Goal: Task Accomplishment & Management: Manage account settings

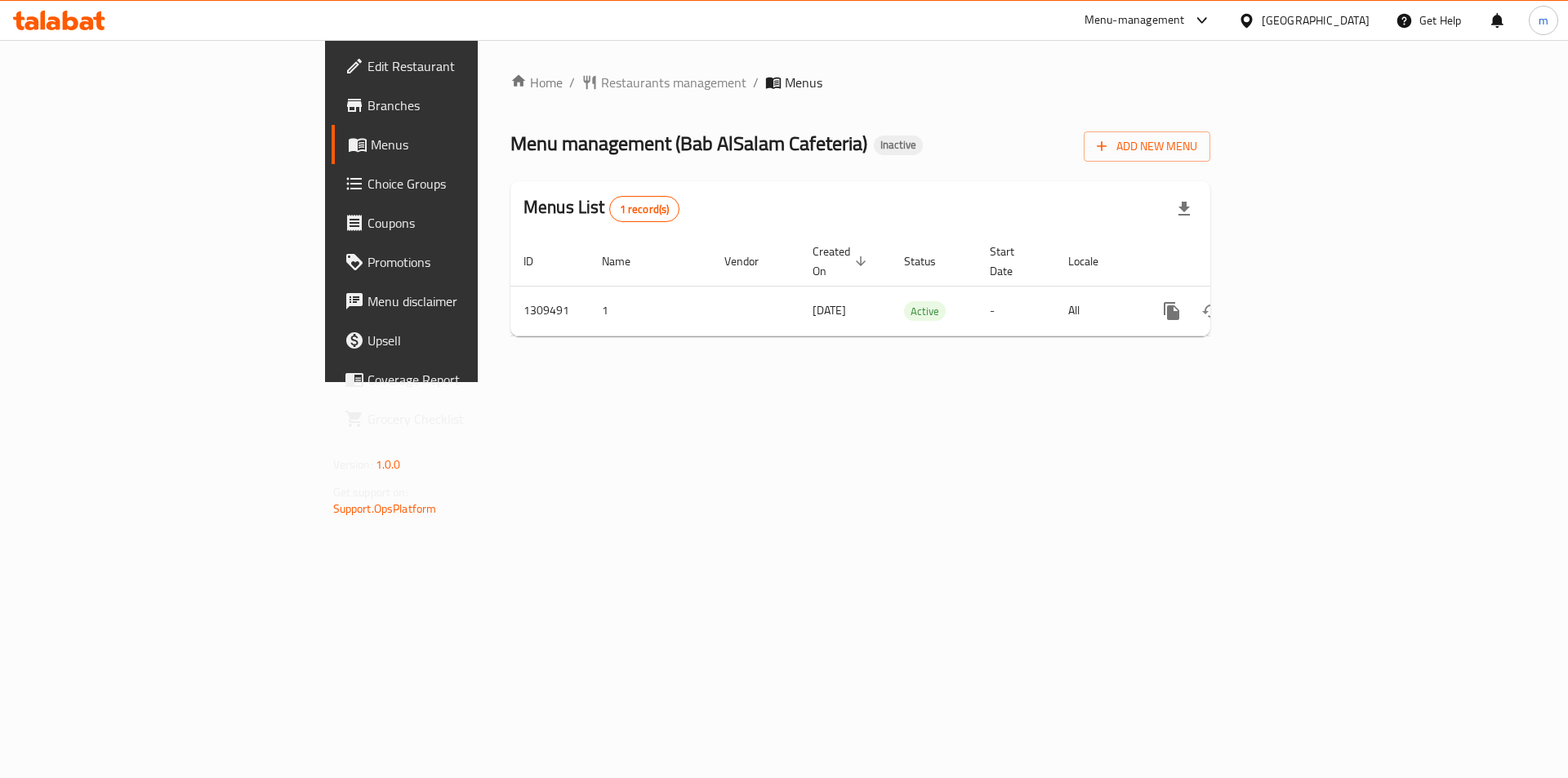
click at [1243, 382] on div "Home / Restaurants management / Menus Menu management ( [GEOGRAPHIC_DATA] Cafet…" at bounding box center [859, 210] width 765 height 342
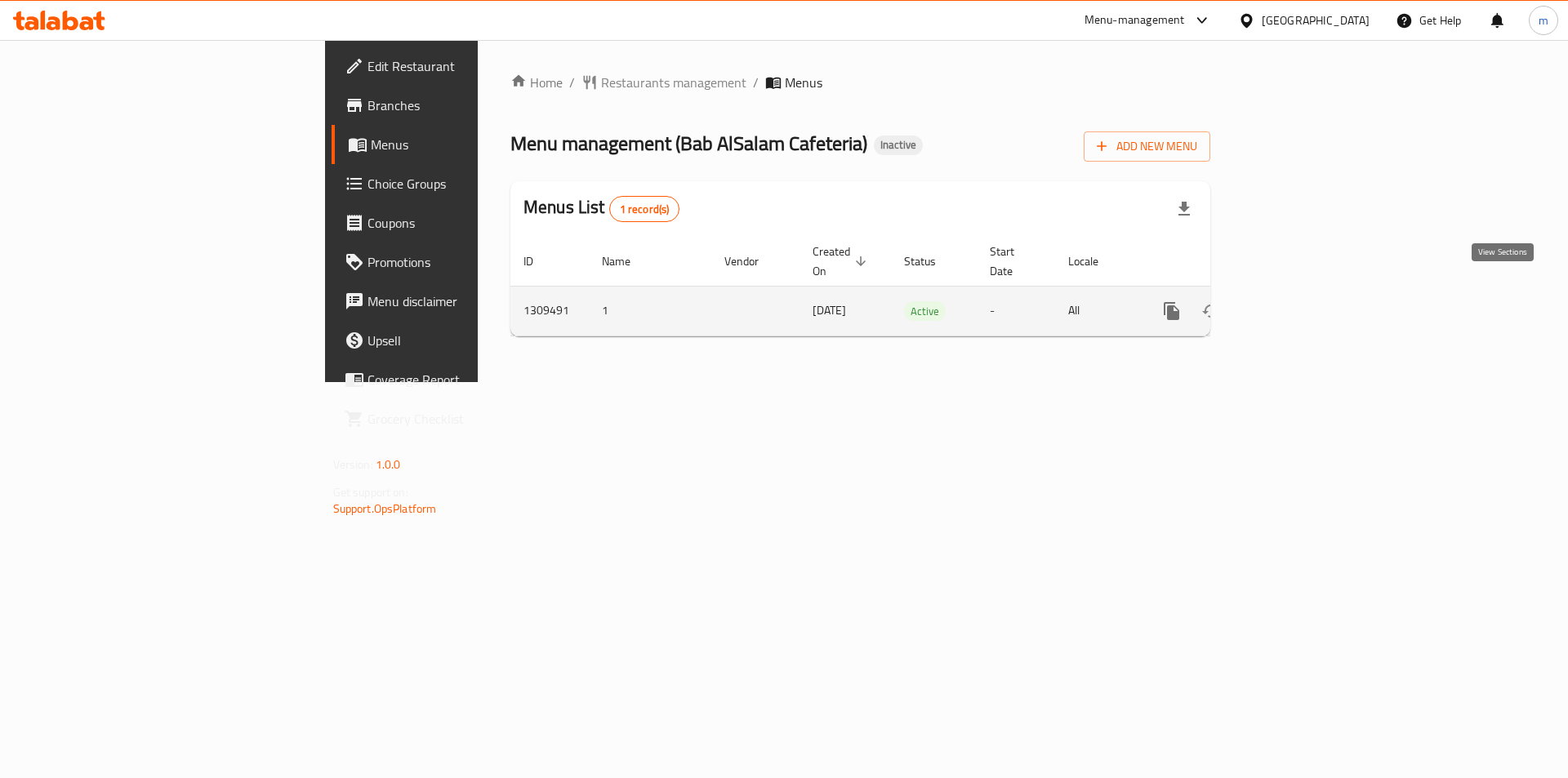
click at [1299, 301] on icon "enhanced table" at bounding box center [1289, 310] width 20 height 20
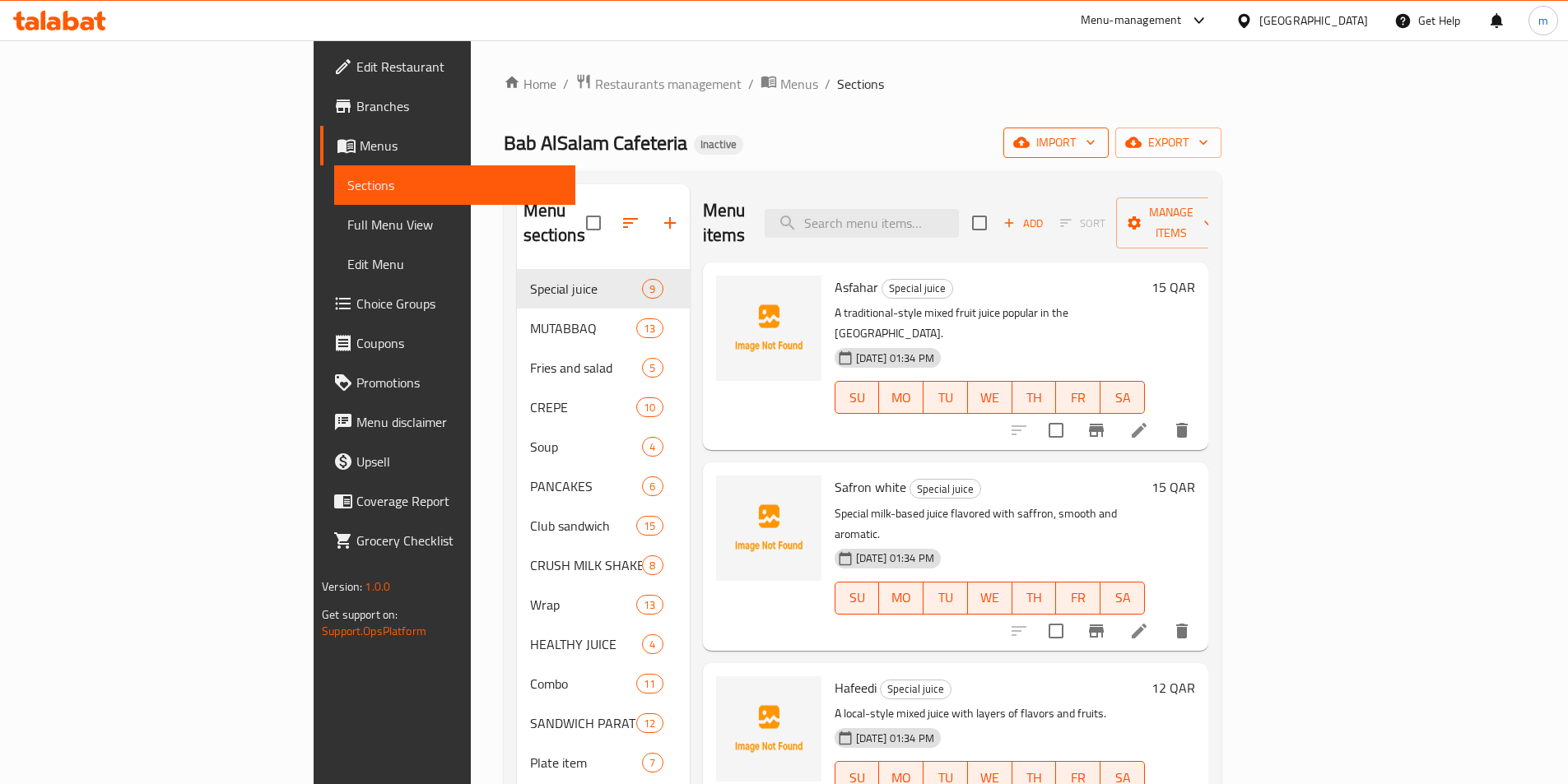
click at [1098, 147] on icon "button" at bounding box center [1090, 142] width 16 height 16
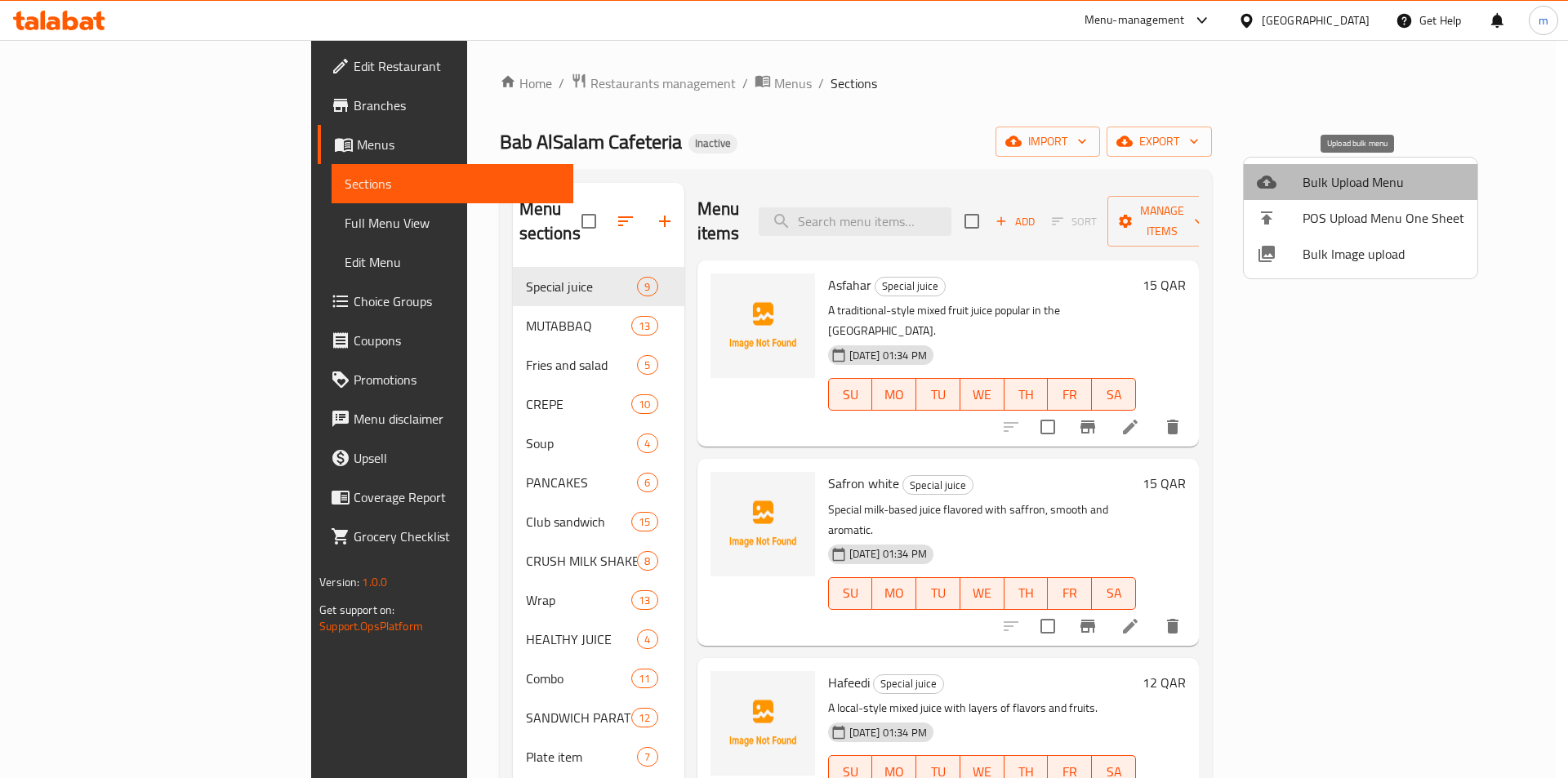
click at [1375, 180] on span "Bulk Upload Menu" at bounding box center [1382, 182] width 161 height 20
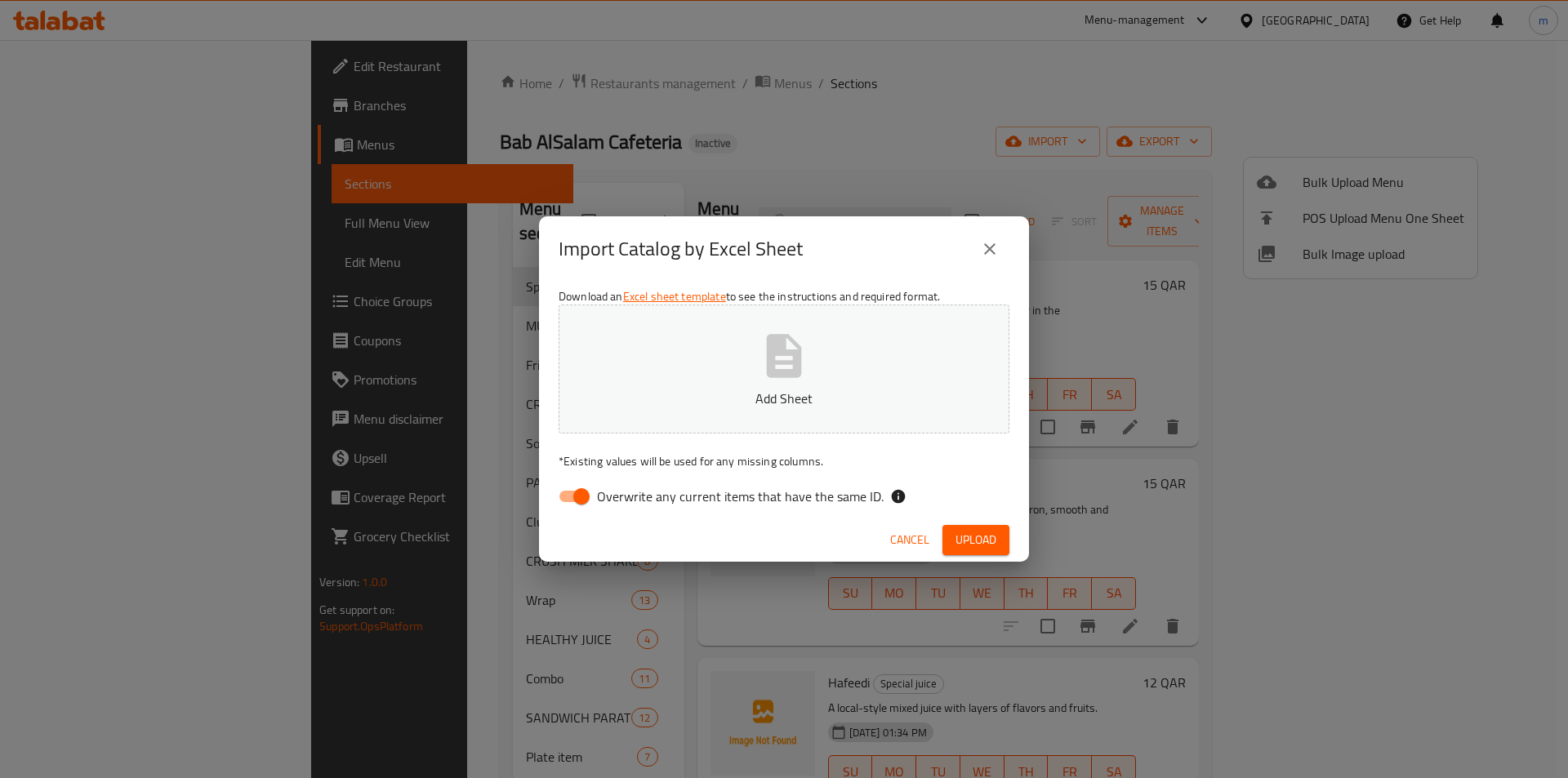
click at [592, 497] on input "Overwrite any current items that have the same ID." at bounding box center [581, 496] width 93 height 31
checkbox input "false"
click at [783, 372] on icon "button" at bounding box center [784, 356] width 35 height 43
click at [976, 530] on span "Upload" at bounding box center [976, 540] width 41 height 21
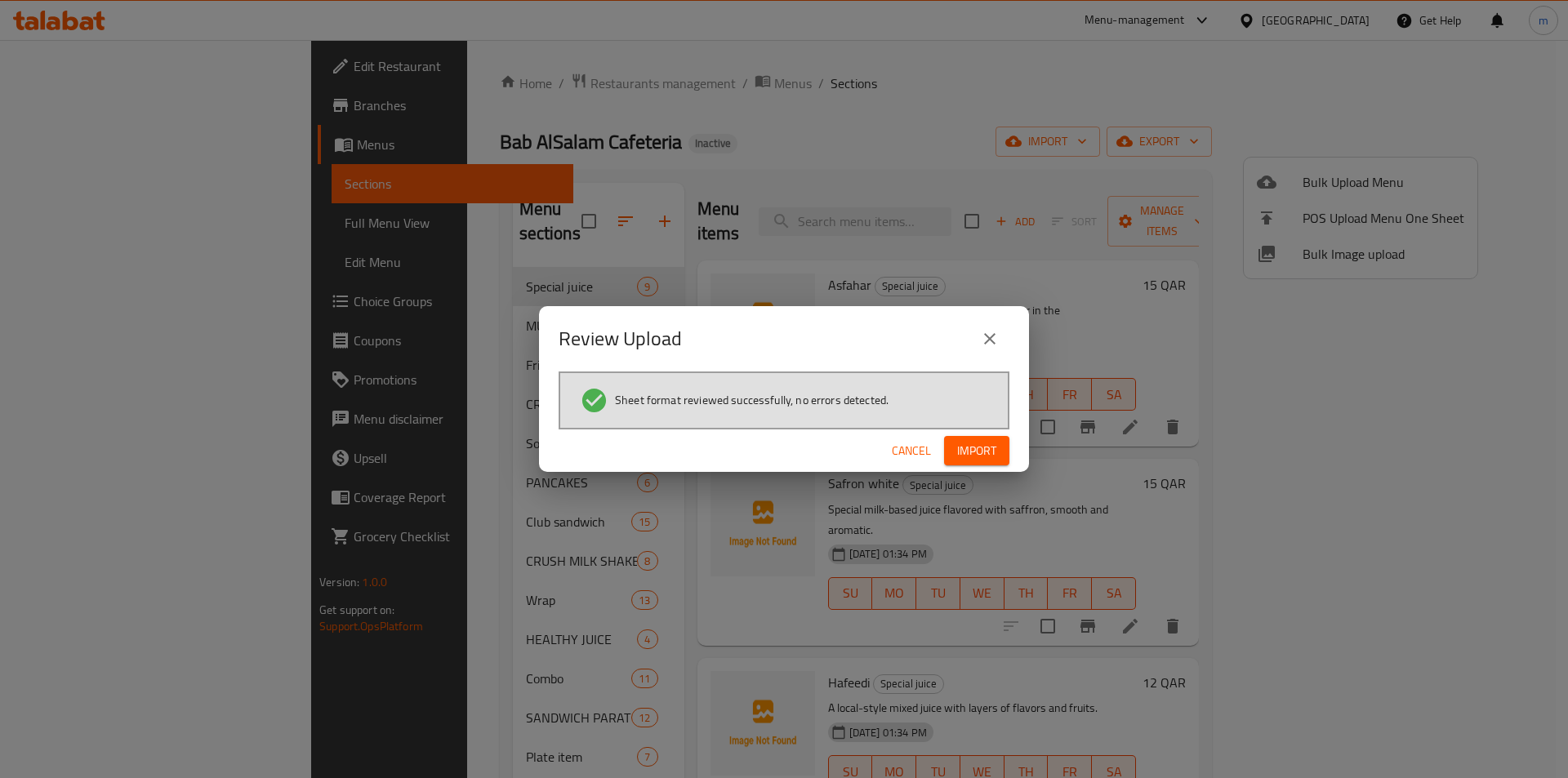
click at [972, 446] on span "Import" at bounding box center [976, 451] width 40 height 21
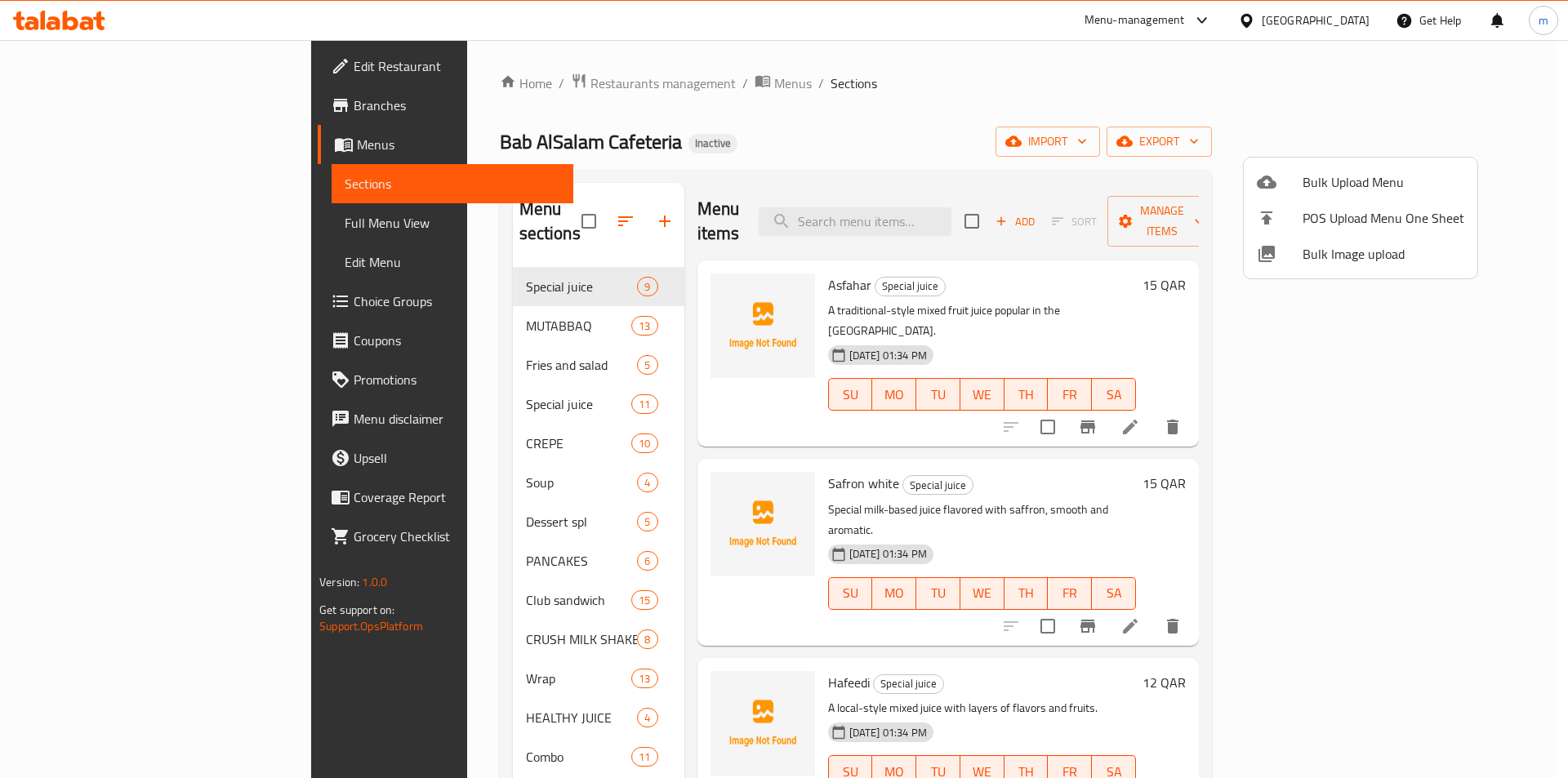
click at [410, 379] on div at bounding box center [784, 389] width 1568 height 778
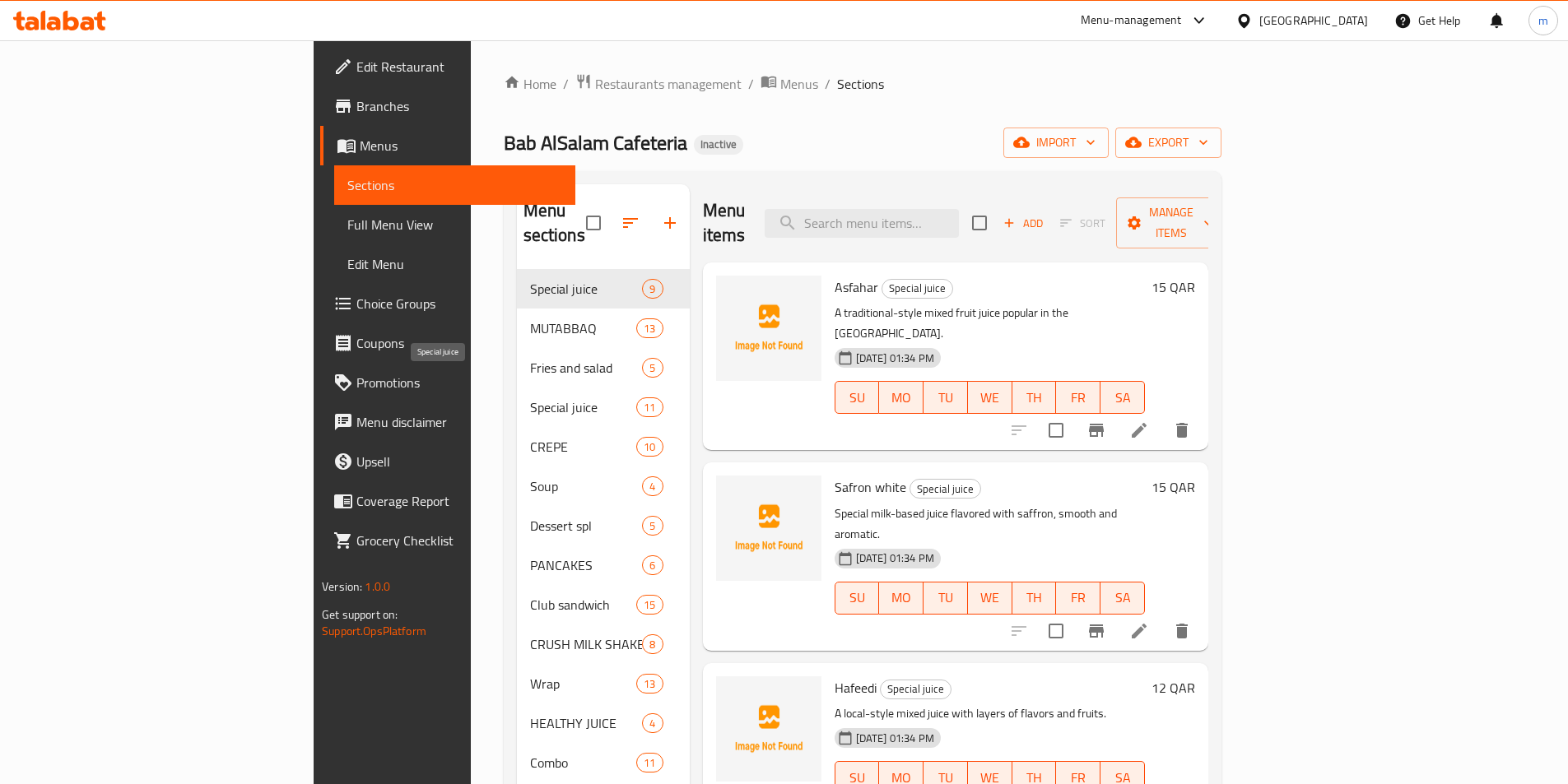
click at [530, 397] on span "Special juice" at bounding box center [583, 407] width 107 height 20
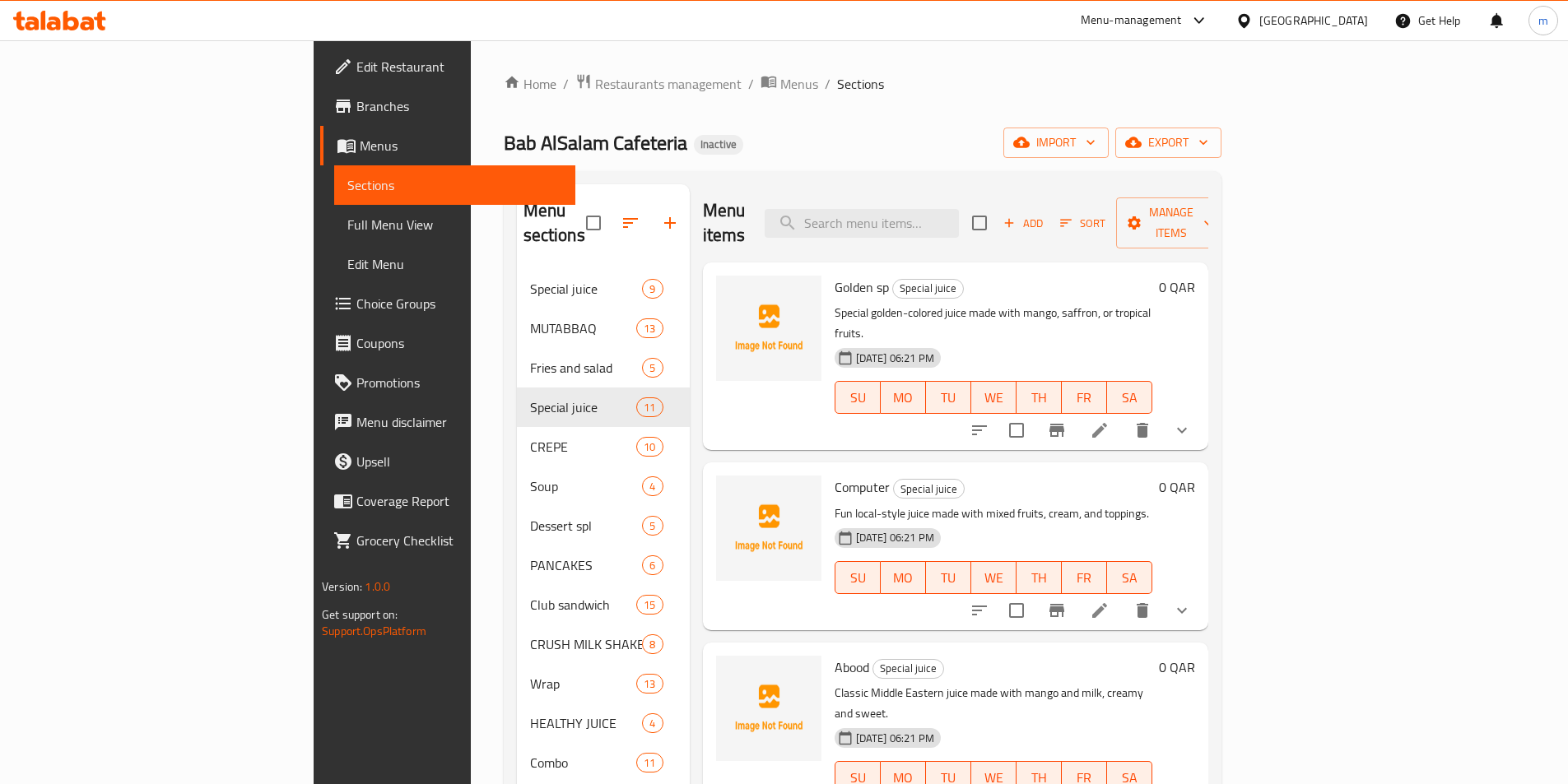
click at [1202, 411] on button "show more" at bounding box center [1182, 430] width 40 height 40
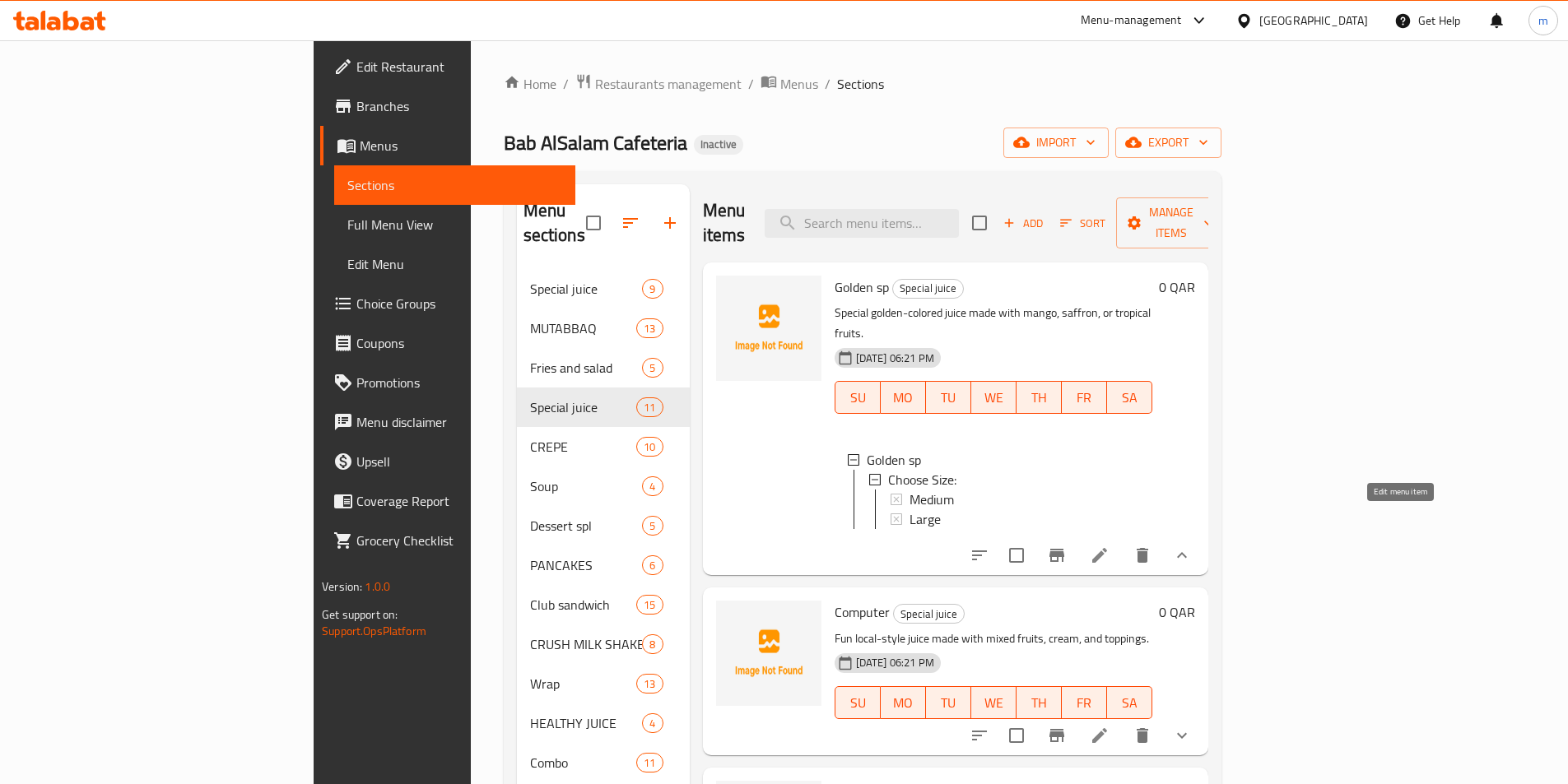
click at [1110, 545] on icon at bounding box center [1099, 555] width 20 height 20
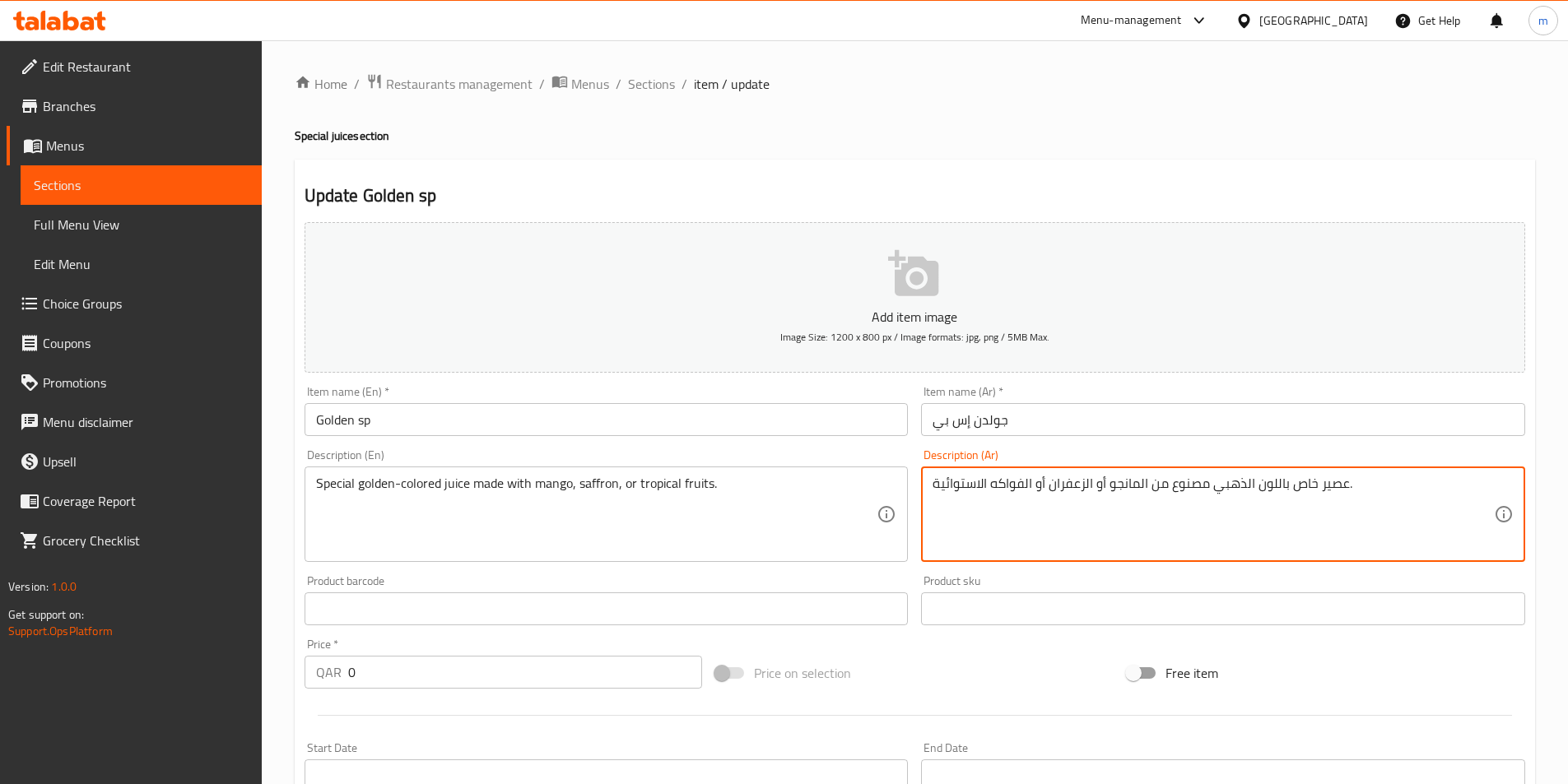
click at [1400, 507] on textarea "عصير خاص باللون الذهبي مصنوع من المانجو أو الزعفران أو الفواكه الاستوائية." at bounding box center [1213, 514] width 561 height 78
click at [1052, 494] on textarea "عصير خاص باللون الذهبي مصنوع من المانجو أو الزعفران أو الفواكه الاستوائية." at bounding box center [1213, 514] width 561 height 78
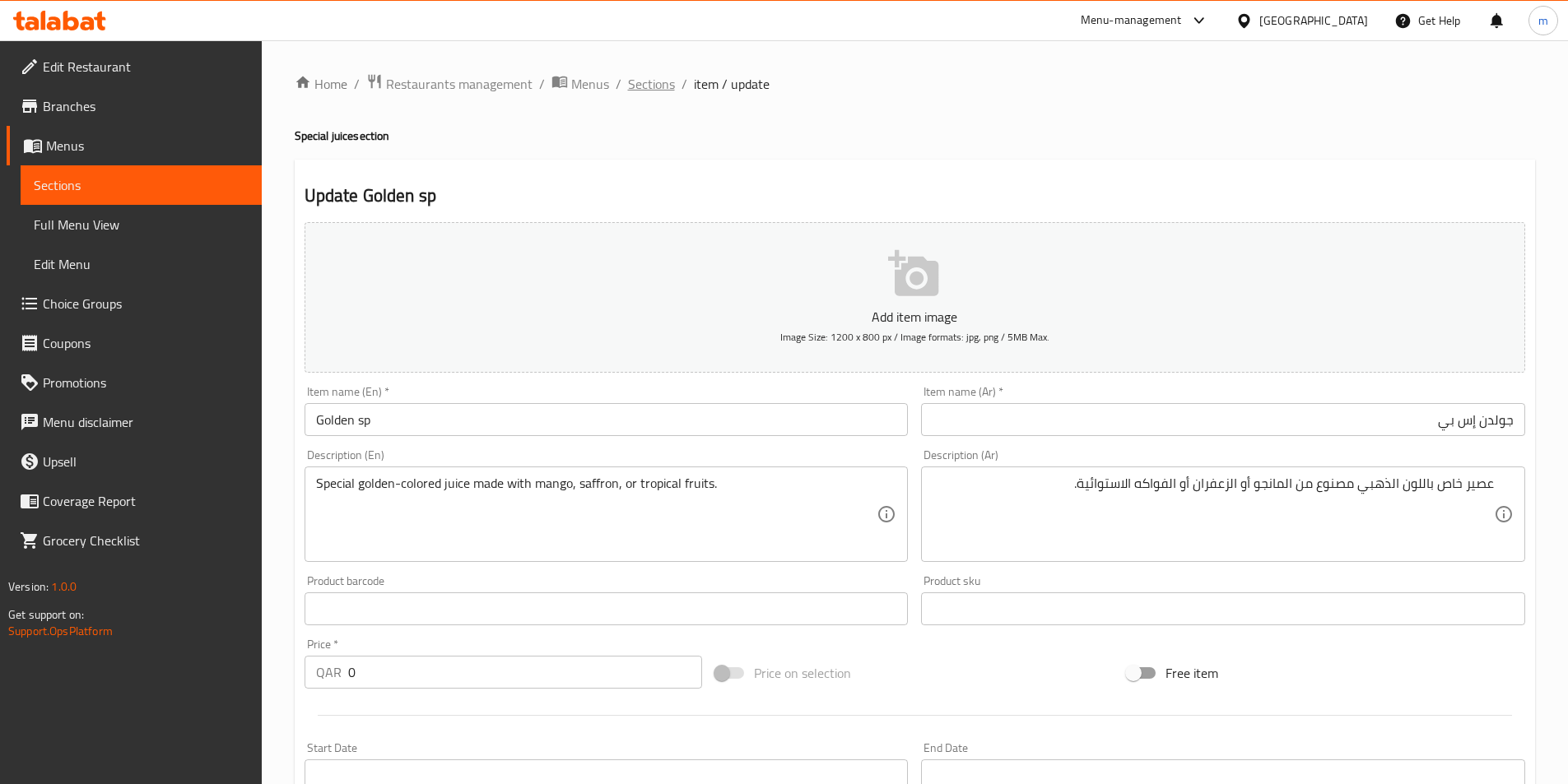
click at [636, 88] on span "Sections" at bounding box center [650, 84] width 47 height 20
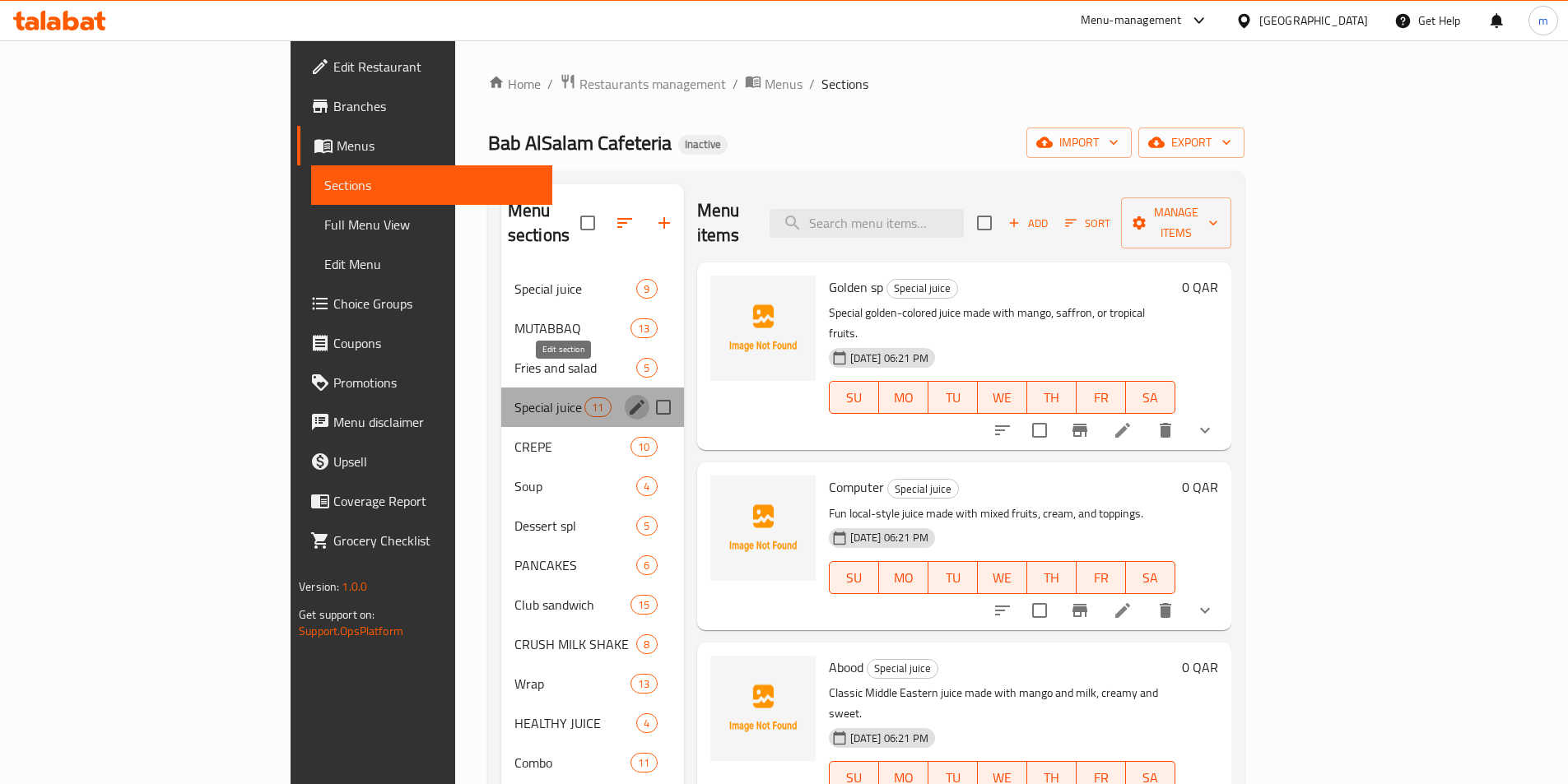
click at [627, 397] on icon "edit" at bounding box center [636, 407] width 20 height 20
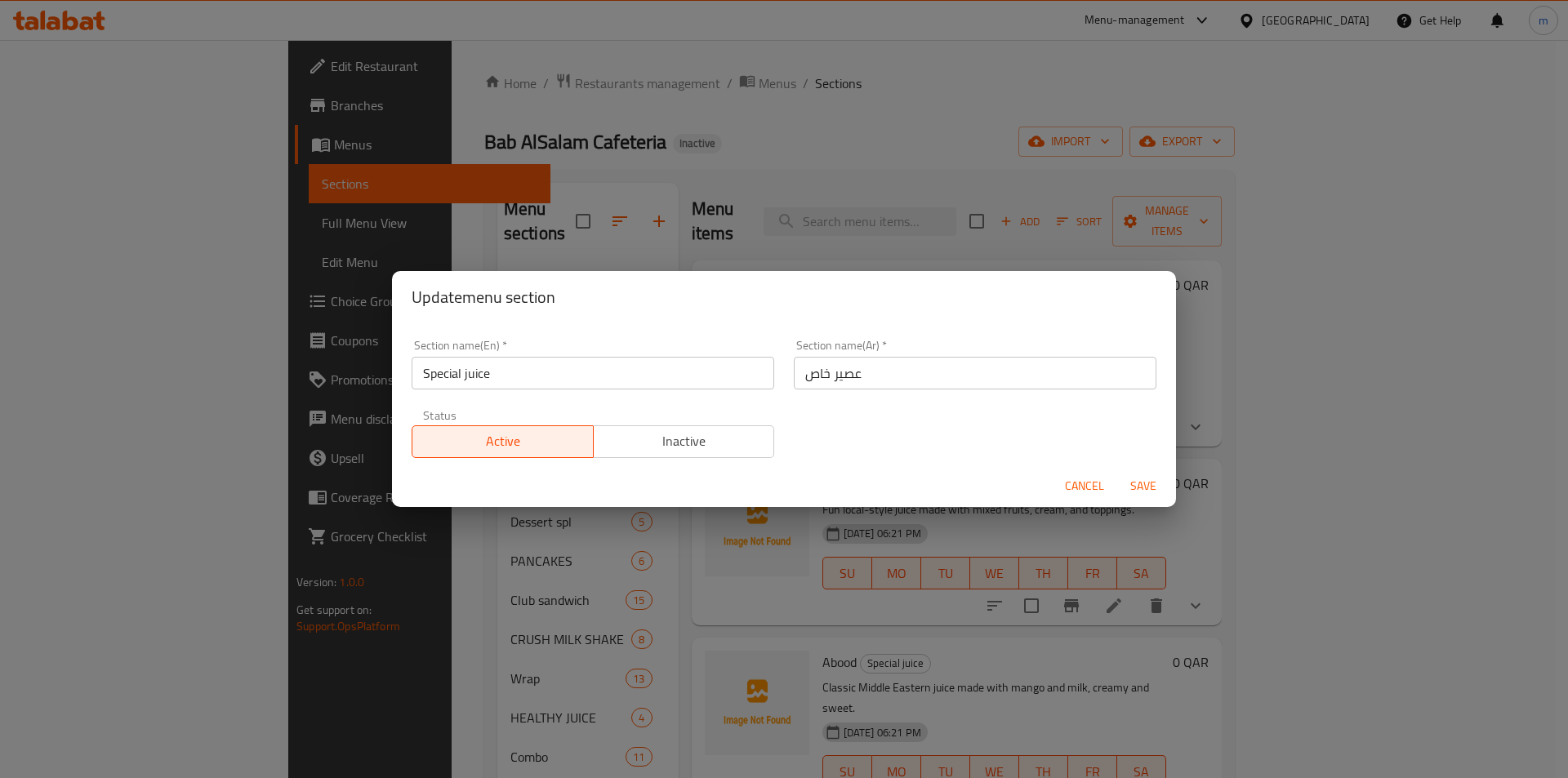
click at [807, 385] on input "عصير خاص" at bounding box center [975, 372] width 362 height 33
type input "عصير سبيشيال"
click at [1154, 482] on span "Save" at bounding box center [1143, 487] width 40 height 21
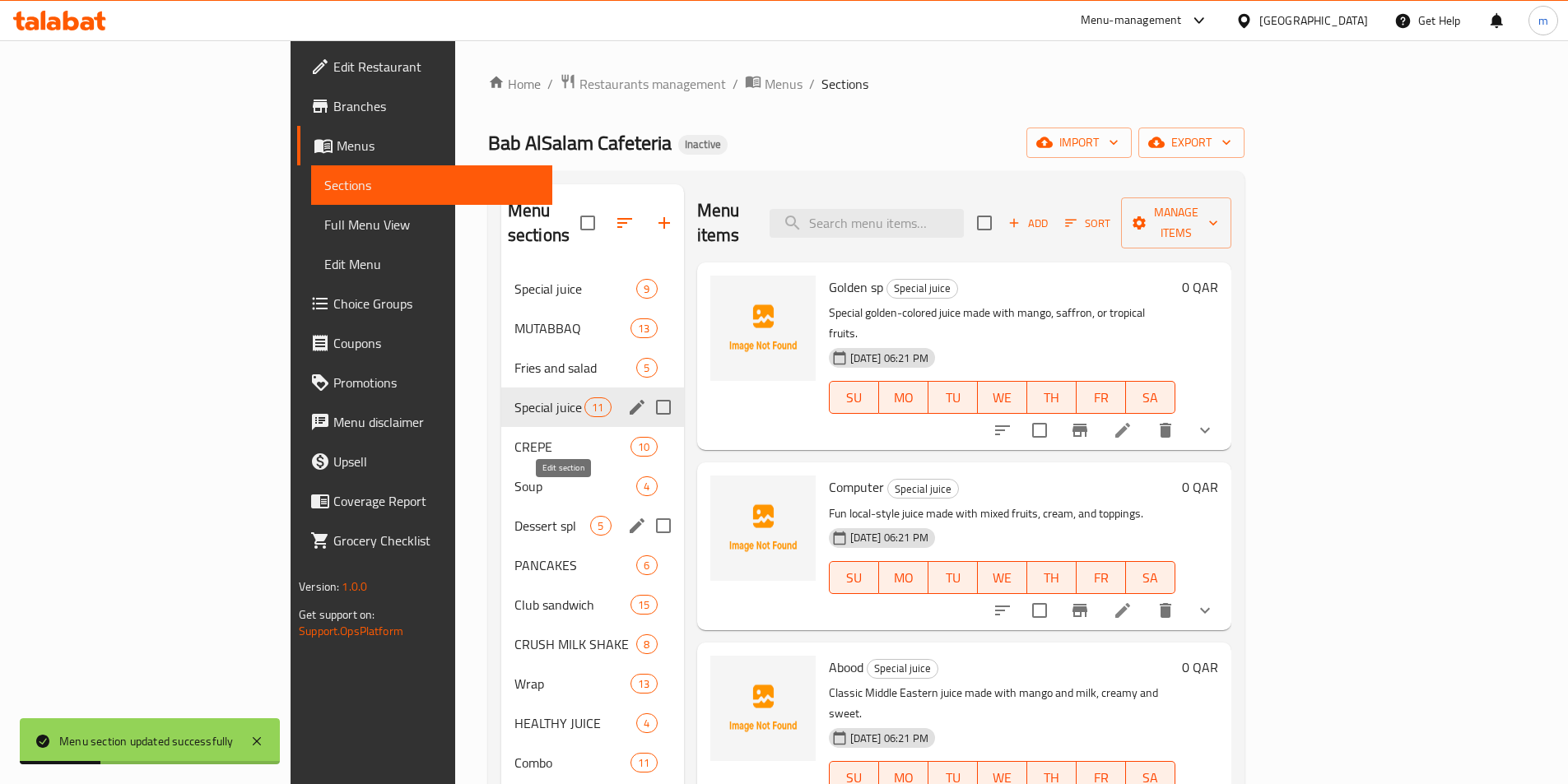
click at [629, 518] on icon "edit" at bounding box center [637, 526] width 15 height 15
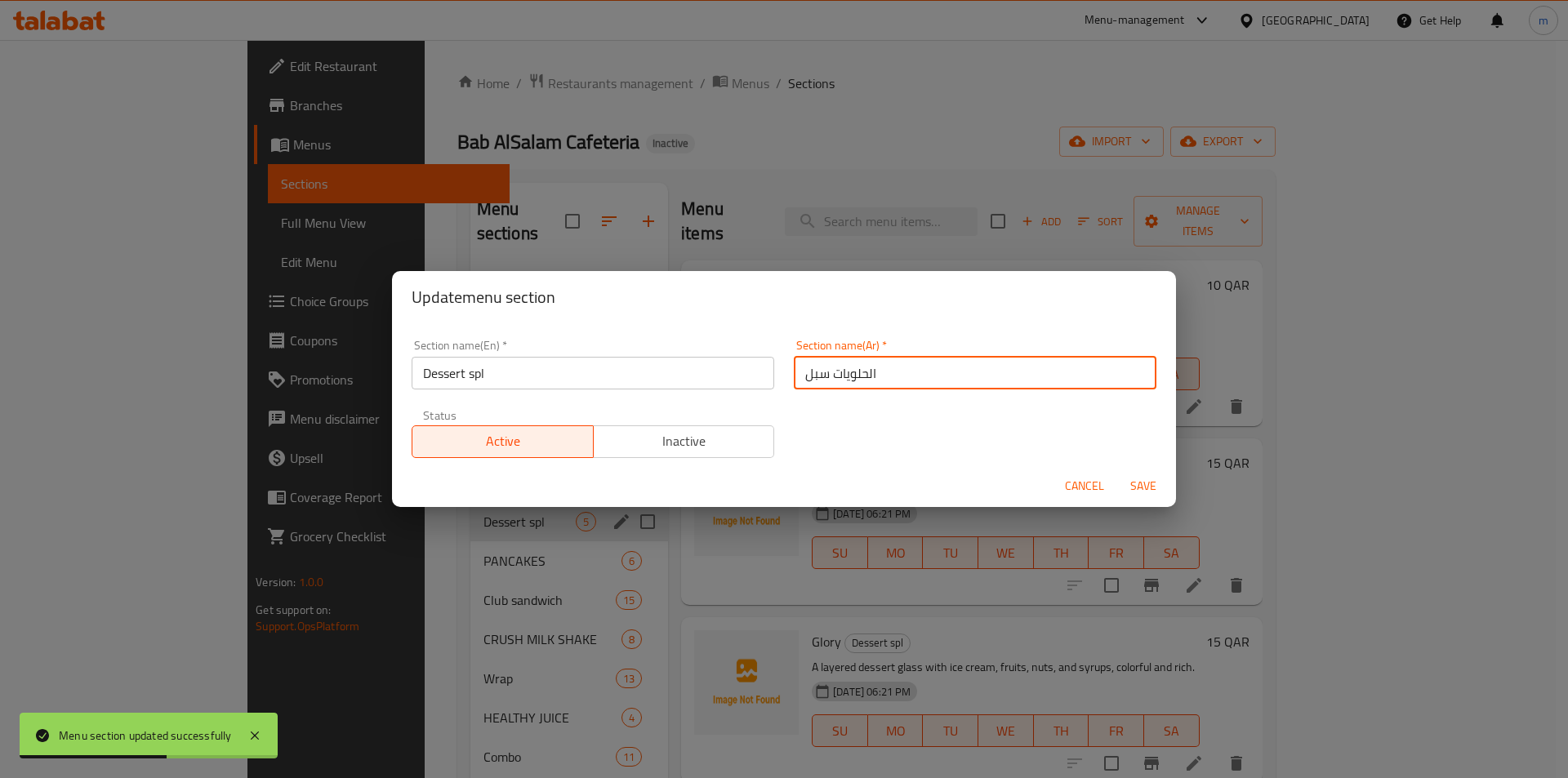
click at [811, 372] on input "الحلويات سبل" at bounding box center [975, 372] width 362 height 33
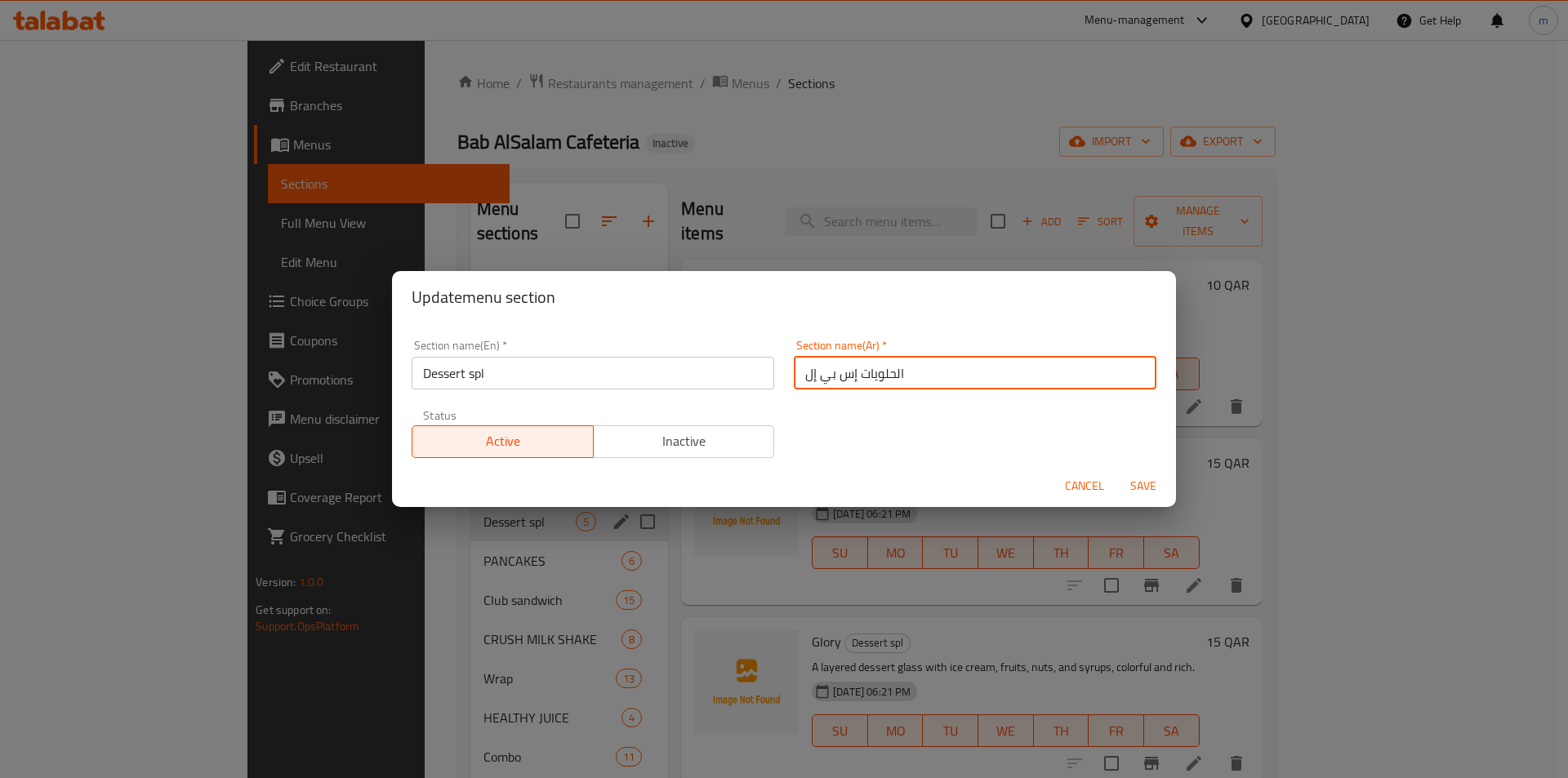
type input "الحلويات إس بي إل"
click at [1146, 481] on span "Save" at bounding box center [1143, 487] width 40 height 21
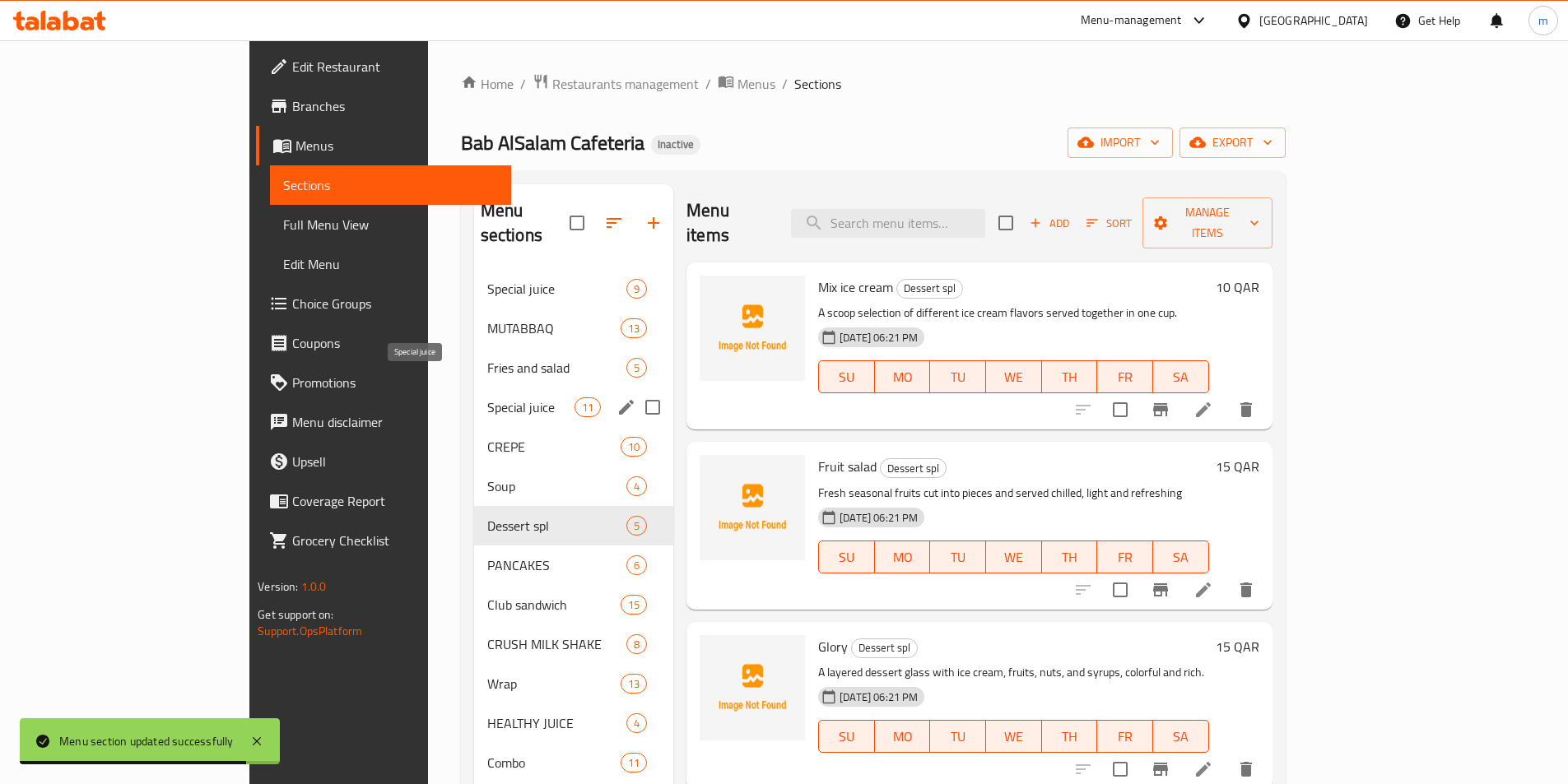
click at [487, 397] on span "Special juice" at bounding box center [531, 407] width 87 height 20
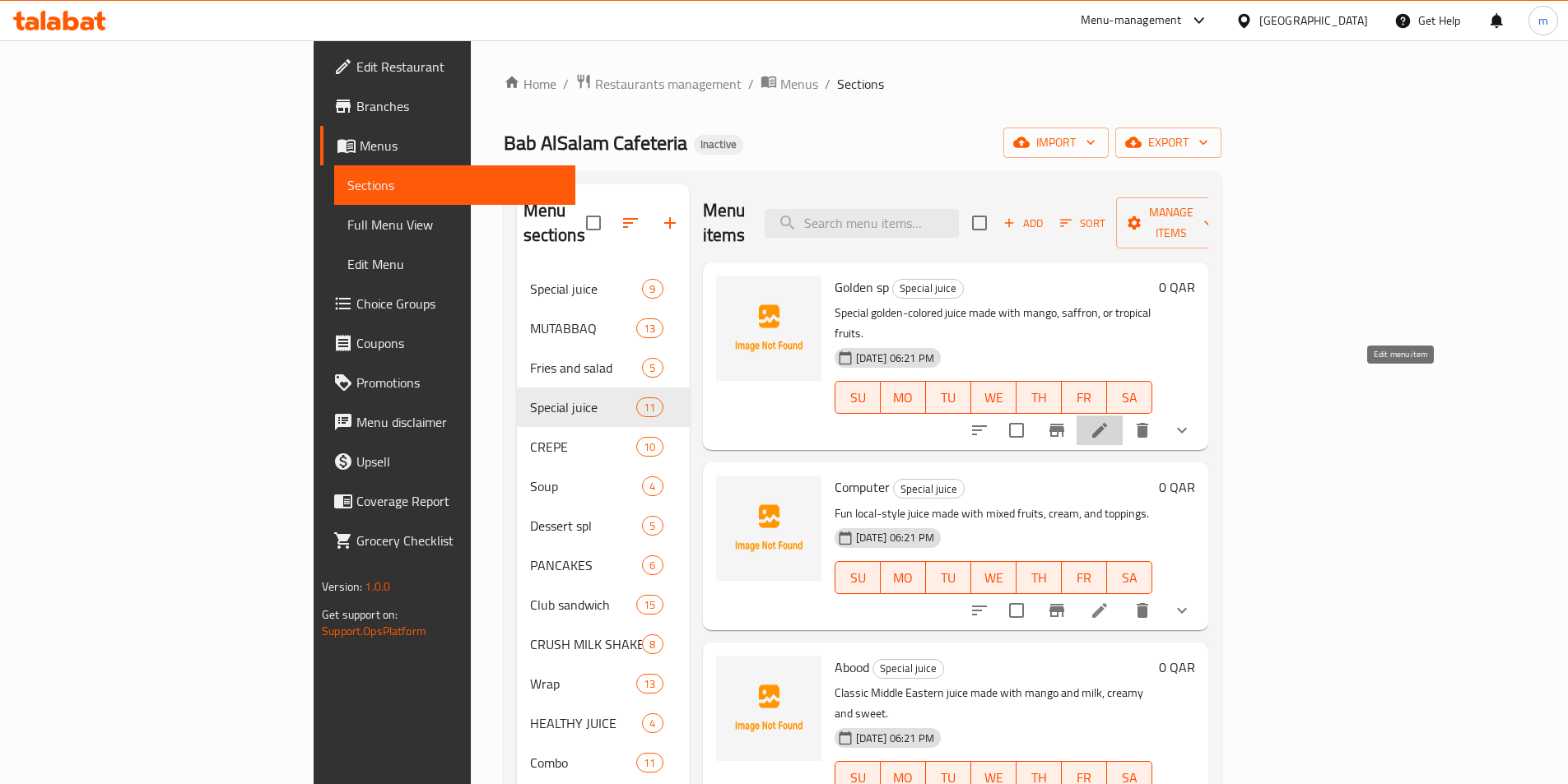
click at [1110, 420] on icon at bounding box center [1099, 430] width 20 height 20
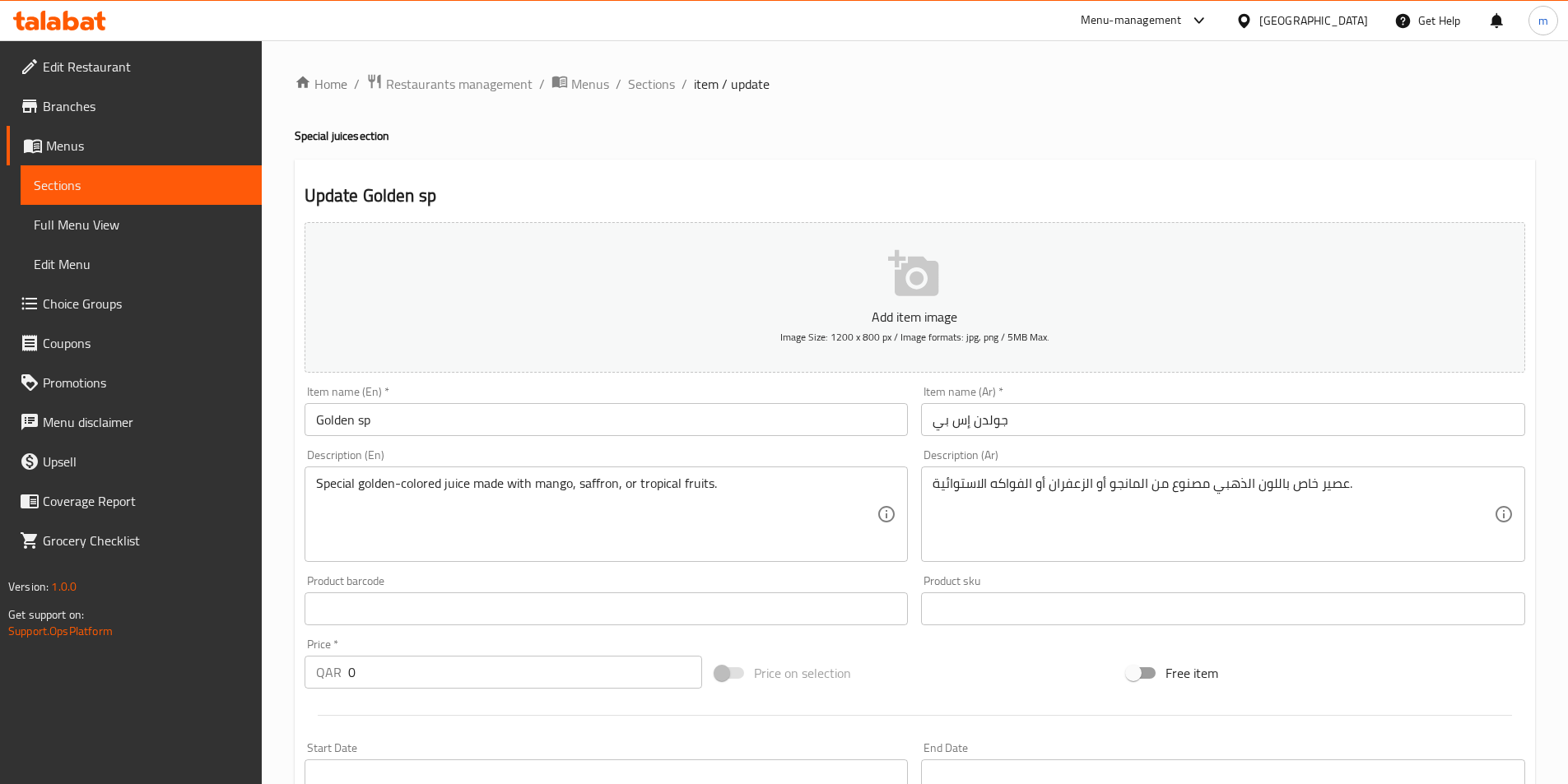
click at [1001, 174] on div "Update Golden sp Add item image Image Size: 1200 x 800 px / Image formats: jpg,…" at bounding box center [915, 656] width 1240 height 993
click at [658, 92] on span "Sections" at bounding box center [650, 84] width 47 height 20
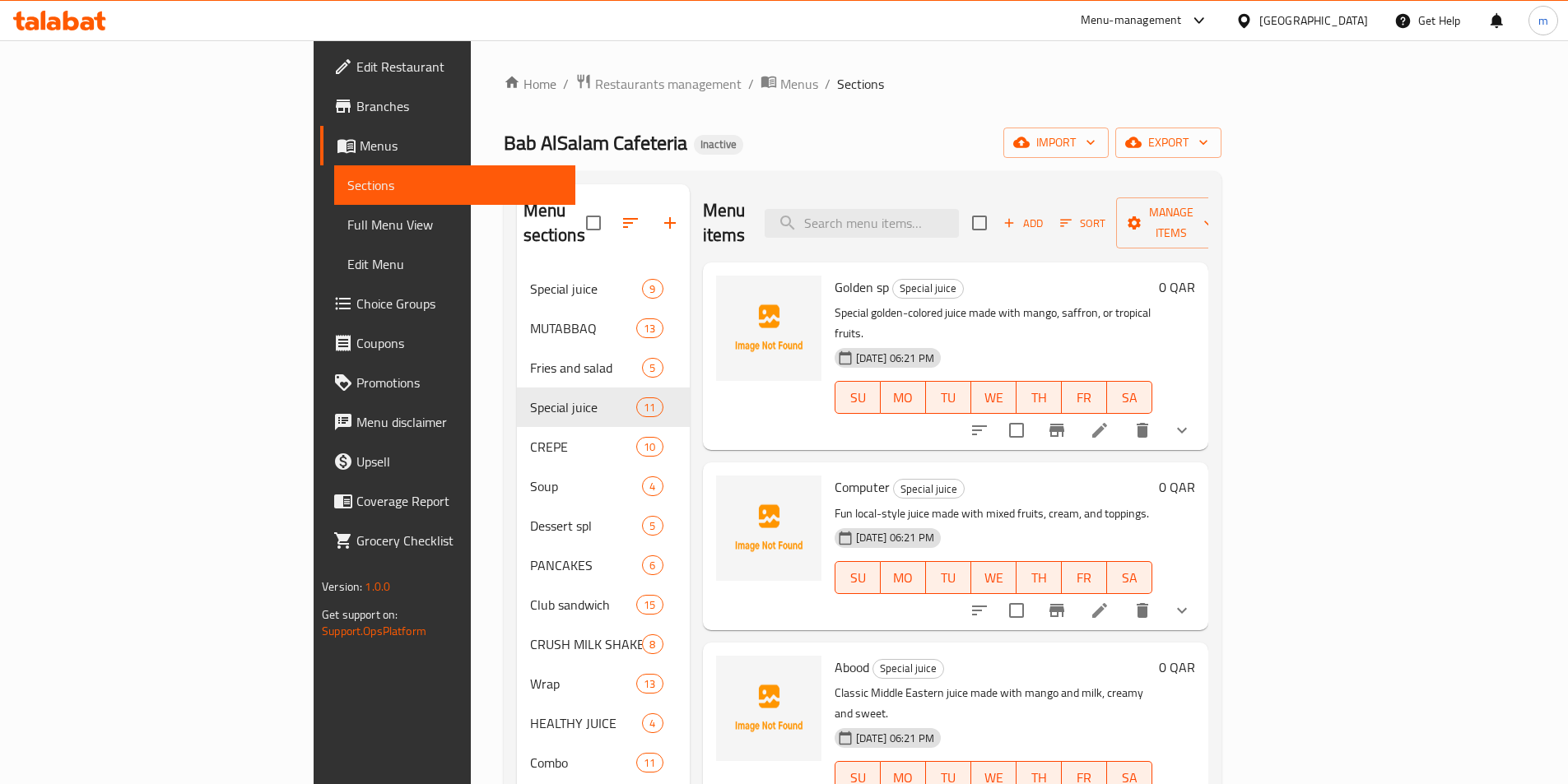
scroll to position [83, 0]
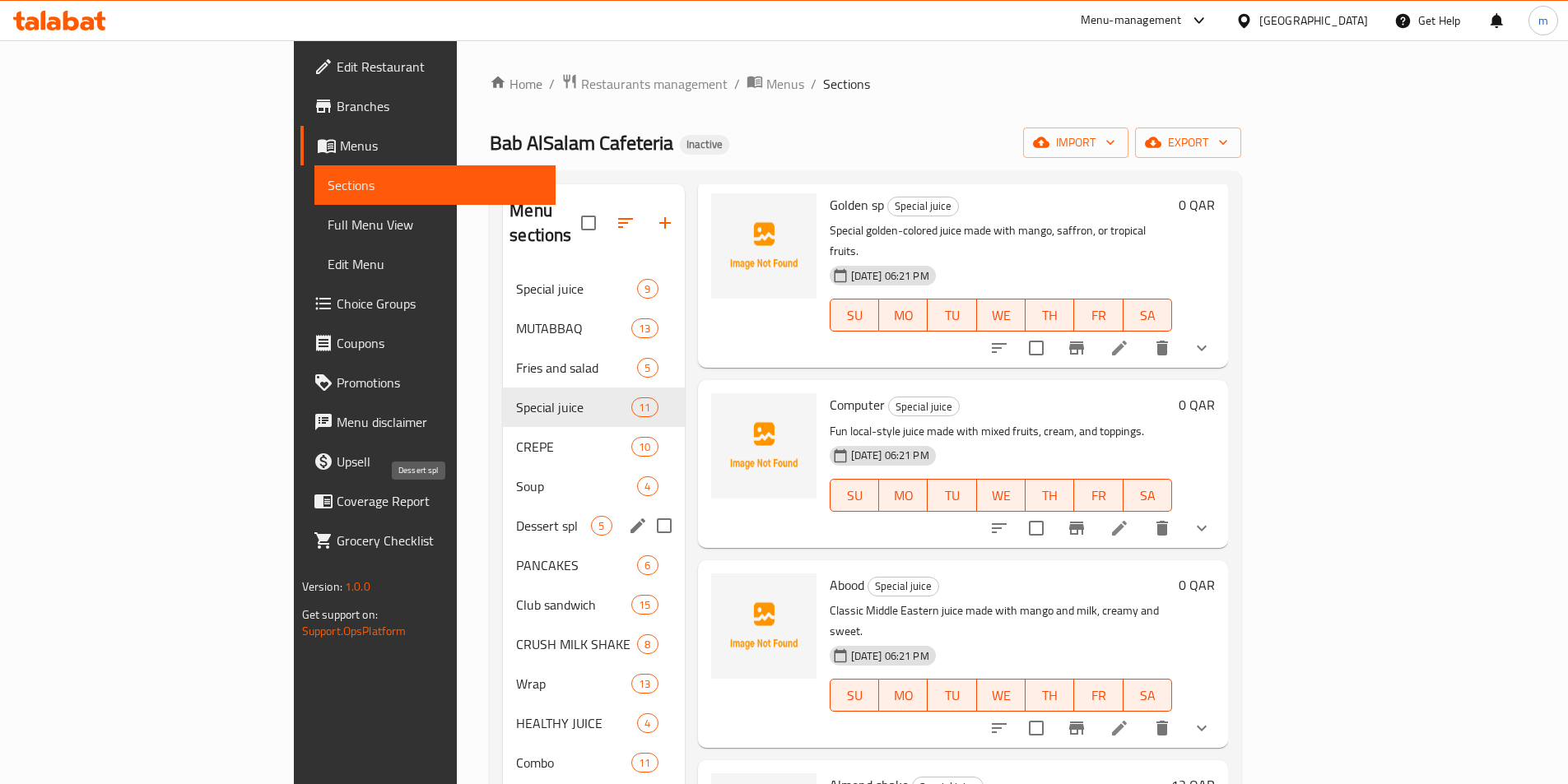
click at [516, 516] on span "Dessert spl" at bounding box center [553, 526] width 75 height 20
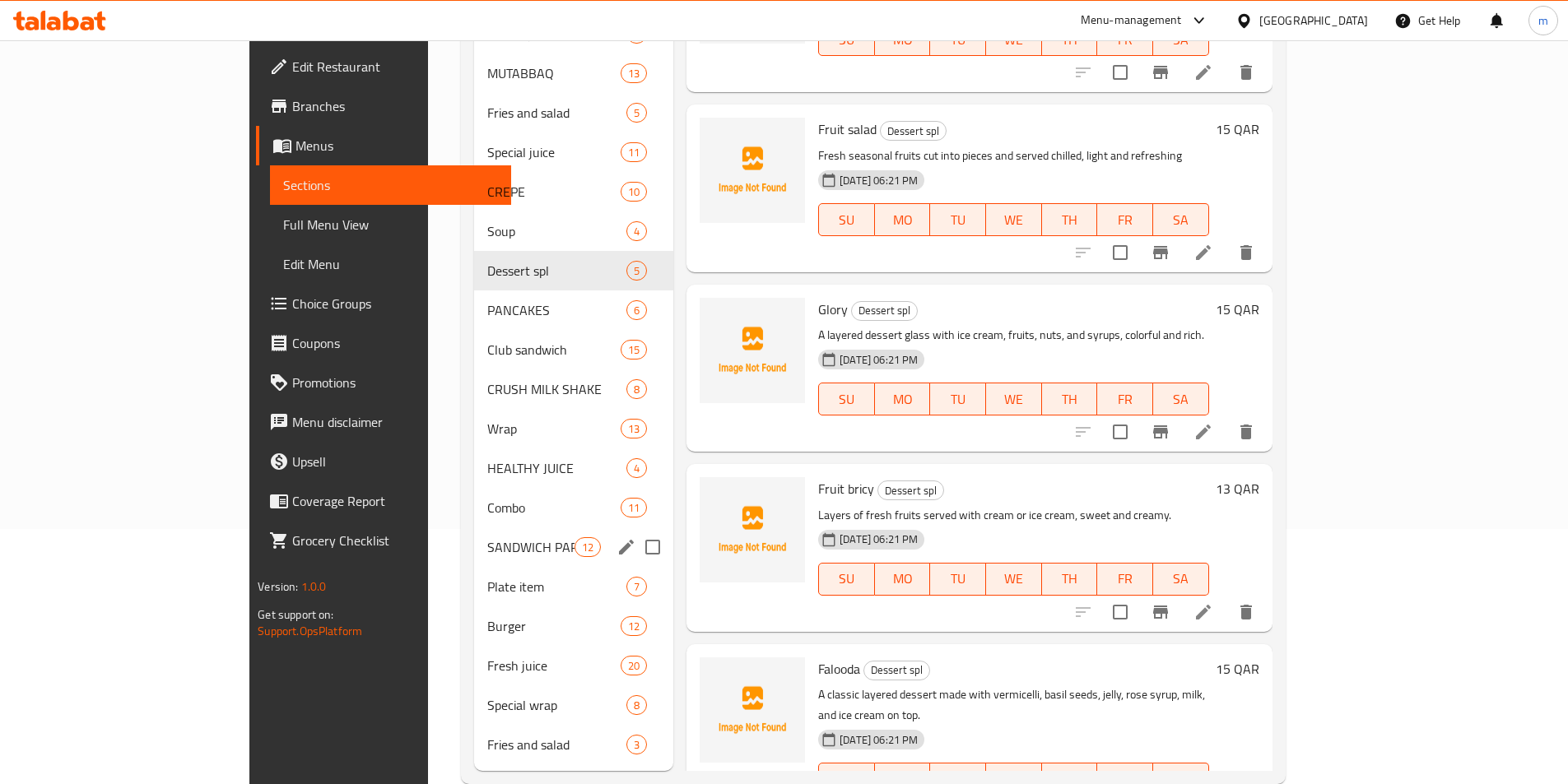
scroll to position [263, 0]
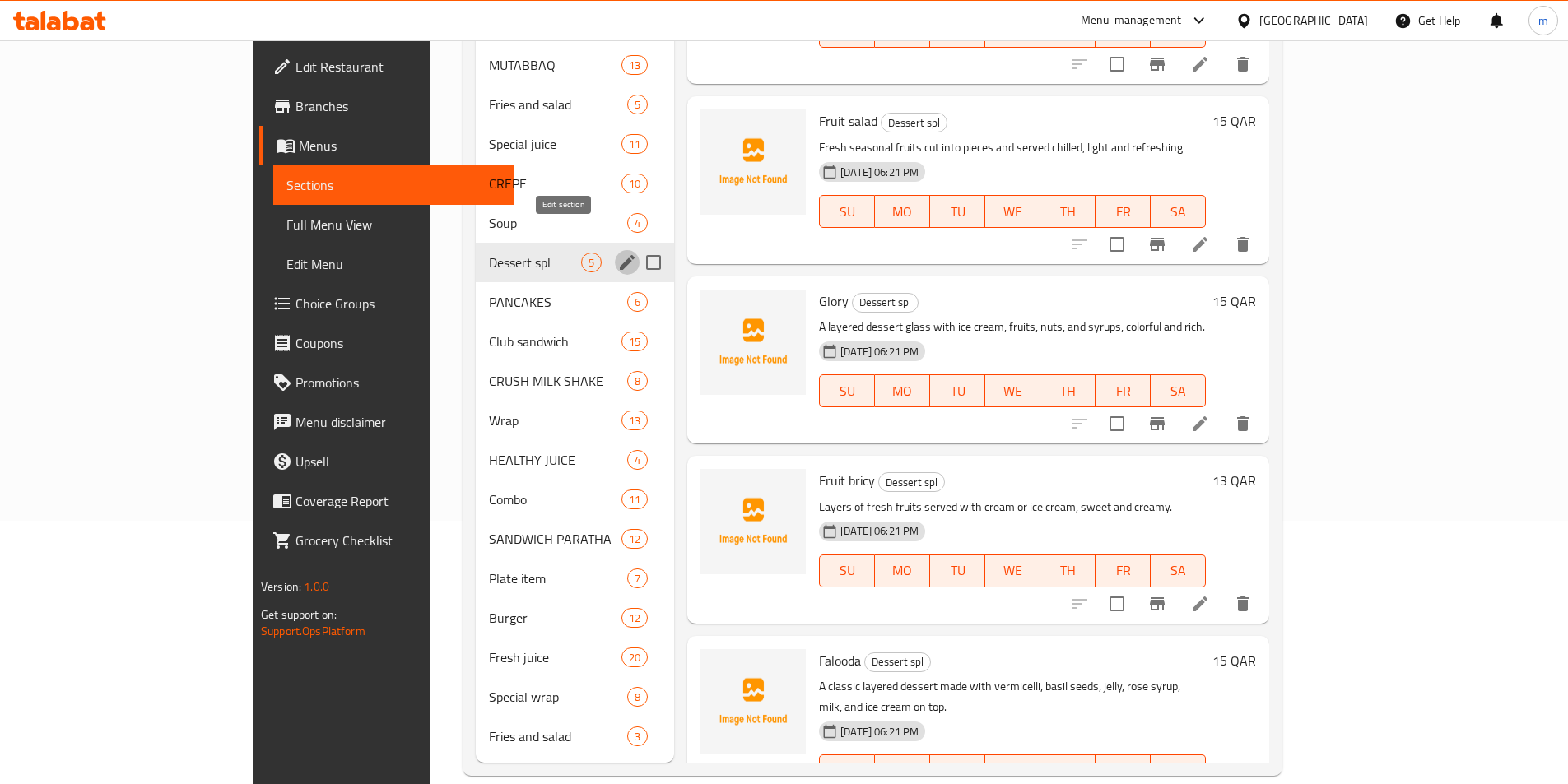
click at [620, 255] on icon "edit" at bounding box center [628, 262] width 15 height 15
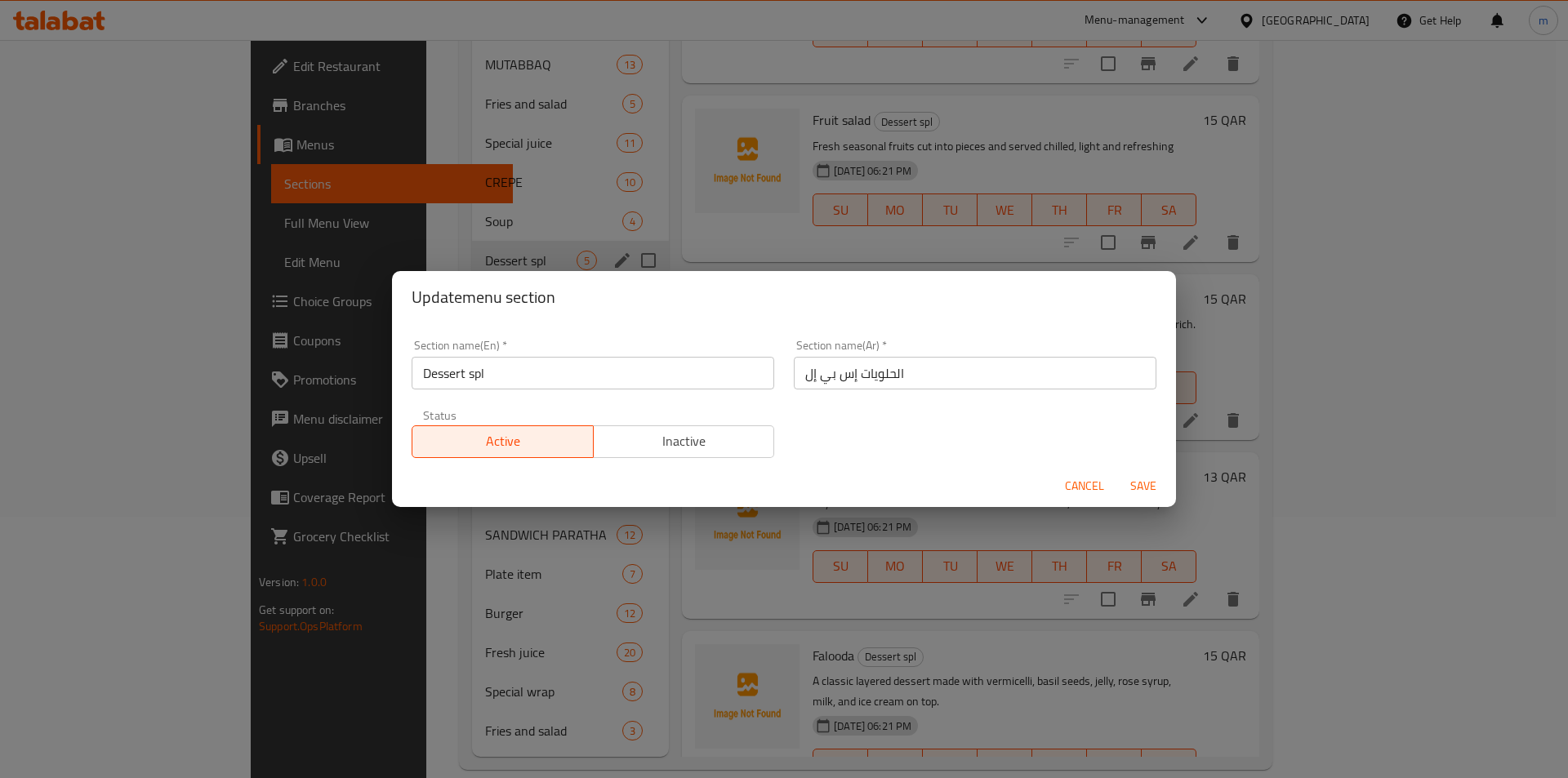
click at [503, 378] on input "Dessert spl" at bounding box center [592, 372] width 362 height 33
click at [1075, 487] on span "Cancel" at bounding box center [1085, 487] width 40 height 21
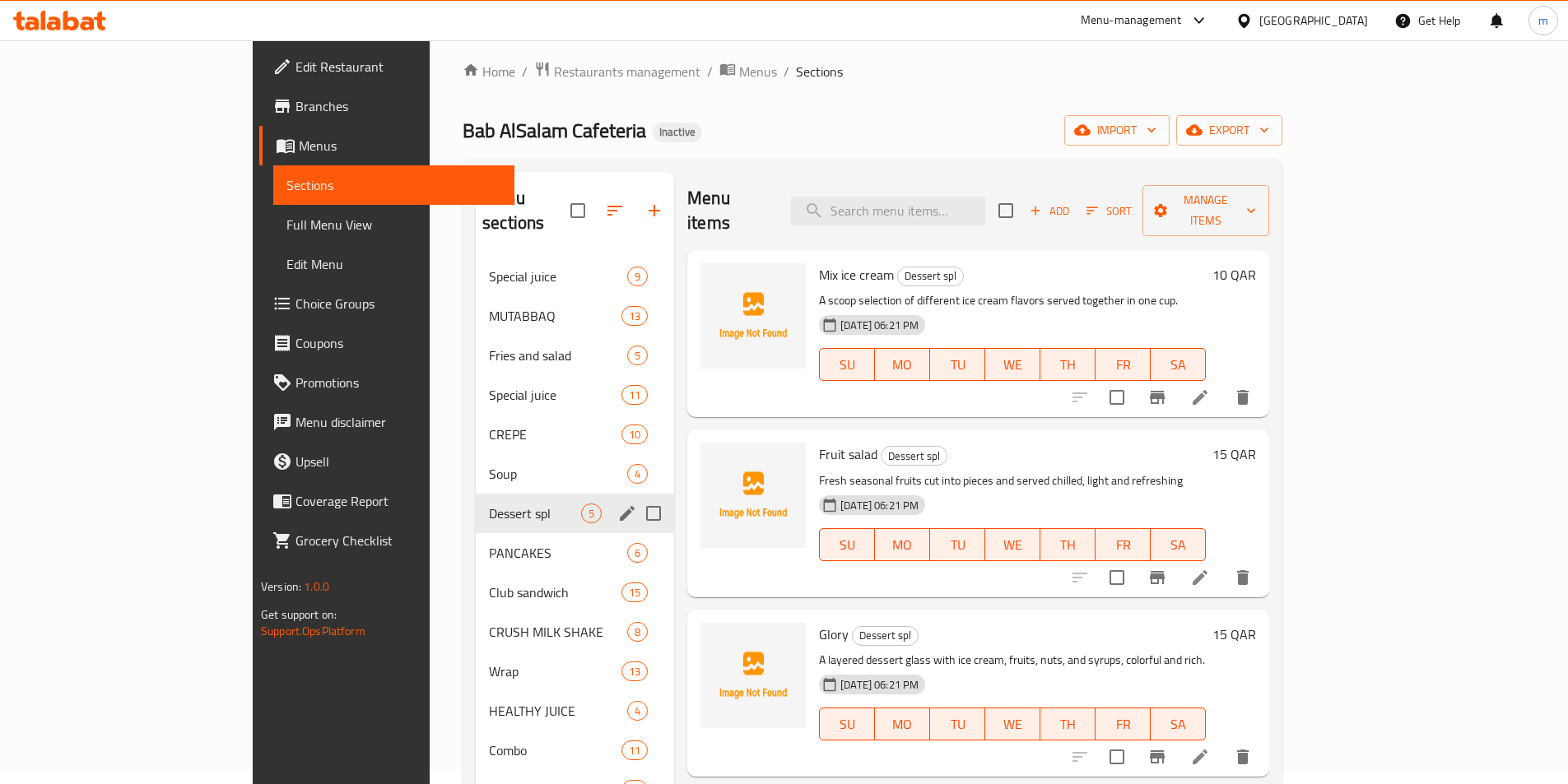
scroll to position [0, 0]
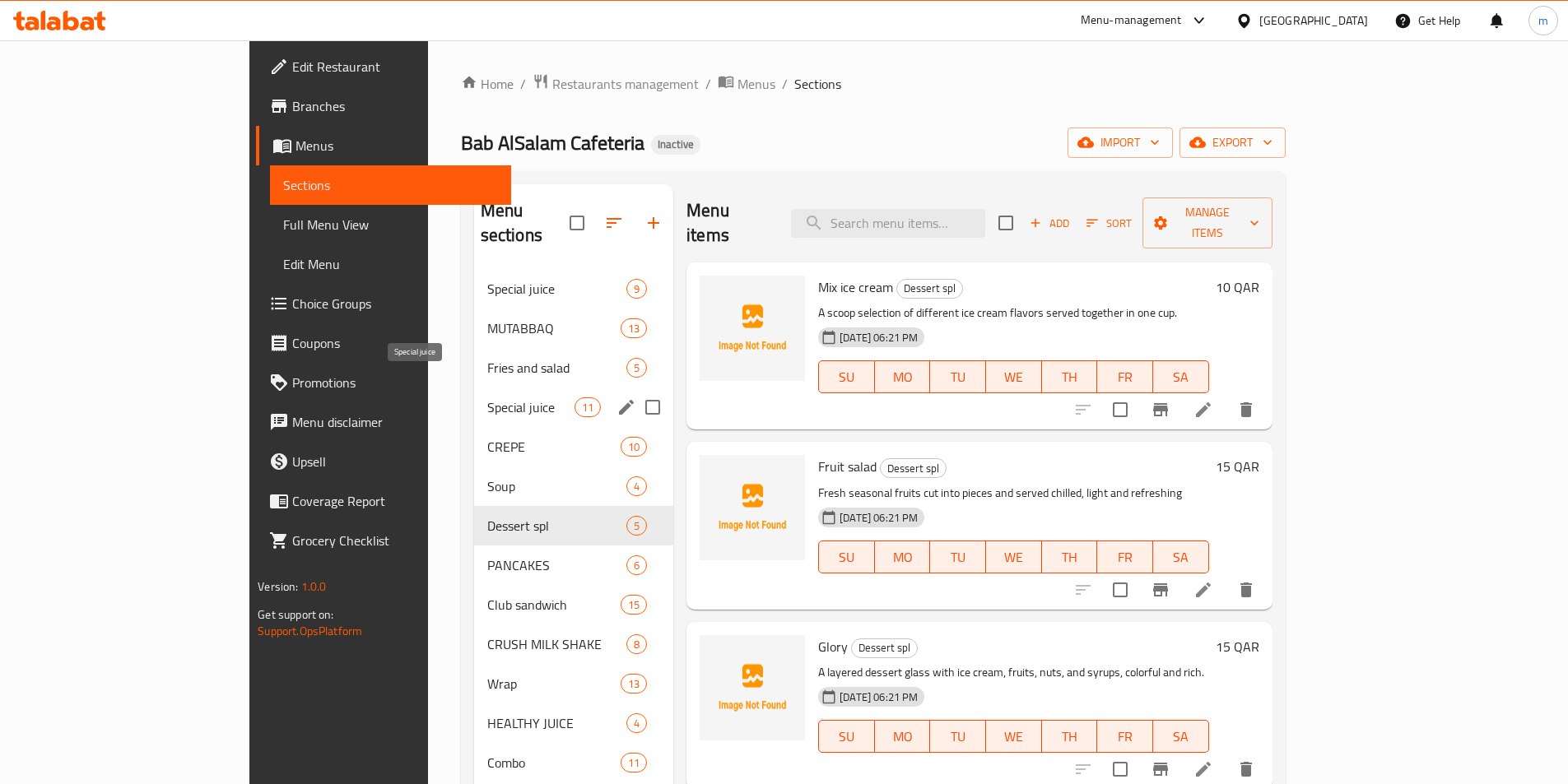
click at [487, 397] on span "Special juice" at bounding box center [531, 407] width 87 height 20
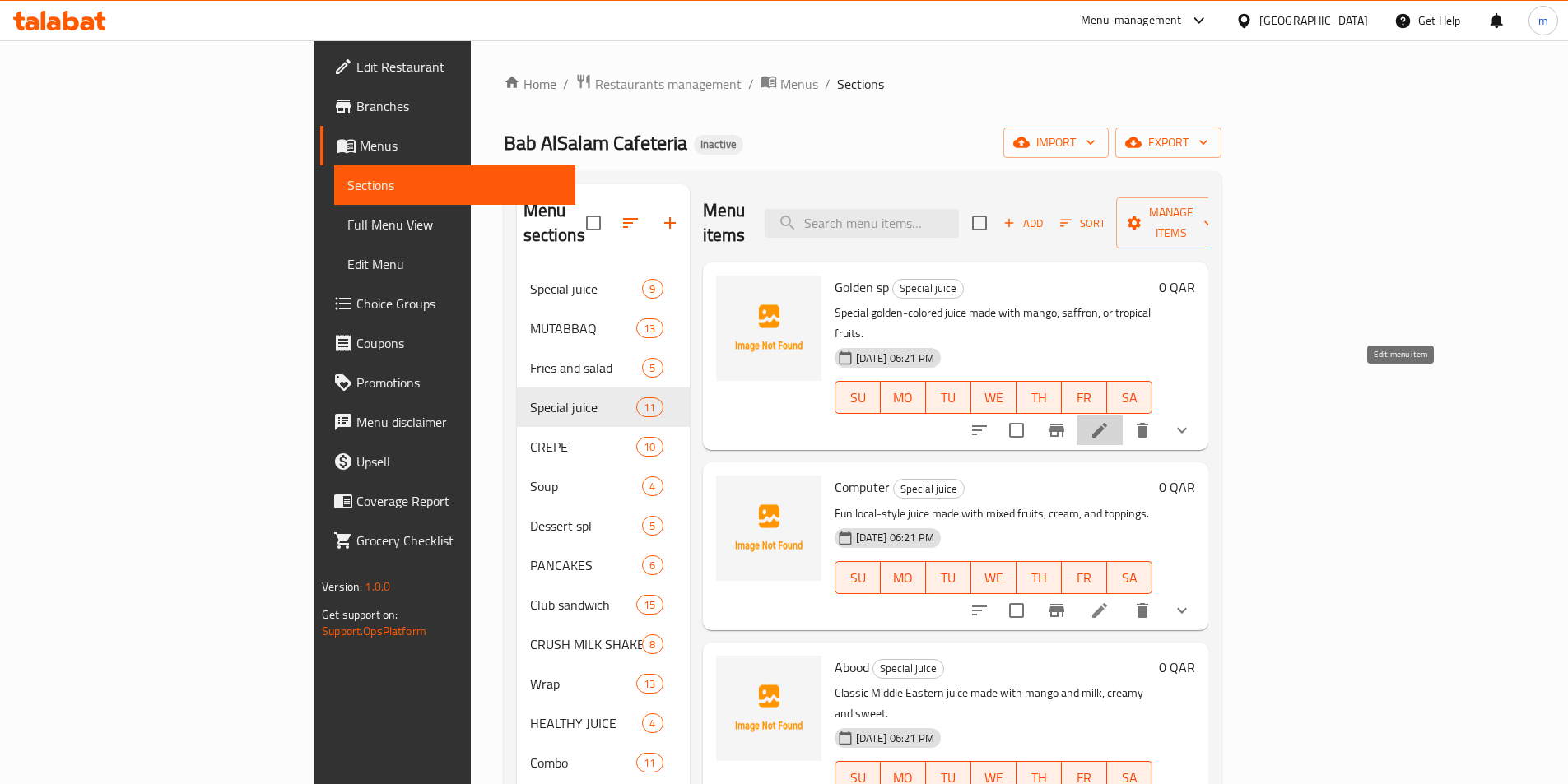
click at [1110, 420] on icon at bounding box center [1099, 430] width 20 height 20
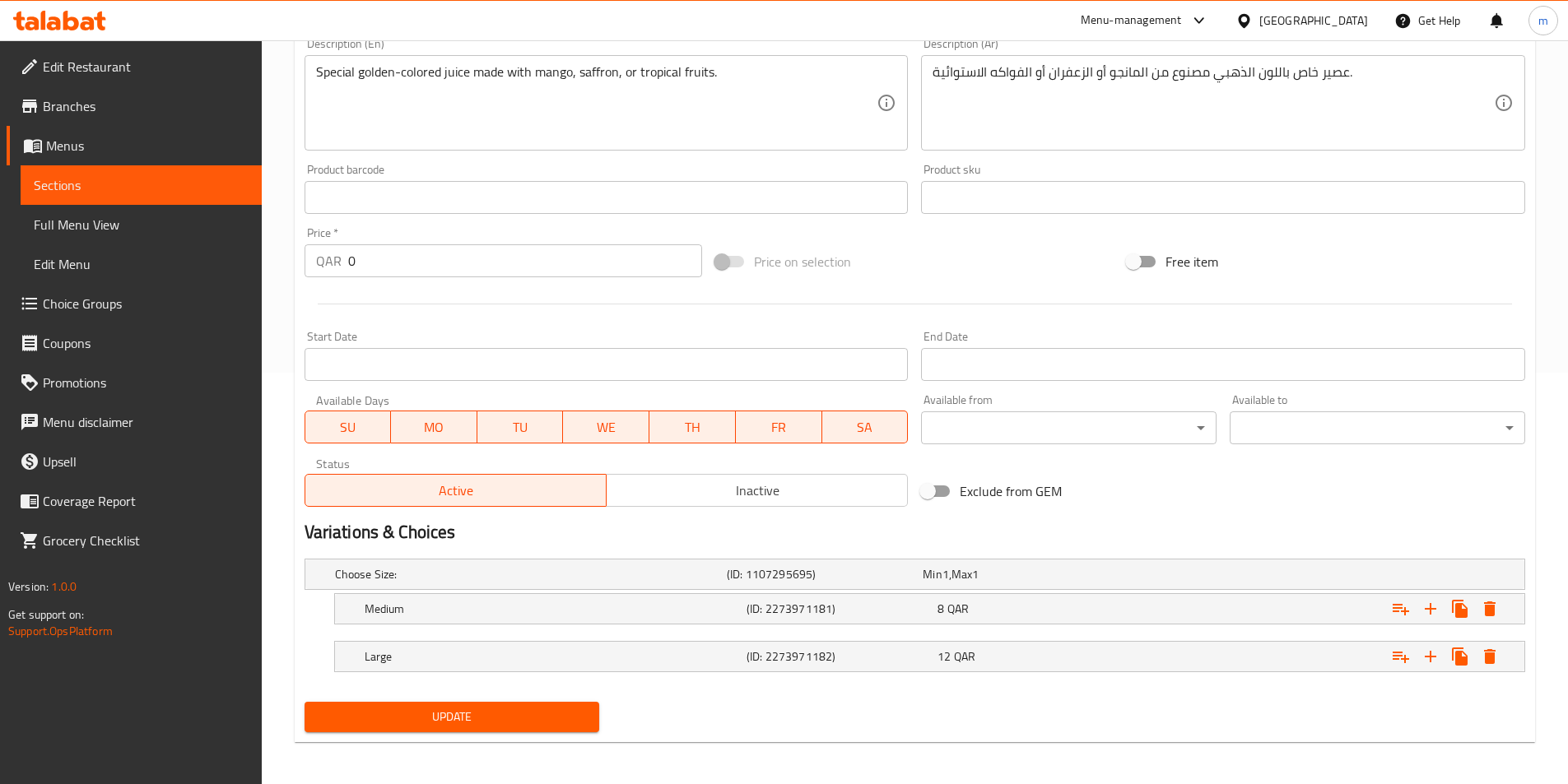
scroll to position [415, 0]
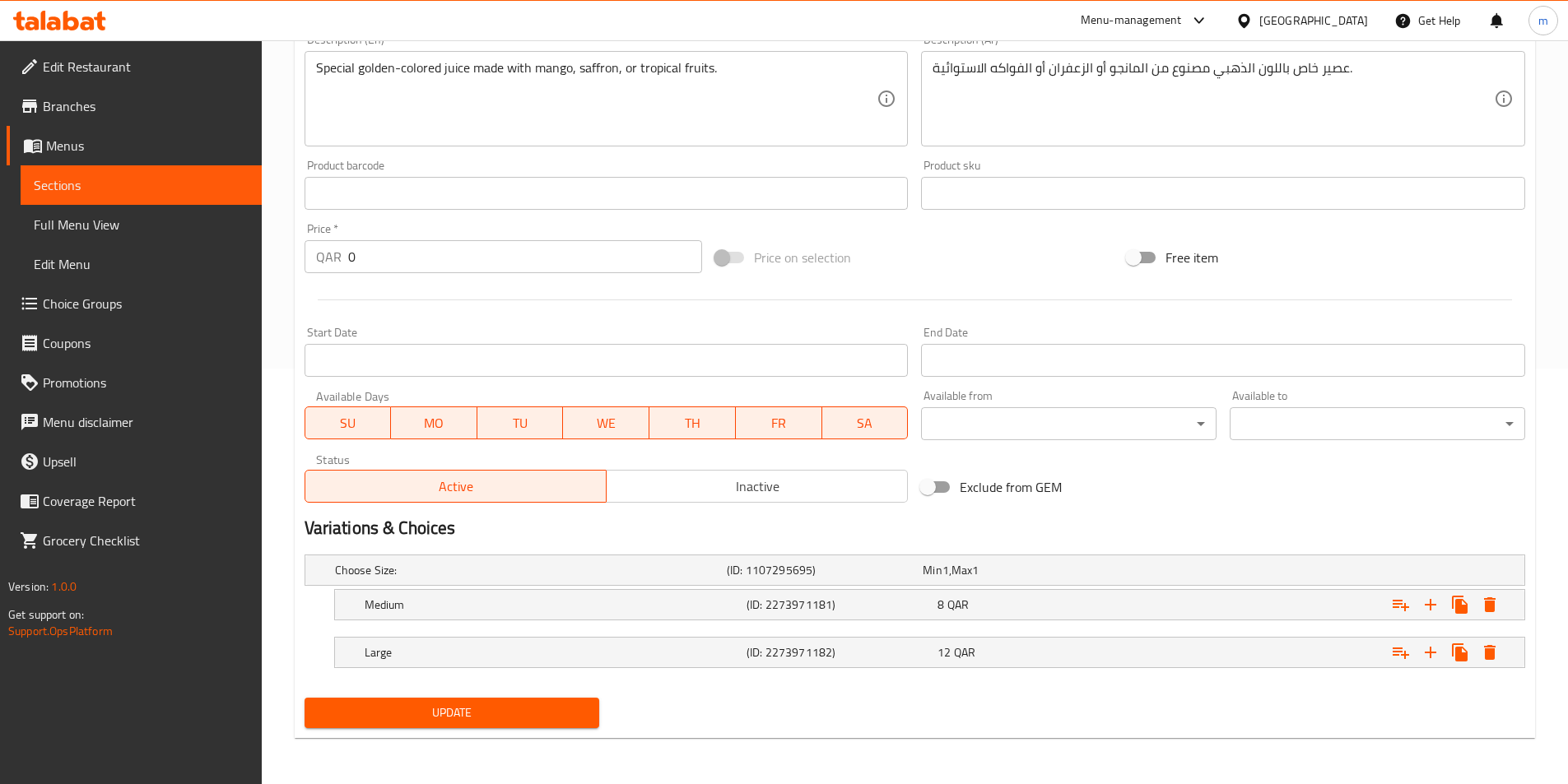
click at [112, 308] on span "Choice Groups" at bounding box center [145, 303] width 205 height 20
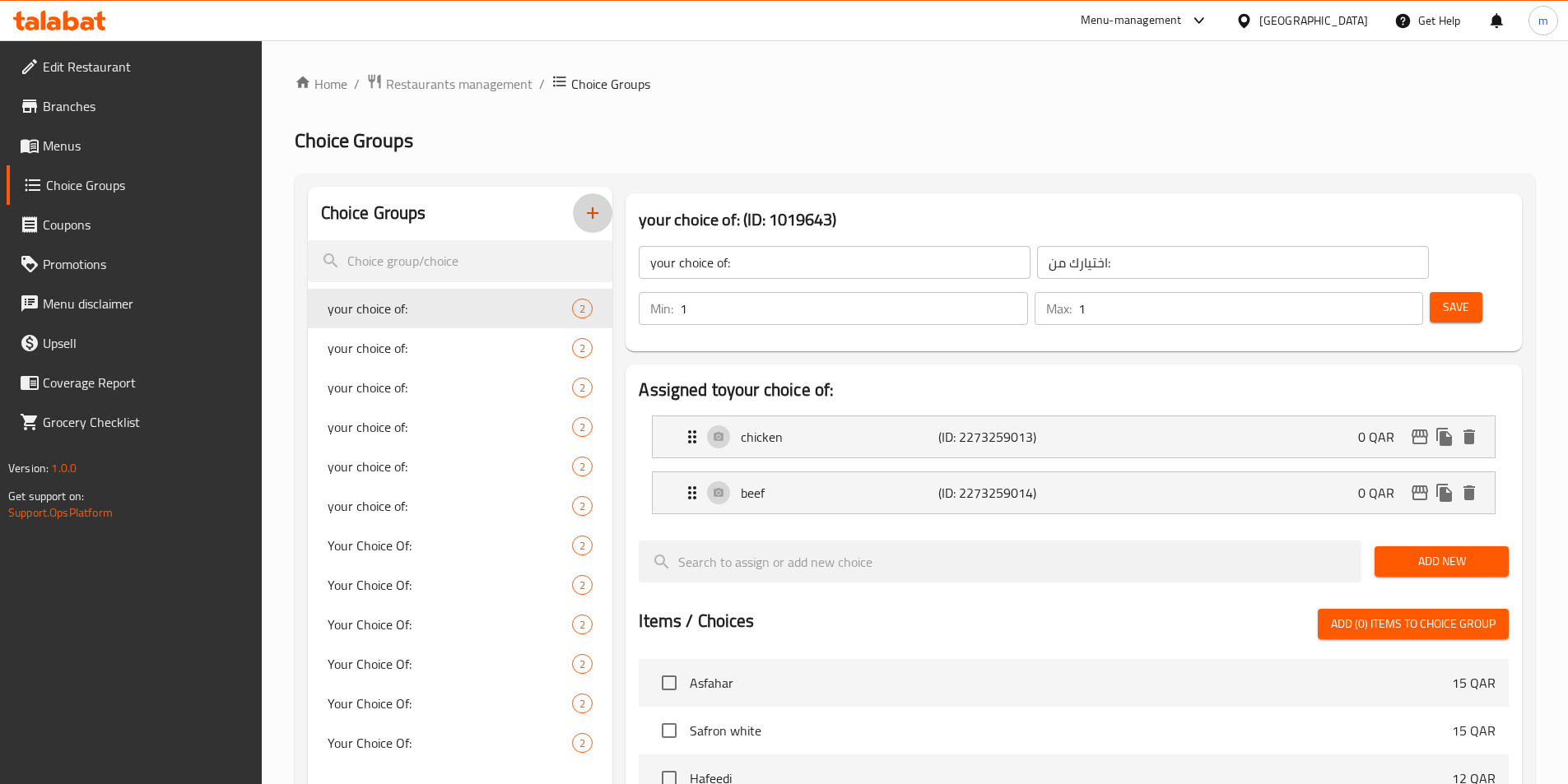
click at [591, 217] on icon "button" at bounding box center [592, 213] width 20 height 20
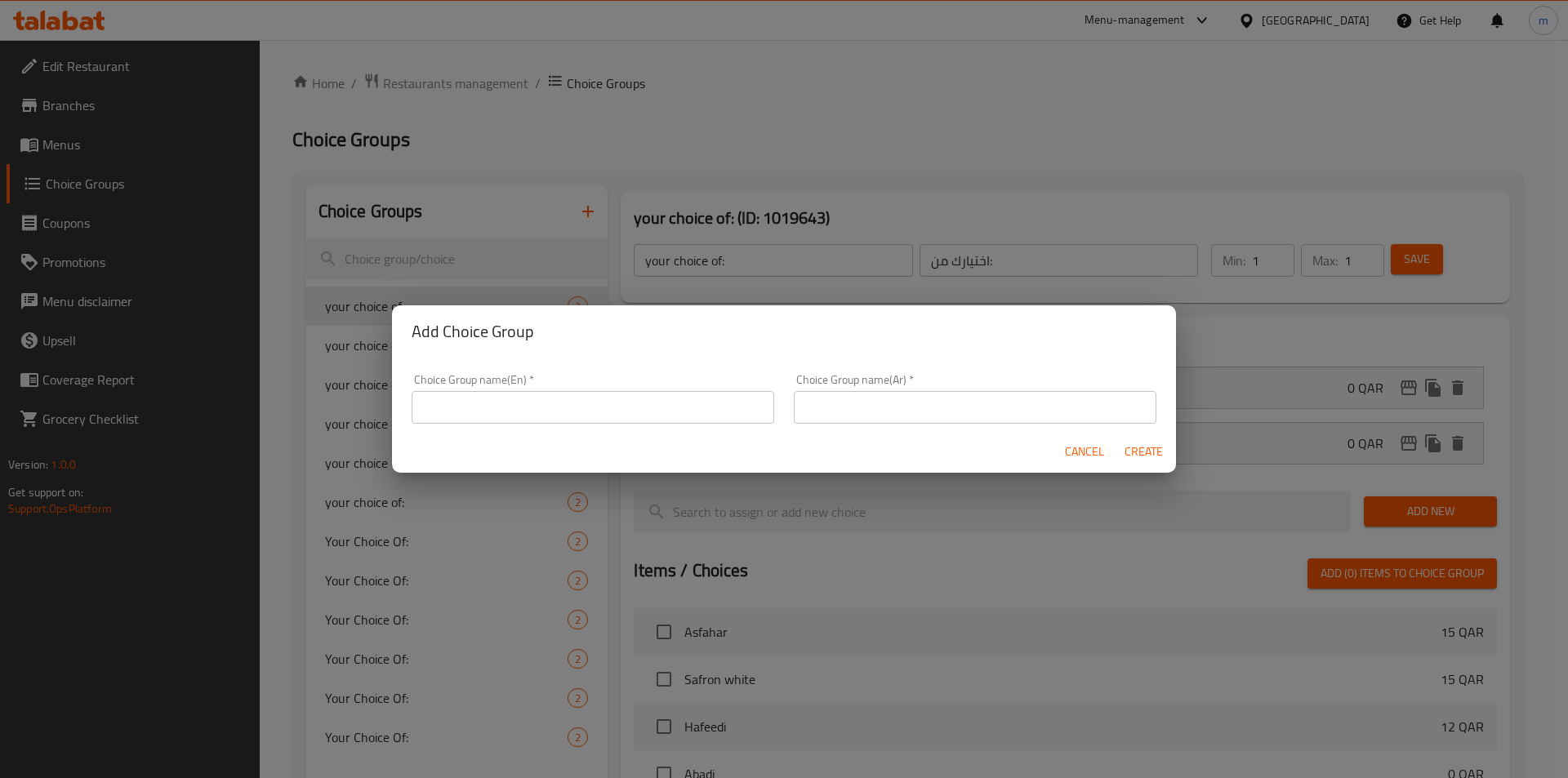
click at [583, 418] on input "text" at bounding box center [592, 407] width 362 height 33
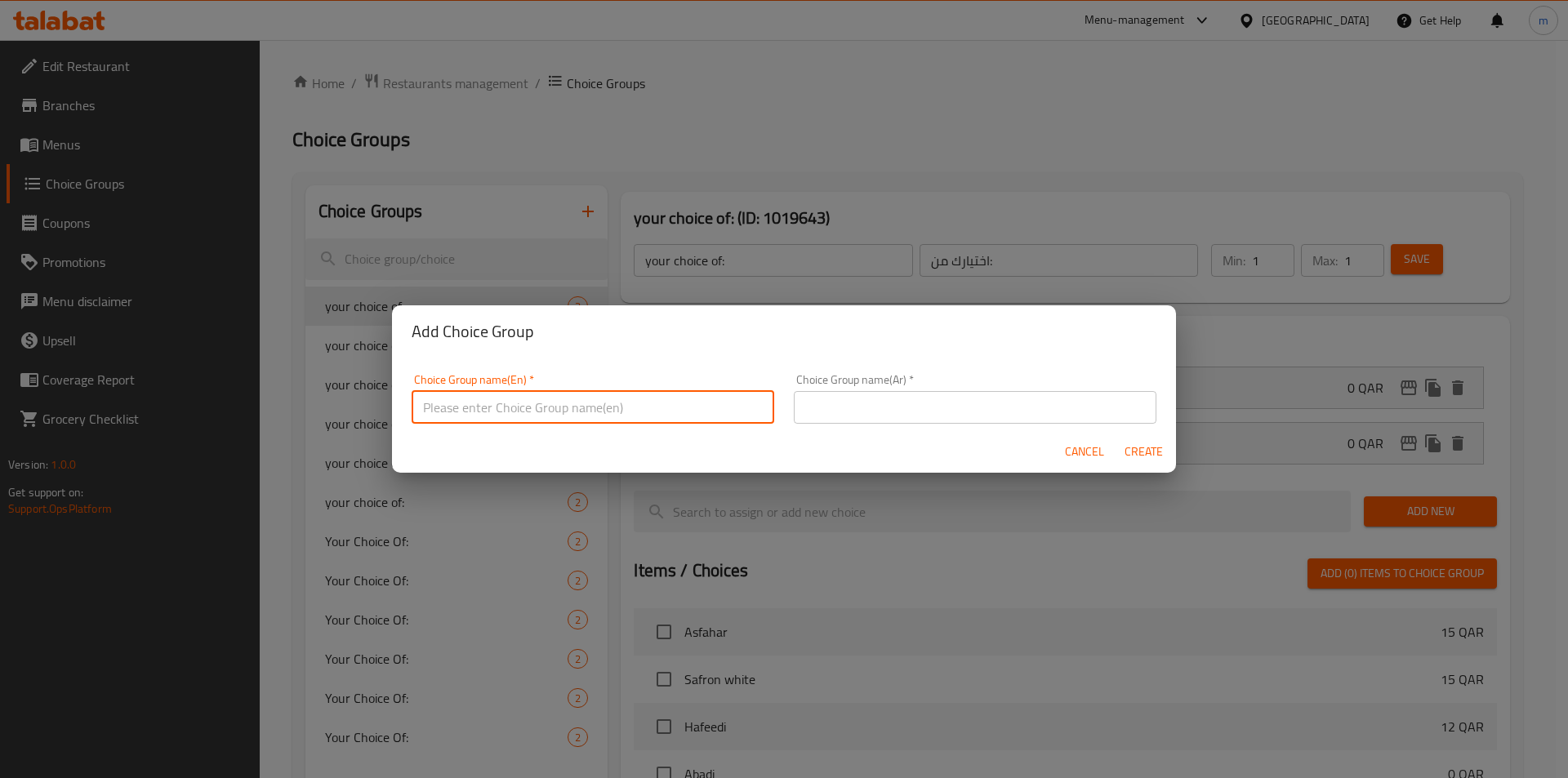
type input "Your Choice of:"
click at [810, 397] on input "text" at bounding box center [975, 407] width 362 height 33
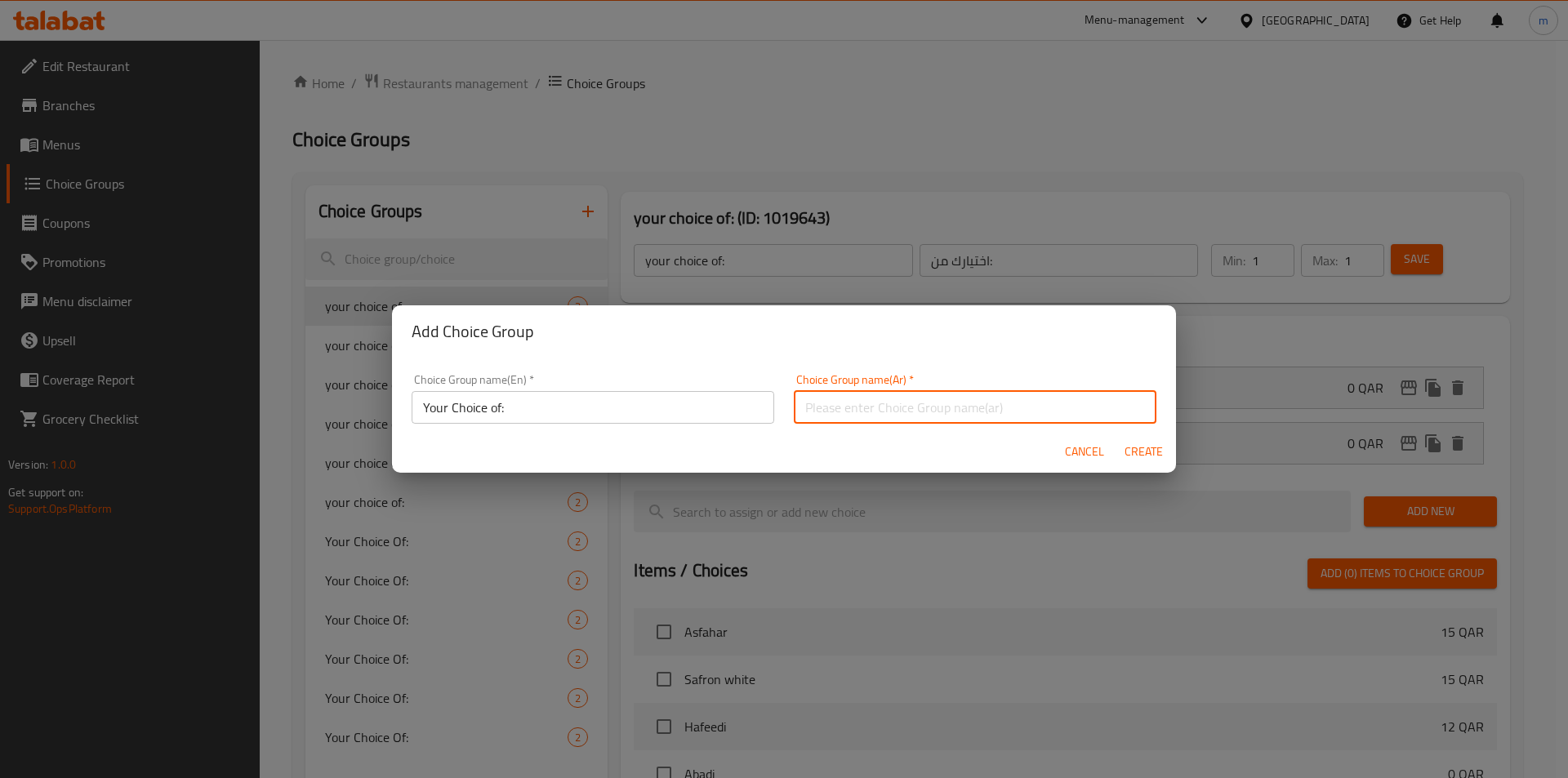
type input "اختيارك من:"
click at [584, 384] on div "Choice Group name(En)   * Your Choice of: Choice Group name(En) *" at bounding box center [592, 398] width 362 height 50
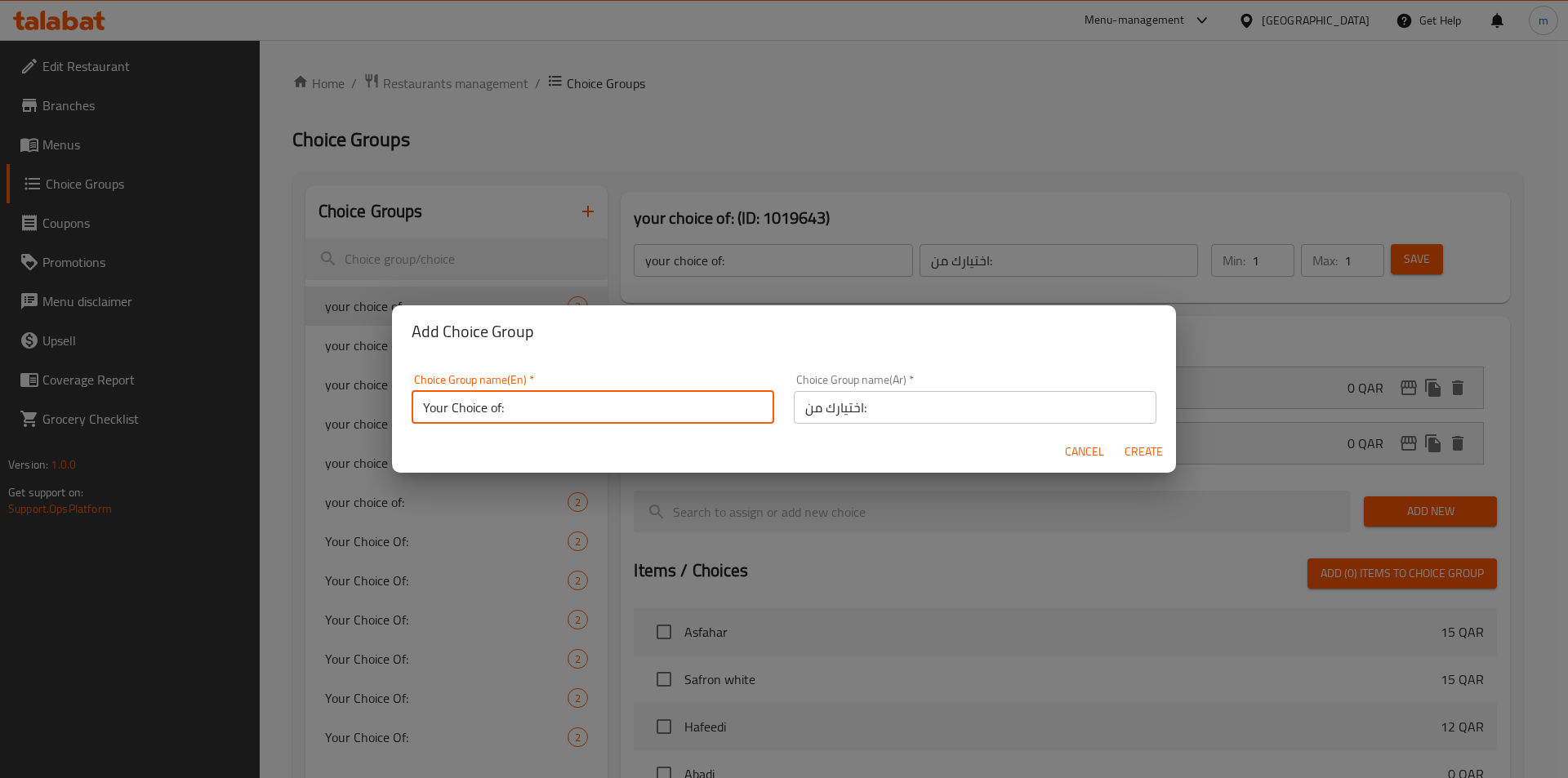
click at [590, 404] on input "Your Choice of:" at bounding box center [592, 407] width 362 height 33
type input "Your Choice of:00"
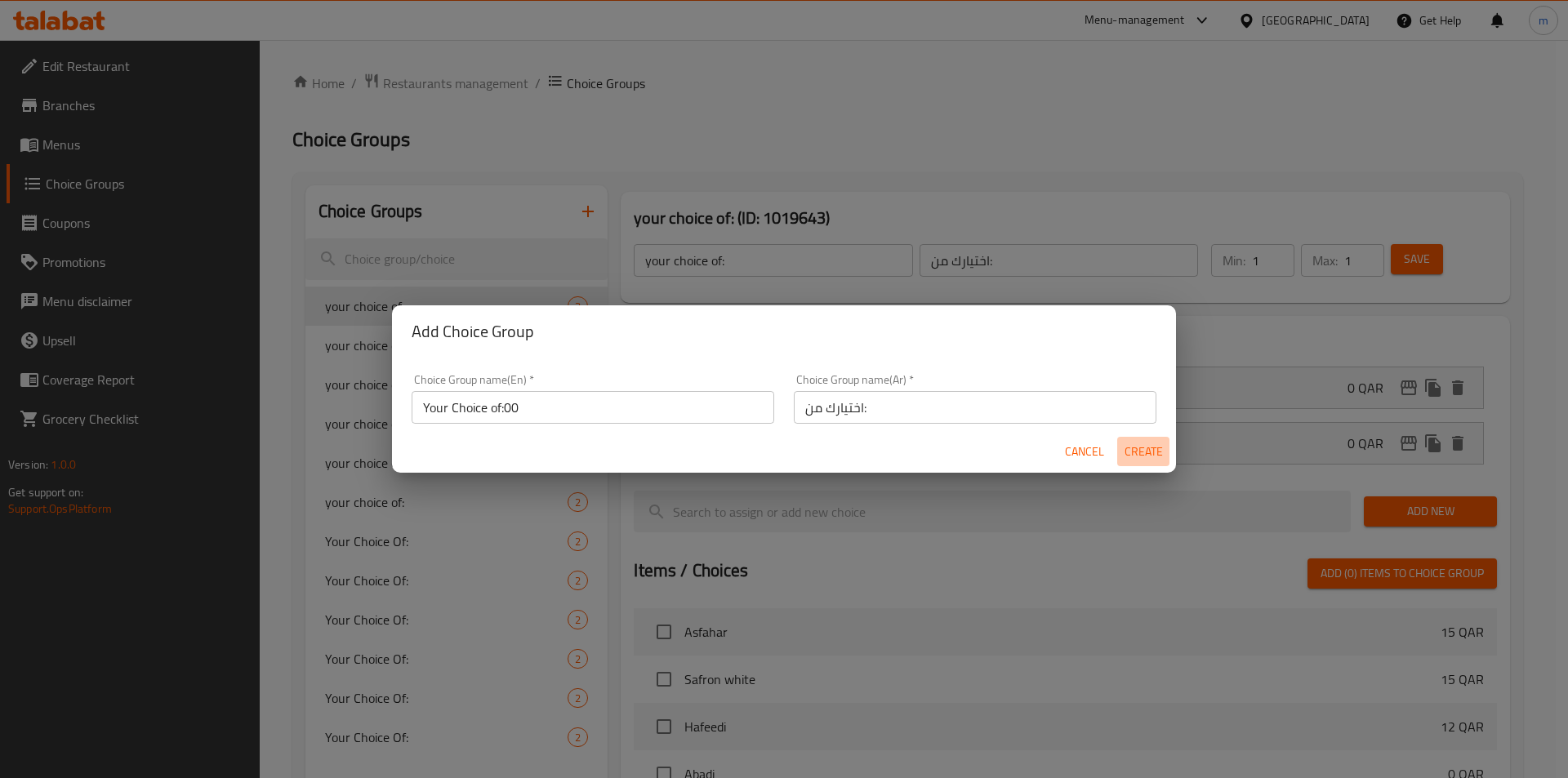
click at [1135, 446] on span "Create" at bounding box center [1143, 452] width 40 height 21
type input "Your Choice of:00"
type input "0"
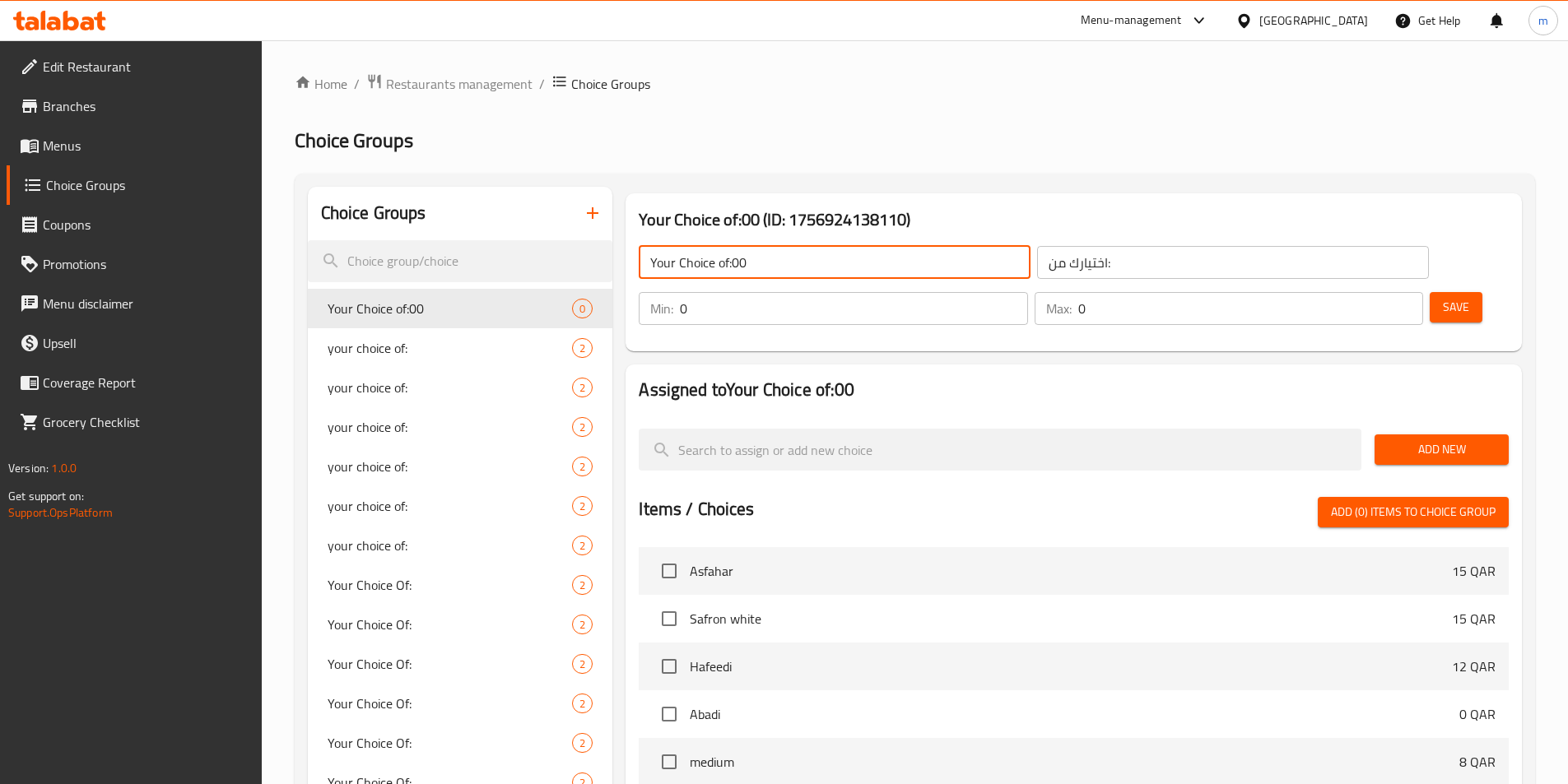
click at [865, 255] on input "Your Choice of:00" at bounding box center [835, 262] width 392 height 33
type input "Your Choice of:"
click at [1027, 292] on input "0" at bounding box center [853, 308] width 347 height 33
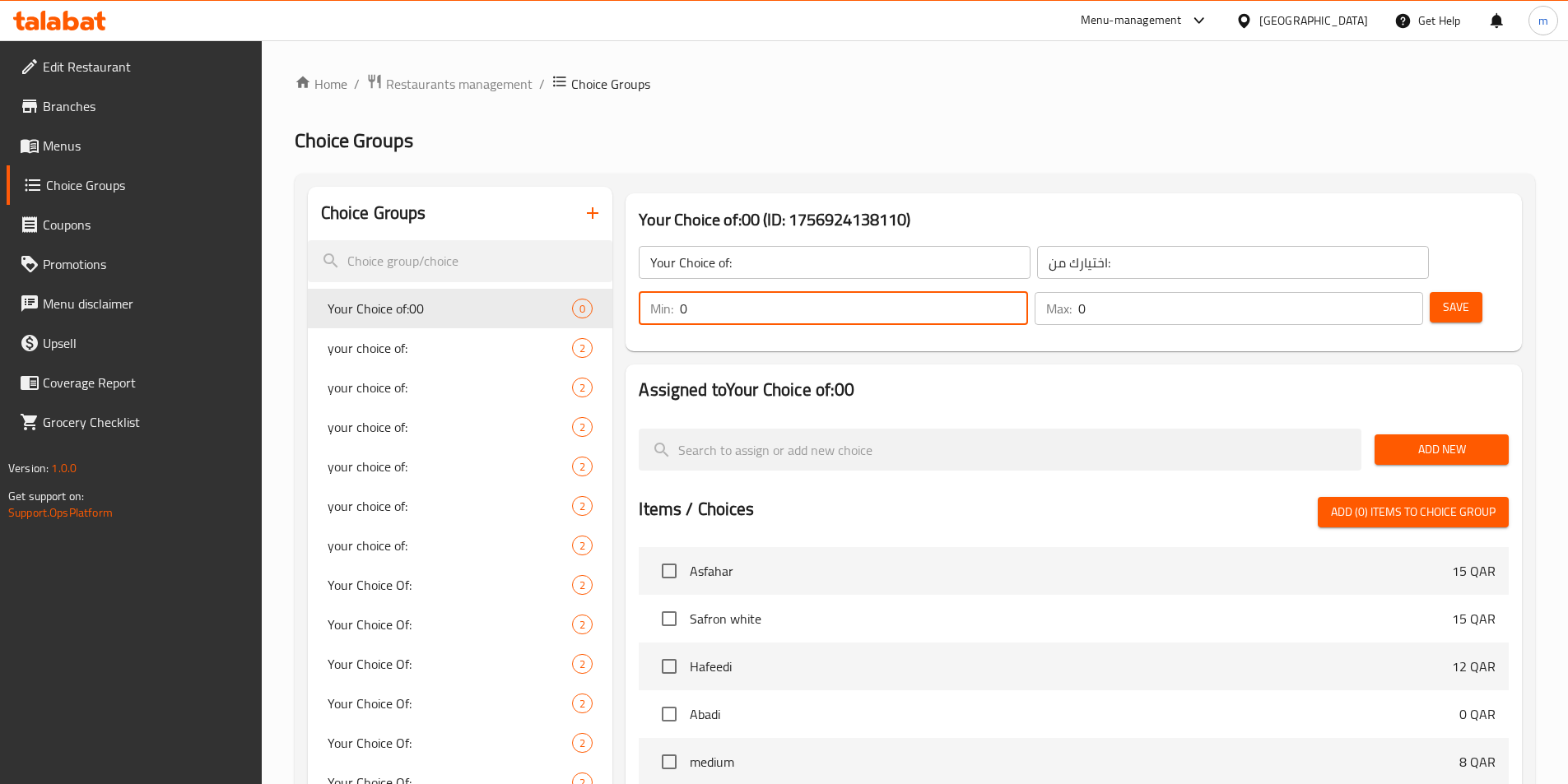
click at [1027, 292] on input "0" at bounding box center [853, 308] width 347 height 33
type input "0"
type input "1"
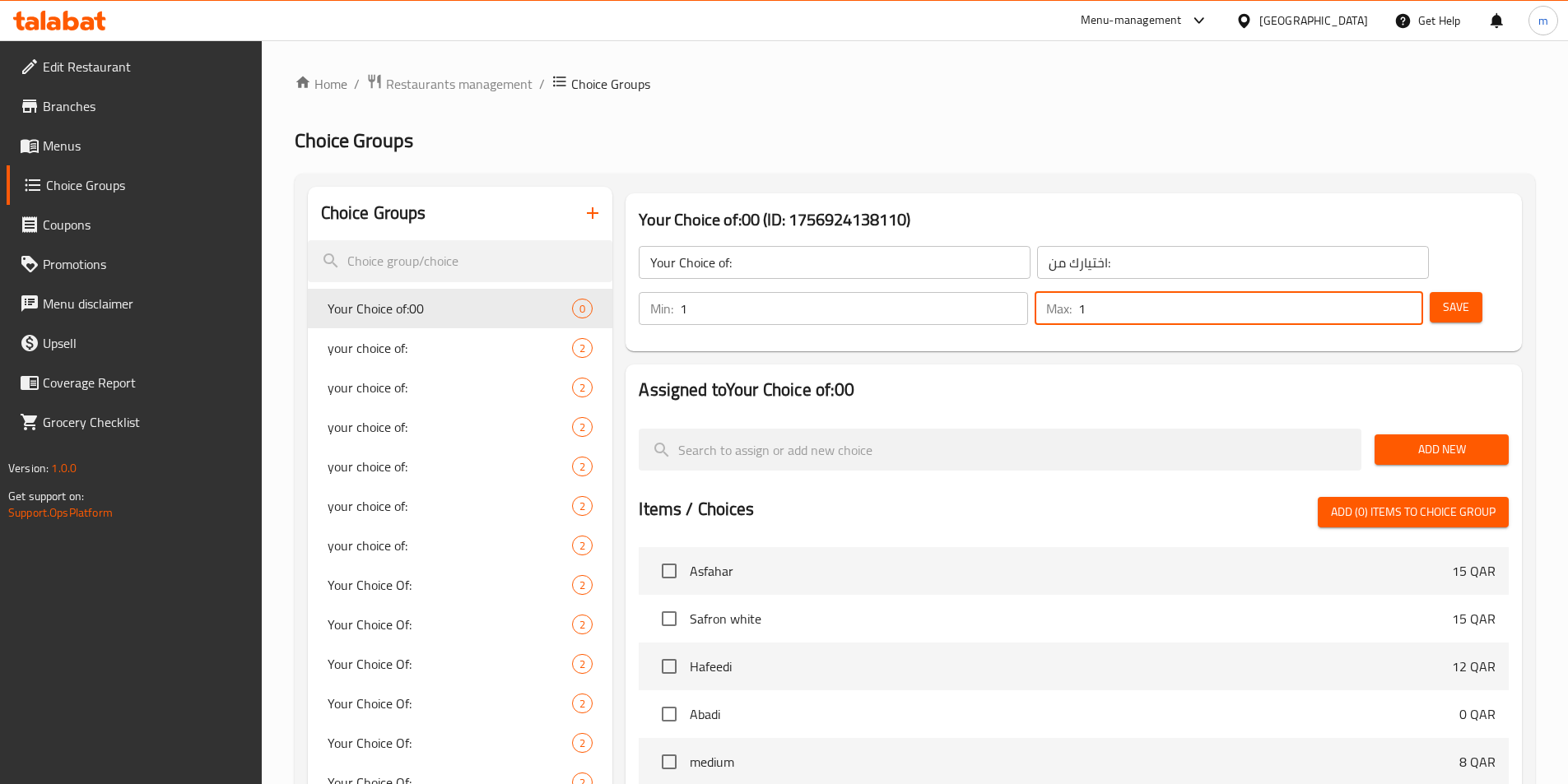
type input "1"
click at [1442, 296] on span "Save" at bounding box center [1456, 307] width 27 height 21
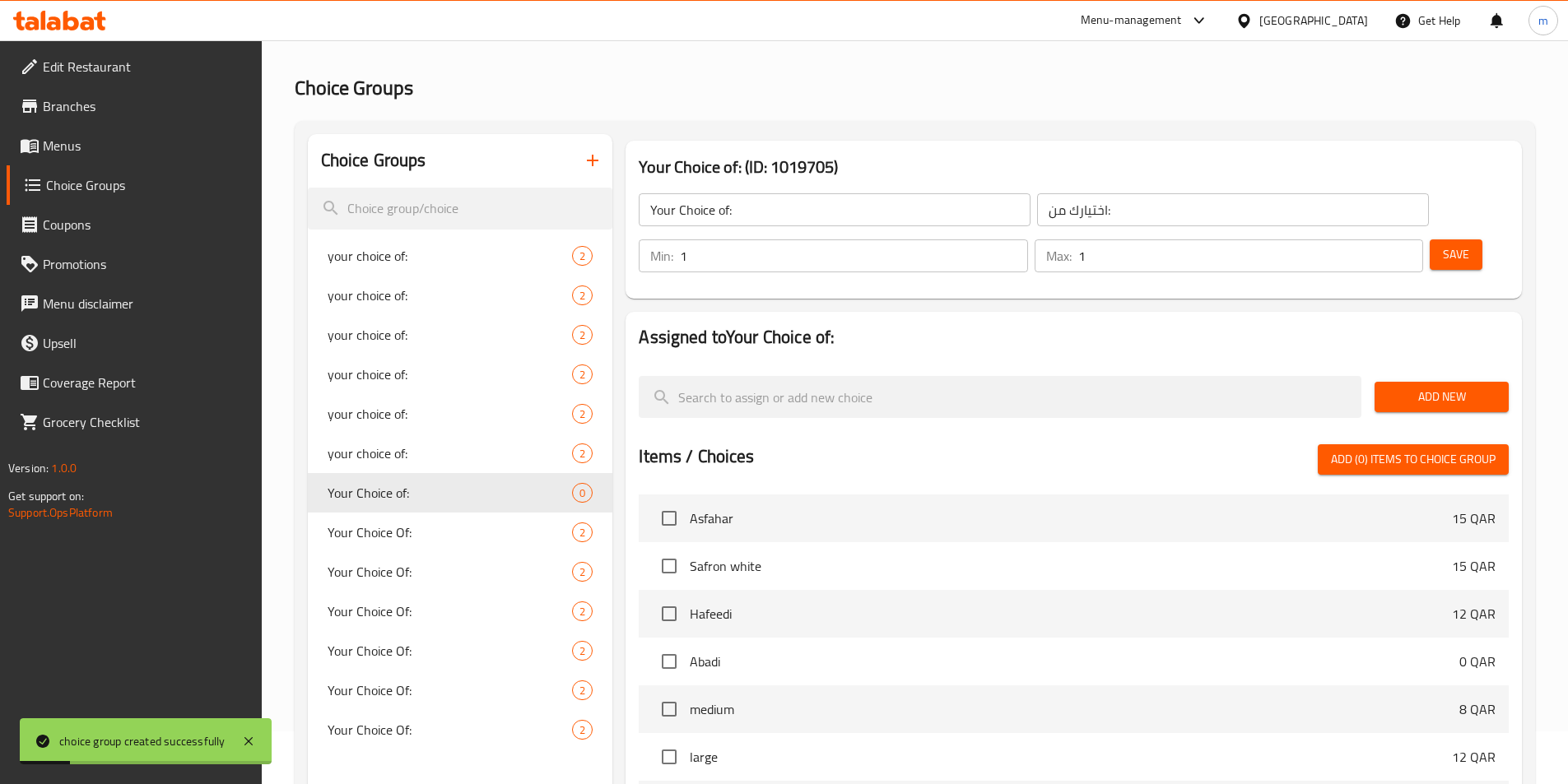
scroll to position [83, 0]
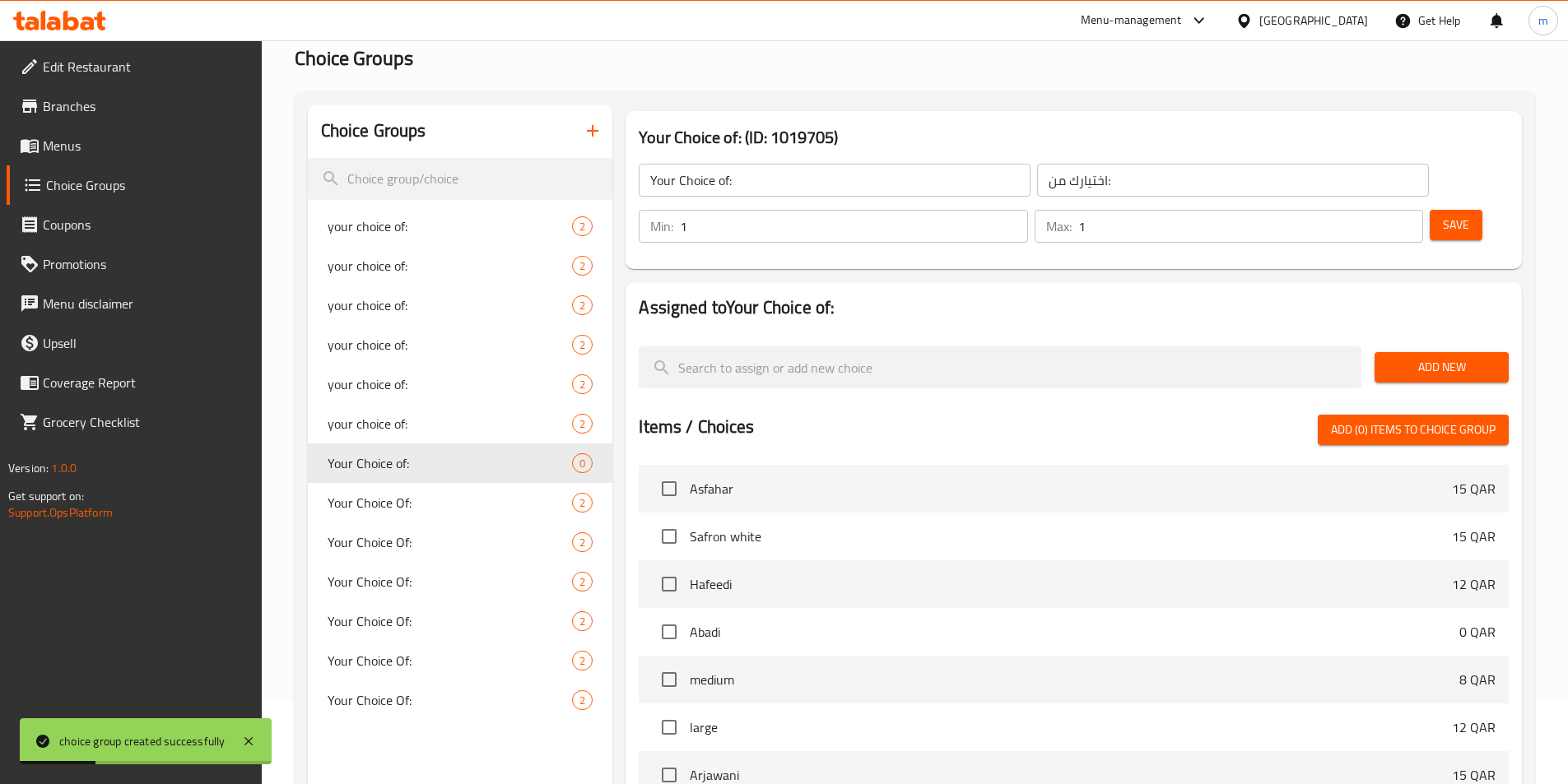
click at [1423, 357] on span "Add New" at bounding box center [1441, 368] width 107 height 21
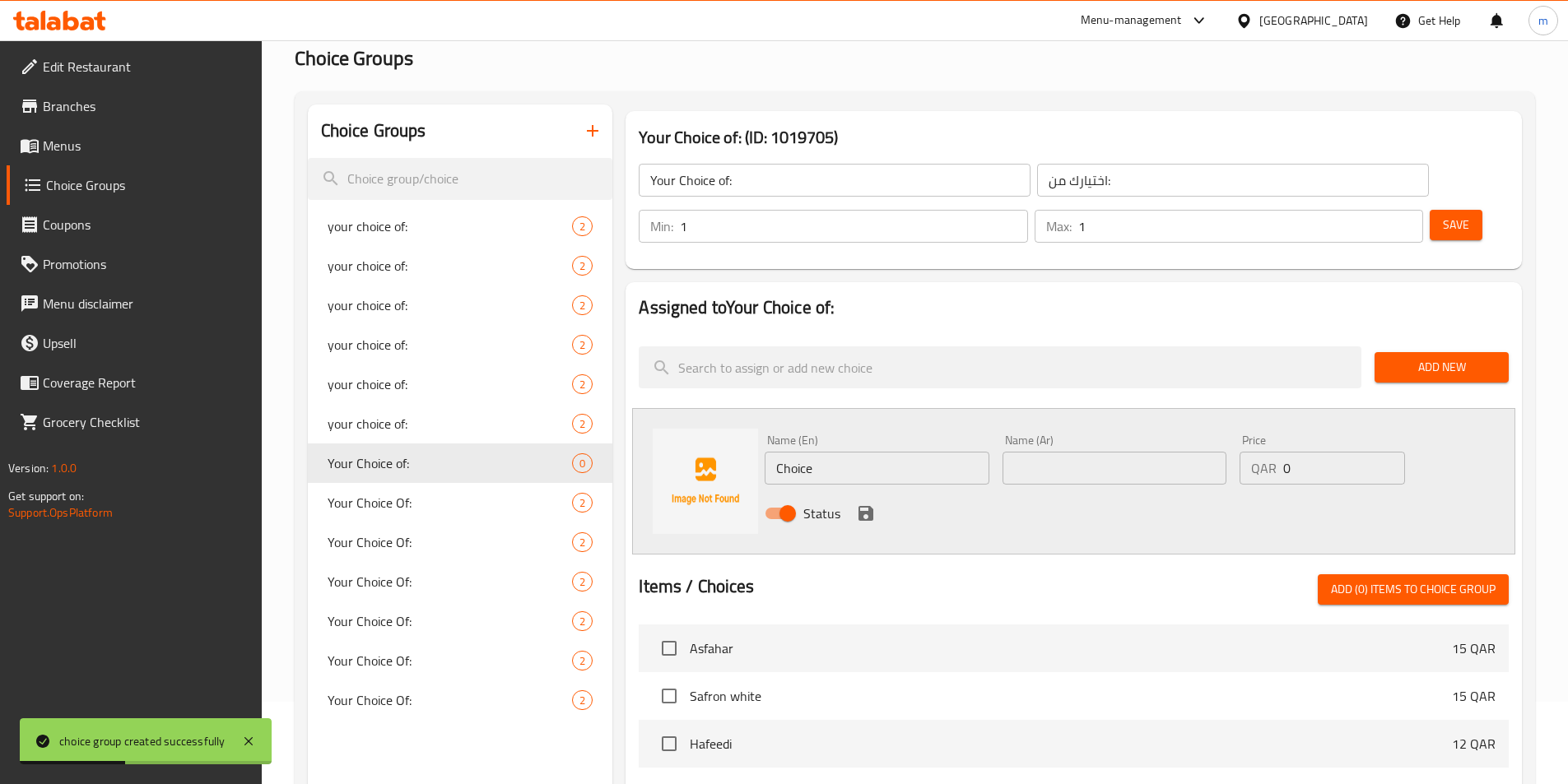
click at [810, 451] on input "Choice" at bounding box center [876, 468] width 223 height 33
click at [909, 451] on input "Choice" at bounding box center [876, 468] width 223 height 33
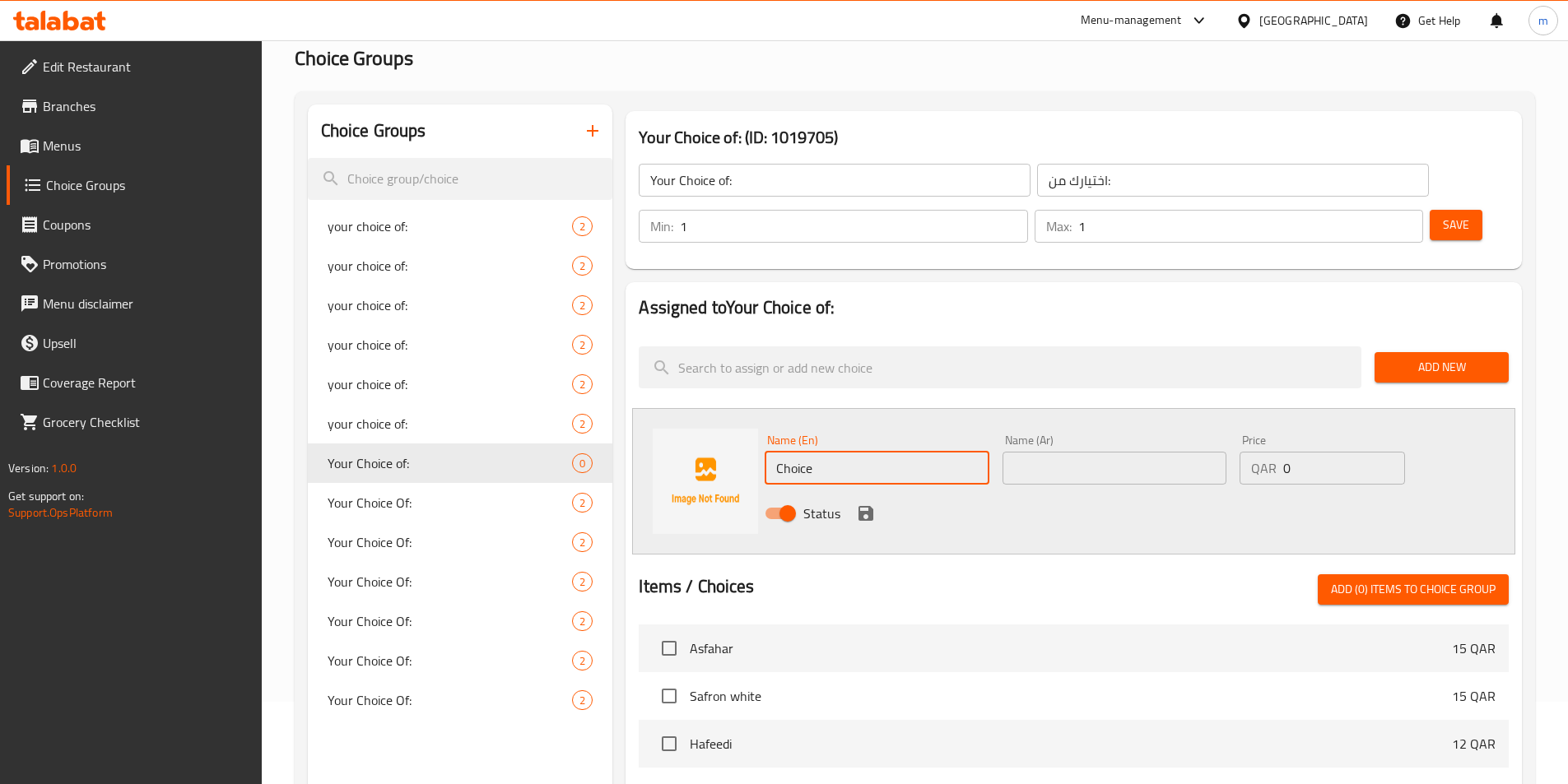
click at [909, 451] on input "Choice" at bounding box center [876, 468] width 223 height 33
click at [943, 451] on input "Choice" at bounding box center [876, 468] width 223 height 33
paste input "mango"
type input "mango"
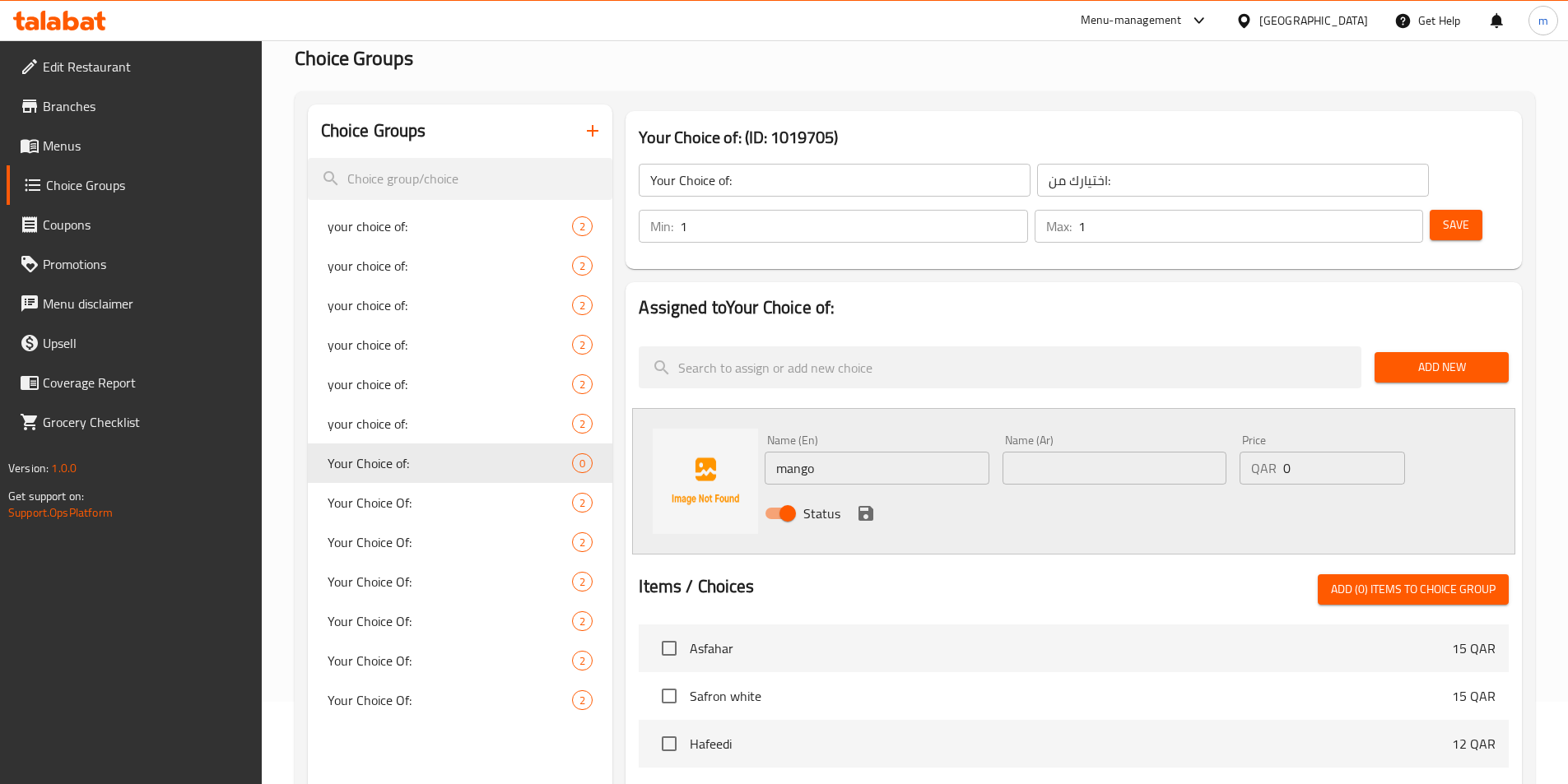
click at [1065, 451] on input "text" at bounding box center [1113, 468] width 223 height 33
paste input "المانجو"
type input "المانجو"
click at [1284, 451] on input "0" at bounding box center [1343, 468] width 121 height 33
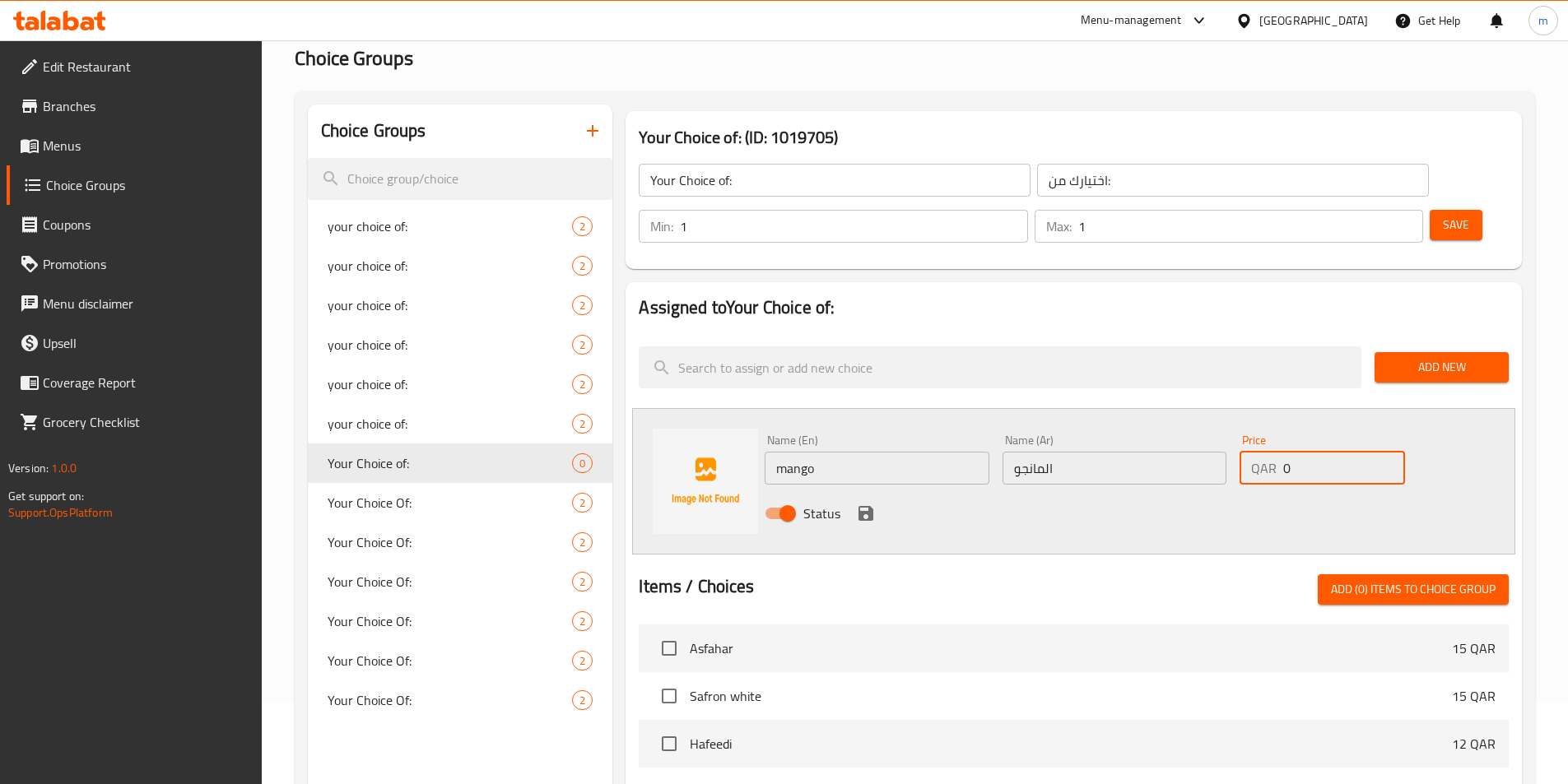
click at [1292, 451] on input "0" at bounding box center [1343, 468] width 121 height 33
click at [868, 506] on icon "save" at bounding box center [866, 513] width 15 height 15
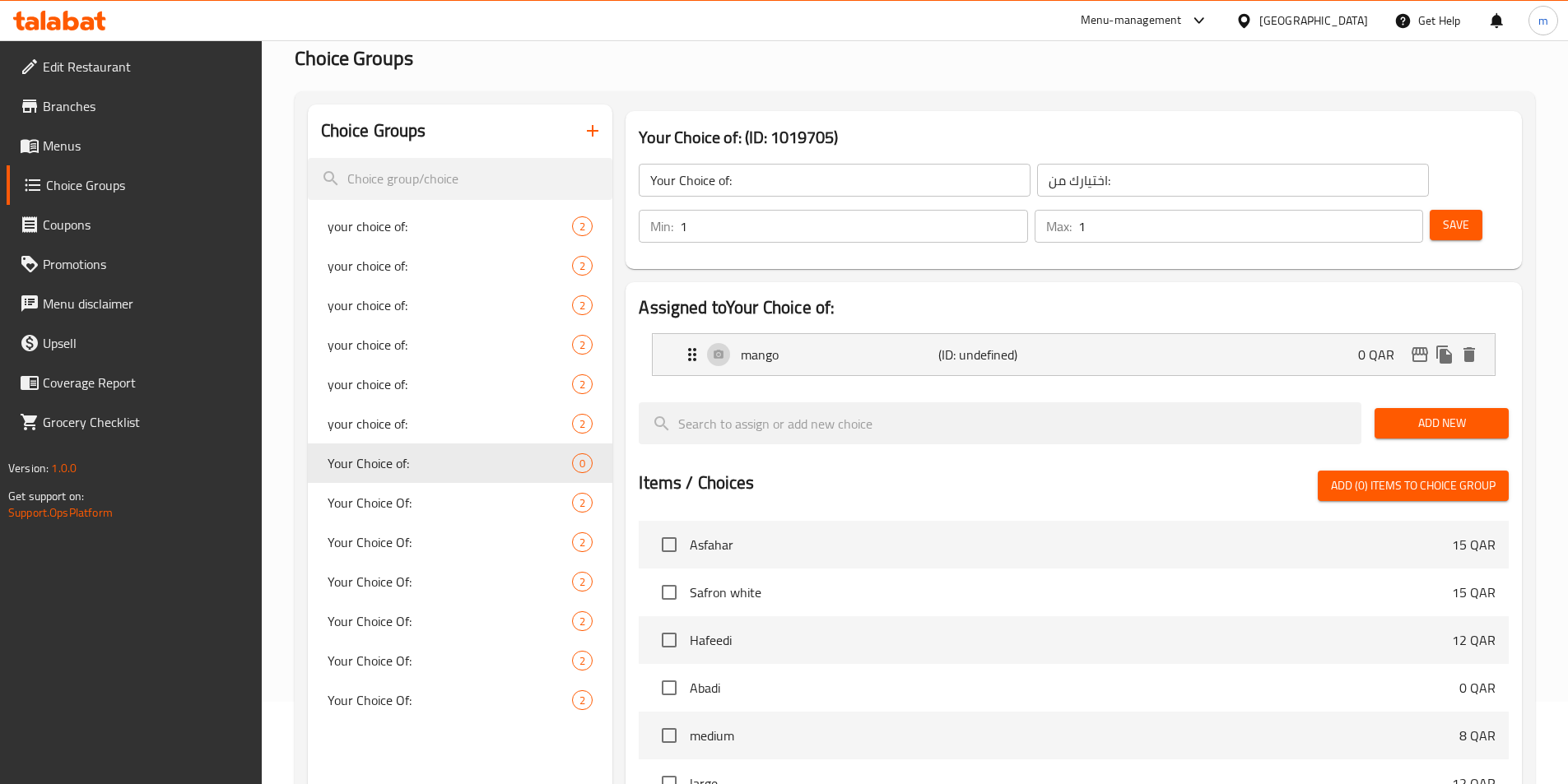
click at [1423, 412] on span "Add New" at bounding box center [1441, 423] width 107 height 21
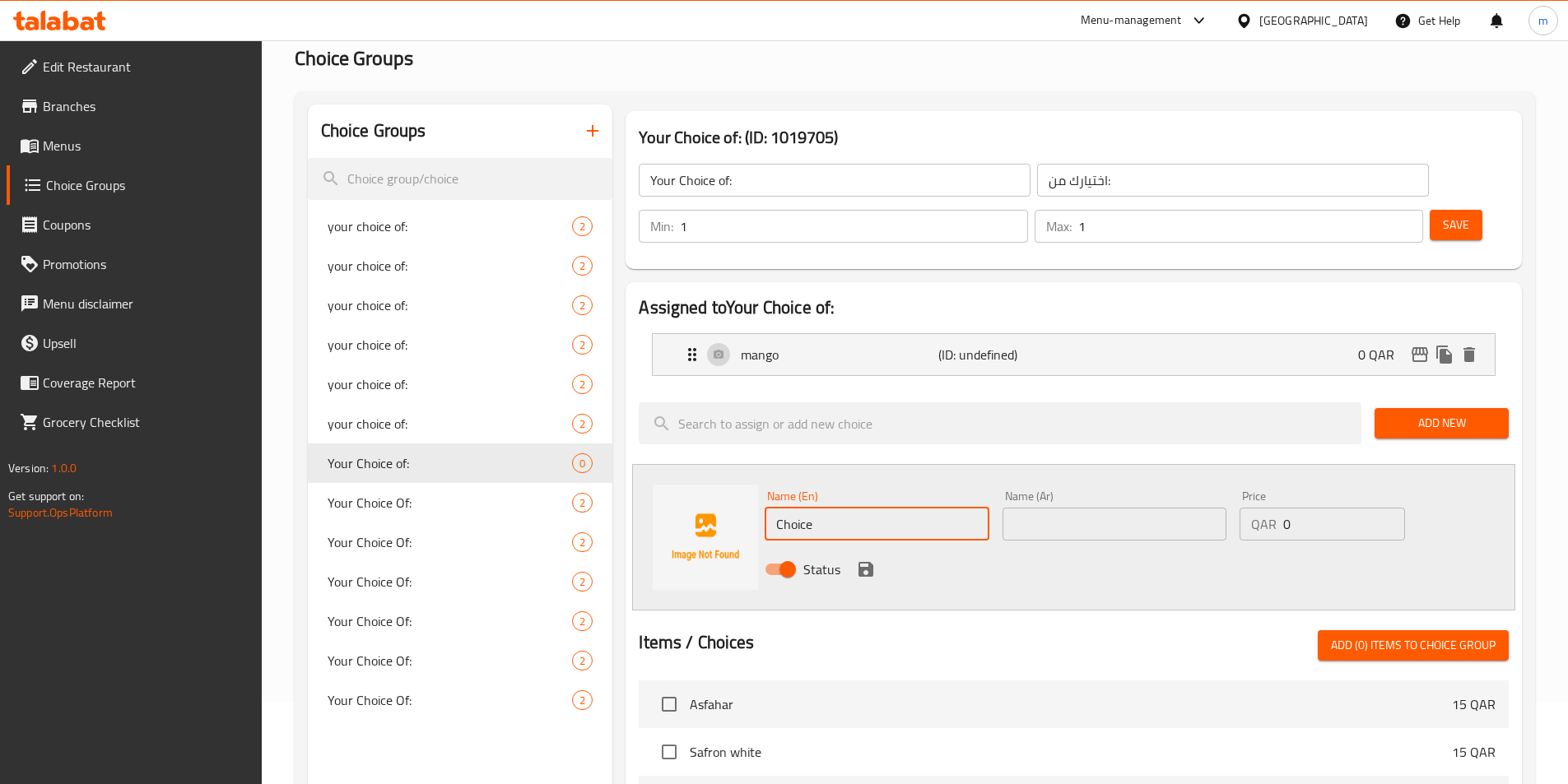
click at [967, 507] on input "Choice" at bounding box center [876, 524] width 223 height 33
paste input "saffron"
type input "saffron"
click at [1122, 507] on input "text" at bounding box center [1113, 524] width 223 height 33
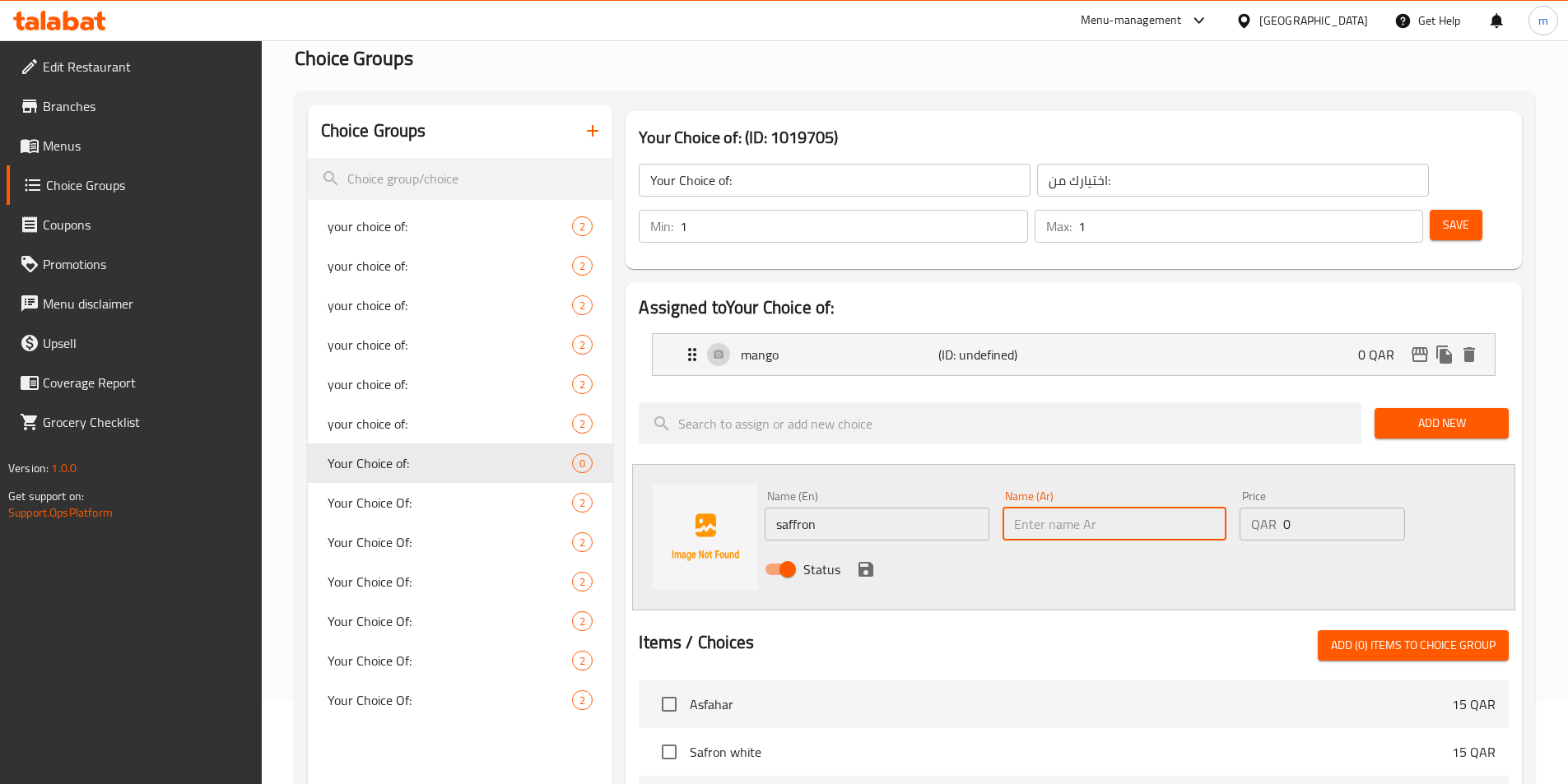
click at [1122, 507] on input "text" at bounding box center [1113, 524] width 223 height 33
paste input "الزعفران"
type input "الزعفران"
click at [864, 560] on icon "save" at bounding box center [865, 569] width 20 height 20
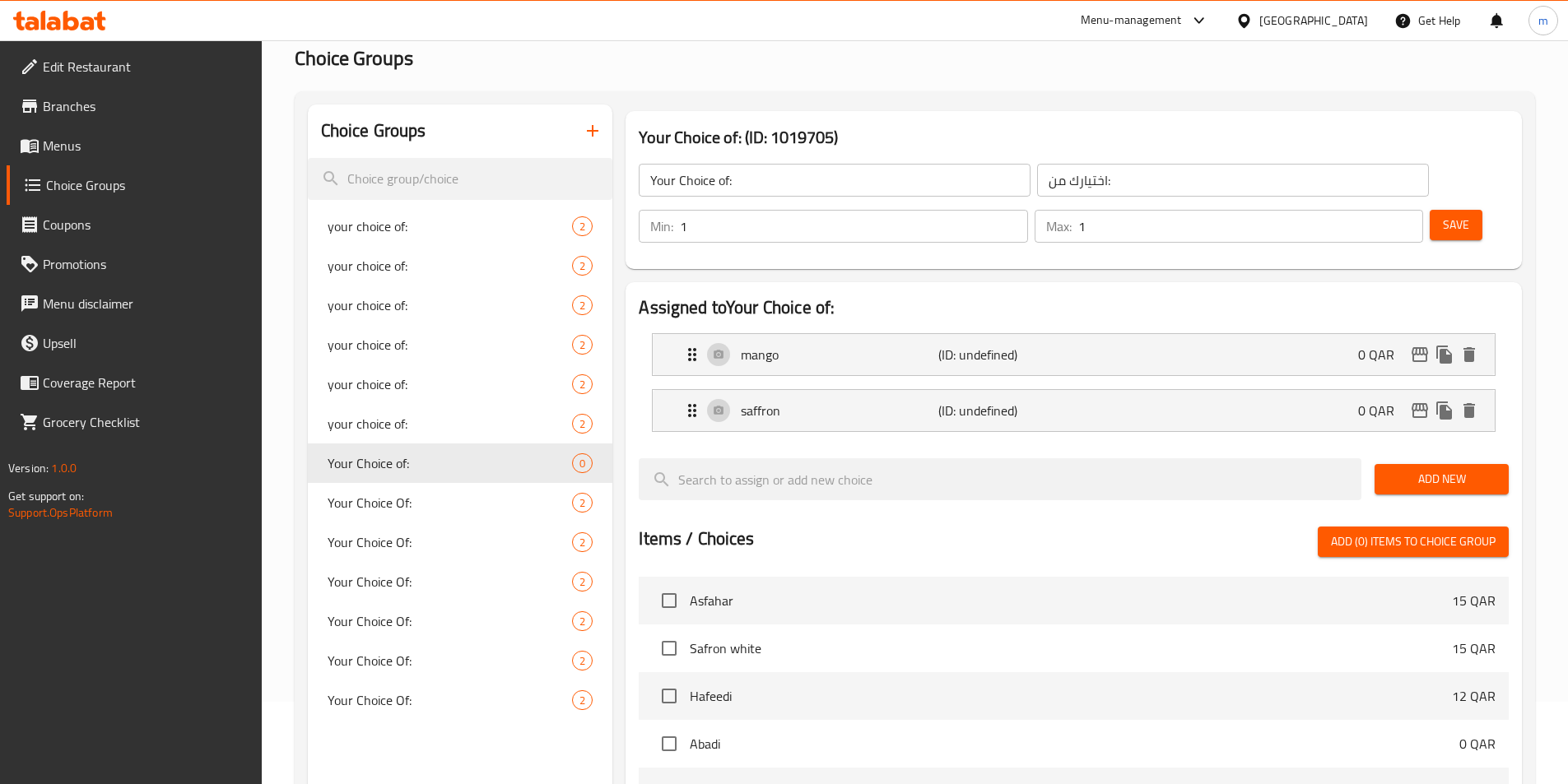
click at [1460, 468] on span "Add New" at bounding box center [1441, 479] width 107 height 21
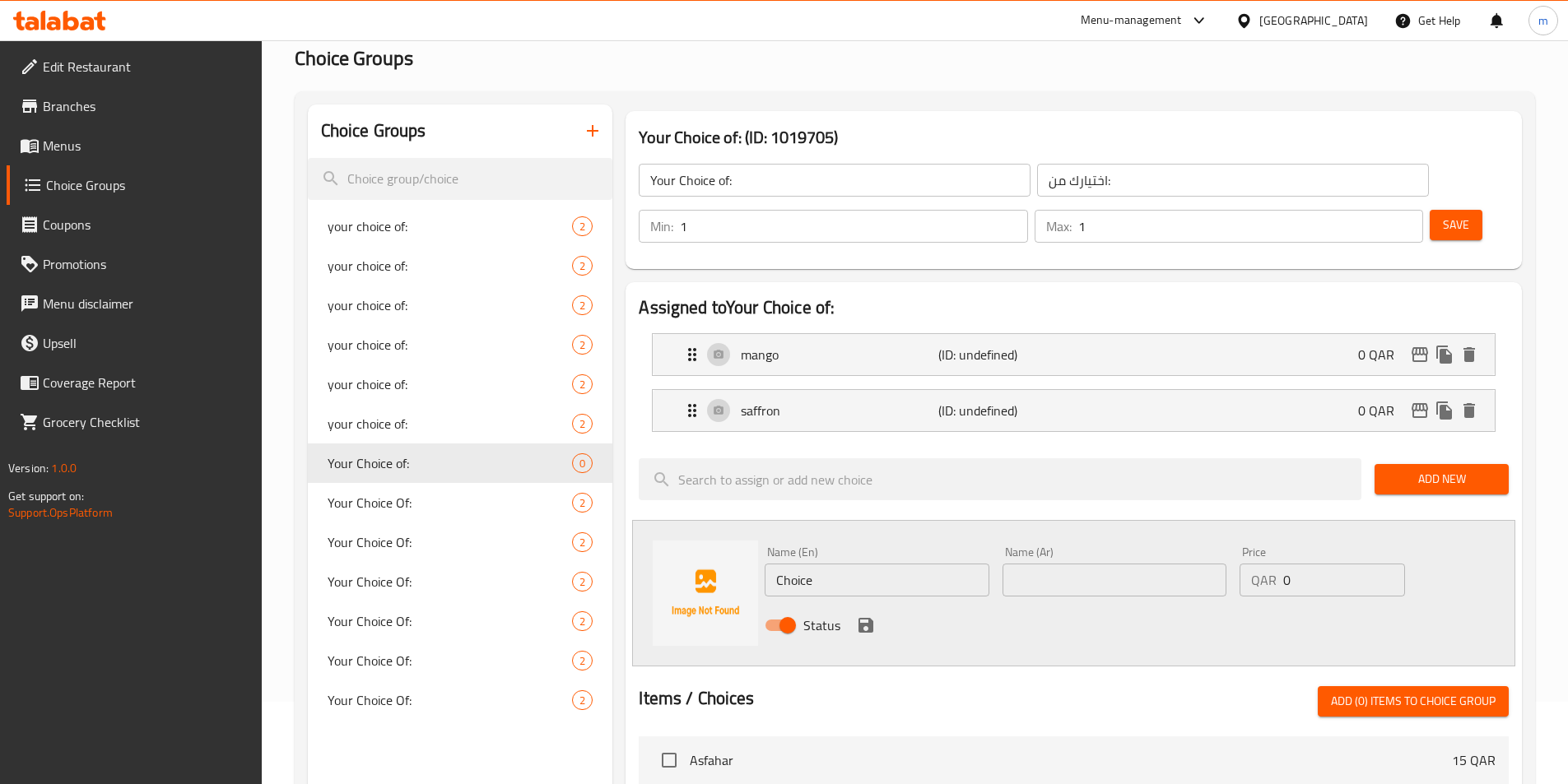
click at [844, 564] on input "Choice" at bounding box center [876, 580] width 223 height 33
paste input "tropical fruits"
type input "tropical fruits"
click at [1135, 564] on input "text" at bounding box center [1113, 580] width 223 height 33
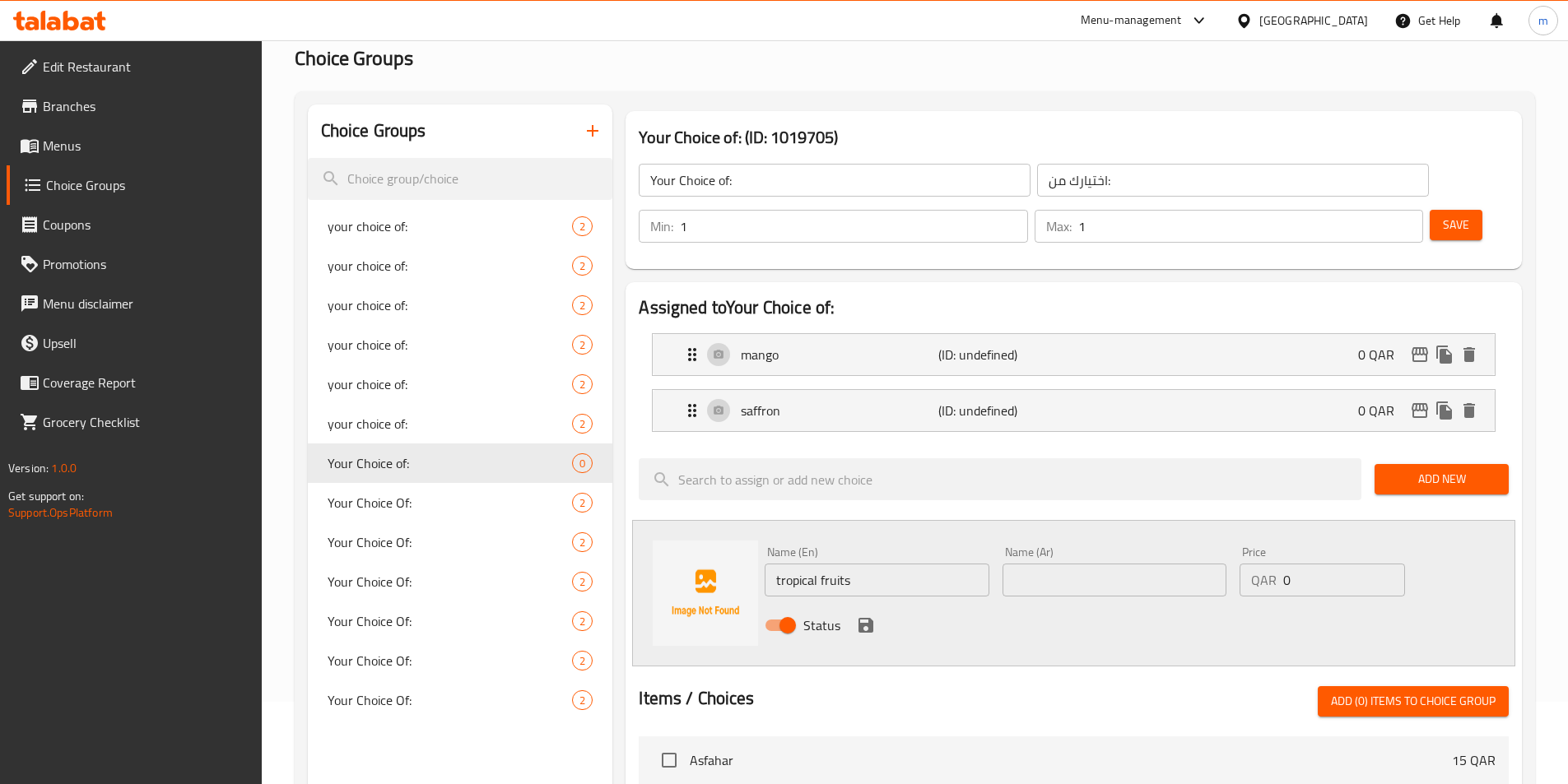
click at [1141, 564] on input "text" at bounding box center [1113, 580] width 223 height 33
paste input "الفواكه الاستوائية."
click at [1028, 564] on input "الفواكه الاستوائية." at bounding box center [1113, 580] width 223 height 33
click at [1030, 564] on input "الفواكه الاستوائية." at bounding box center [1113, 580] width 223 height 33
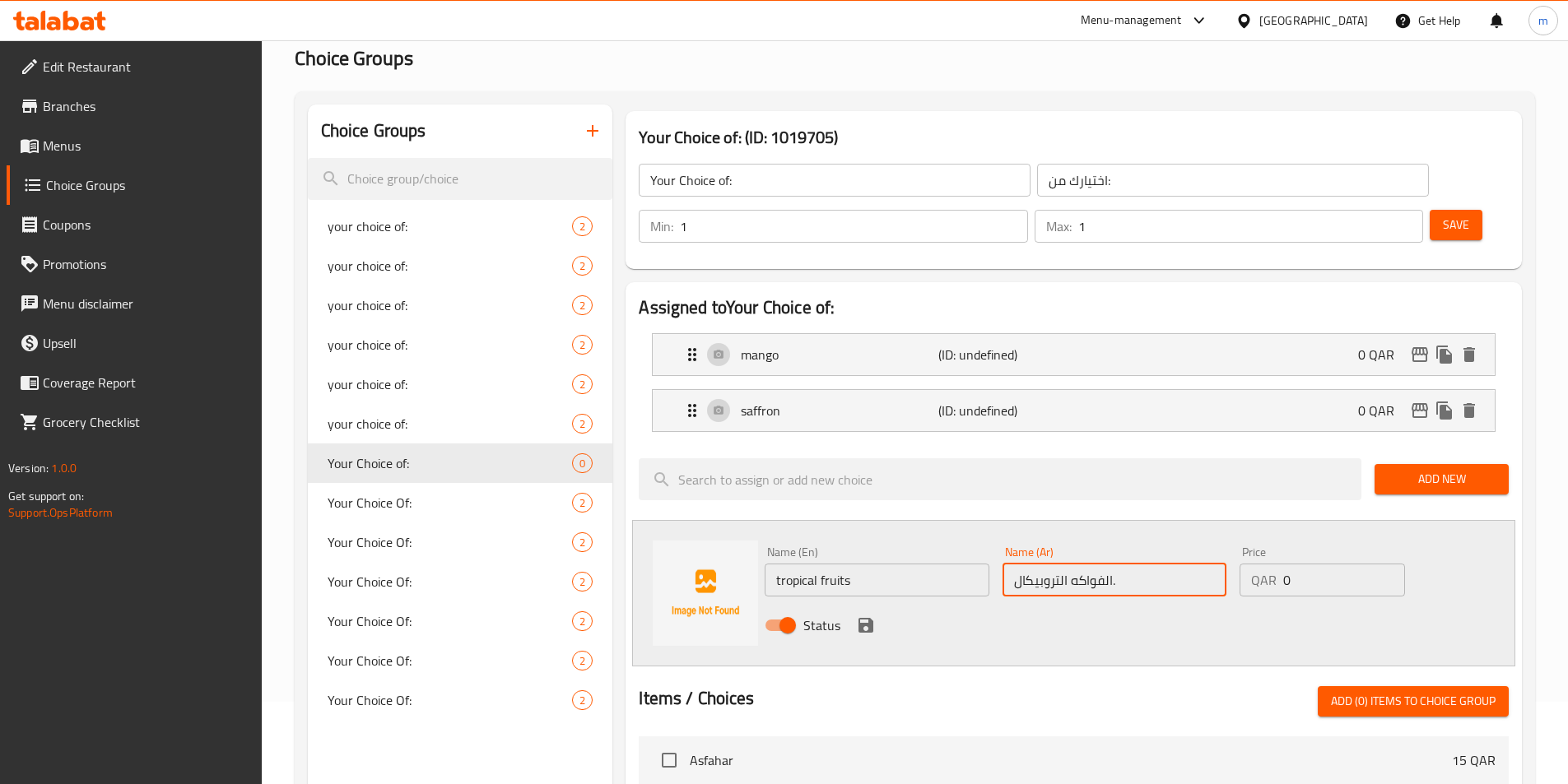
click at [1154, 564] on input "الفواكه التروبيكال." at bounding box center [1113, 580] width 223 height 33
type input "الفواكه التروبيكال"
click at [874, 615] on icon "save" at bounding box center [865, 624] width 20 height 20
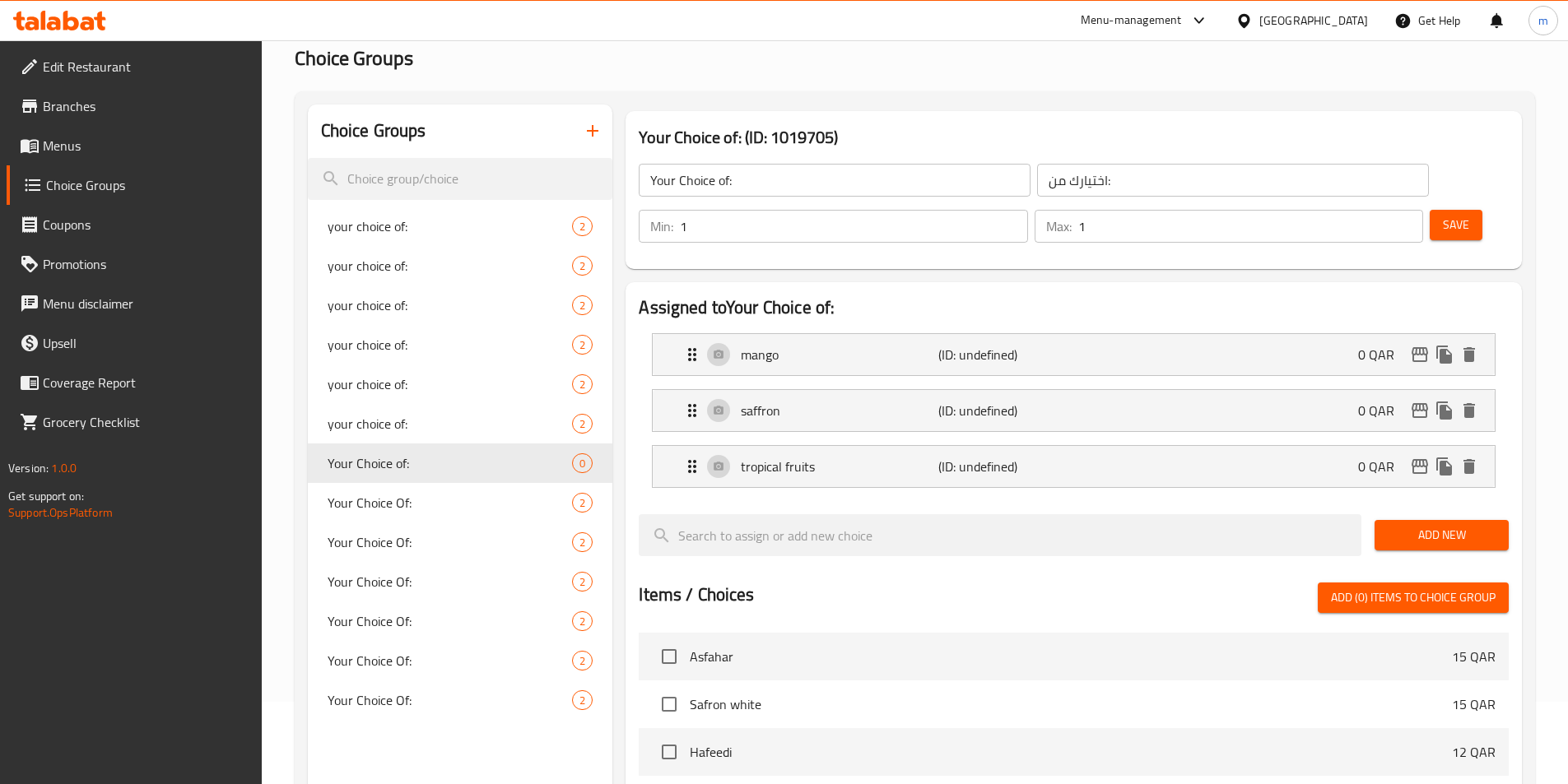
click at [1442, 215] on span "Save" at bounding box center [1456, 225] width 27 height 21
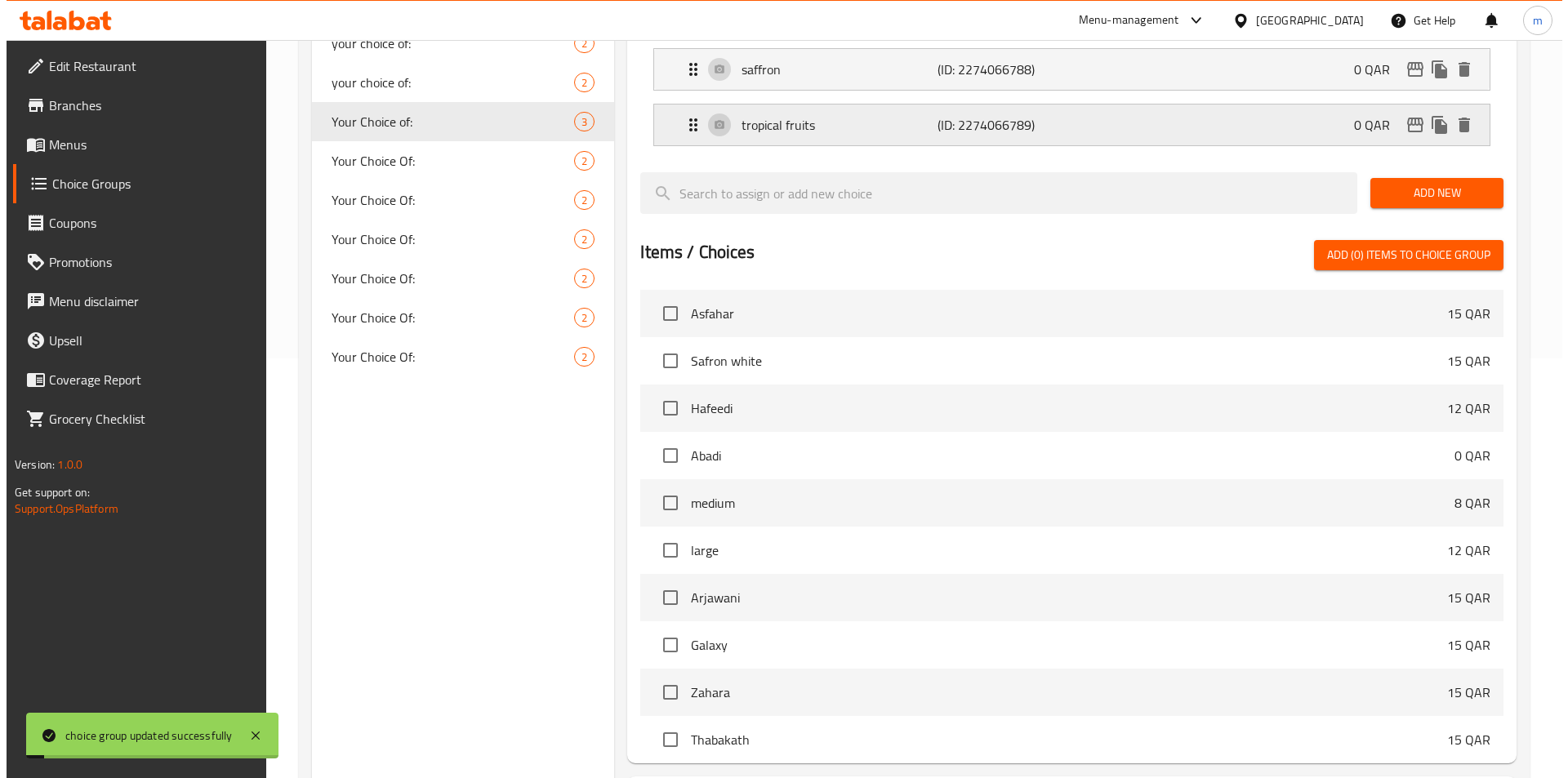
scroll to position [525, 0]
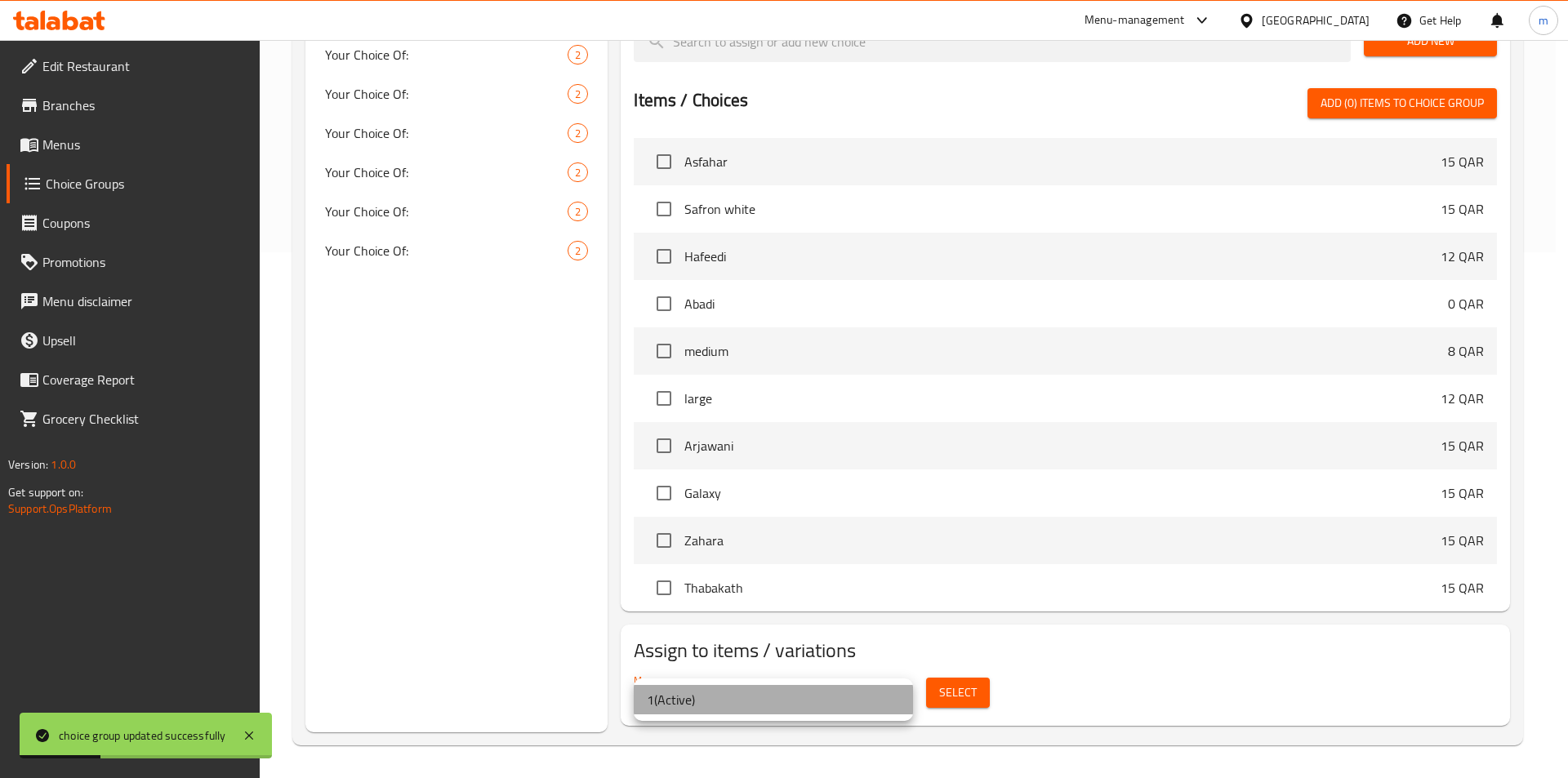
click at [859, 692] on li "1 ( Active )" at bounding box center [774, 699] width 279 height 29
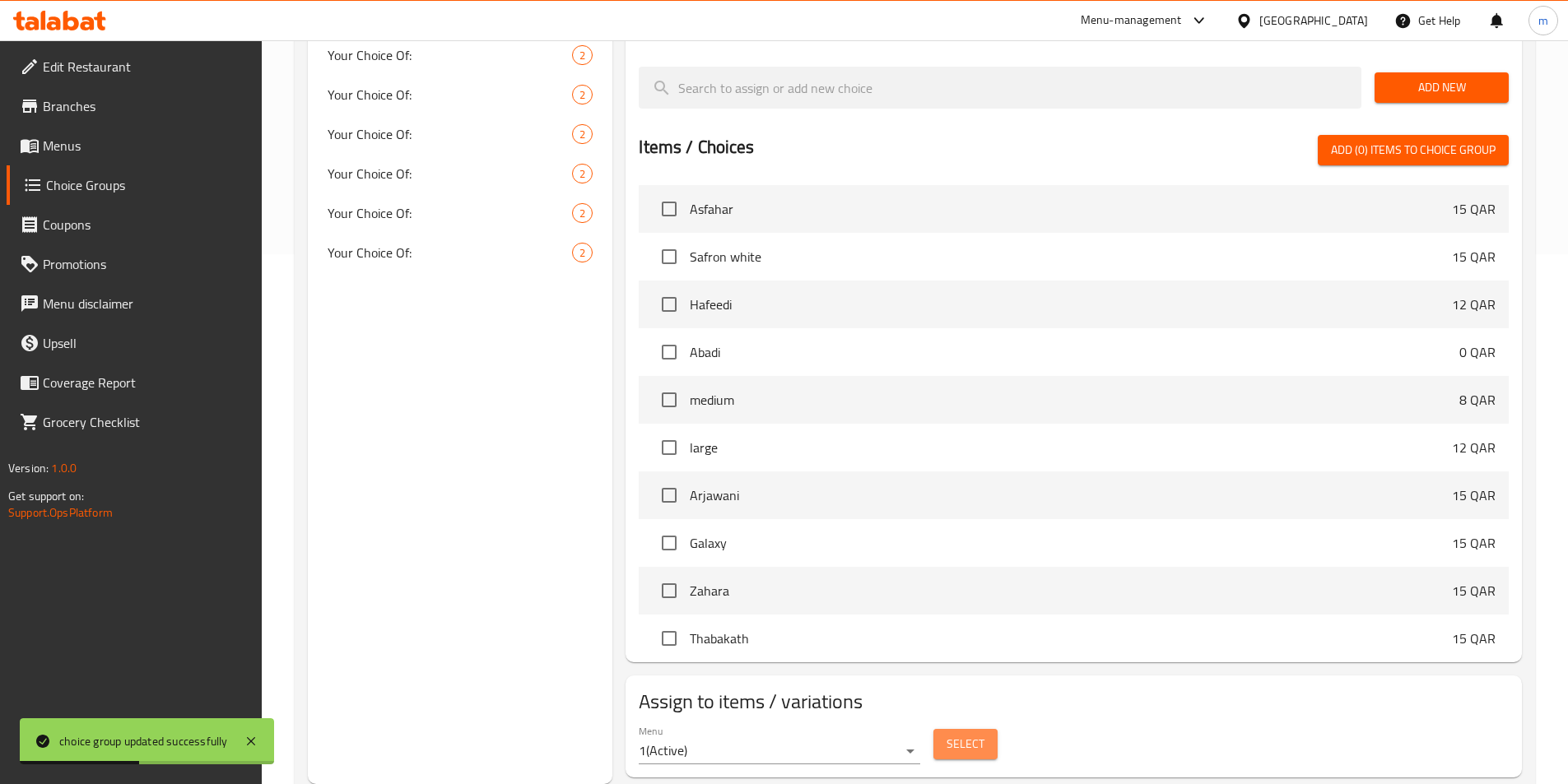
click at [956, 734] on span "Select" at bounding box center [965, 744] width 38 height 21
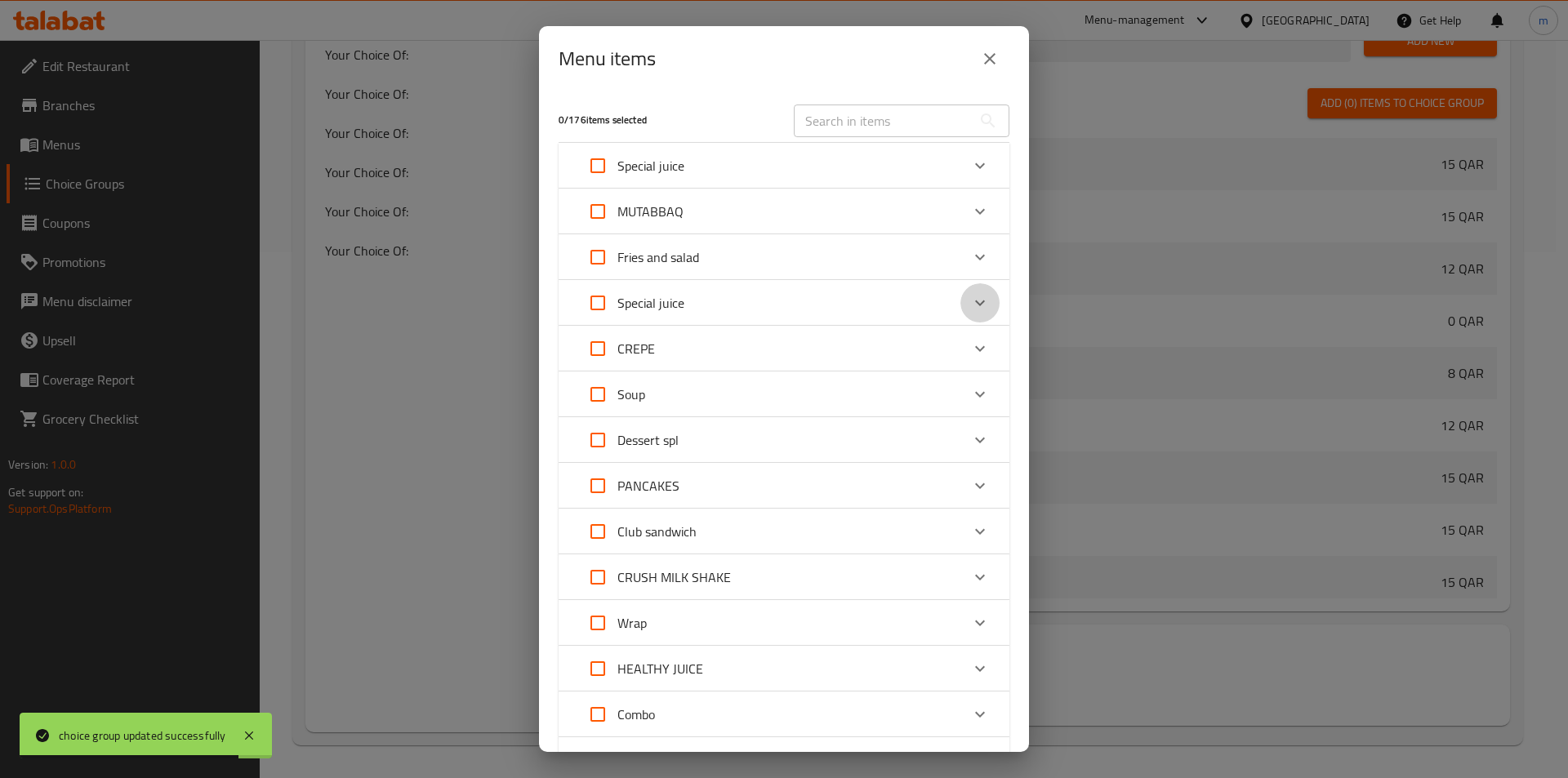
click at [970, 301] on icon "Expand" at bounding box center [979, 303] width 20 height 20
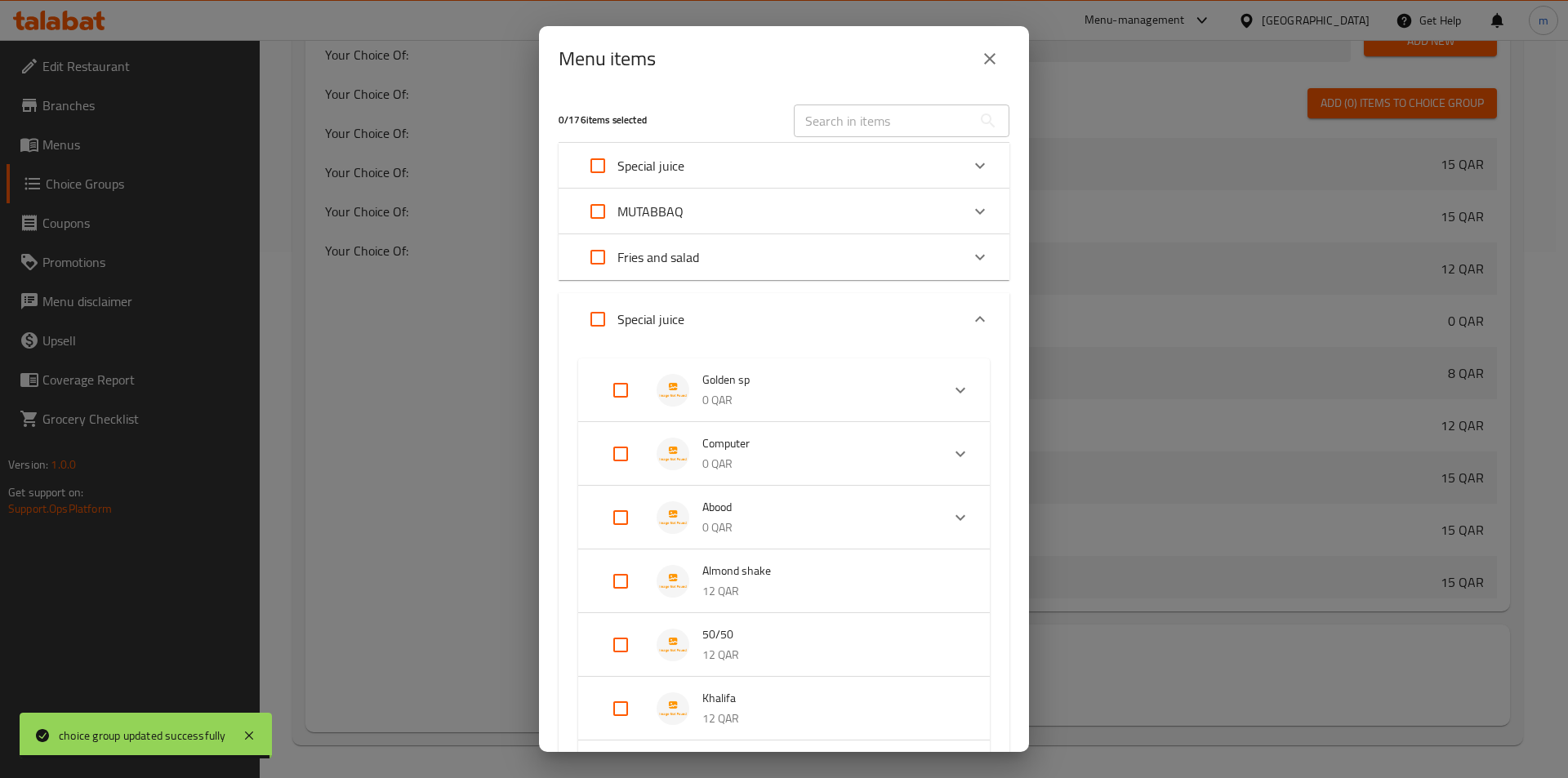
click at [713, 388] on span "Golden sp" at bounding box center [814, 380] width 225 height 21
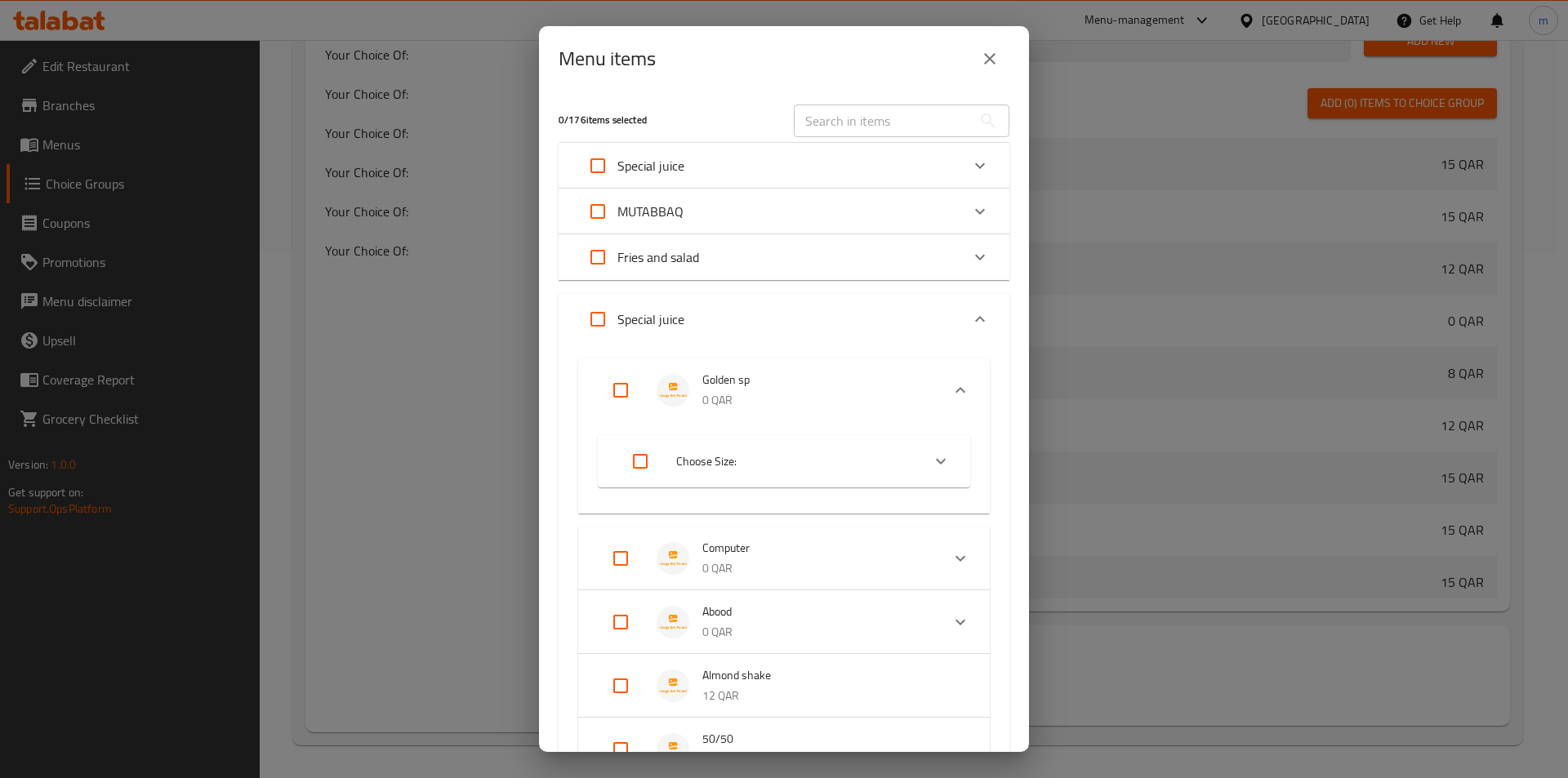
click at [641, 463] on input "Expand" at bounding box center [641, 461] width 40 height 40
checkbox input "true"
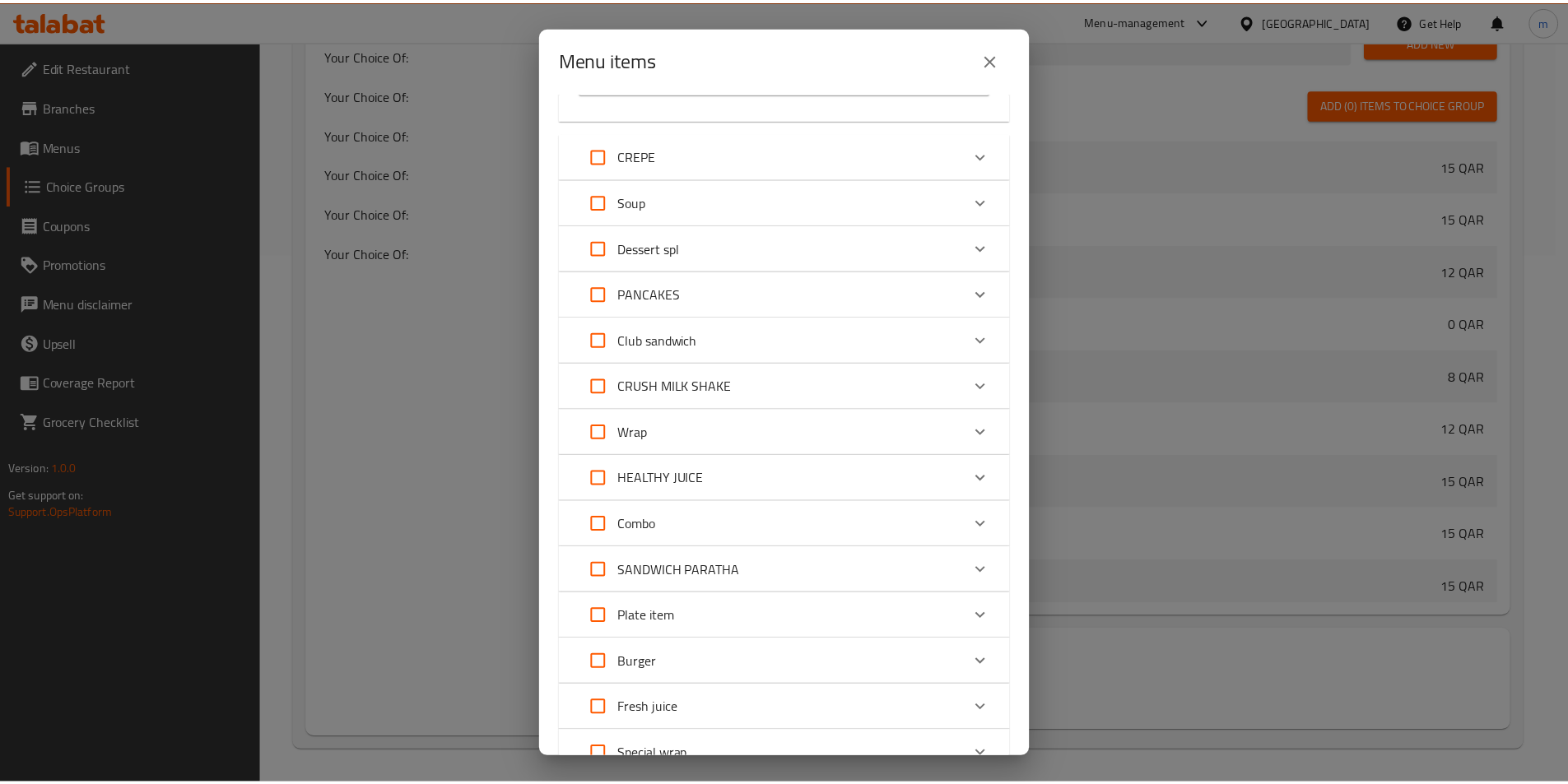
scroll to position [1414, 0]
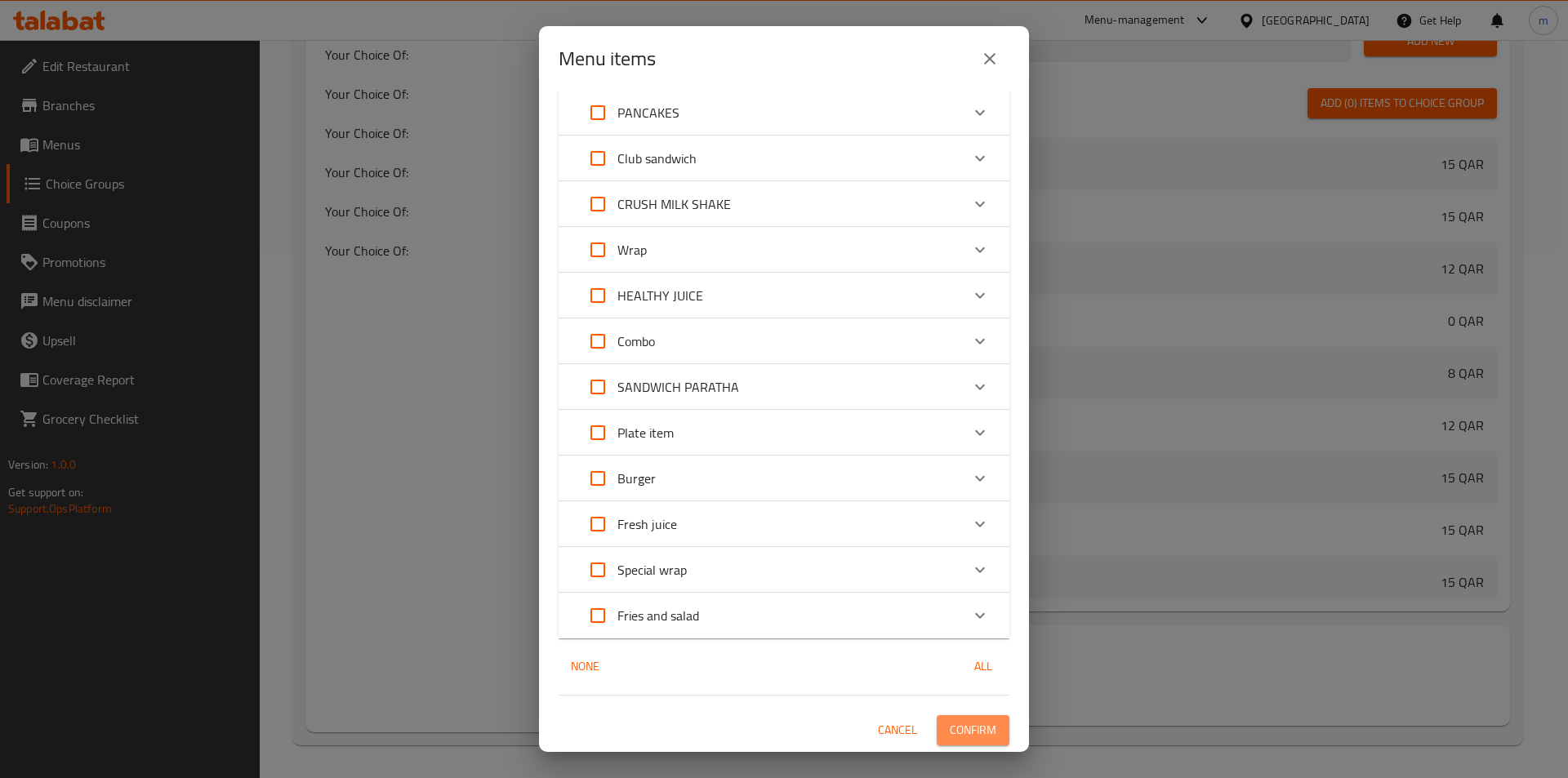
click at [974, 725] on span "Confirm" at bounding box center [973, 730] width 46 height 21
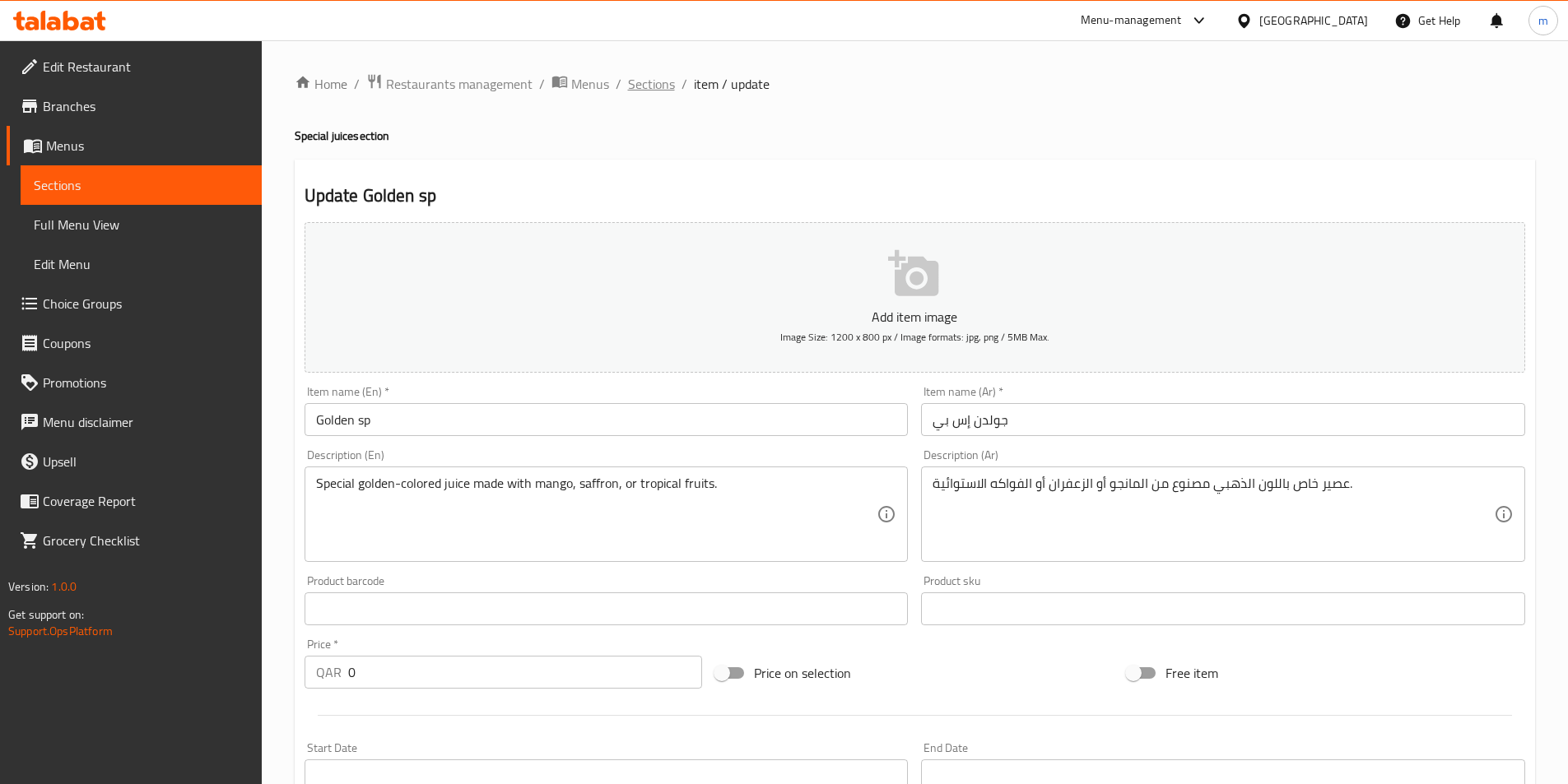
click at [641, 85] on span "Sections" at bounding box center [650, 84] width 47 height 20
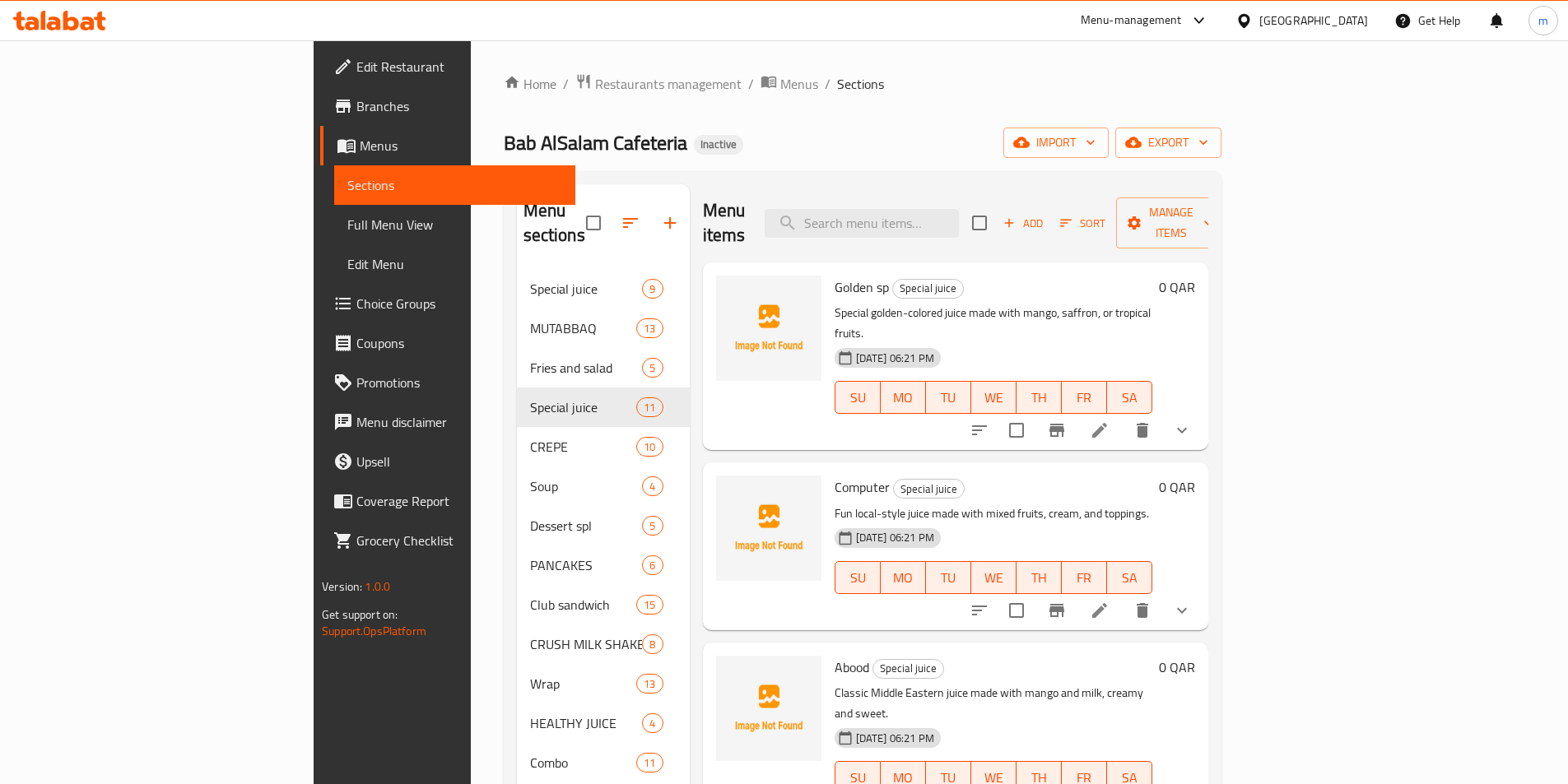
click at [347, 223] on span "Full Menu View" at bounding box center [455, 224] width 215 height 20
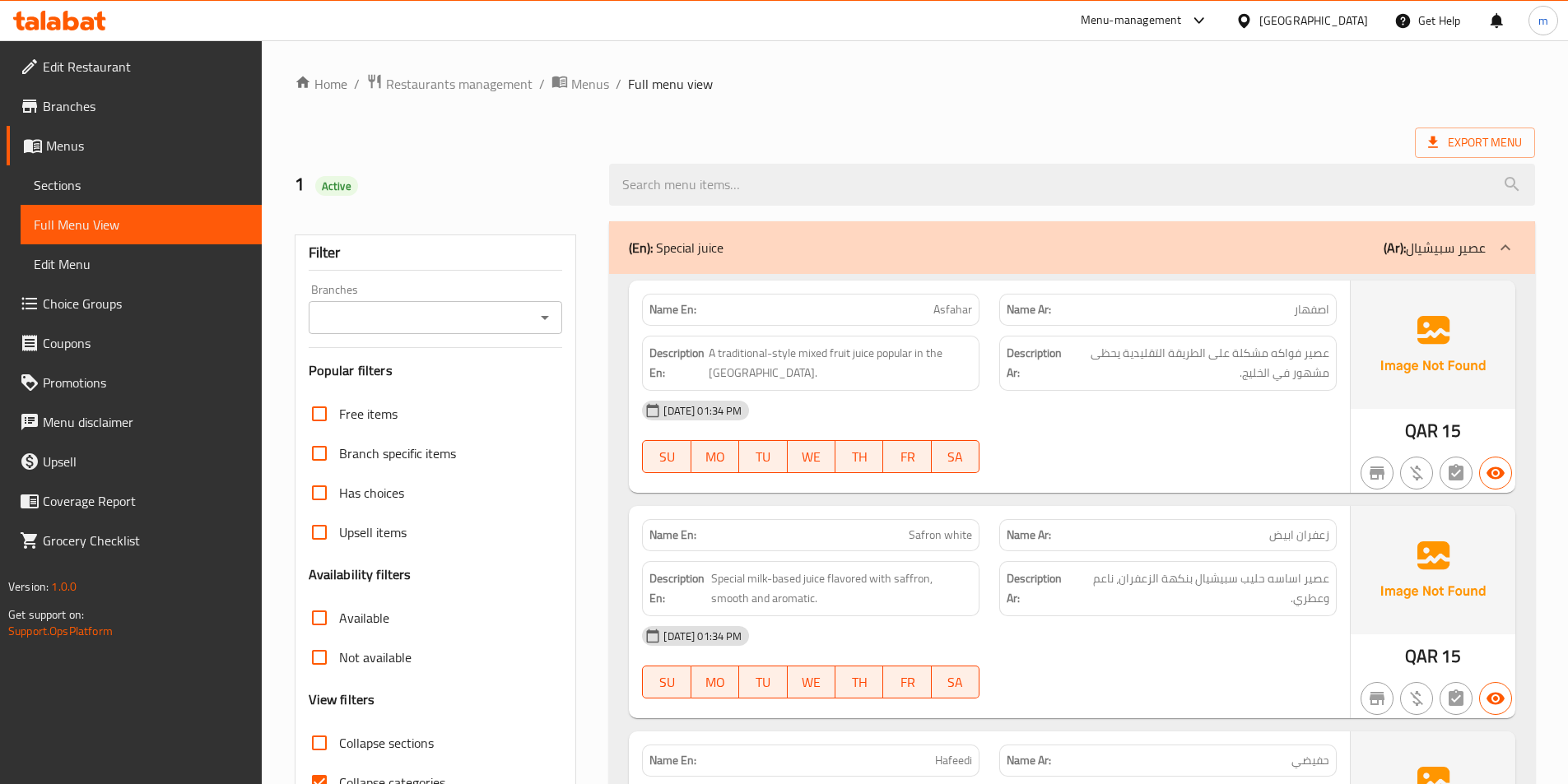
click at [1502, 242] on icon at bounding box center [1505, 247] width 20 height 20
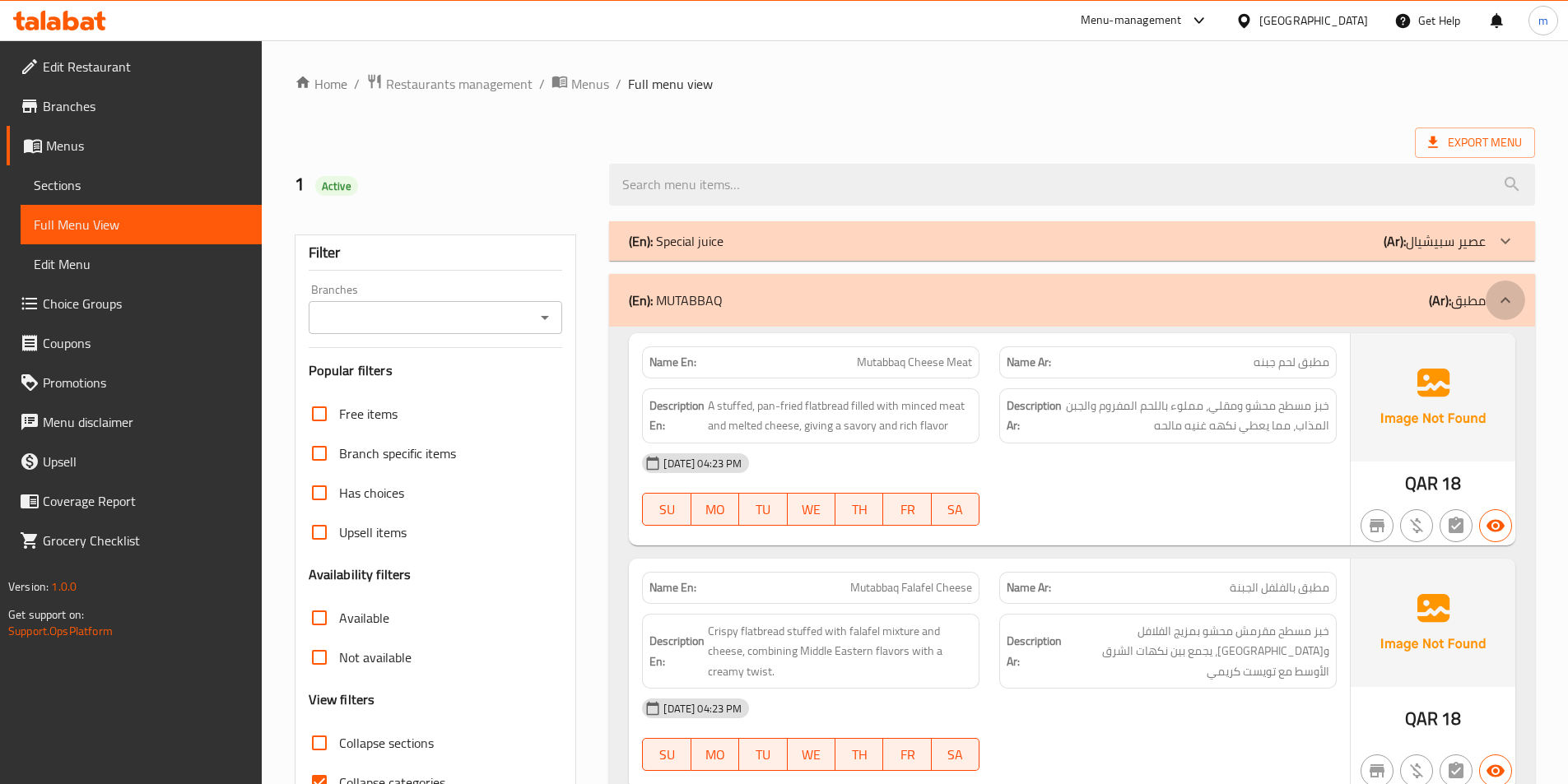
click at [1508, 297] on icon at bounding box center [1505, 300] width 20 height 20
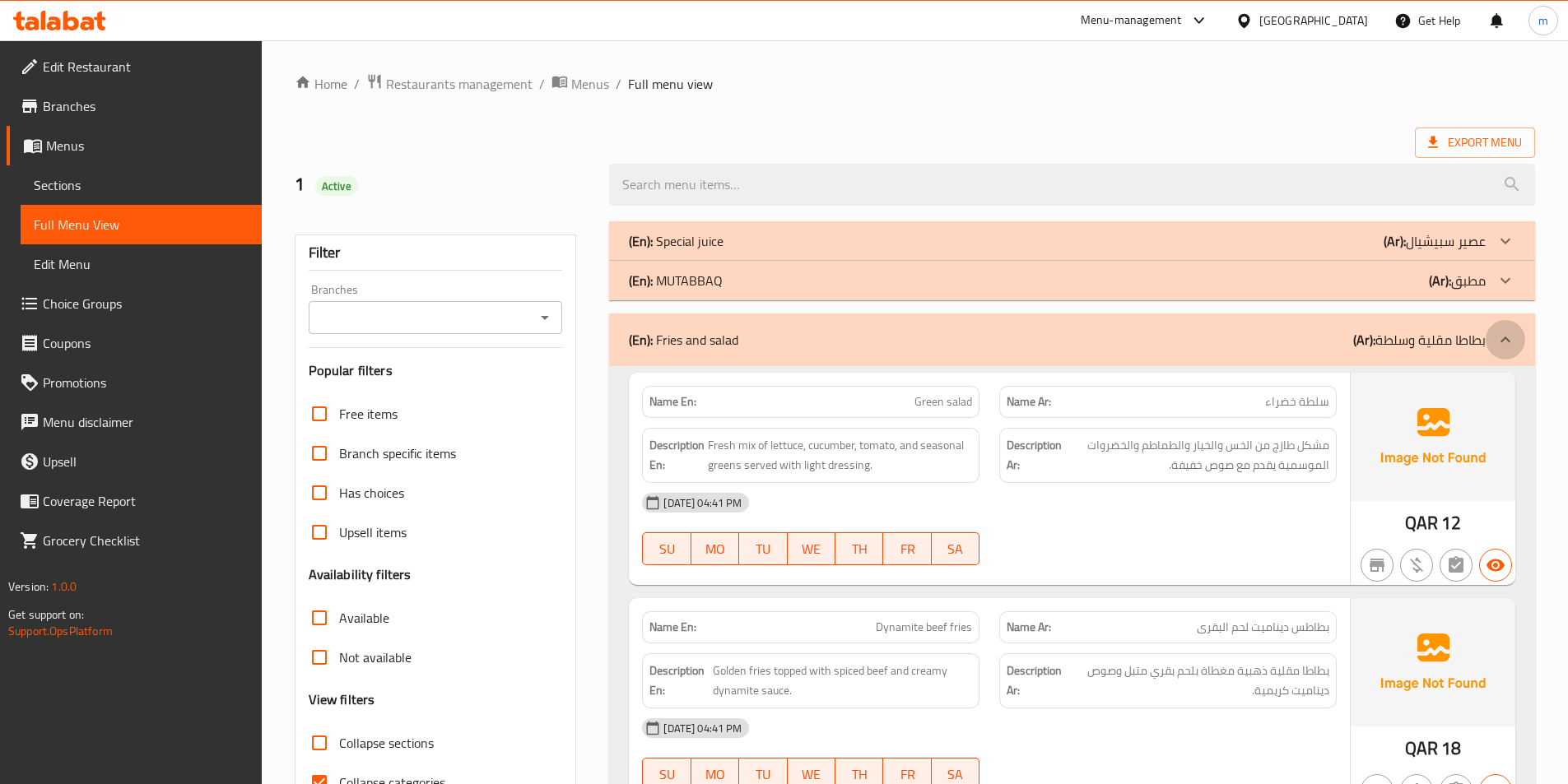
click at [1514, 335] on icon at bounding box center [1505, 339] width 20 height 20
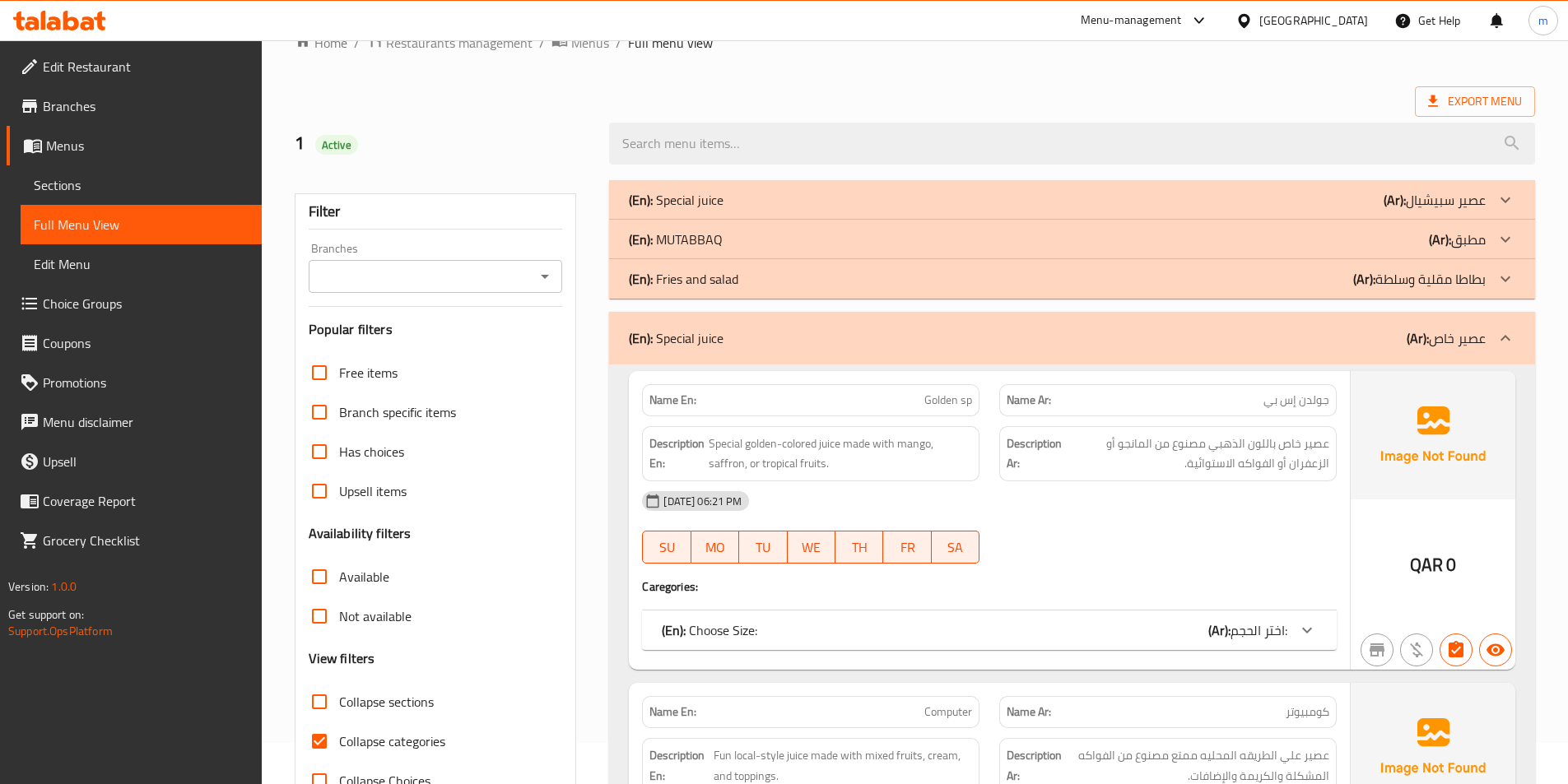
scroll to position [83, 0]
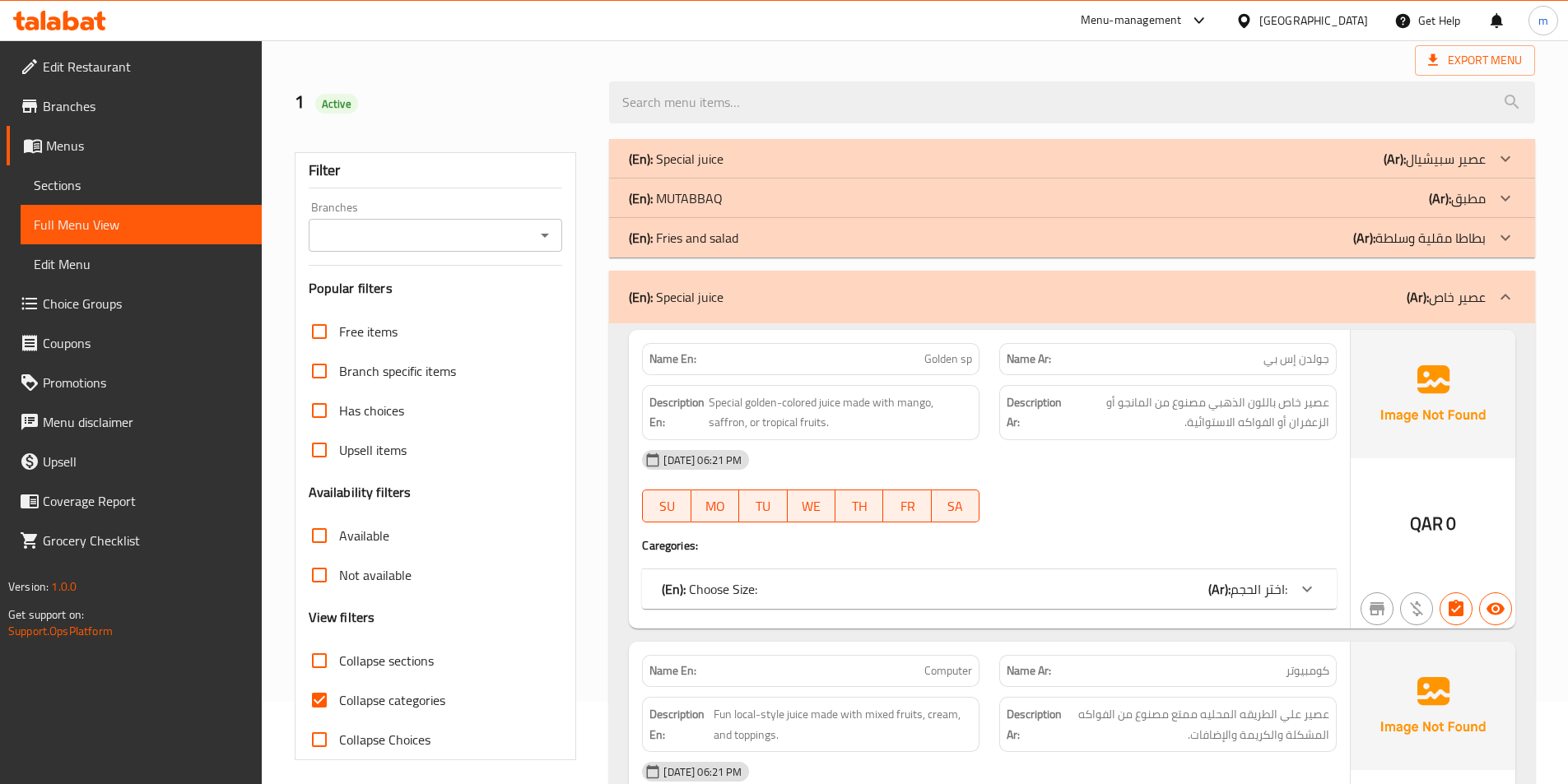
click at [364, 690] on span "Collapse categories" at bounding box center [393, 699] width 106 height 20
click at [339, 690] on input "Collapse categories" at bounding box center [319, 700] width 40 height 40
checkbox input "false"
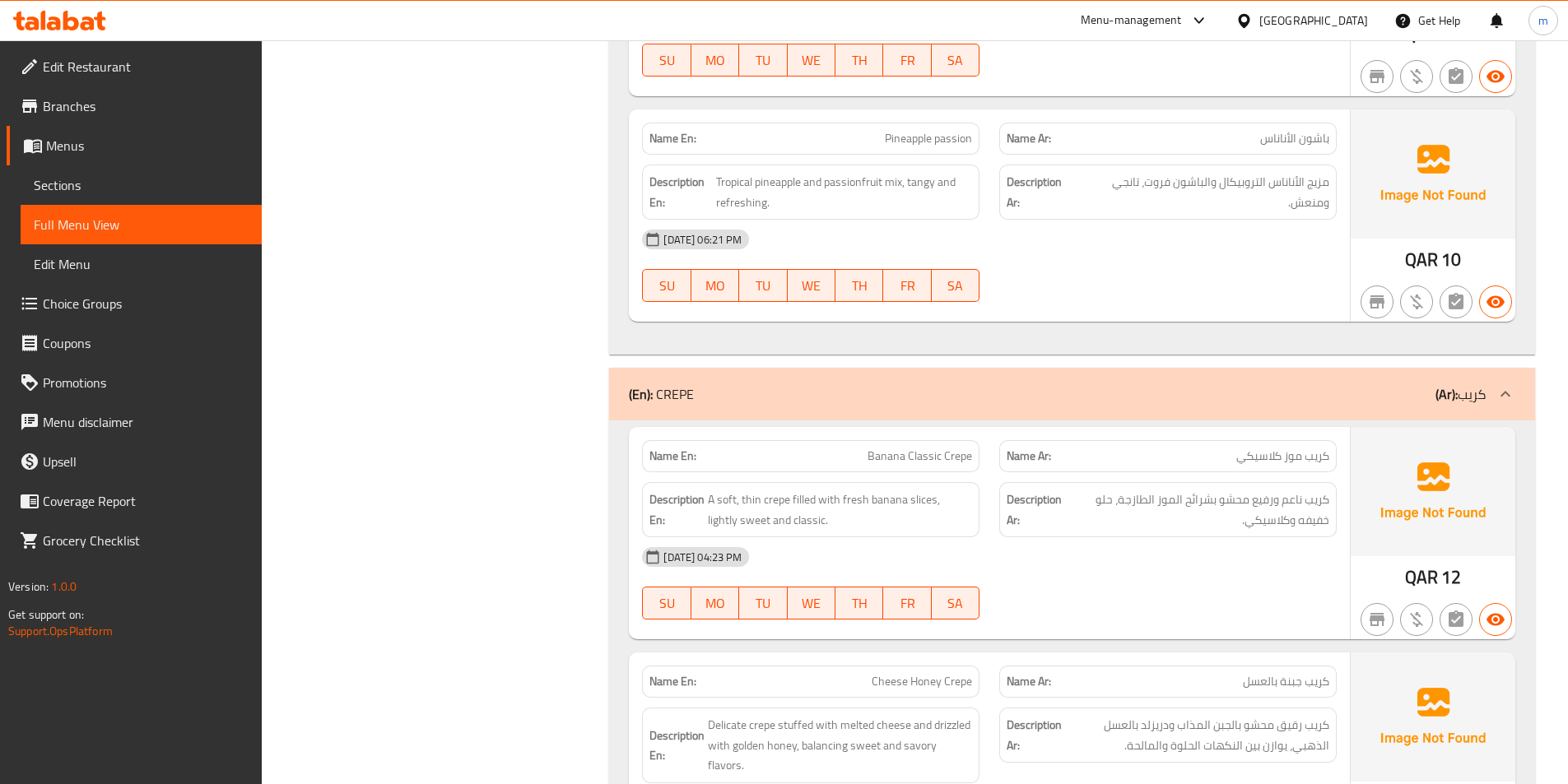
scroll to position [3701, 0]
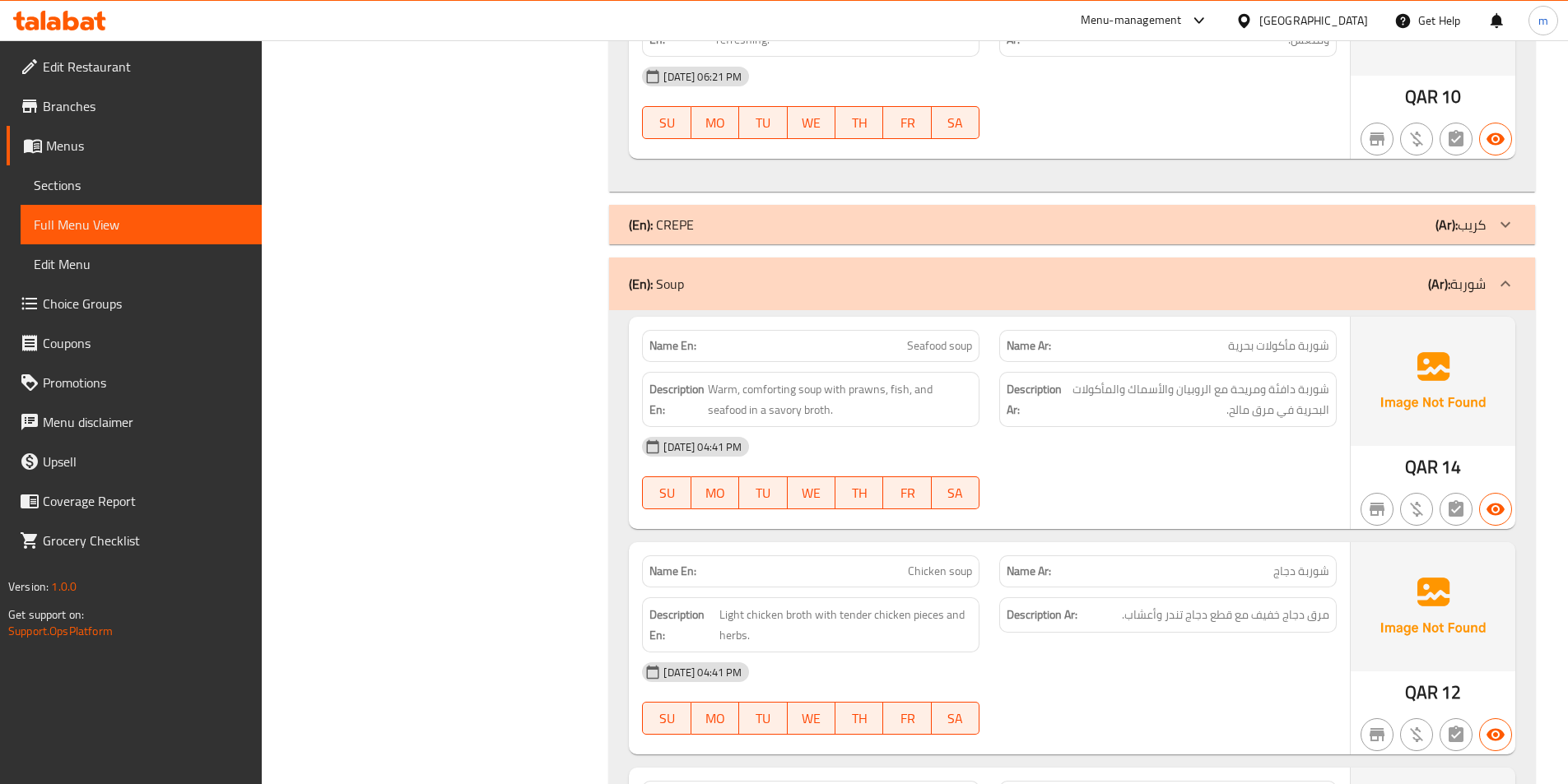
scroll to position [3866, 0]
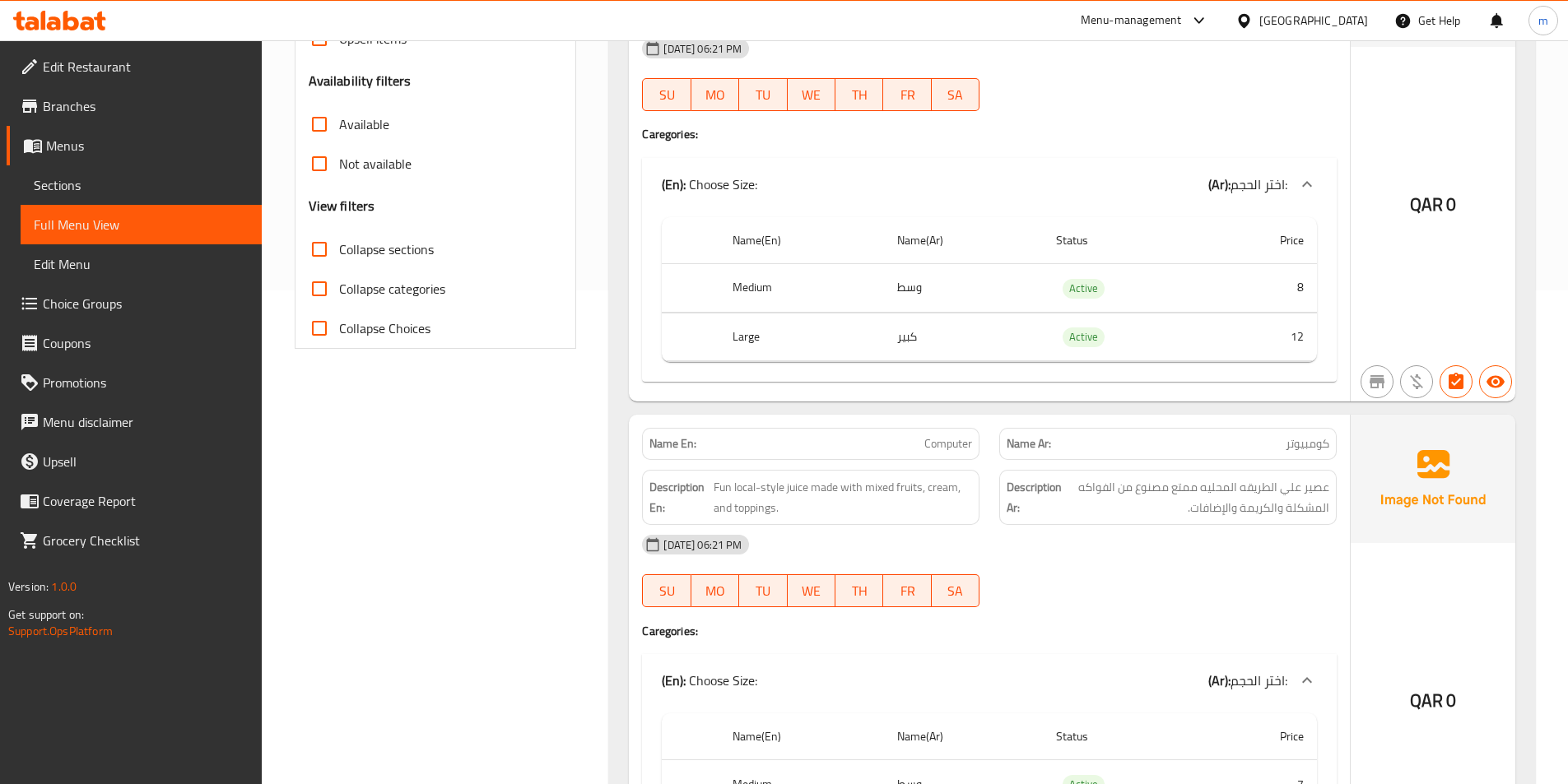
scroll to position [164, 0]
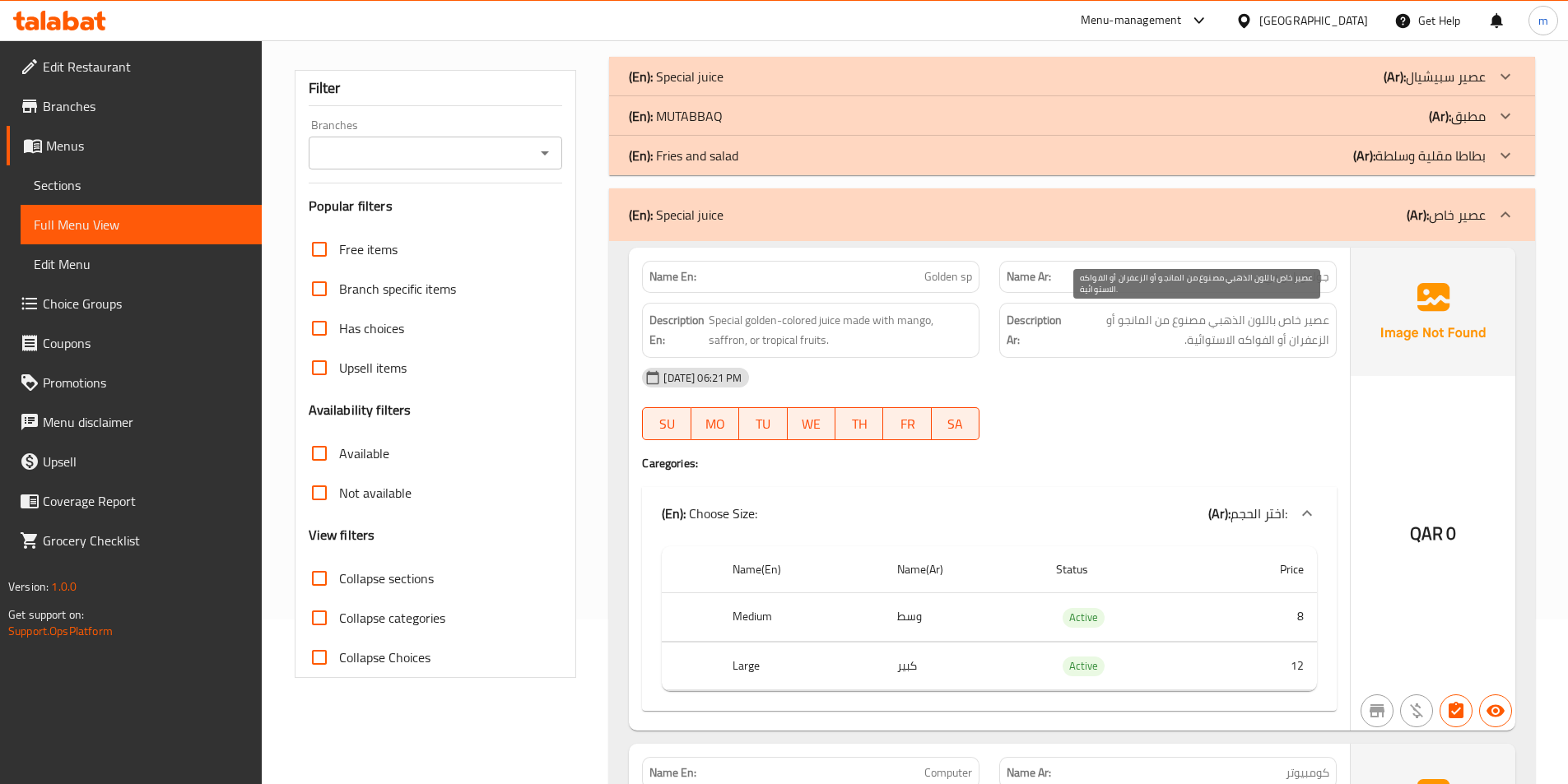
click at [1143, 319] on span "عصير خاص باللون الذهبي مصنوع من المانجو أو الزعفران أو الفواكه الاستوائية." at bounding box center [1197, 330] width 264 height 40
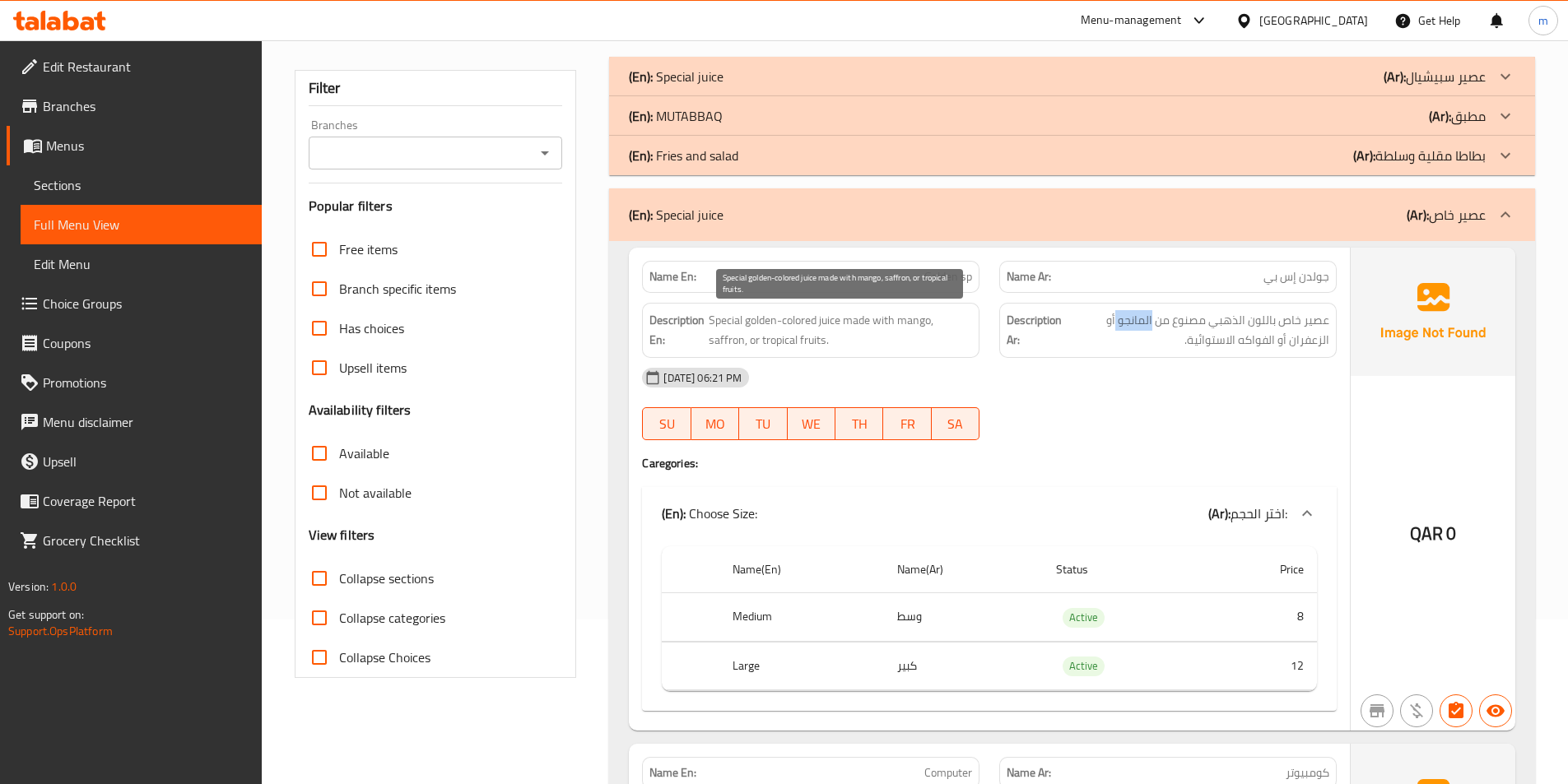
click at [912, 318] on span "Special golden-colored juice made with mango, saffron, or tropical fruits." at bounding box center [840, 330] width 263 height 40
copy span "mango"
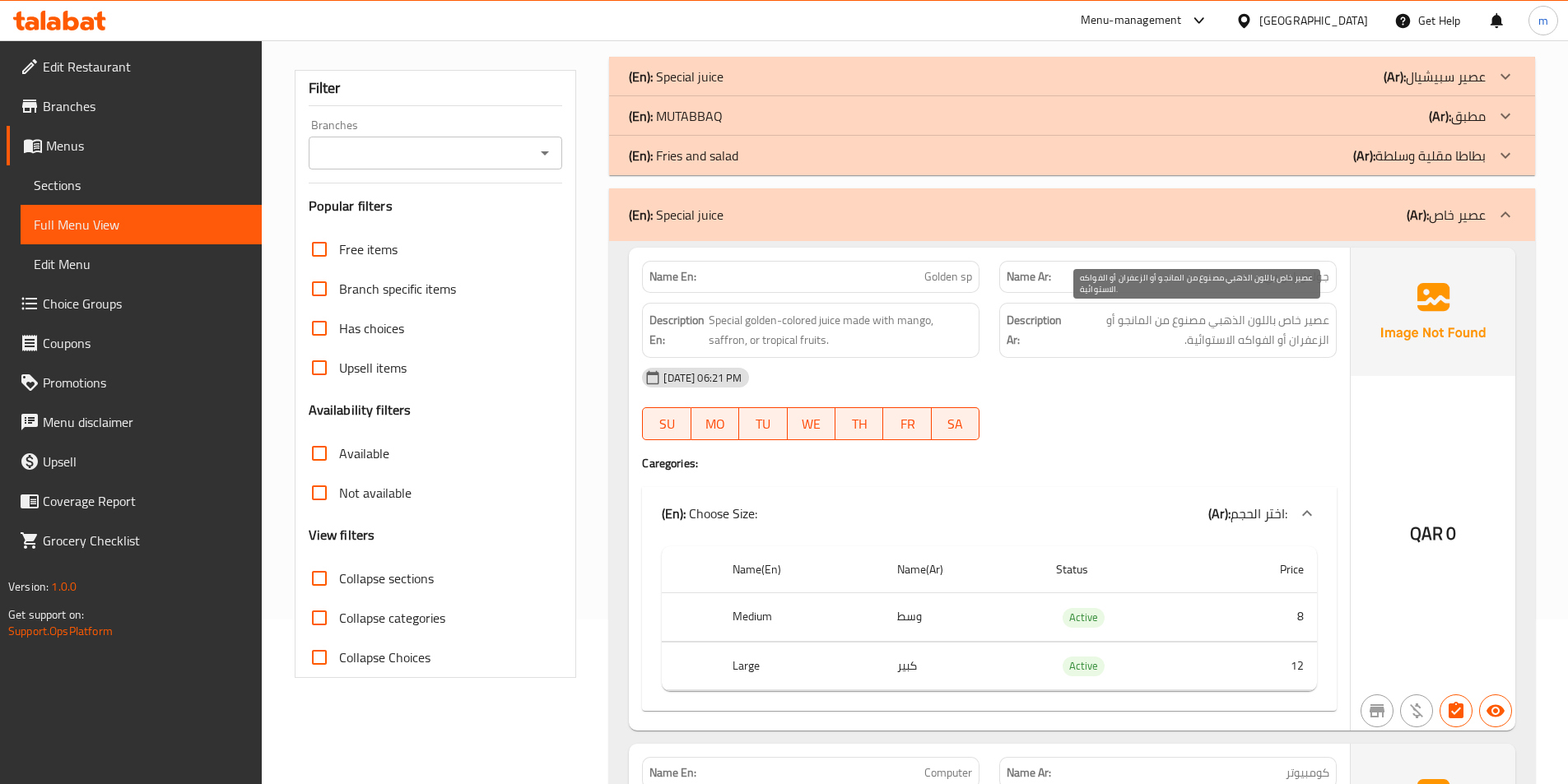
click at [1128, 326] on span "عصير خاص باللون الذهبي مصنوع من المانجو أو الزعفران أو الفواكه الاستوائية." at bounding box center [1197, 330] width 264 height 40
copy span "المانجو"
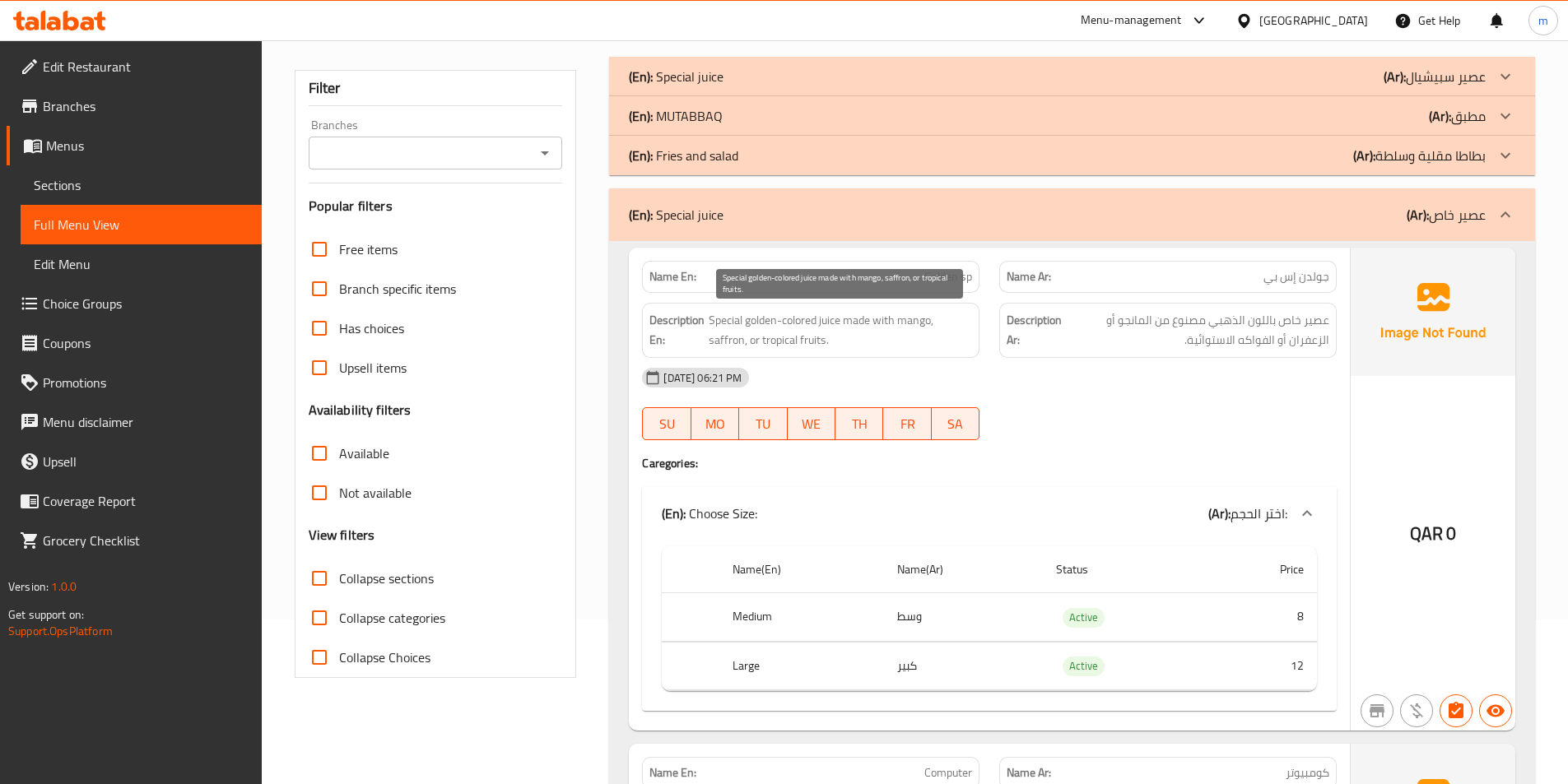
click at [724, 342] on span "Special golden-colored juice made with mango, saffron, or tropical fruits." at bounding box center [840, 330] width 263 height 40
copy span "saffron"
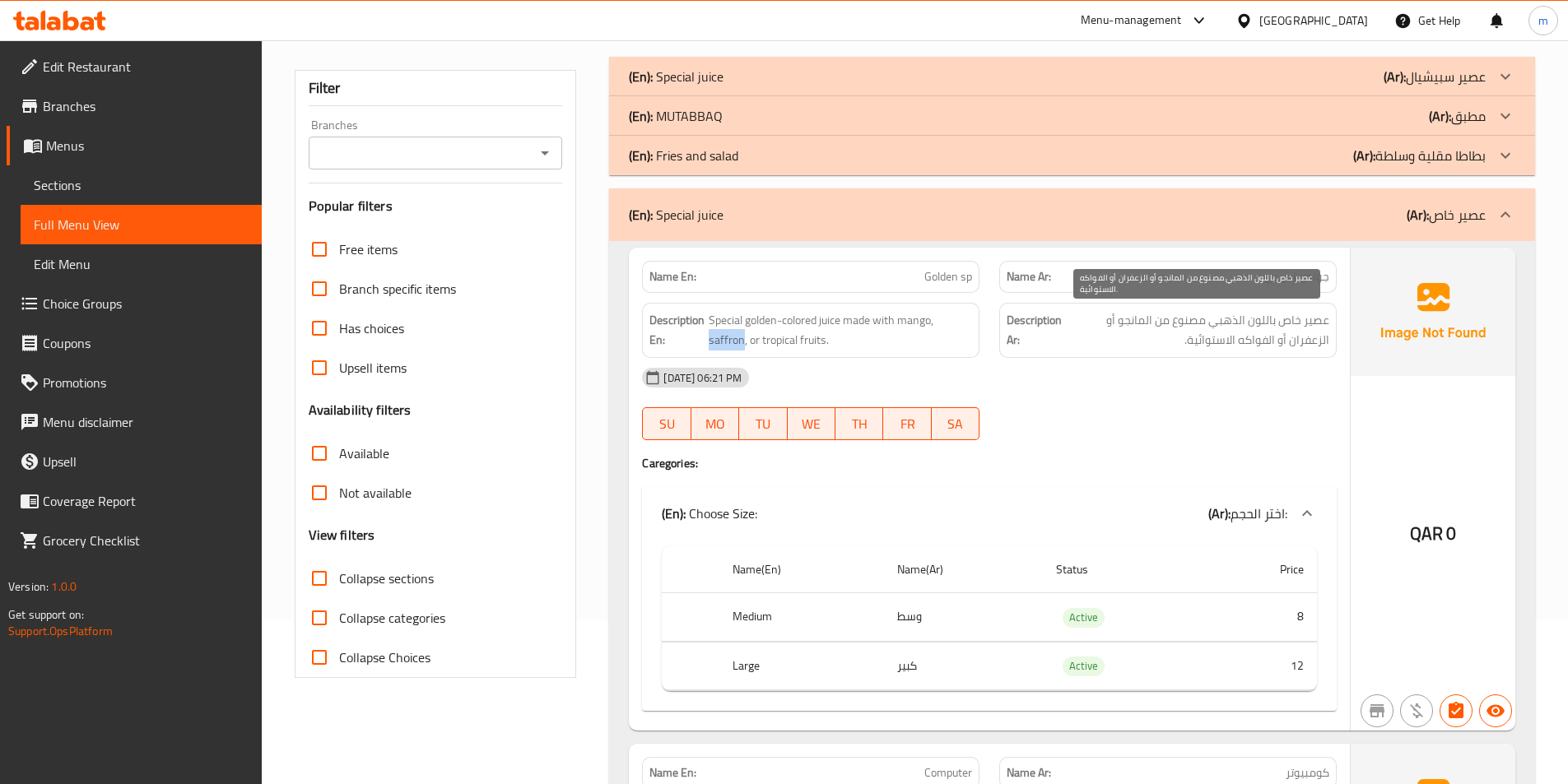
click at [1083, 324] on span "عصير خاص باللون الذهبي مصنوع من المانجو أو الزعفران أو الفواكه الاستوائية." at bounding box center [1197, 330] width 264 height 40
copy span "الزعفران"
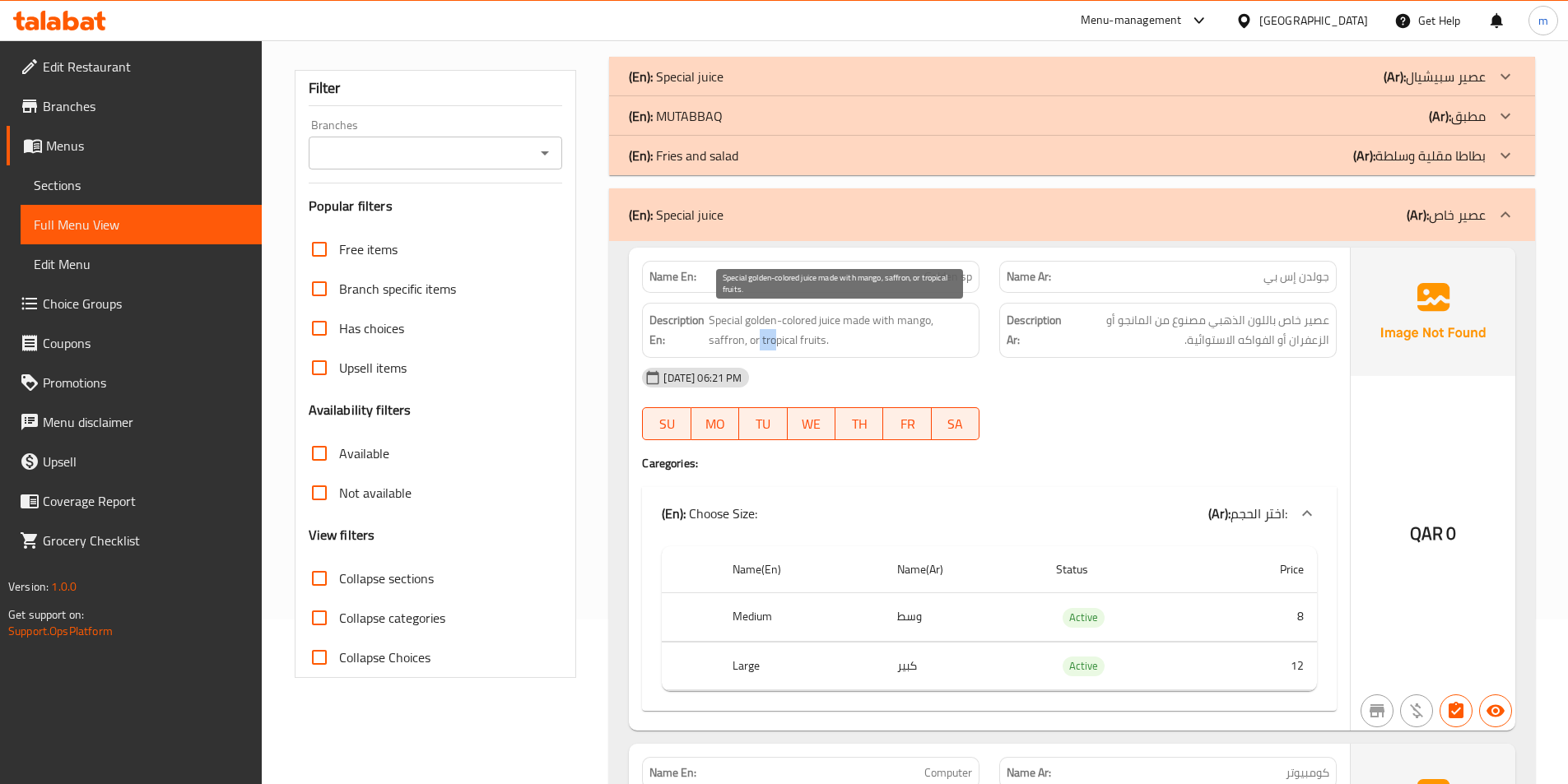
drag, startPoint x: 758, startPoint y: 339, endPoint x: 772, endPoint y: 339, distance: 14.0
click at [772, 339] on span "Special golden-colored juice made with mango, saffron, or tropical fruits." at bounding box center [840, 330] width 263 height 40
click at [766, 338] on span "Special golden-colored juice made with mango, saffron, or tropical fruits." at bounding box center [840, 330] width 263 height 40
drag, startPoint x: 762, startPoint y: 338, endPoint x: 823, endPoint y: 352, distance: 62.6
click at [823, 352] on div "Description En: Special golden-colored juice made with mango, saffron, or tropi…" at bounding box center [810, 330] width 338 height 55
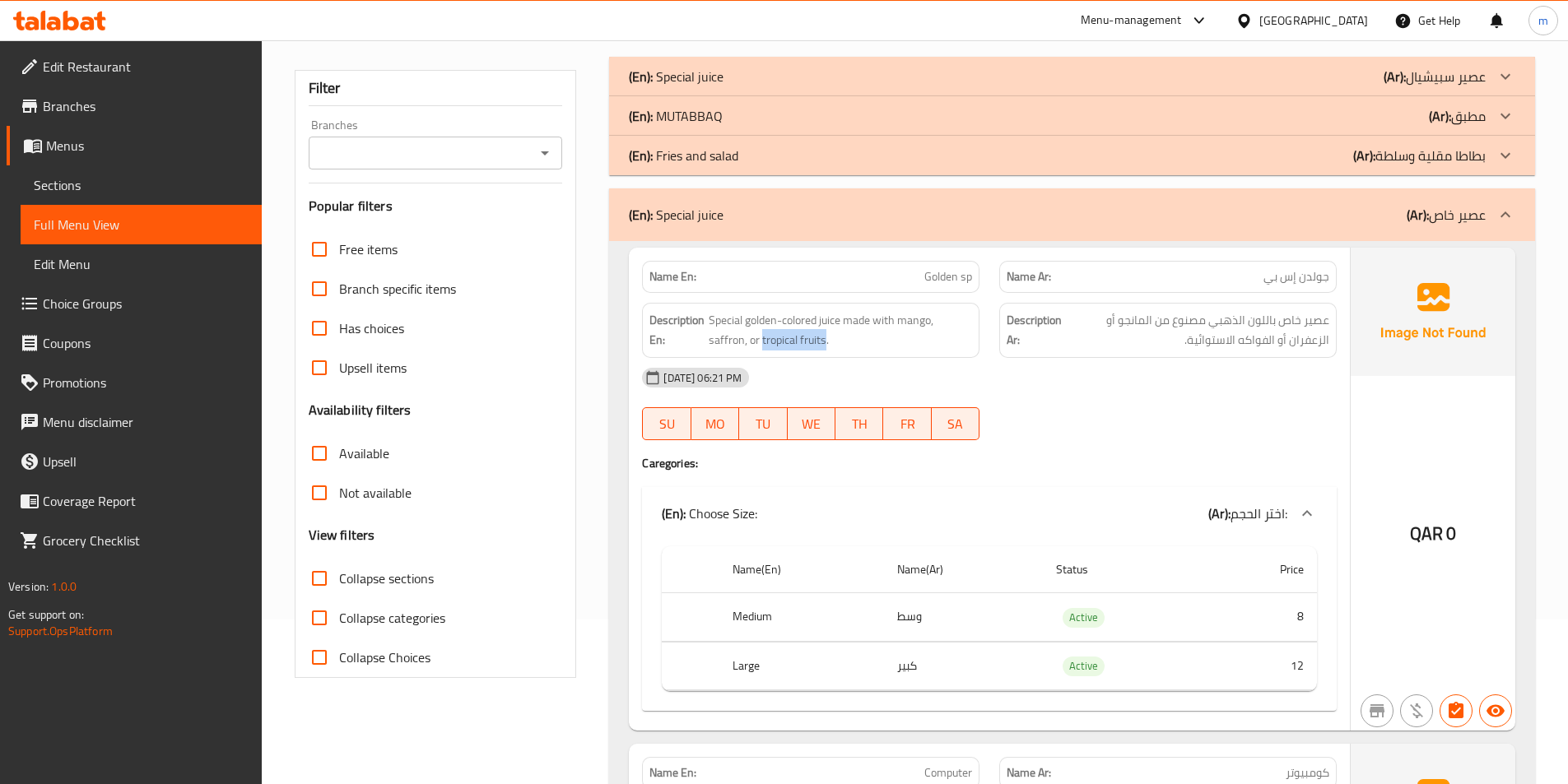
copy span "tropical fruits"
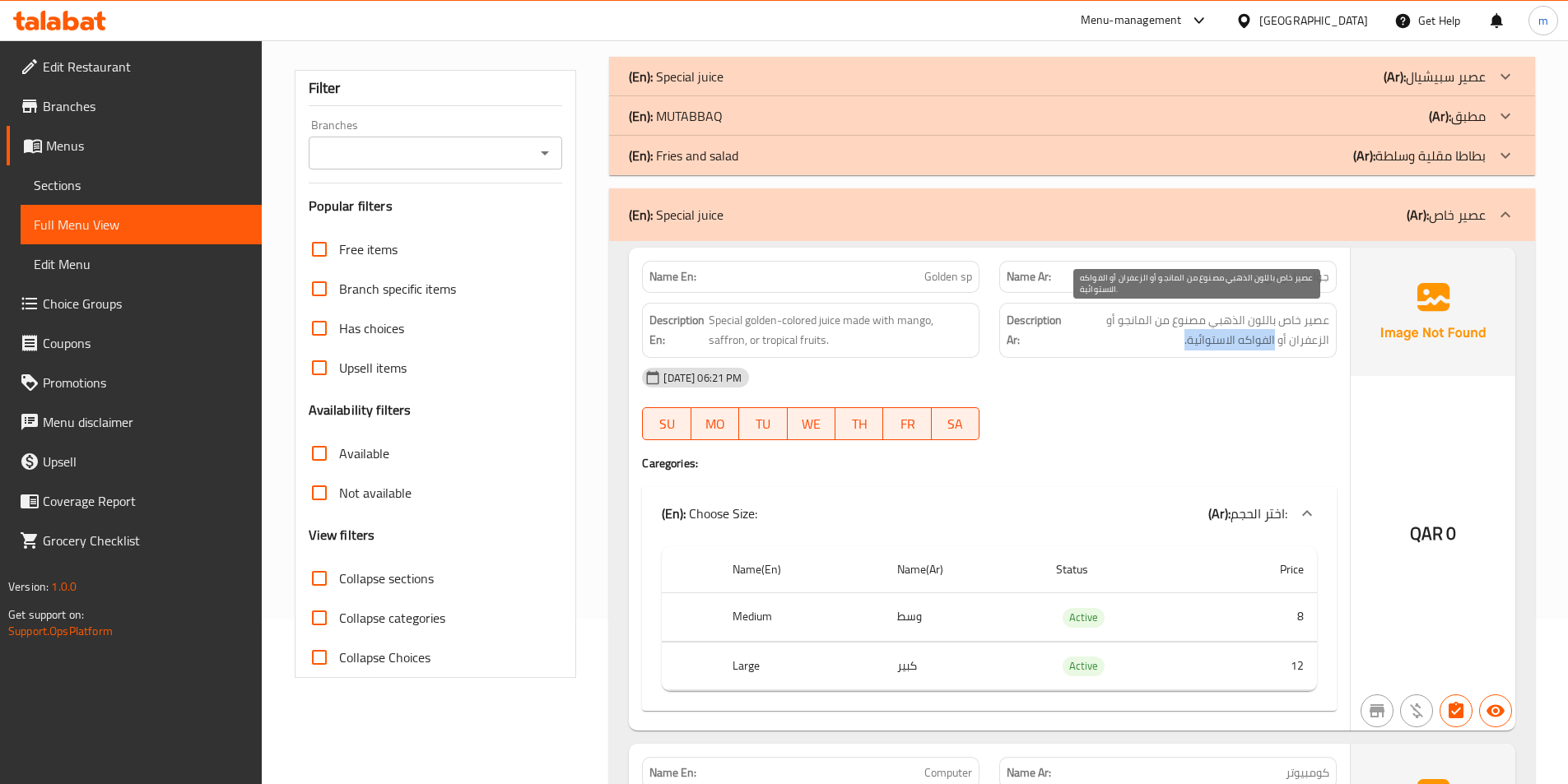
drag, startPoint x: 1222, startPoint y: 343, endPoint x: 1317, endPoint y: 348, distance: 95.1
click at [1317, 348] on span "عصير خاص باللون الذهبي مصنوع من المانجو أو الزعفران أو الفواكه الاستوائية." at bounding box center [1197, 330] width 264 height 40
copy span "الفواكه الاستوائية."
click at [650, 280] on strong "Name En:" at bounding box center [672, 277] width 47 height 17
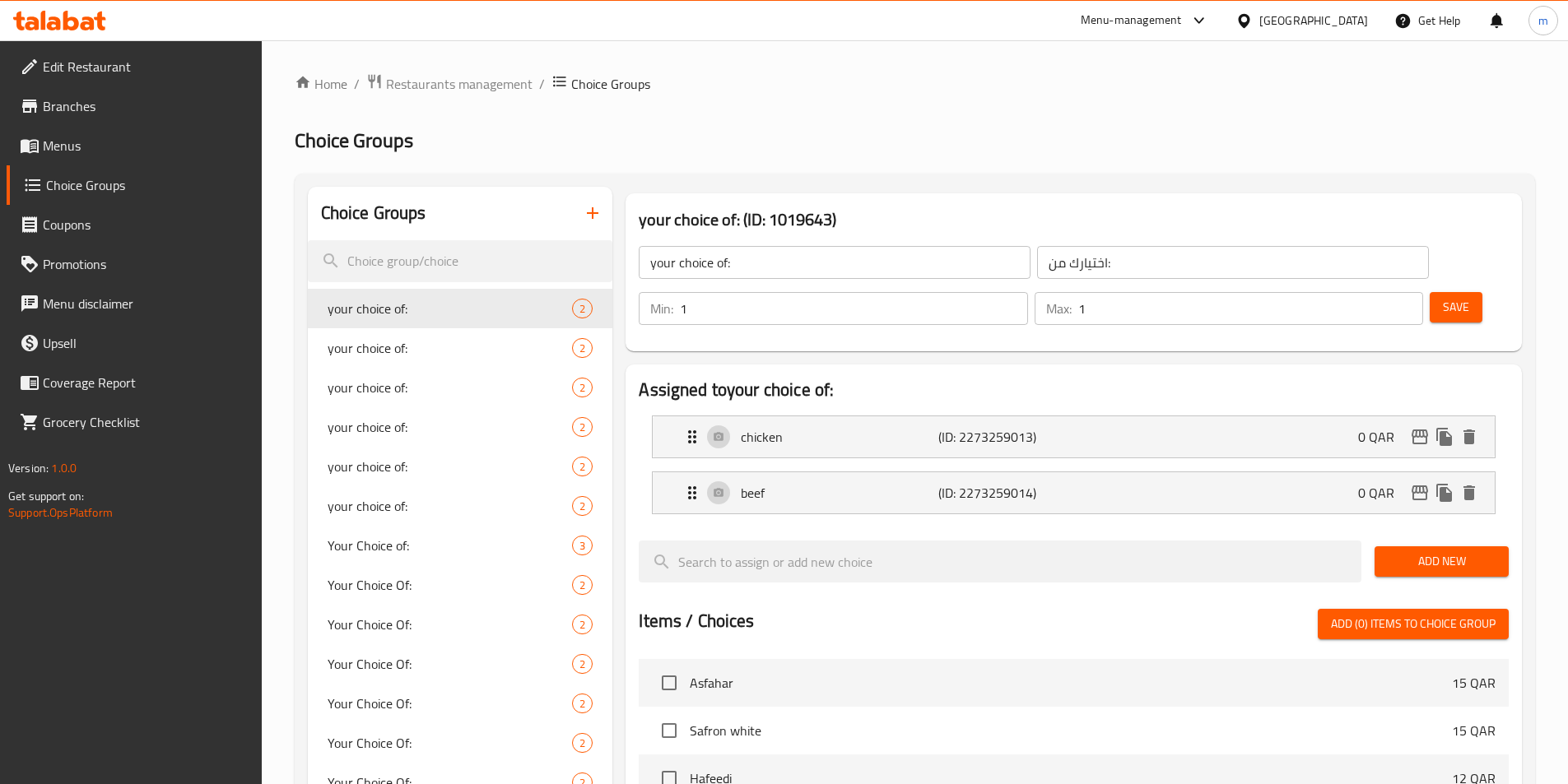
click at [89, 143] on span "Menus" at bounding box center [145, 145] width 205 height 20
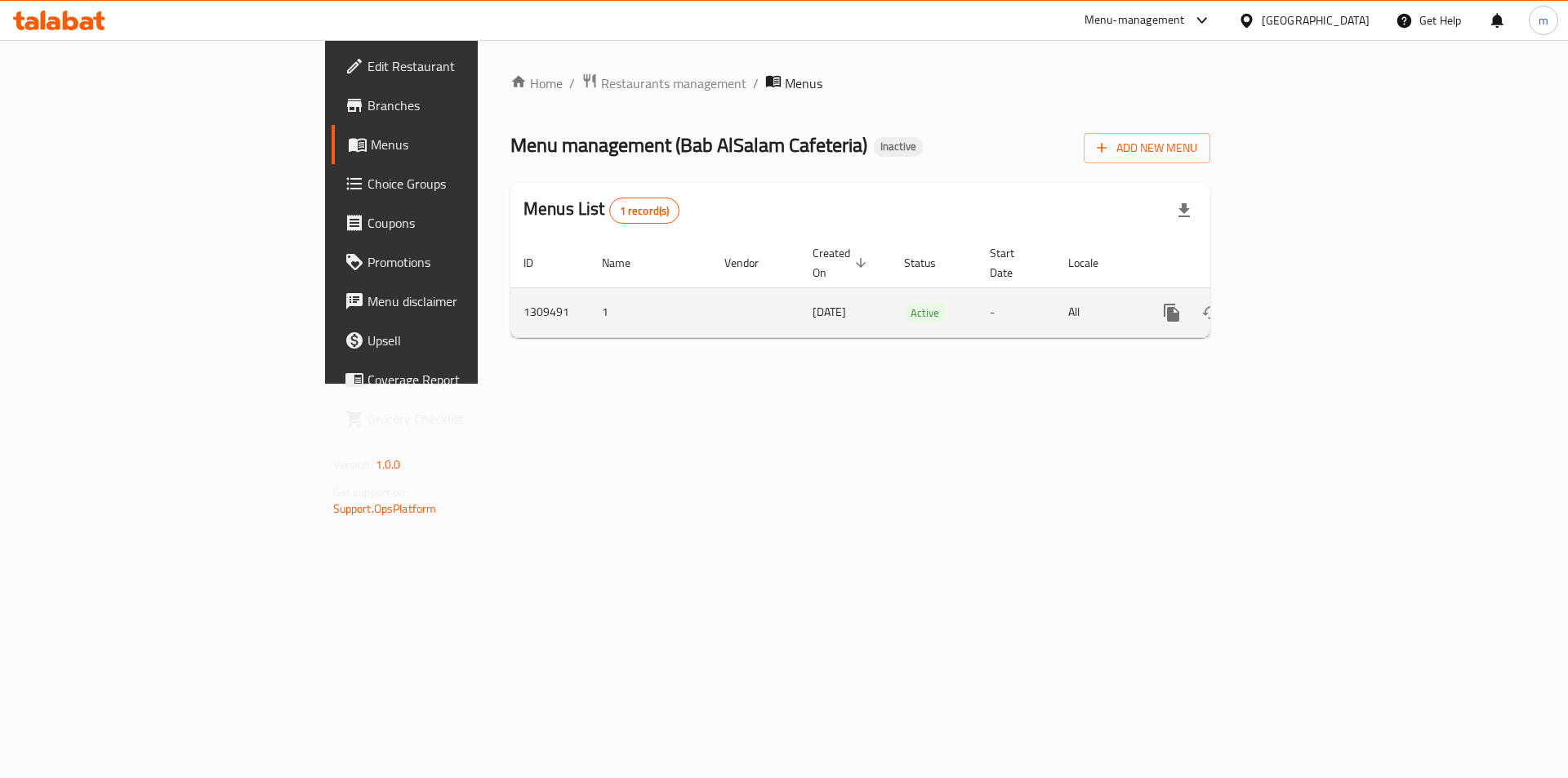
click at [1296, 306] on icon "enhanced table" at bounding box center [1290, 313] width 15 height 15
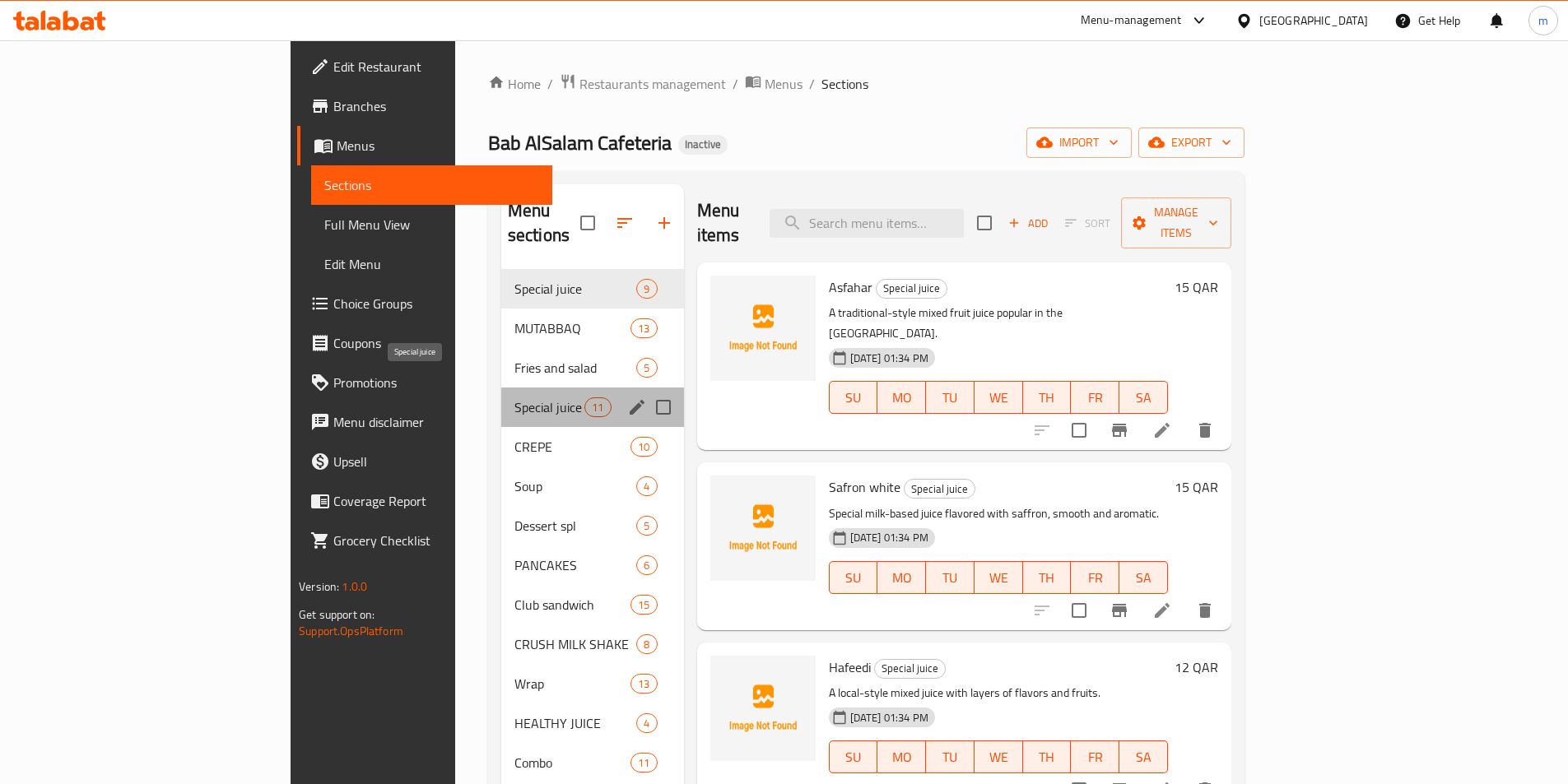
click at [514, 397] on span "Special juice" at bounding box center [550, 407] width 70 height 20
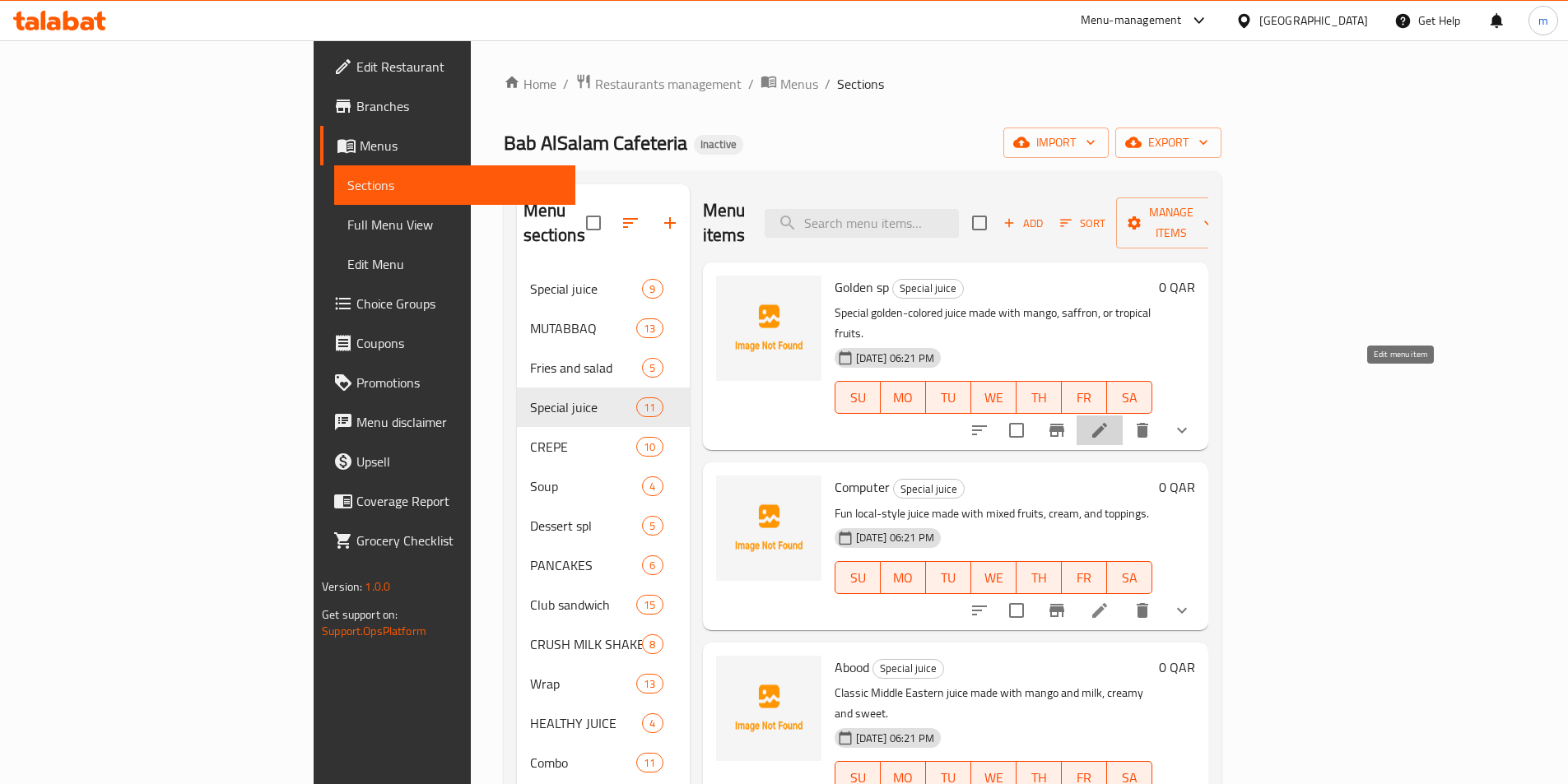
click at [1110, 420] on icon at bounding box center [1099, 430] width 20 height 20
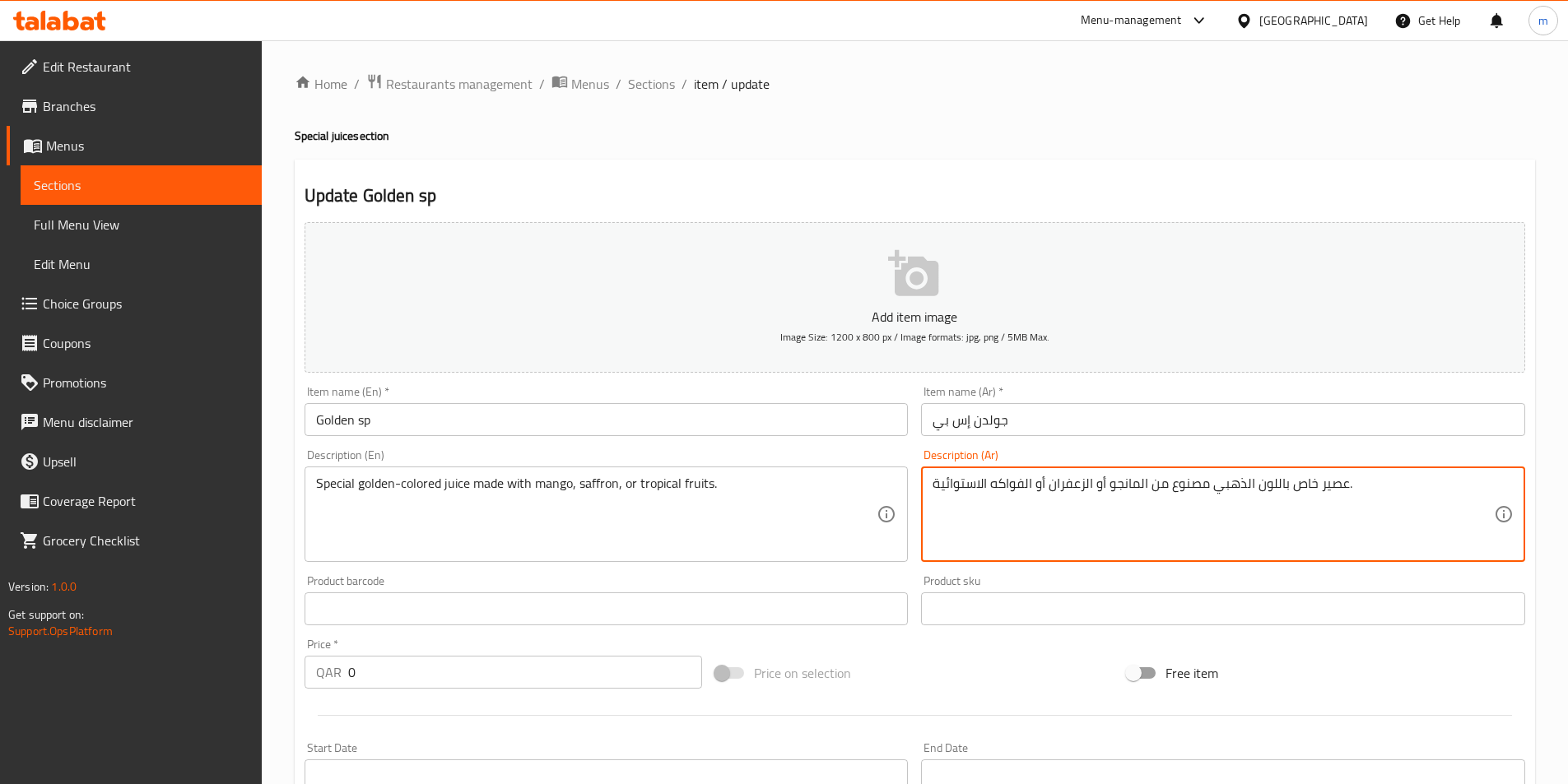
click at [961, 488] on textarea "عصير خاص باللون الذهبي مصنوع من المانجو أو الزعفران أو الفواكه الاستوائية." at bounding box center [1213, 514] width 561 height 78
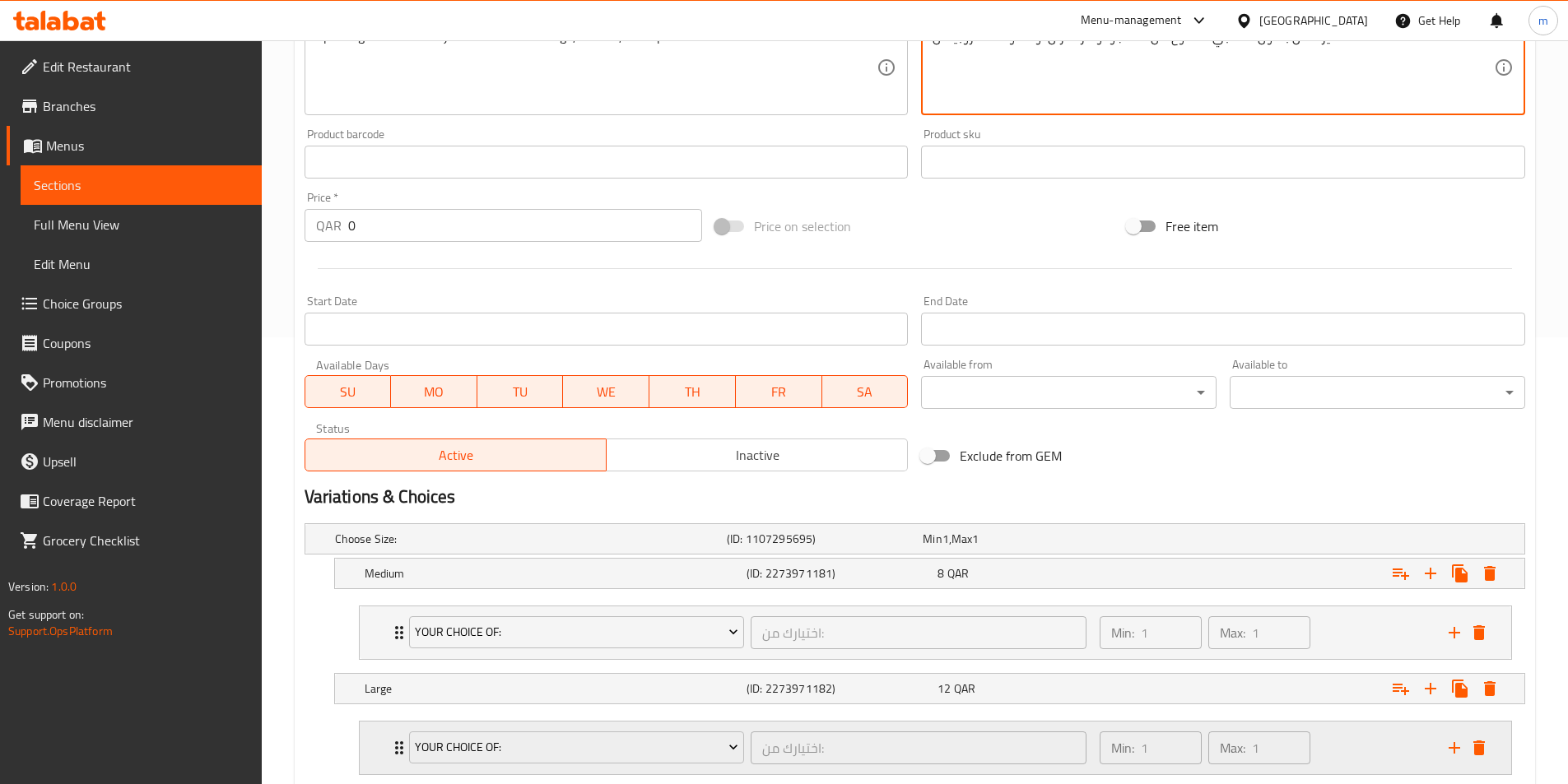
scroll to position [550, 0]
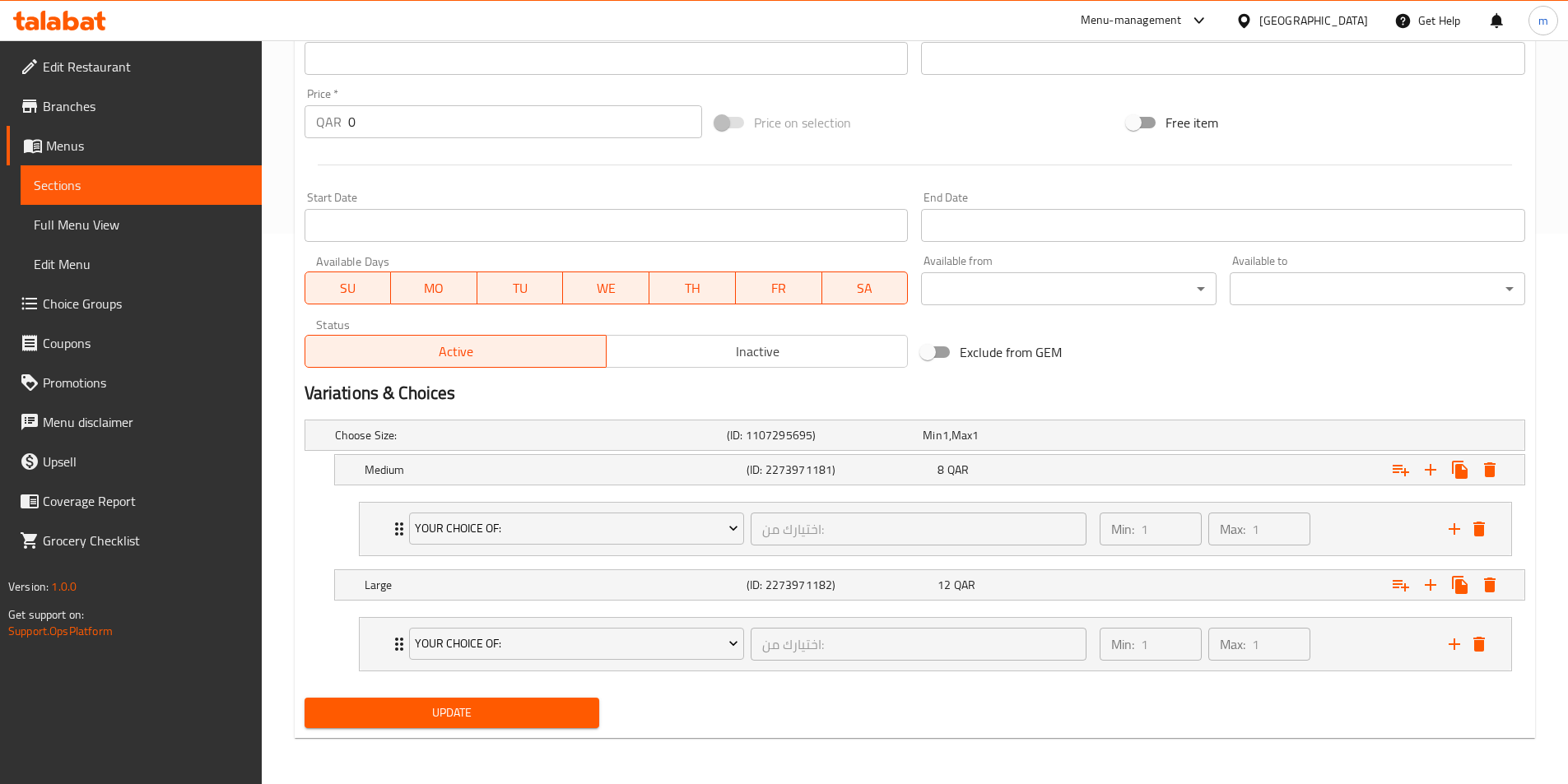
type textarea "عصير خاص باللون الذهبي مصنوع من المانجو أو الزعفران أو الفواكه التروبيكال."
click at [473, 716] on span "Update" at bounding box center [452, 713] width 269 height 21
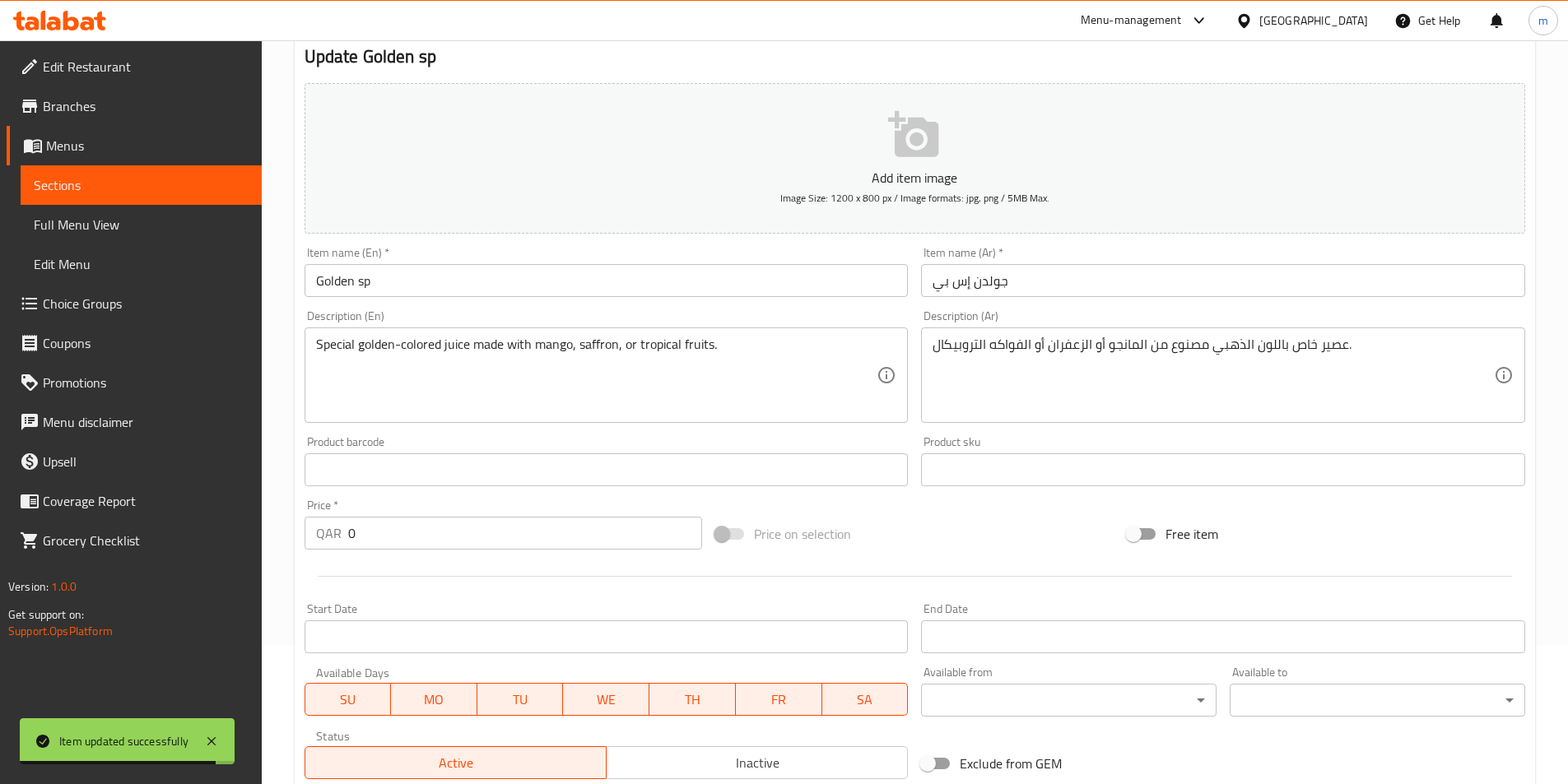
scroll to position [0, 0]
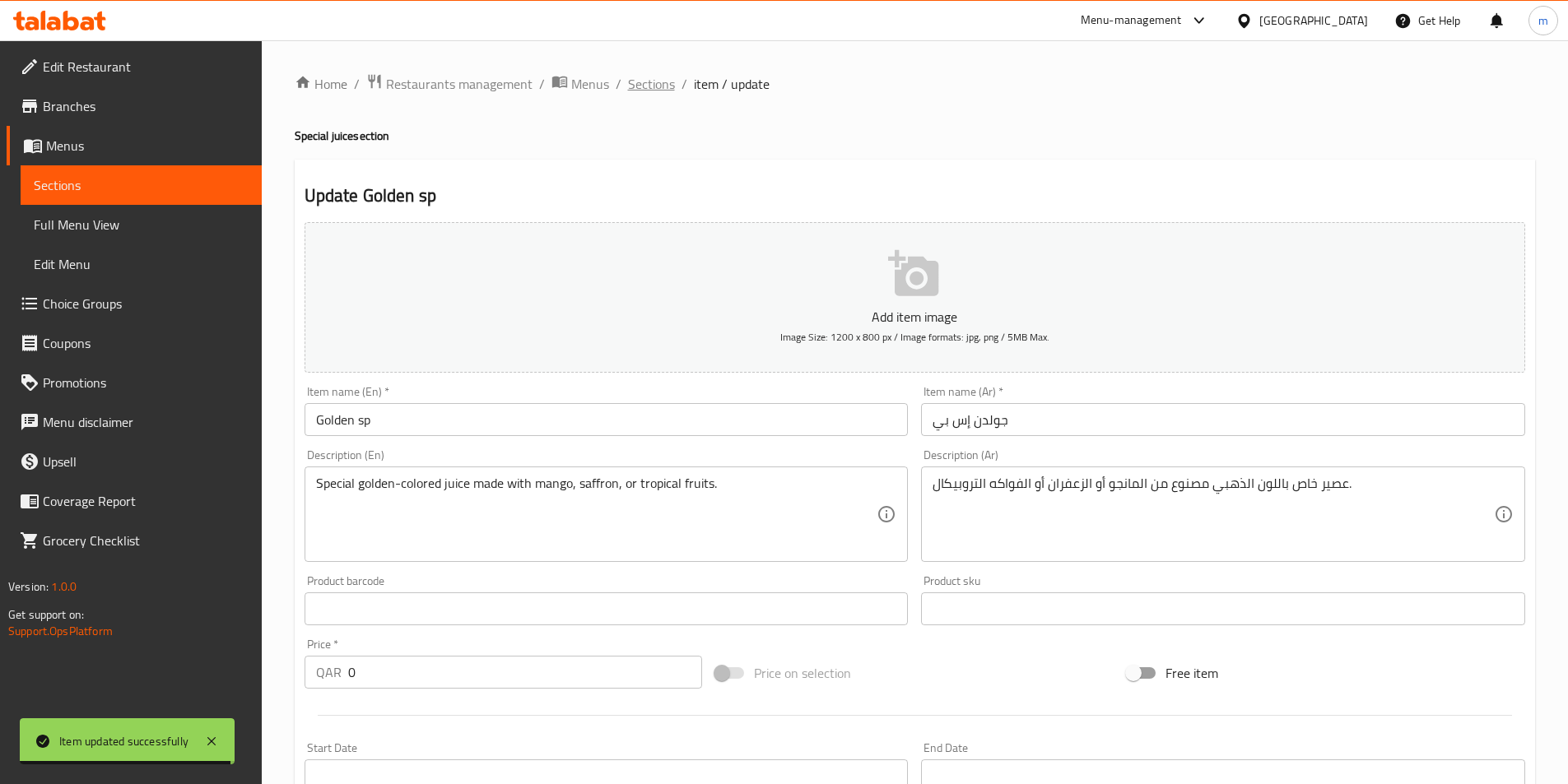
click at [651, 77] on span "Sections" at bounding box center [650, 84] width 47 height 20
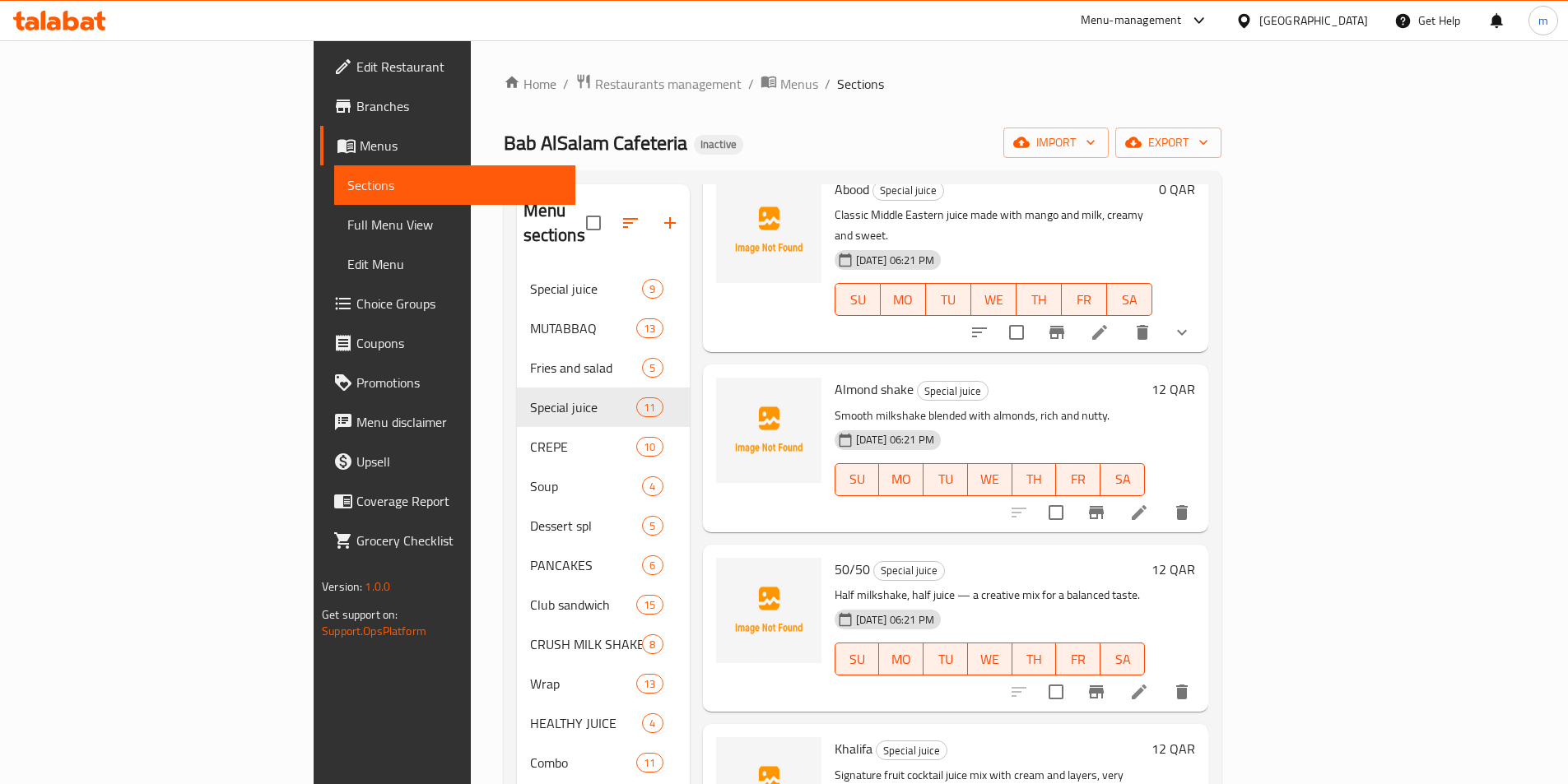
scroll to position [493, 0]
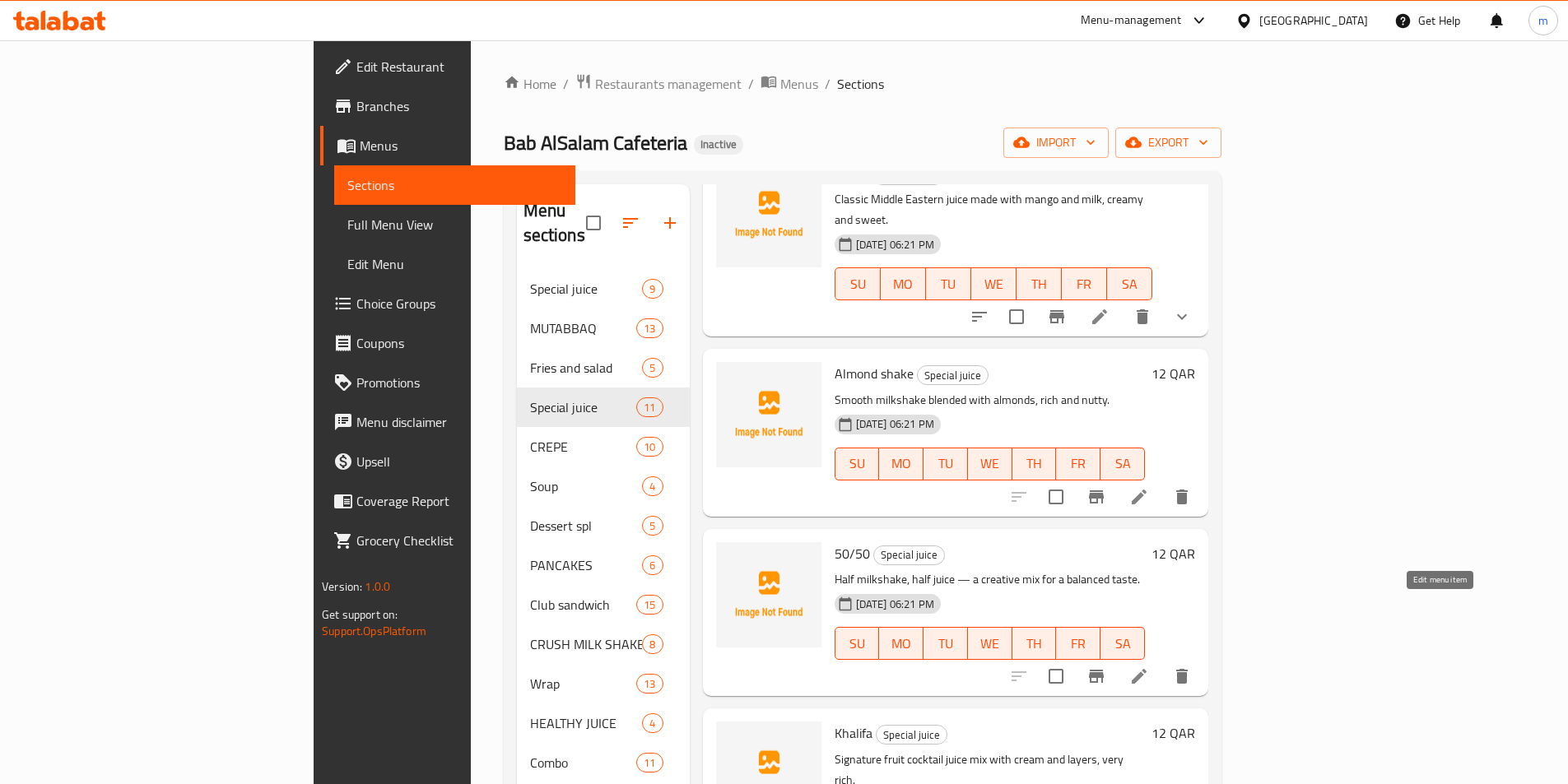
click at [1147, 669] on icon at bounding box center [1139, 677] width 15 height 15
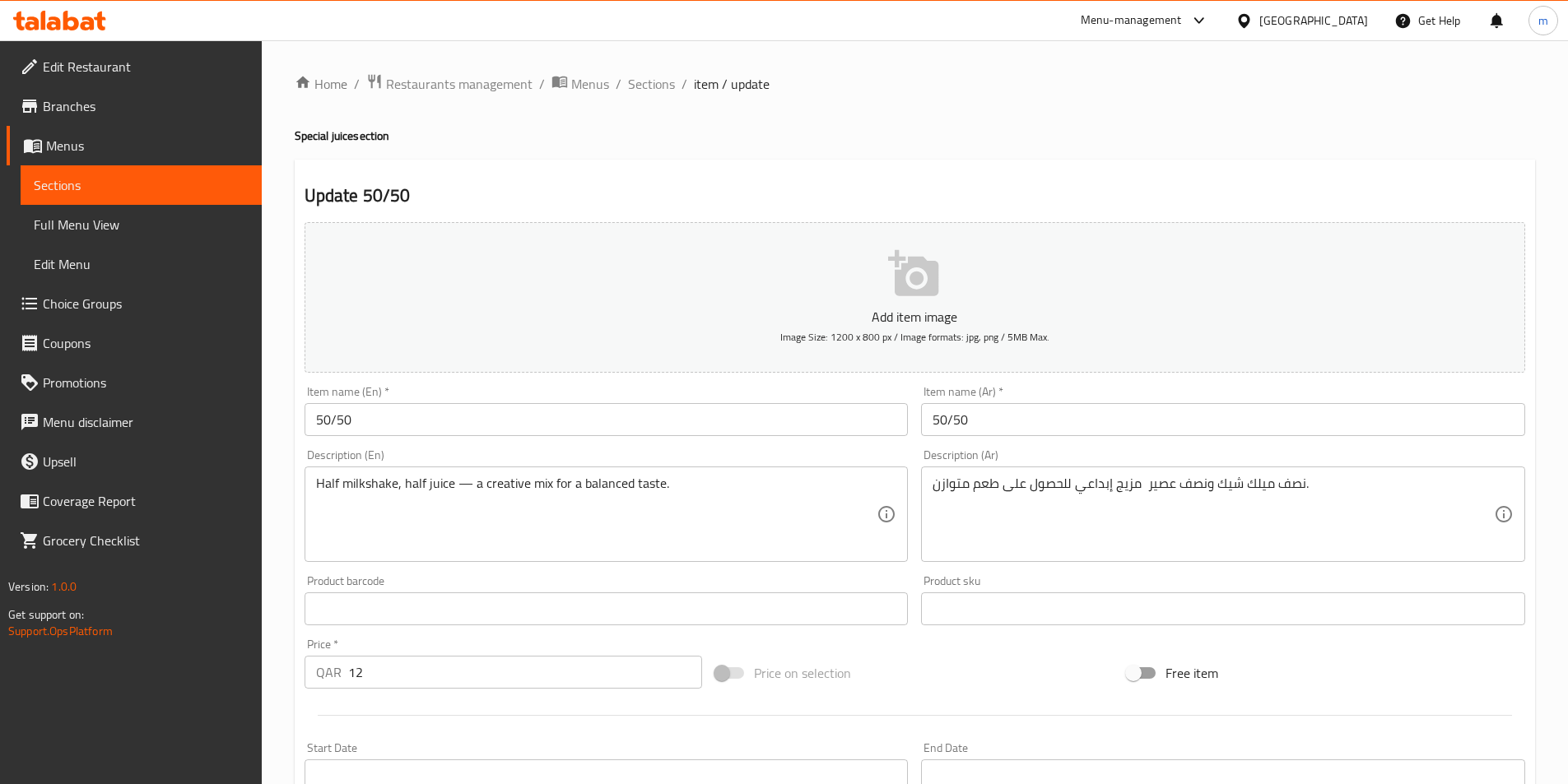
click at [462, 484] on textarea "Half milkshake, half juice — a creative mix for a balanced taste." at bounding box center [596, 514] width 561 height 78
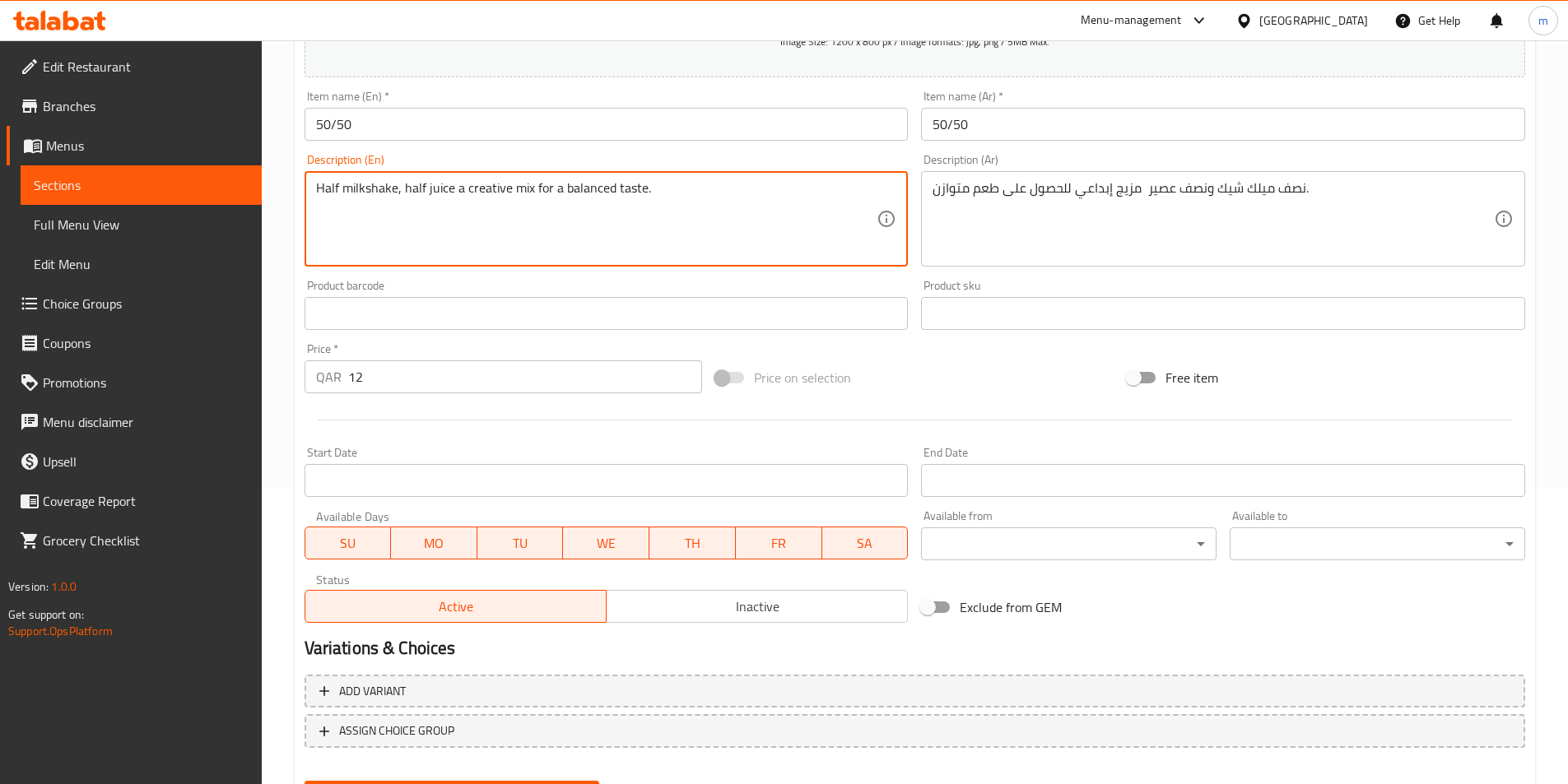
scroll to position [378, 0]
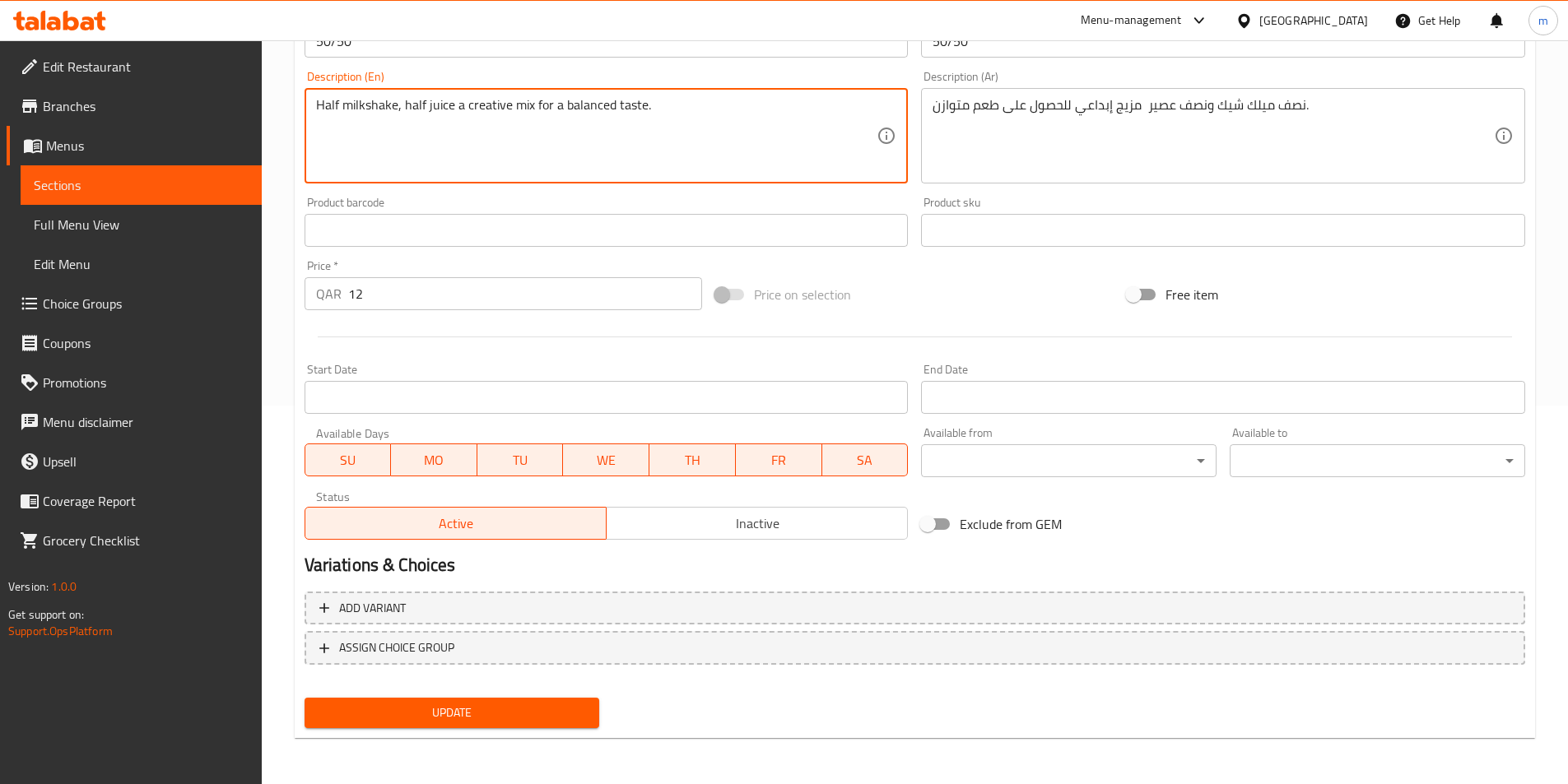
type textarea "Half milkshake, half juice a creative mix for a balanced taste."
click at [468, 722] on span "Update" at bounding box center [452, 713] width 269 height 21
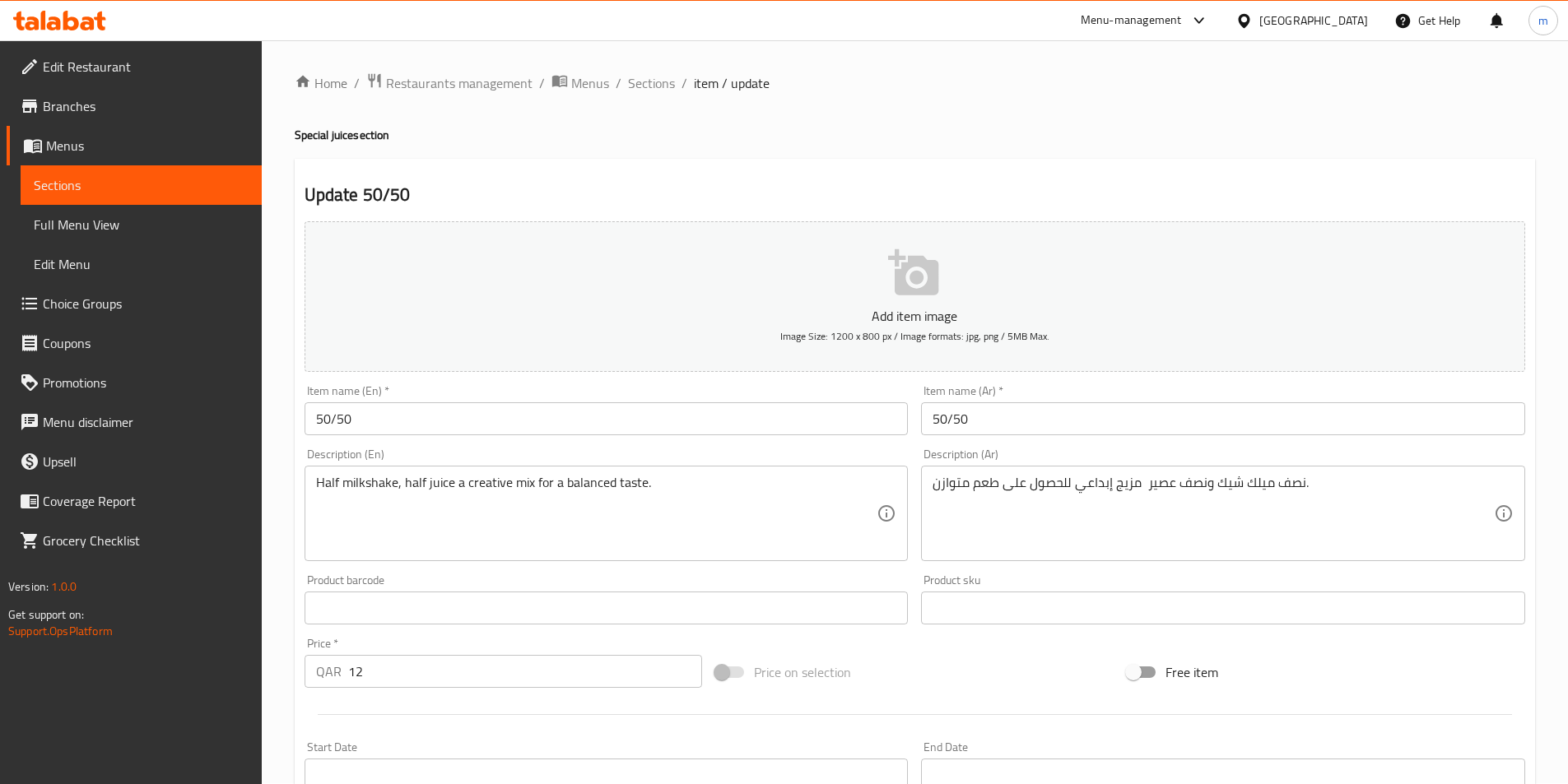
scroll to position [0, 0]
click at [641, 79] on span "Sections" at bounding box center [650, 84] width 47 height 20
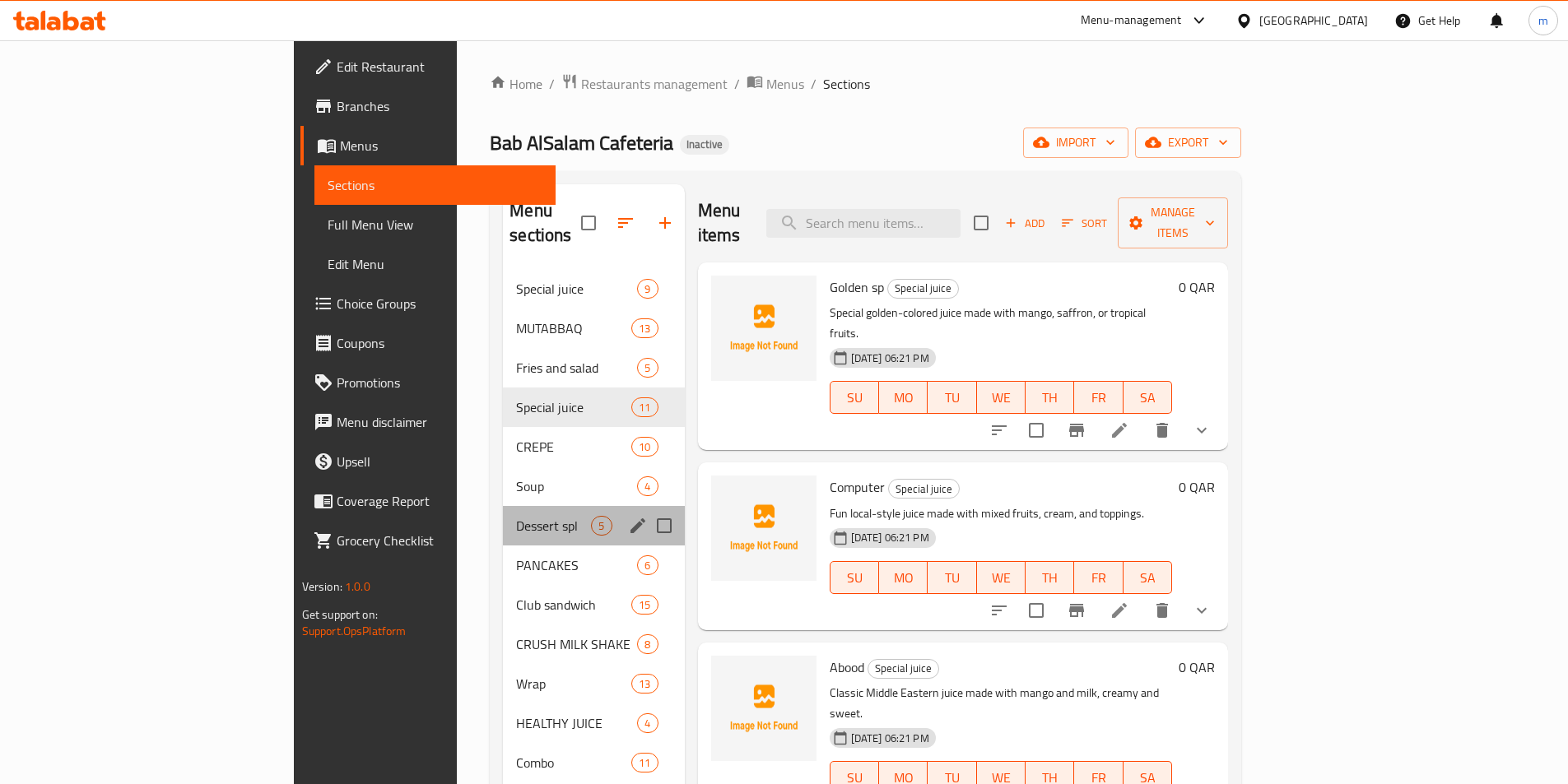
click at [503, 506] on div "Dessert spl 5" at bounding box center [593, 526] width 181 height 40
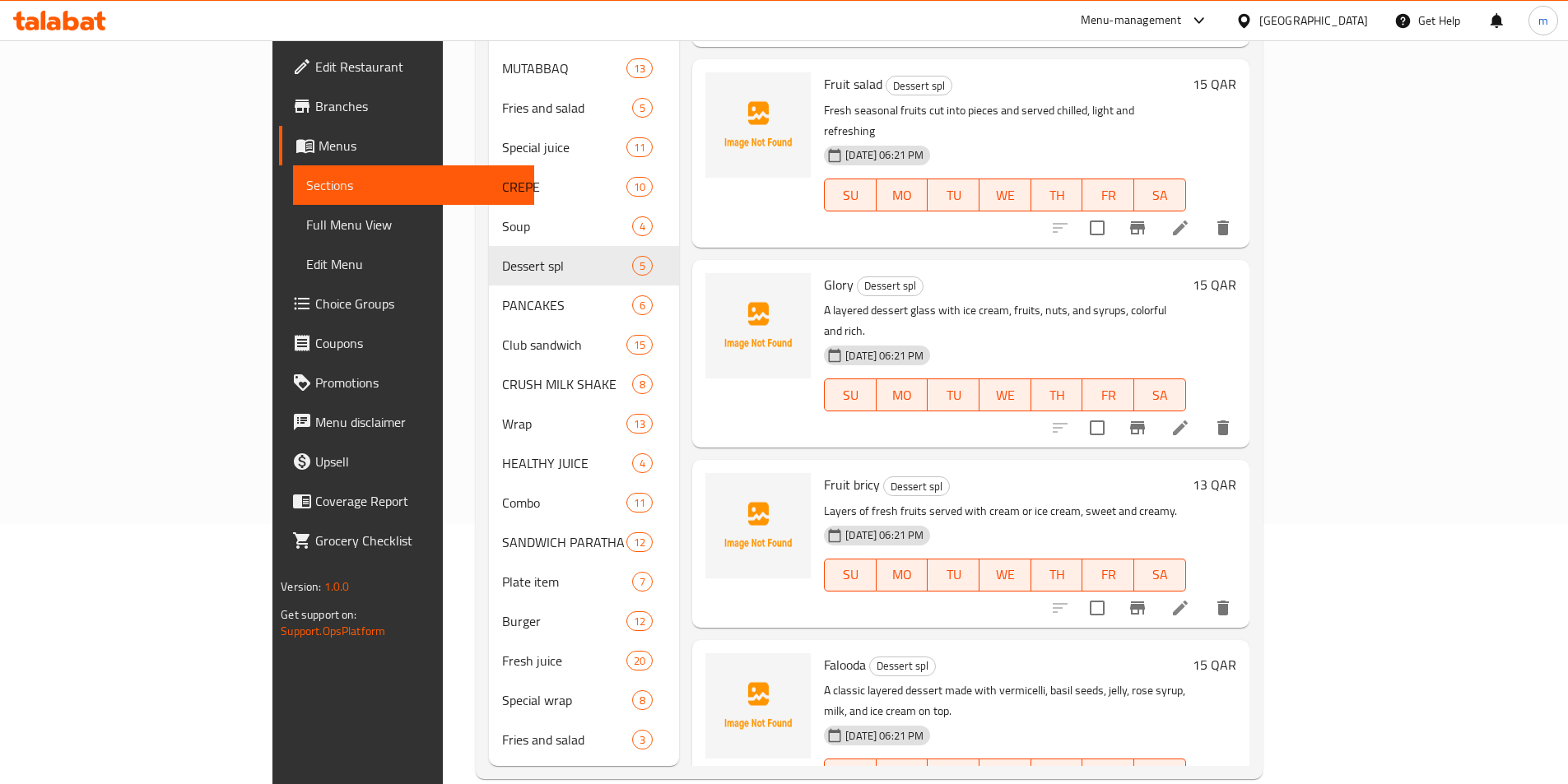
scroll to position [263, 0]
click at [1188, 597] on icon at bounding box center [1180, 604] width 15 height 15
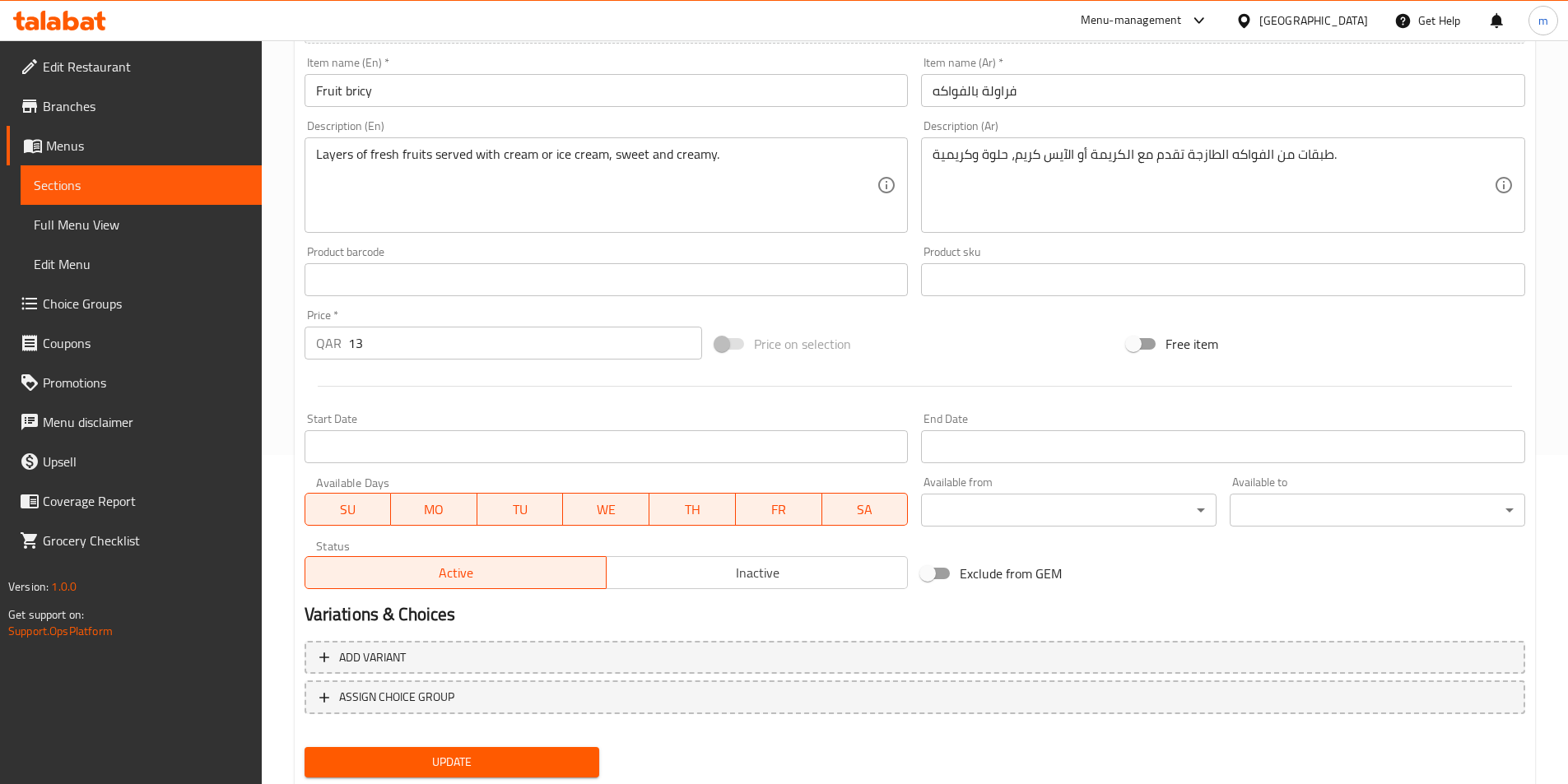
scroll to position [378, 0]
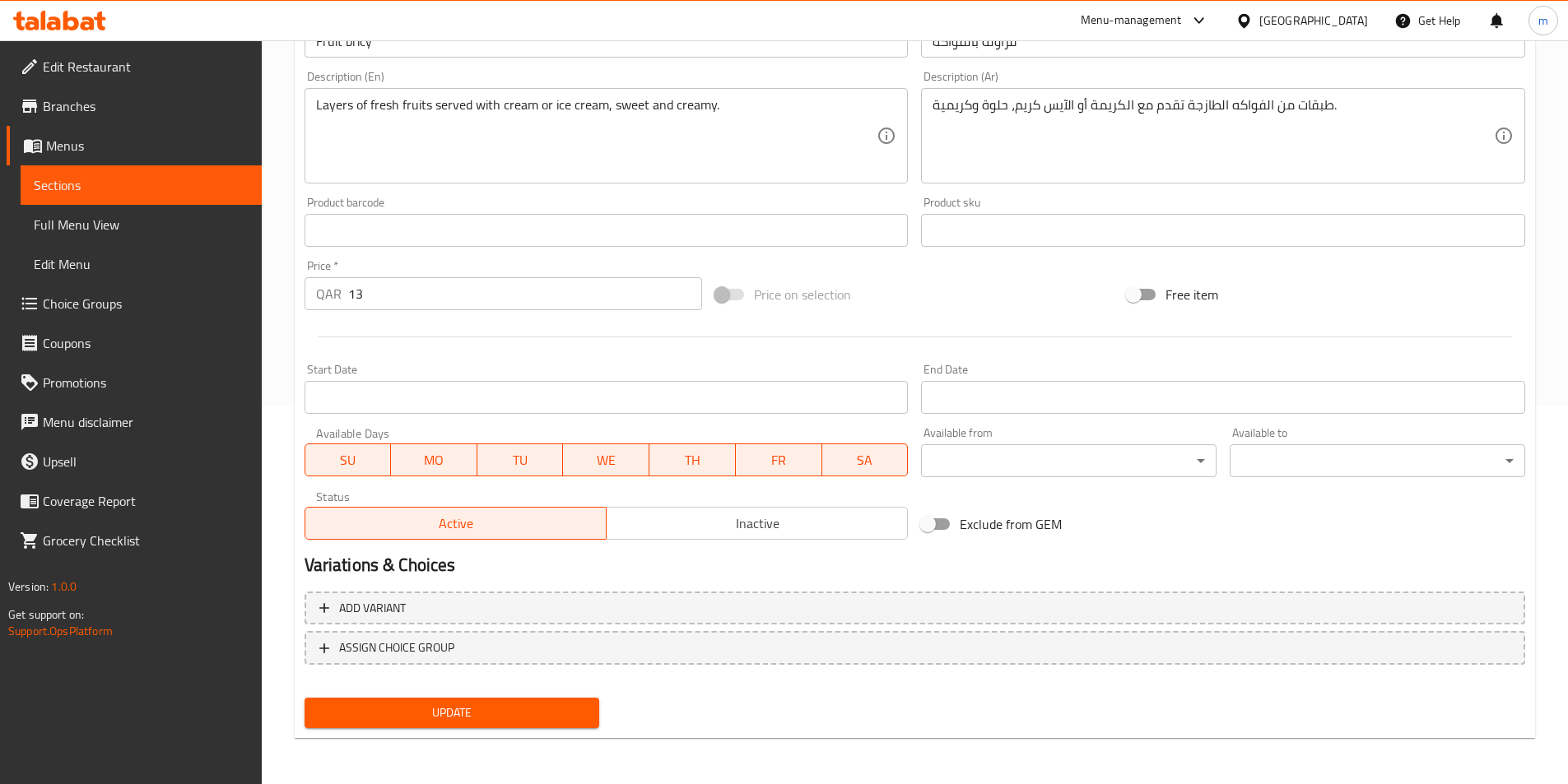
click at [107, 300] on span "Choice Groups" at bounding box center [145, 303] width 205 height 20
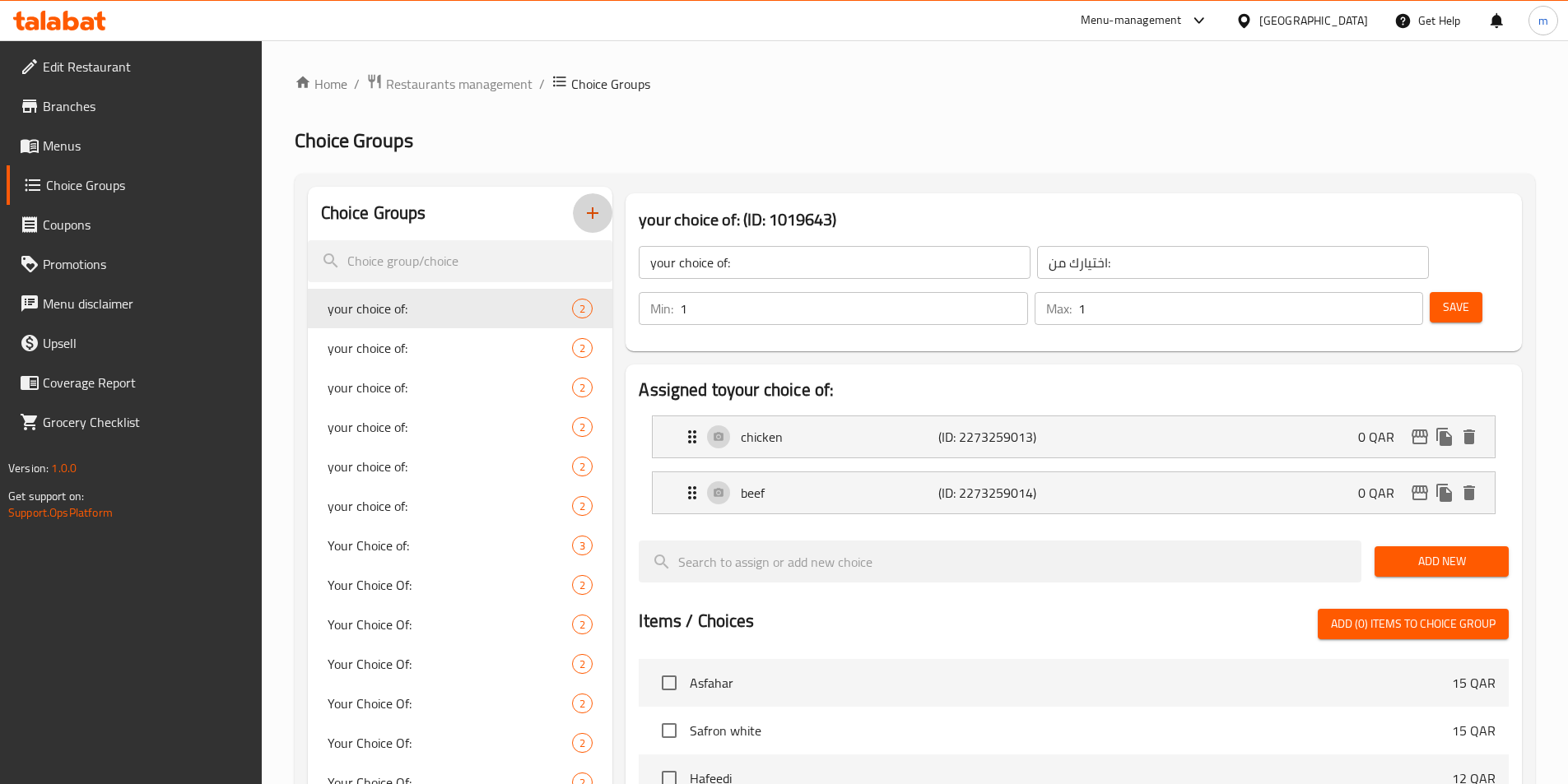
click at [603, 211] on button "button" at bounding box center [592, 213] width 40 height 40
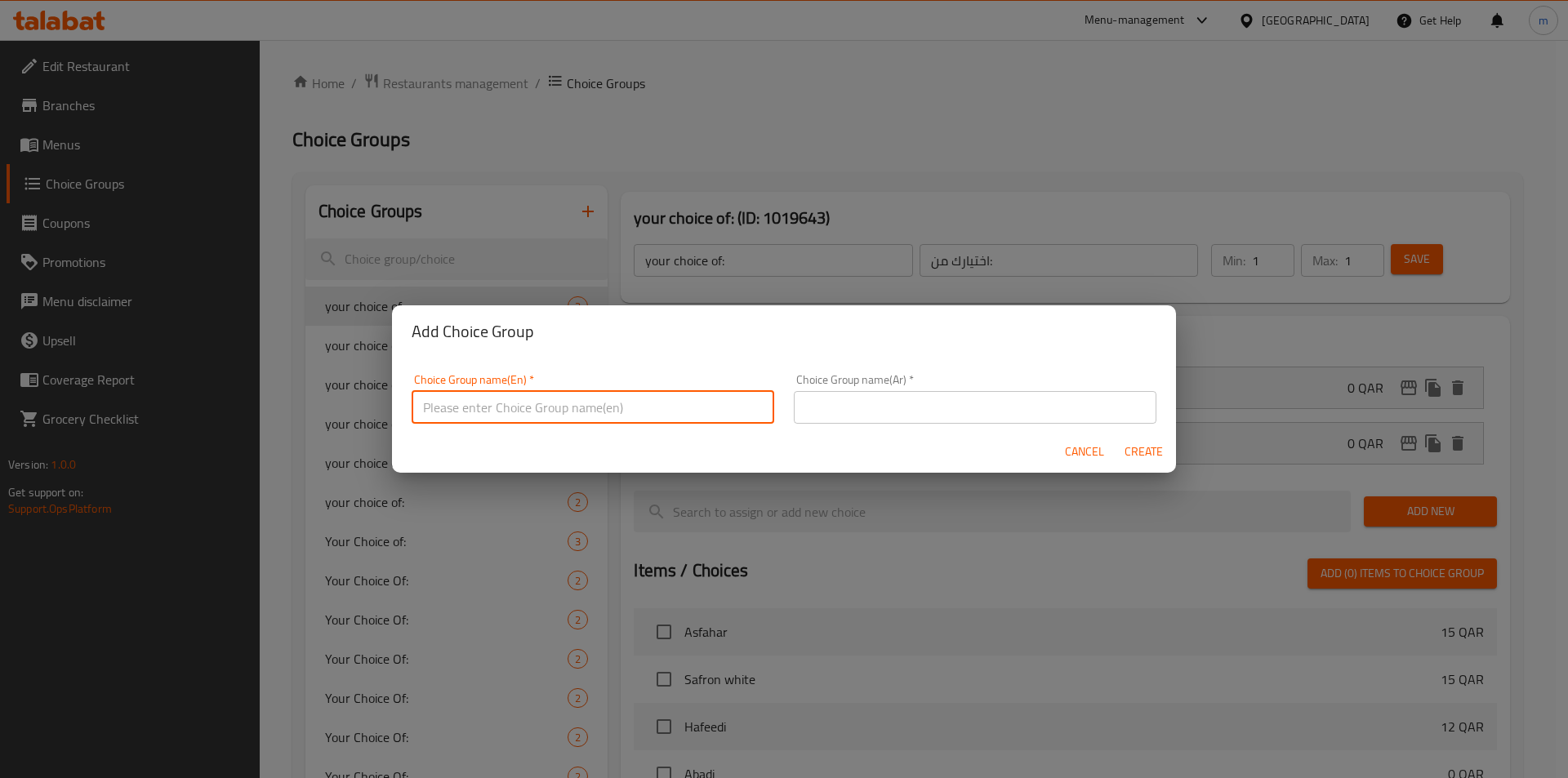
click at [557, 395] on input "text" at bounding box center [592, 407] width 362 height 33
type input "served with:"
click at [846, 404] on input "text" at bounding box center [975, 407] width 362 height 33
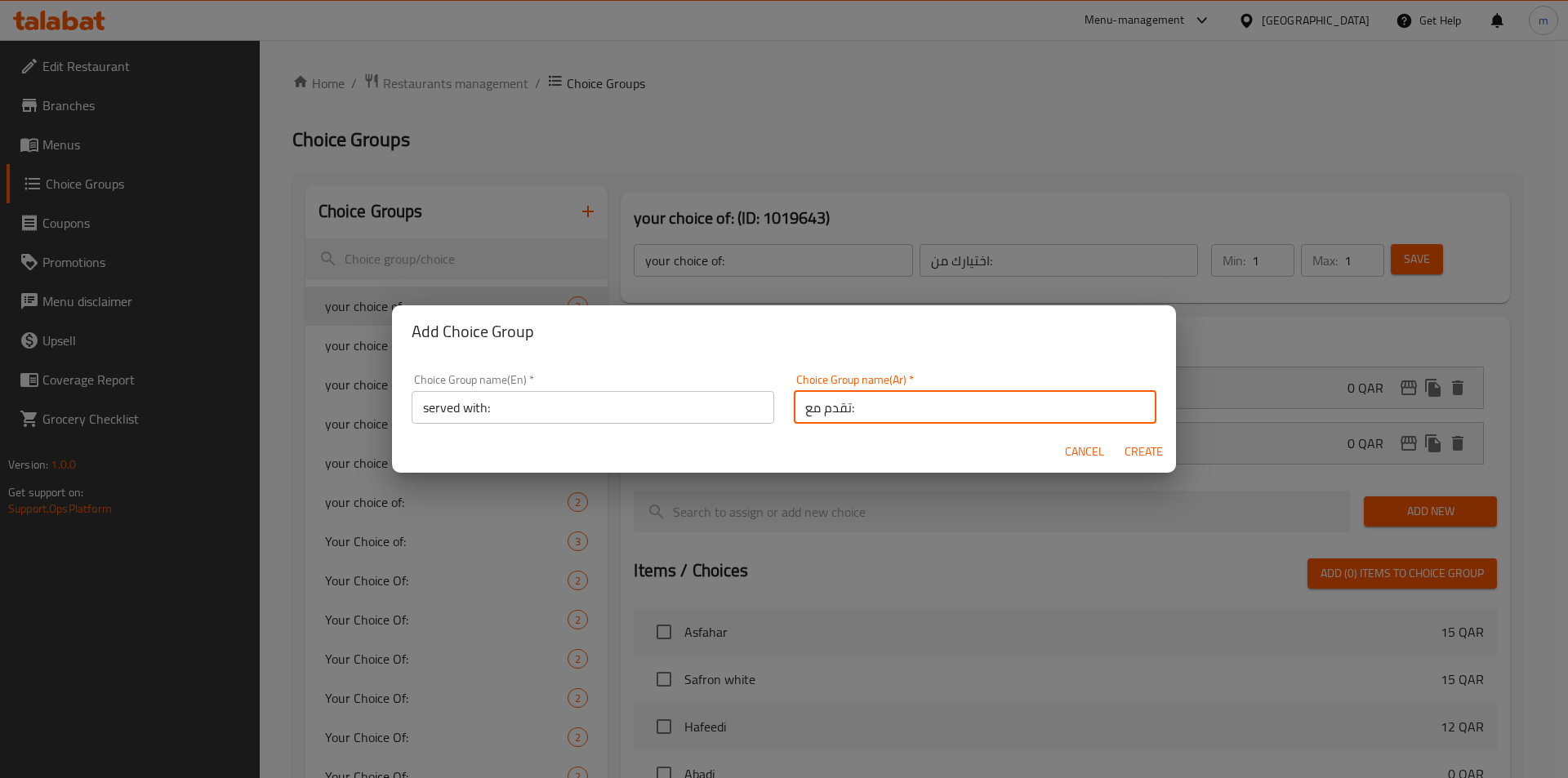
type input "تقدم مع:"
click at [723, 397] on input "served with:" at bounding box center [592, 407] width 362 height 33
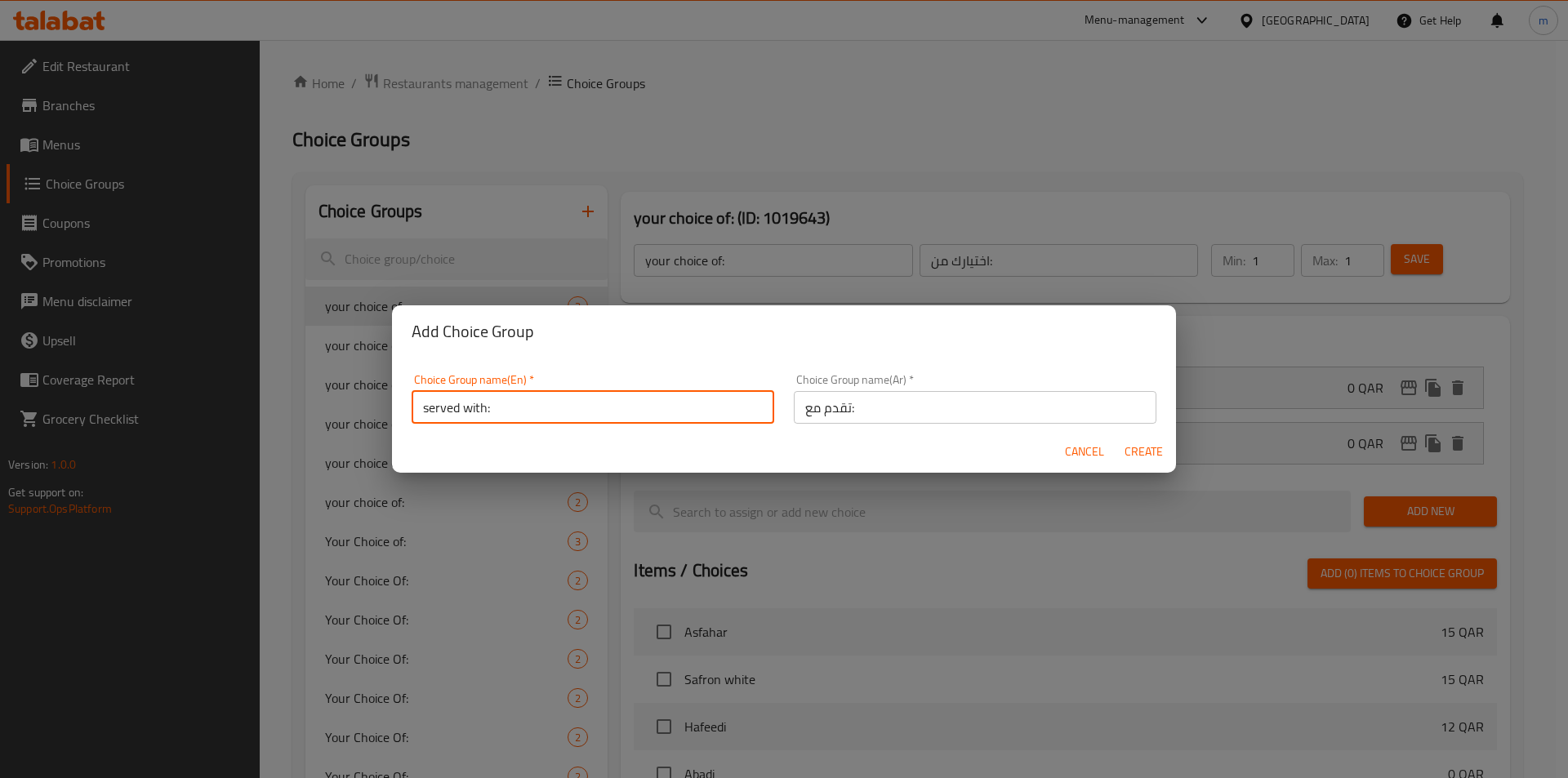
click at [723, 397] on input "served with:" at bounding box center [592, 407] width 362 height 33
click at [879, 406] on input "تقدم مع:" at bounding box center [975, 407] width 362 height 33
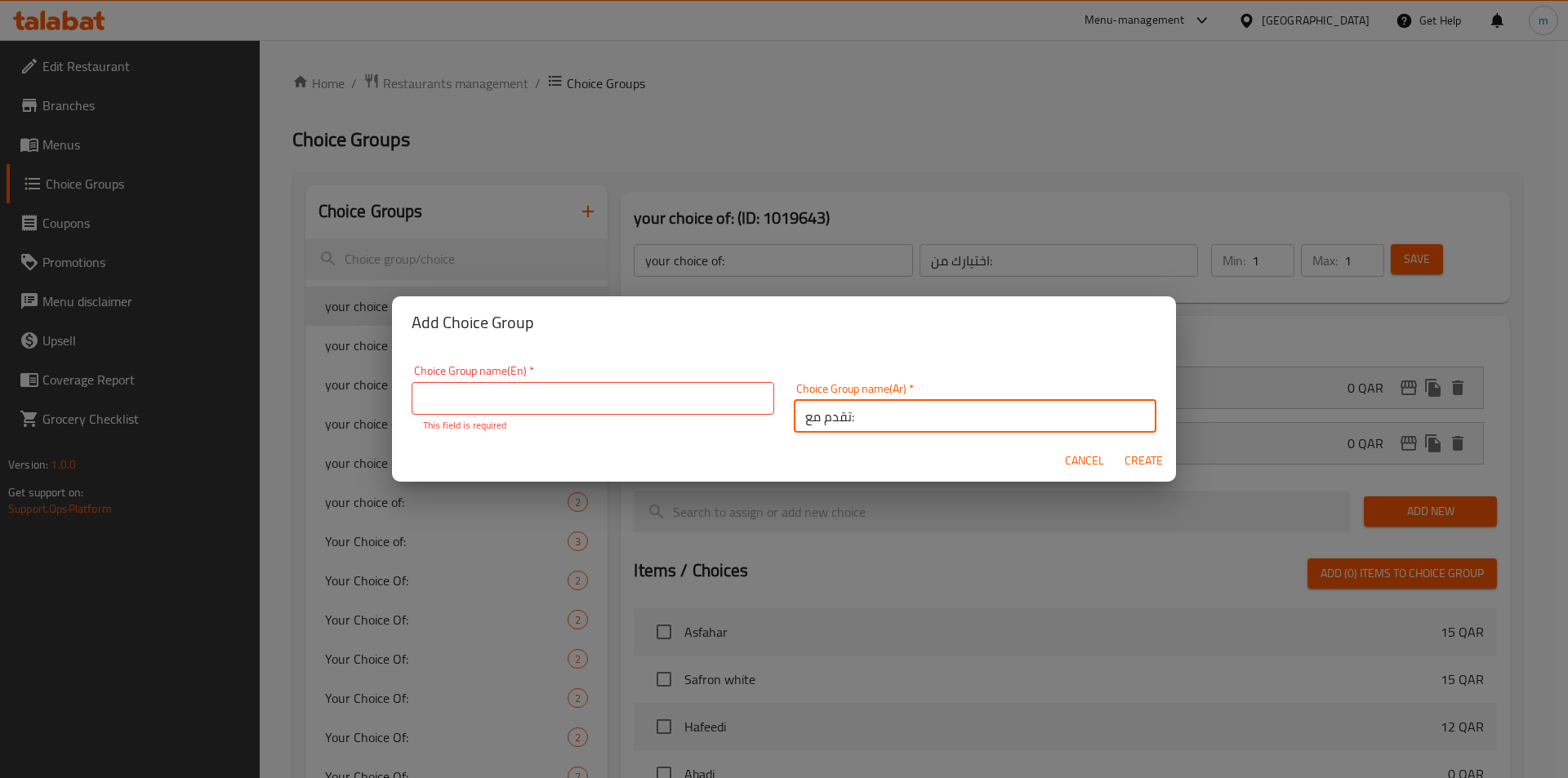
click at [879, 406] on input "تقدم مع:" at bounding box center [975, 416] width 362 height 33
click at [703, 392] on input "text" at bounding box center [592, 398] width 362 height 33
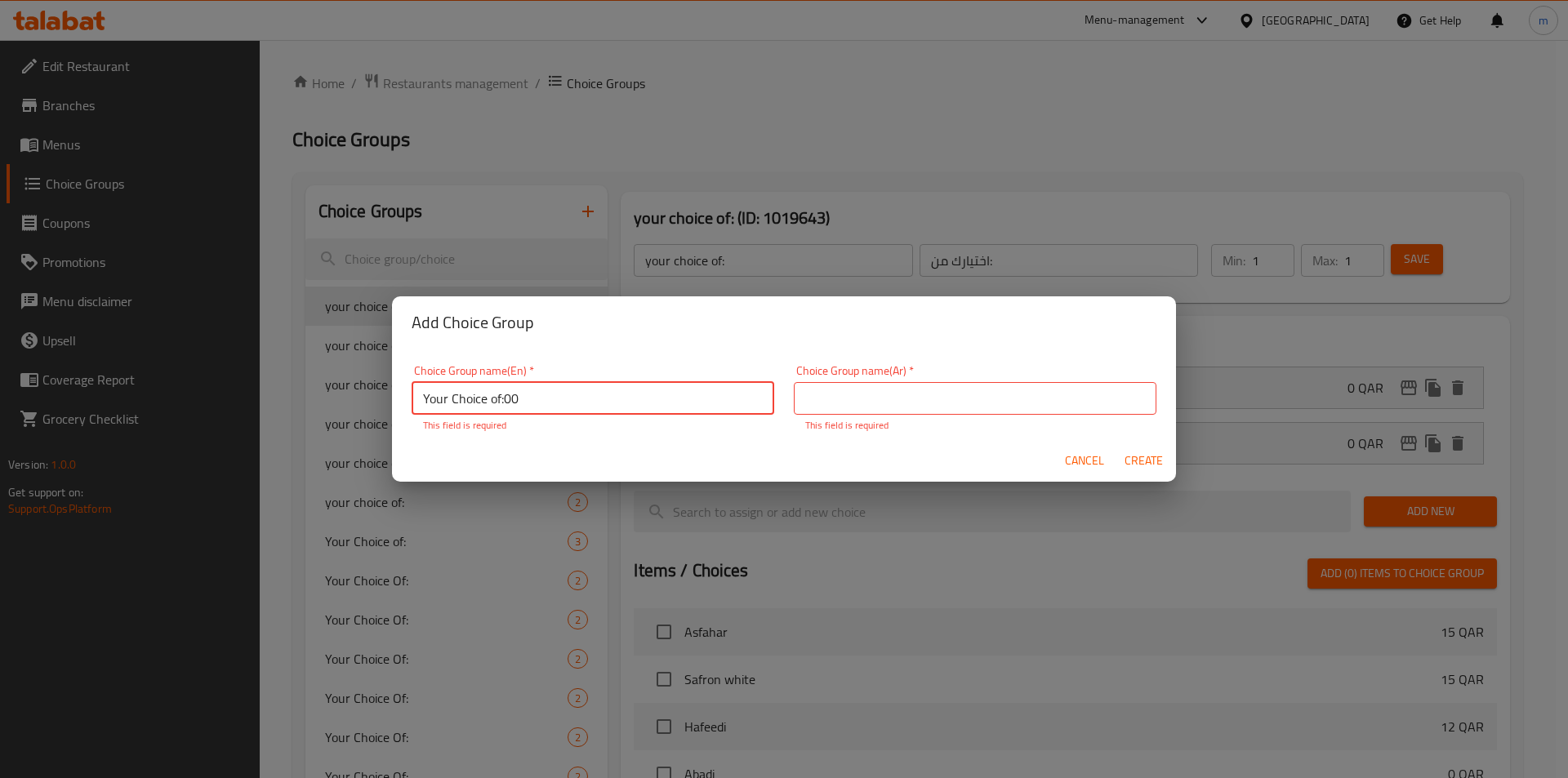
type input "Your Choice of:00"
click at [900, 398] on input "text" at bounding box center [975, 398] width 362 height 33
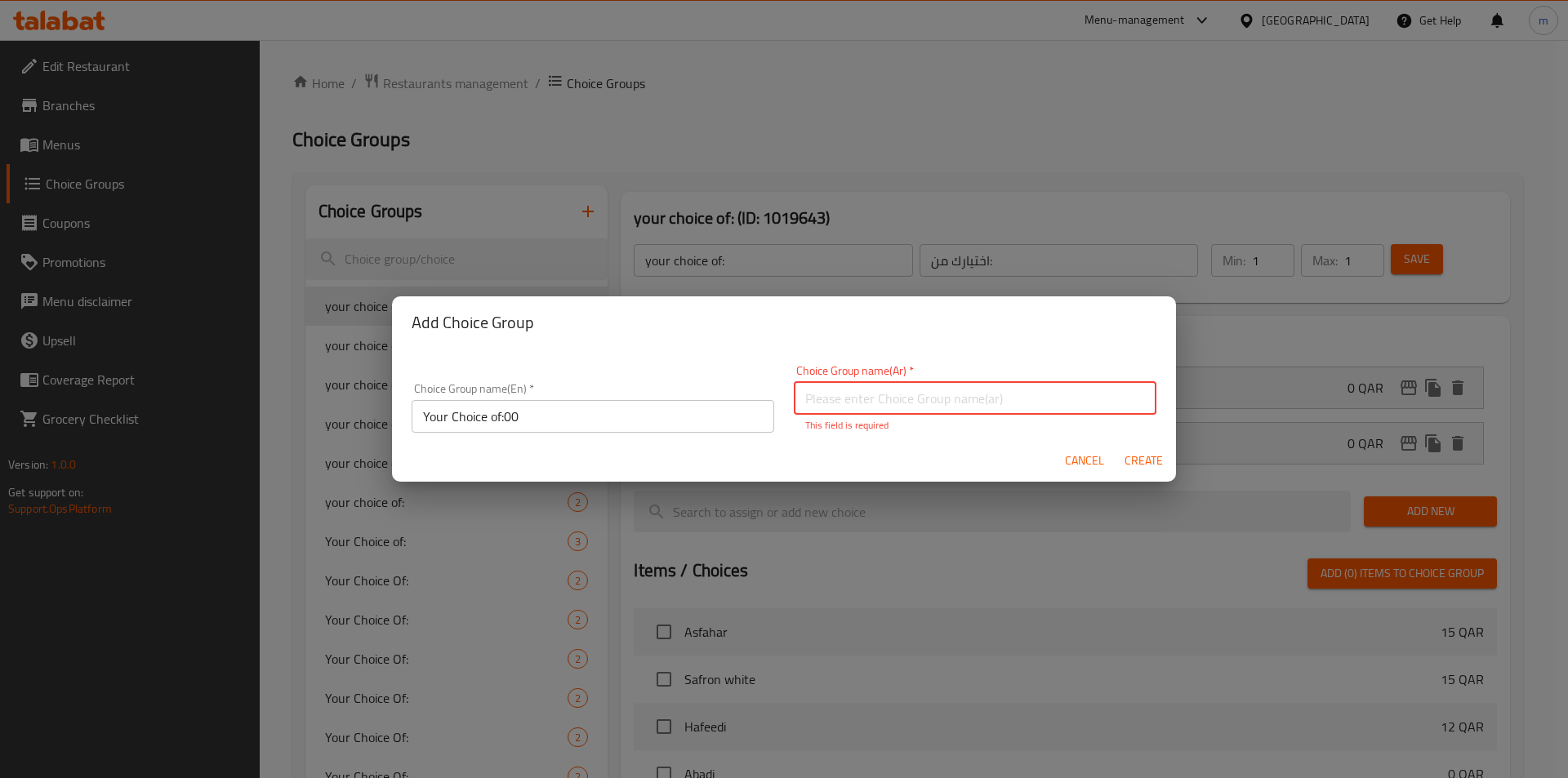
type input "0"
click at [868, 393] on input "0" at bounding box center [975, 398] width 362 height 33
click at [868, 393] on input "text" at bounding box center [975, 398] width 362 height 33
drag, startPoint x: 868, startPoint y: 393, endPoint x: 882, endPoint y: 404, distance: 17.8
click at [868, 393] on input "text" at bounding box center [975, 398] width 362 height 33
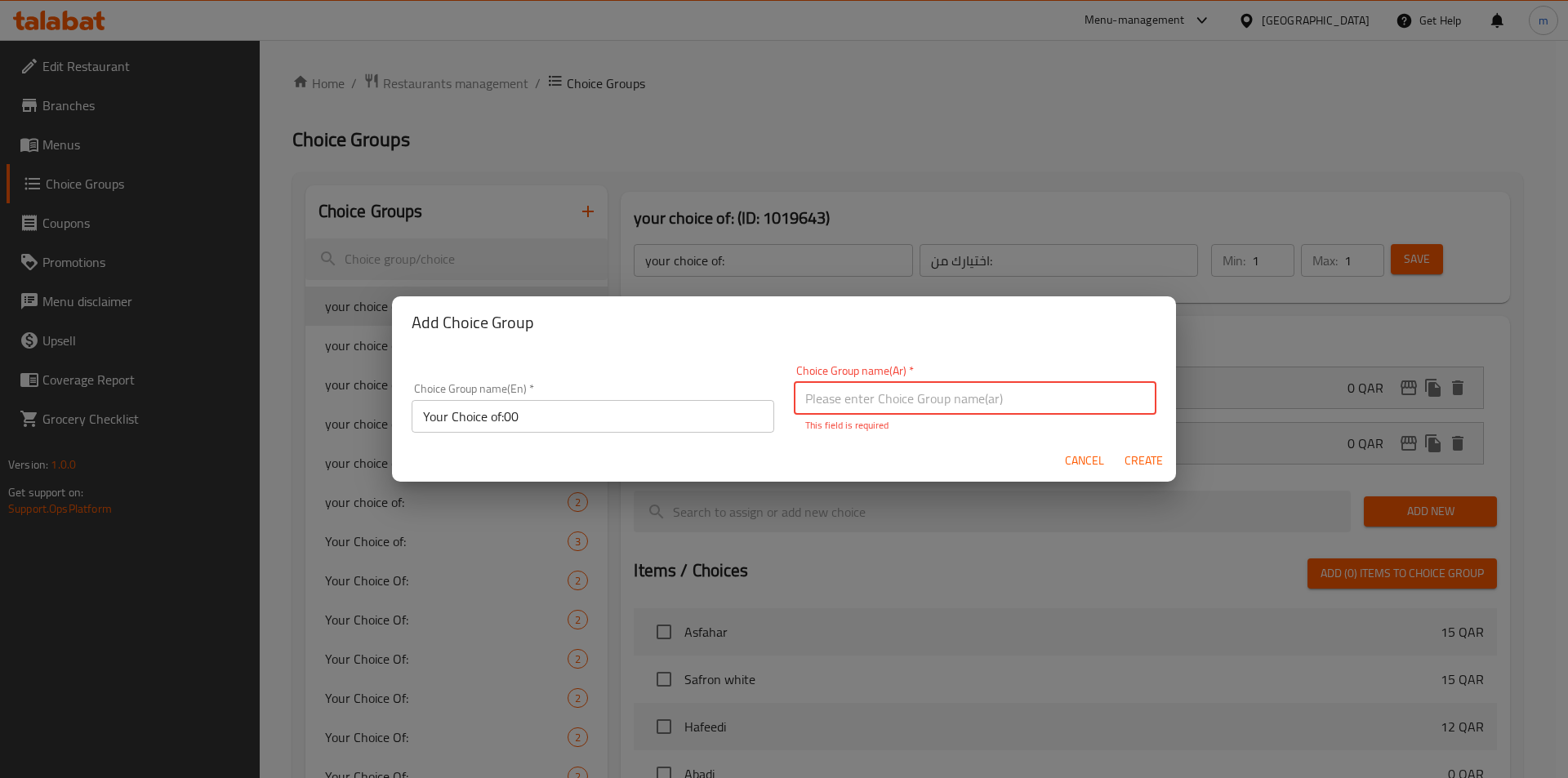
type input "اختيارك من:"
click at [1130, 453] on span "Create" at bounding box center [1143, 461] width 40 height 21
type input "Your Choice of:00"
type input "0"
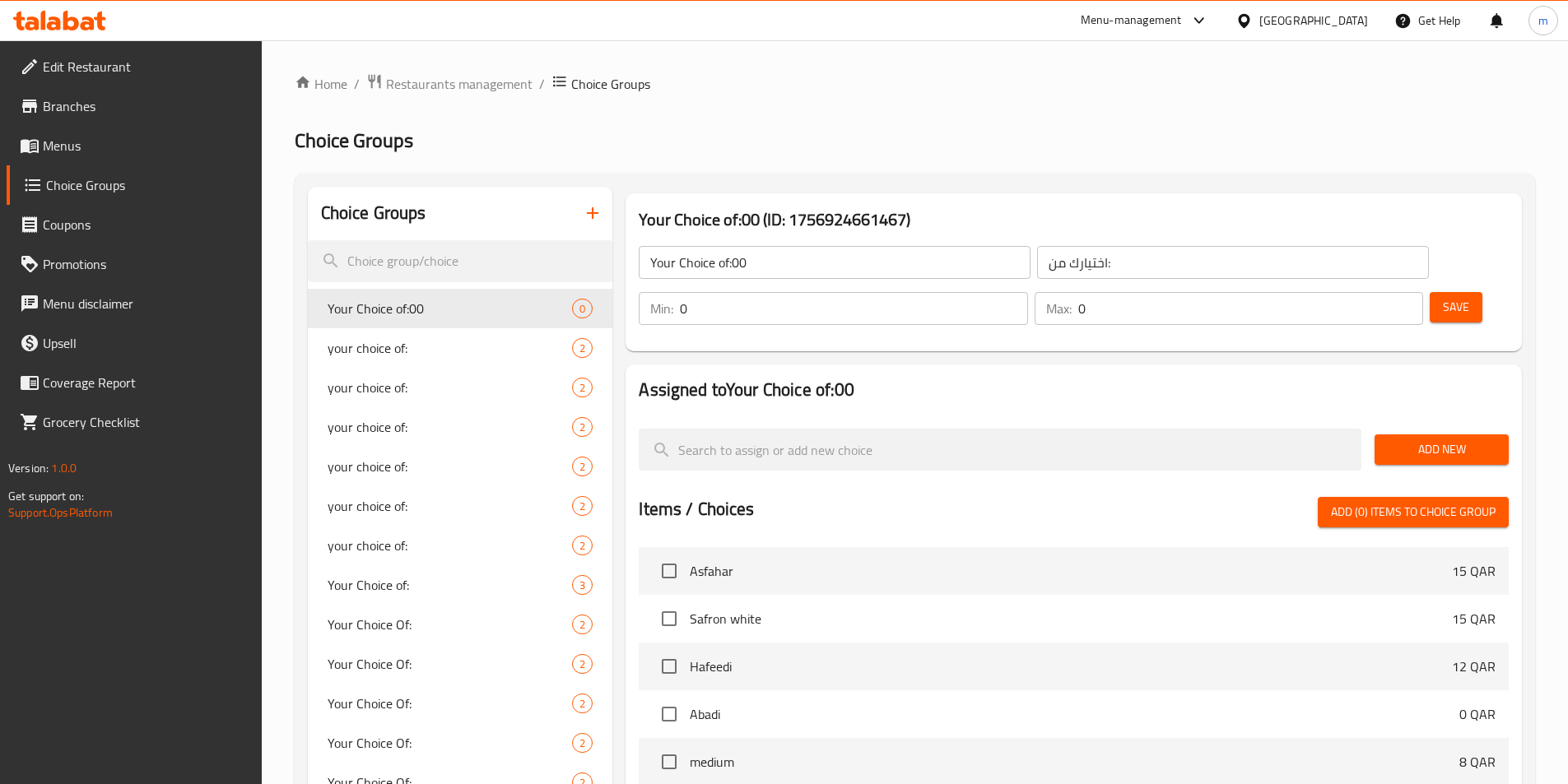
click at [863, 270] on input "Your Choice of:00" at bounding box center [835, 262] width 392 height 33
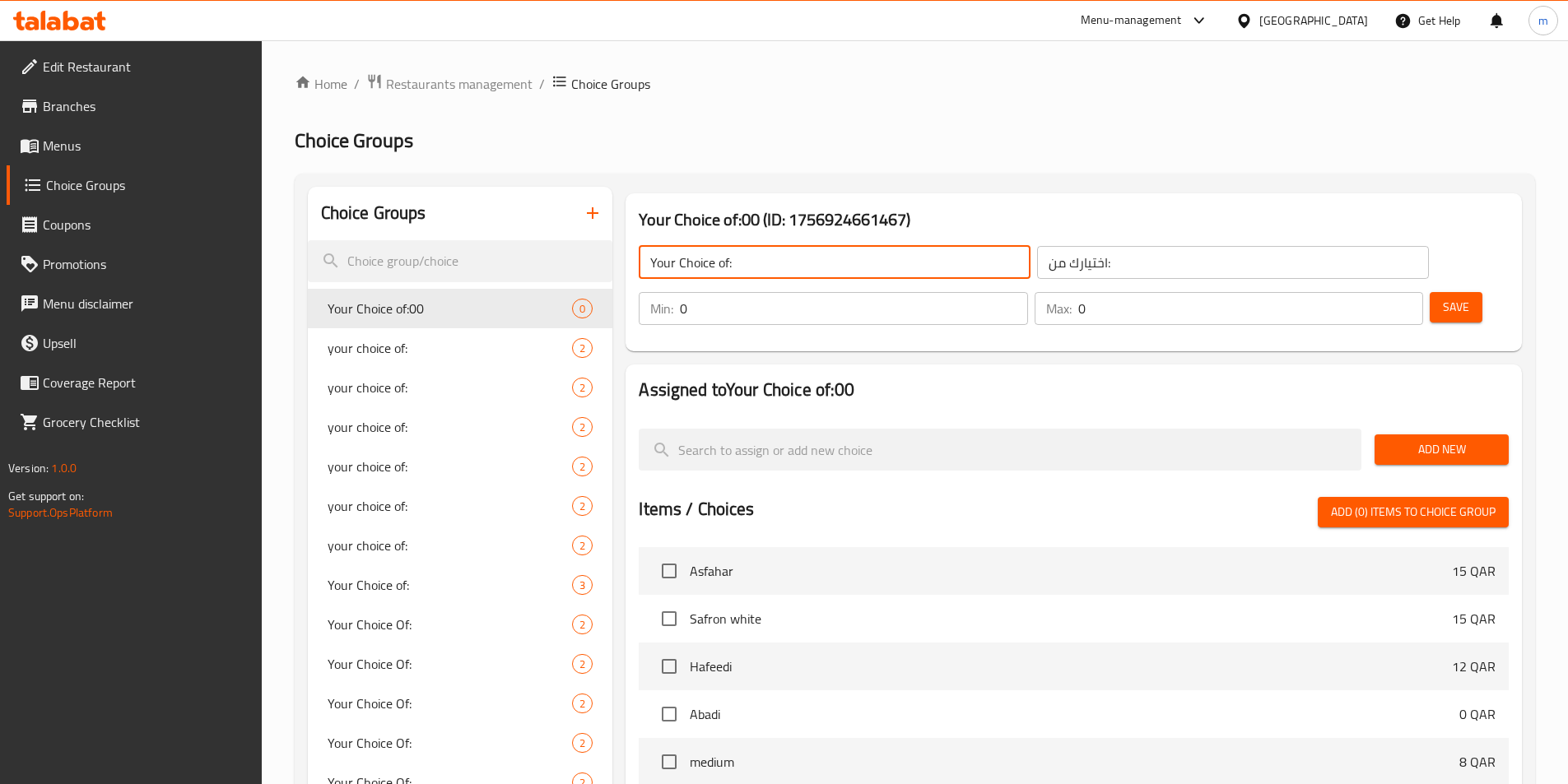
type input "Your Choice of:"
click at [1027, 292] on input "0" at bounding box center [853, 308] width 347 height 33
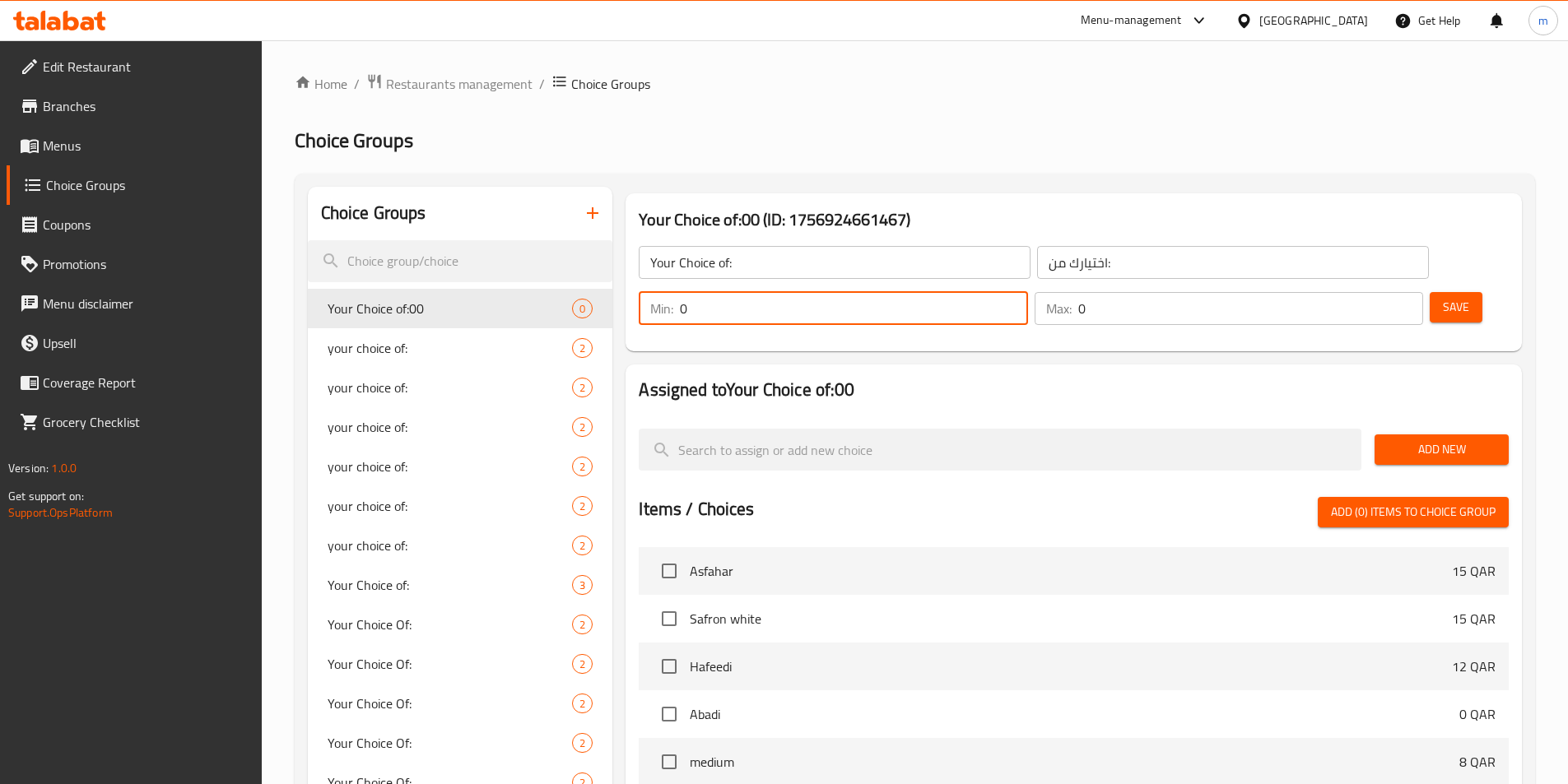
click at [1027, 292] on input "0" at bounding box center [853, 308] width 347 height 33
type input "1"
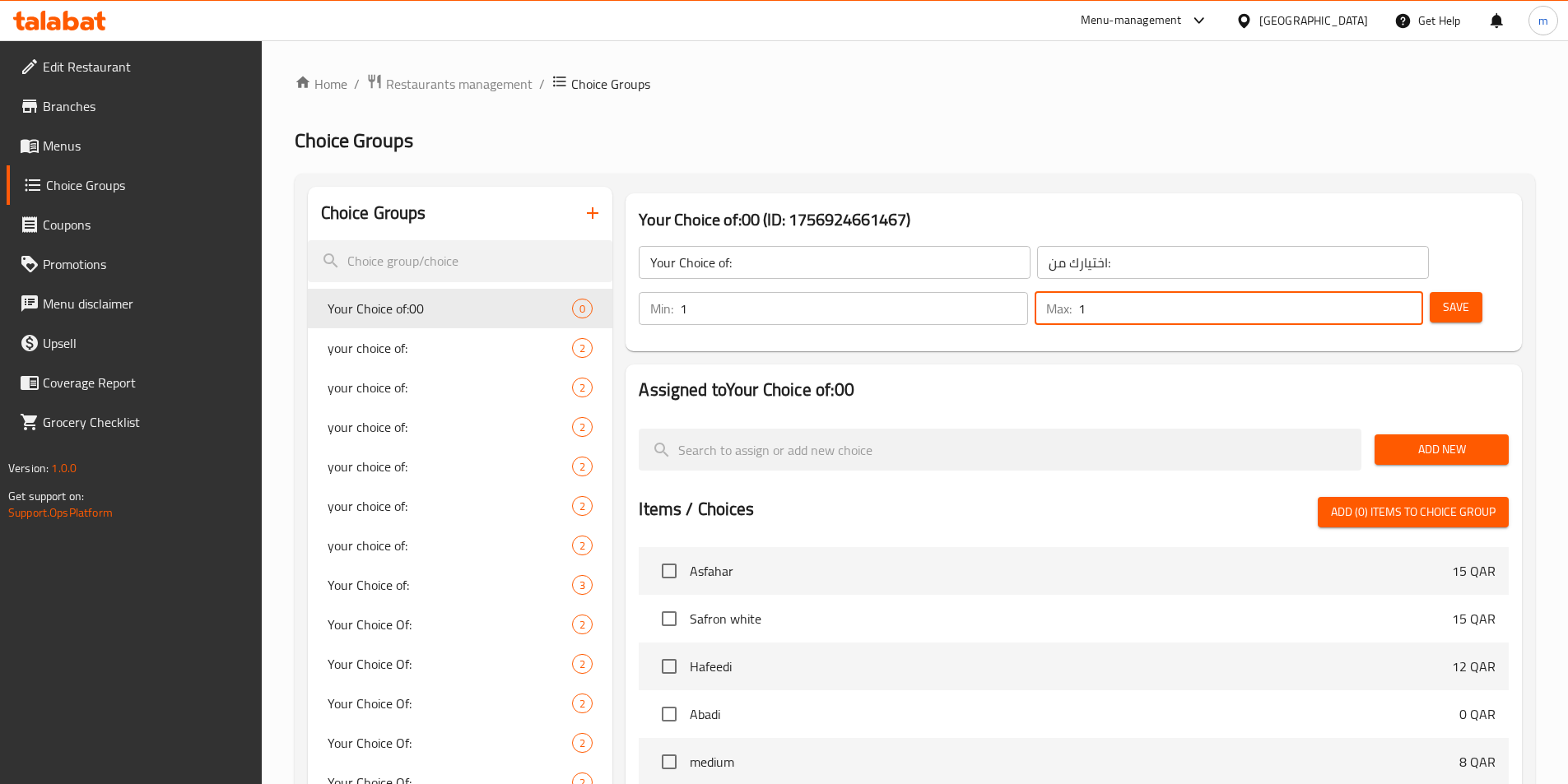
type input "1"
click at [1441, 292] on button "Save" at bounding box center [1455, 307] width 52 height 30
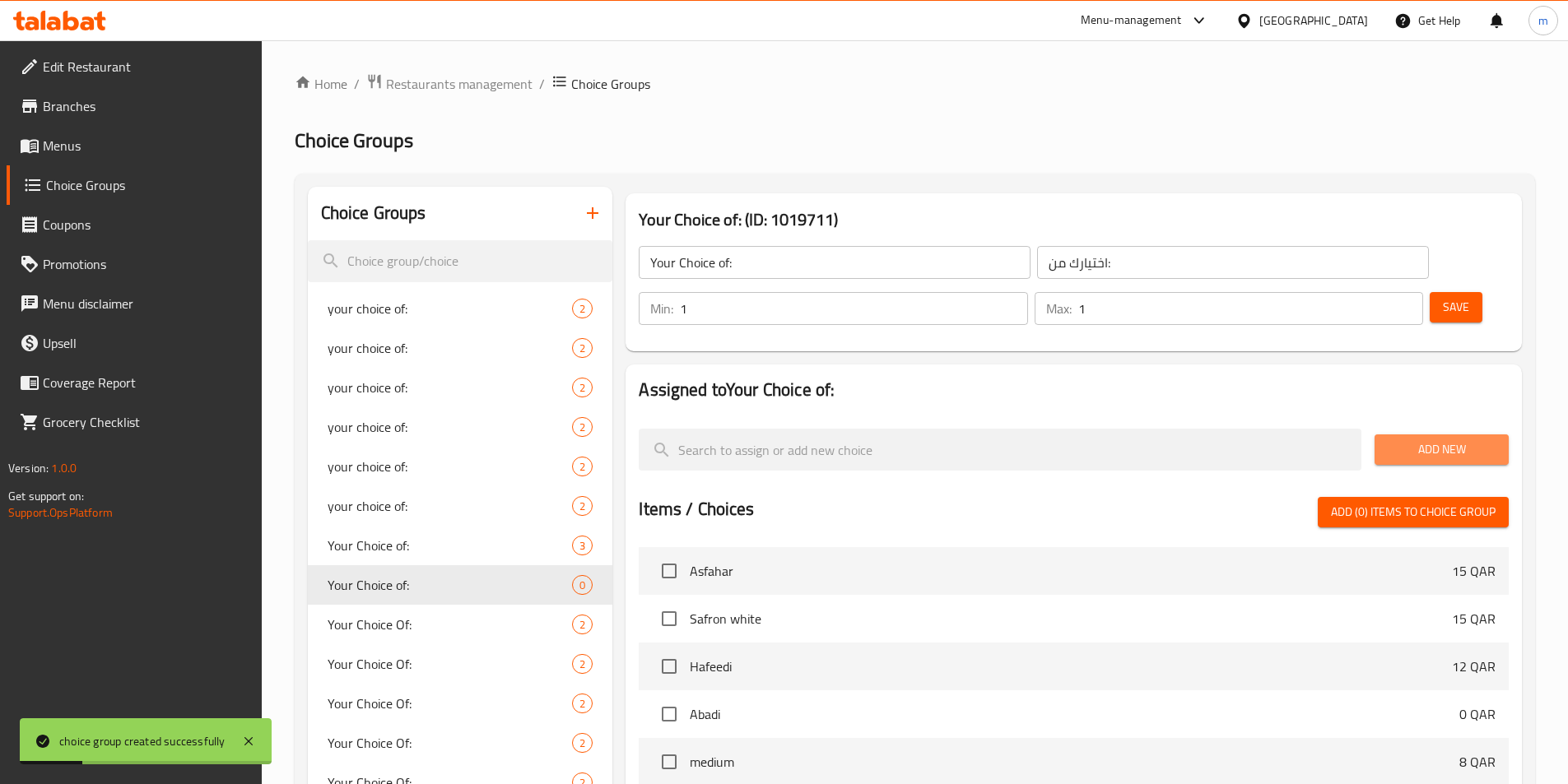
click at [1415, 439] on span "Add New" at bounding box center [1441, 449] width 107 height 21
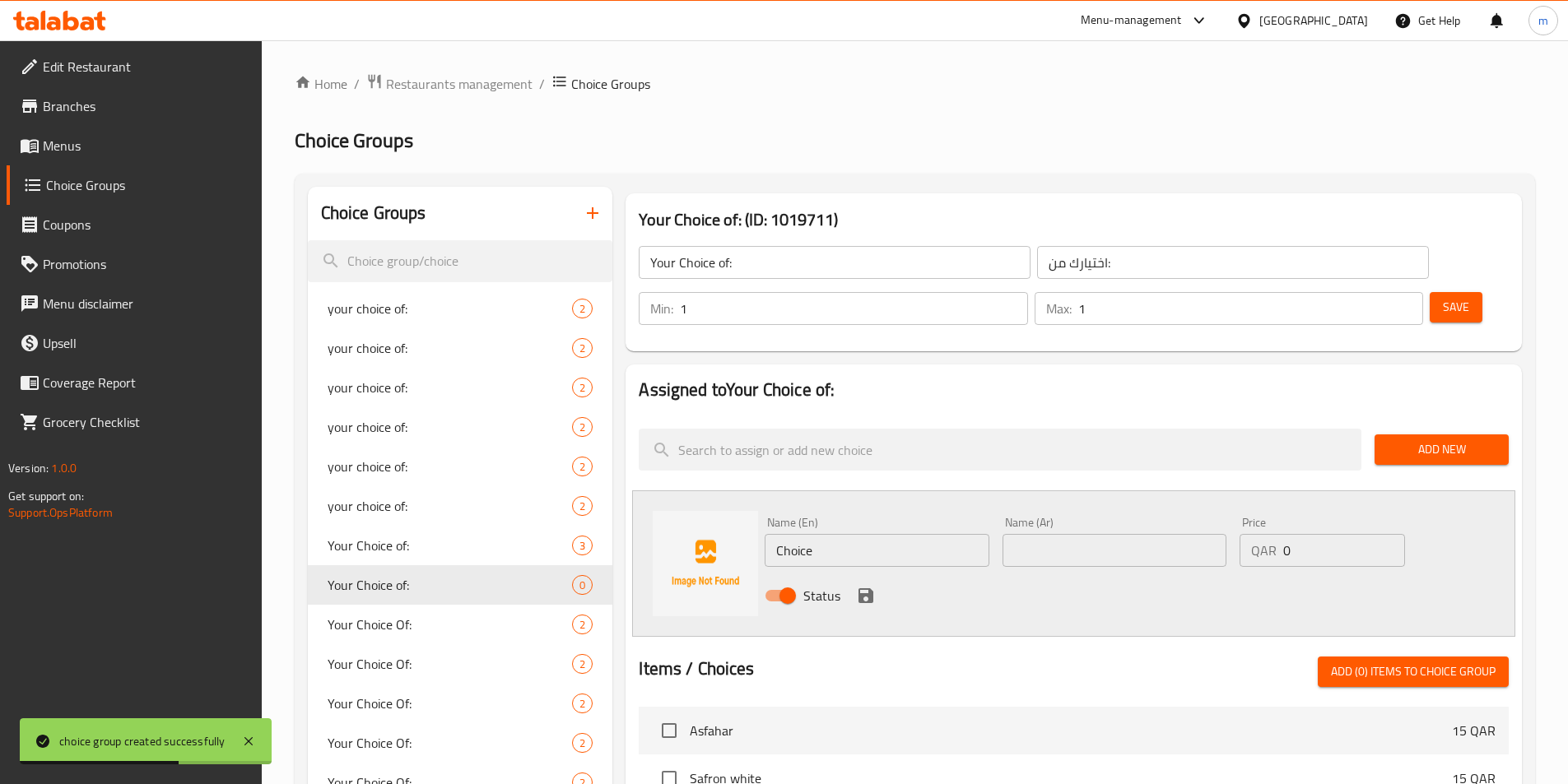
click at [872, 534] on input "Choice" at bounding box center [876, 550] width 223 height 33
paste input "cream"
type input "cream"
click at [1094, 534] on input "text" at bounding box center [1113, 550] width 223 height 33
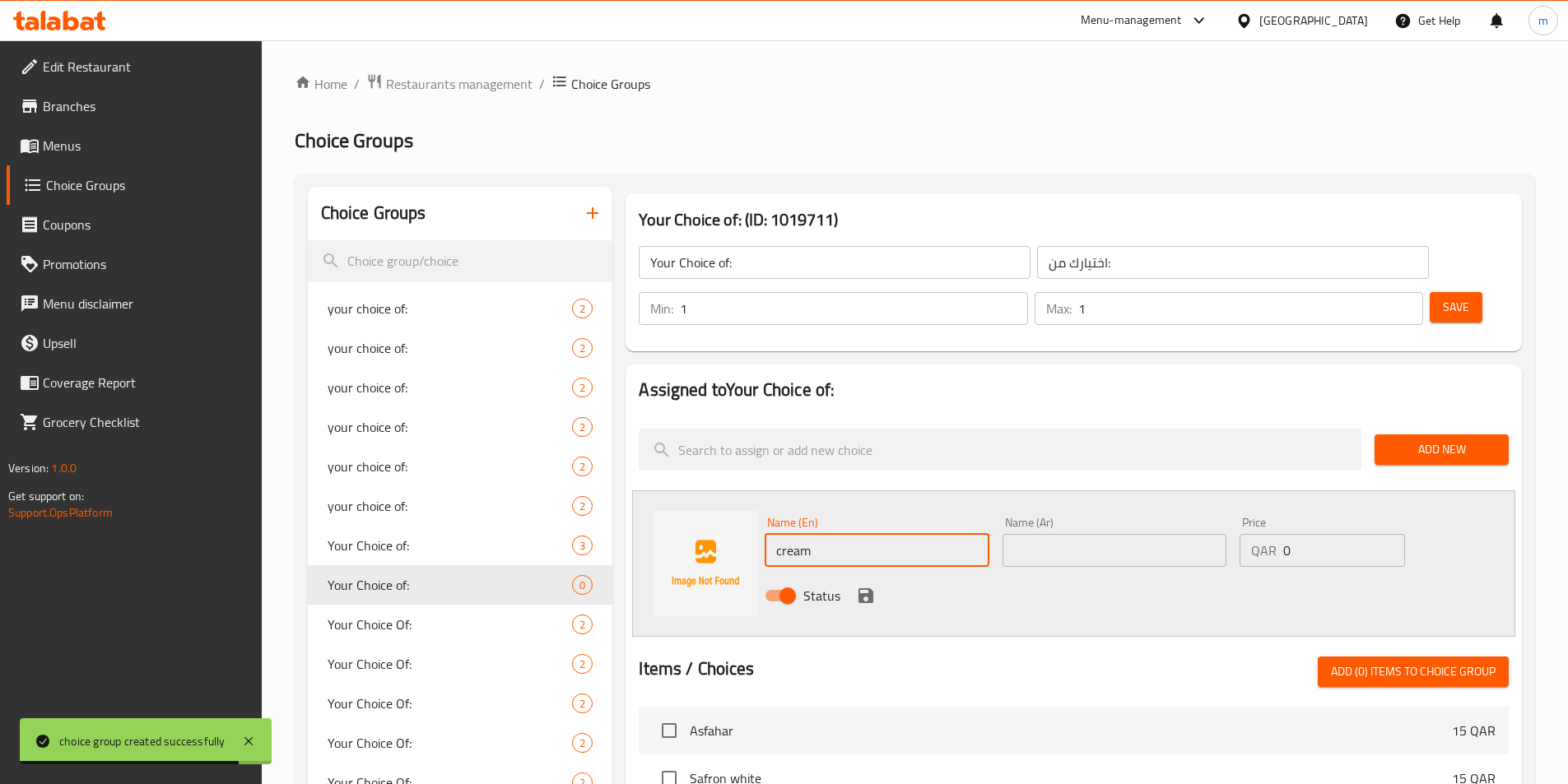
paste input "الكريمة"
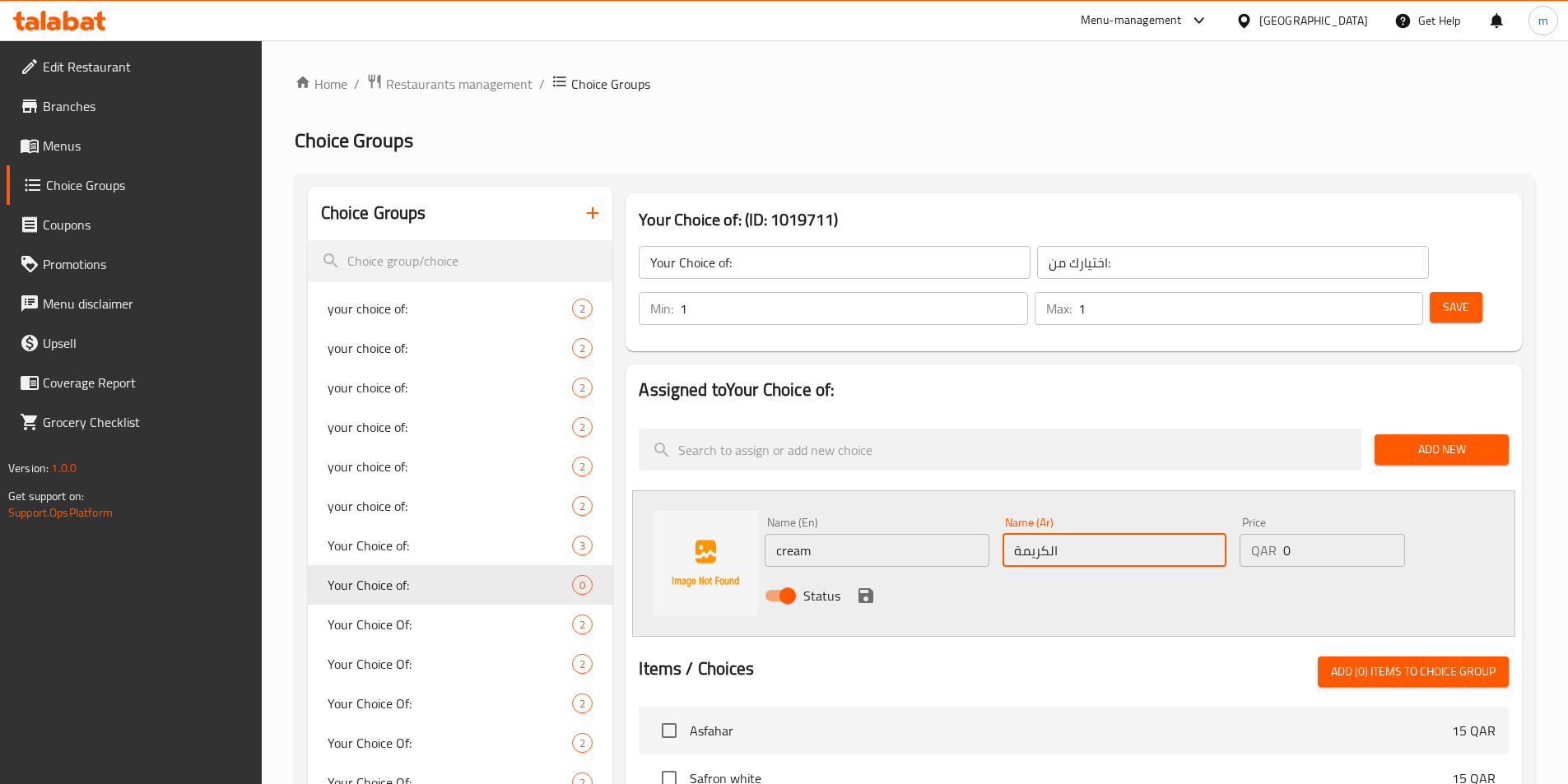
type input "الكريمة"
click at [859, 588] on icon "save" at bounding box center [866, 596] width 15 height 15
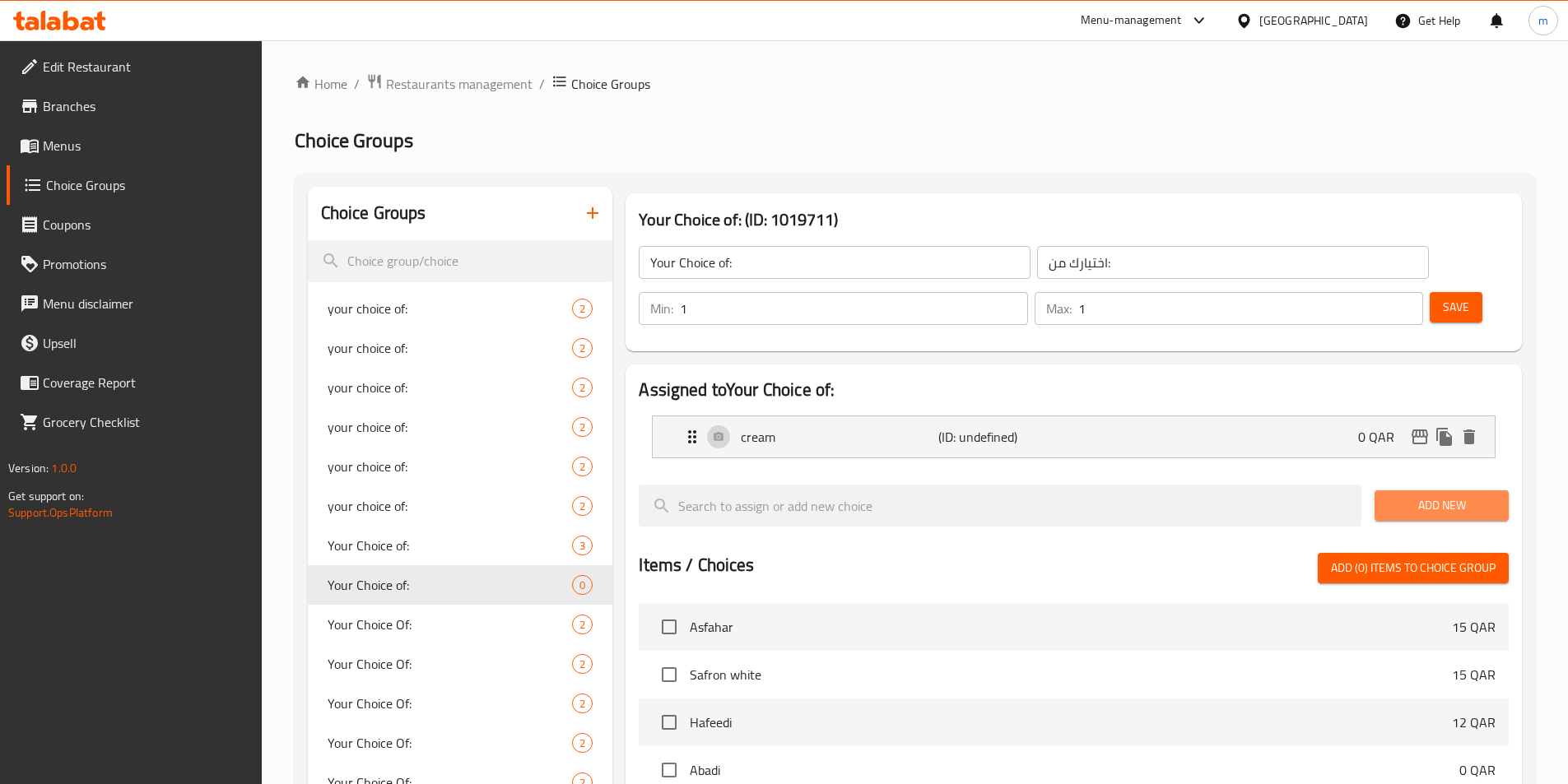
click at [1429, 495] on span "Add New" at bounding box center [1441, 506] width 107 height 21
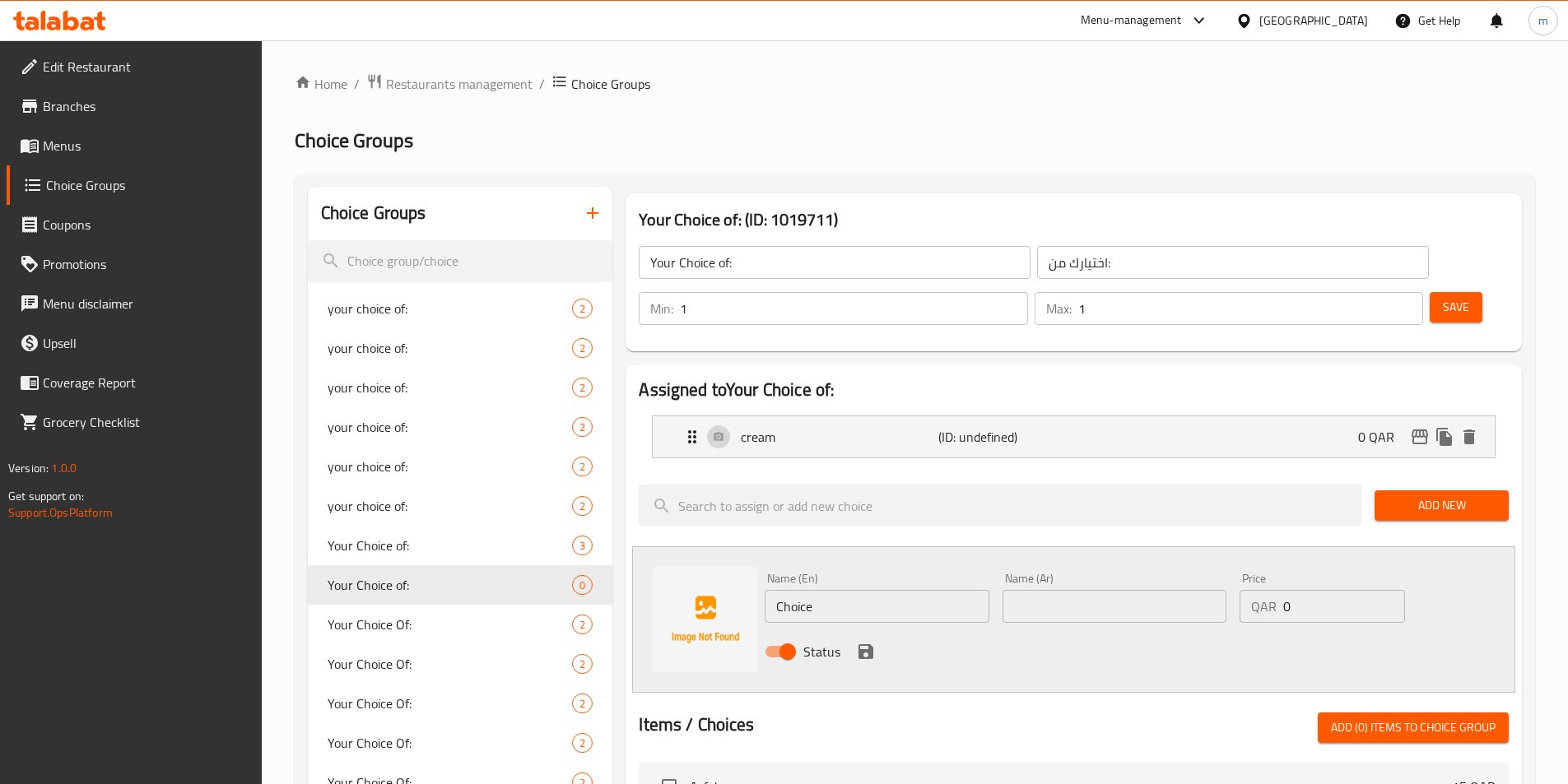
click at [848, 590] on input "Choice" at bounding box center [876, 606] width 223 height 33
paste input "ice cream"
type input "ice cream"
click at [1078, 590] on input "text" at bounding box center [1113, 606] width 223 height 33
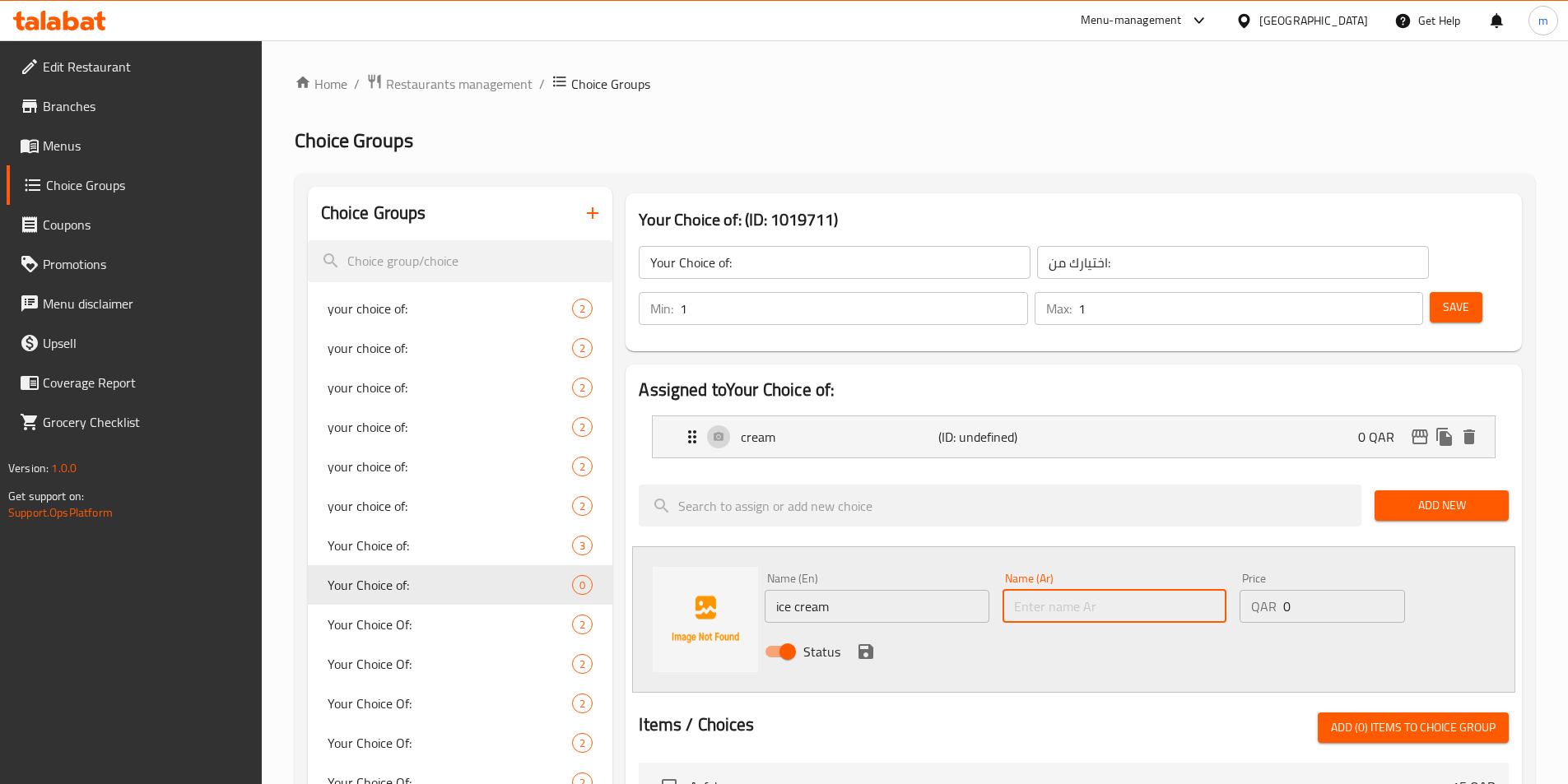
paste input "الآيس كريم"
type input "الآيس كريم"
click at [865, 644] on icon "save" at bounding box center [866, 652] width 15 height 15
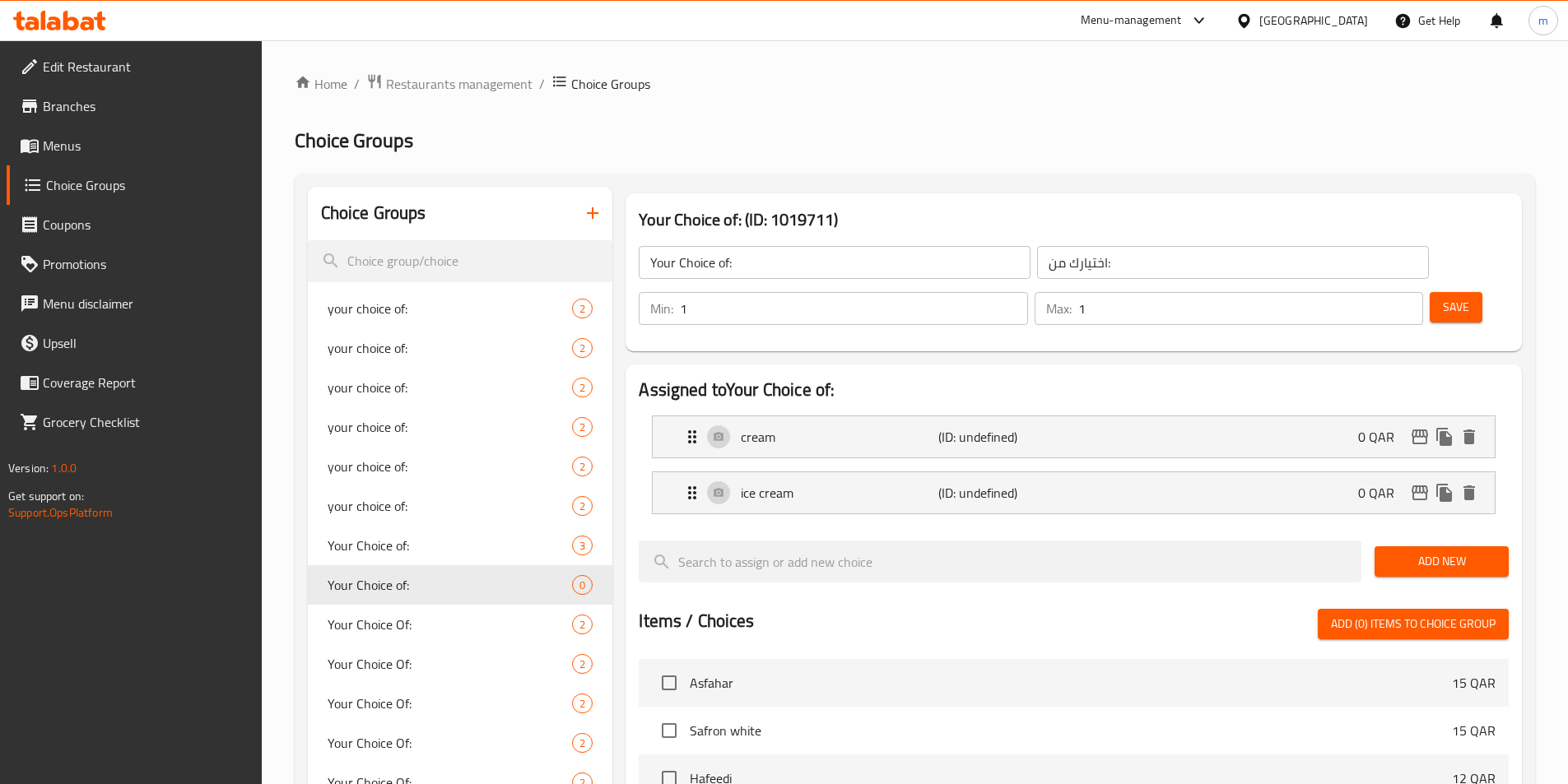
click at [1442, 296] on span "Save" at bounding box center [1456, 307] width 27 height 21
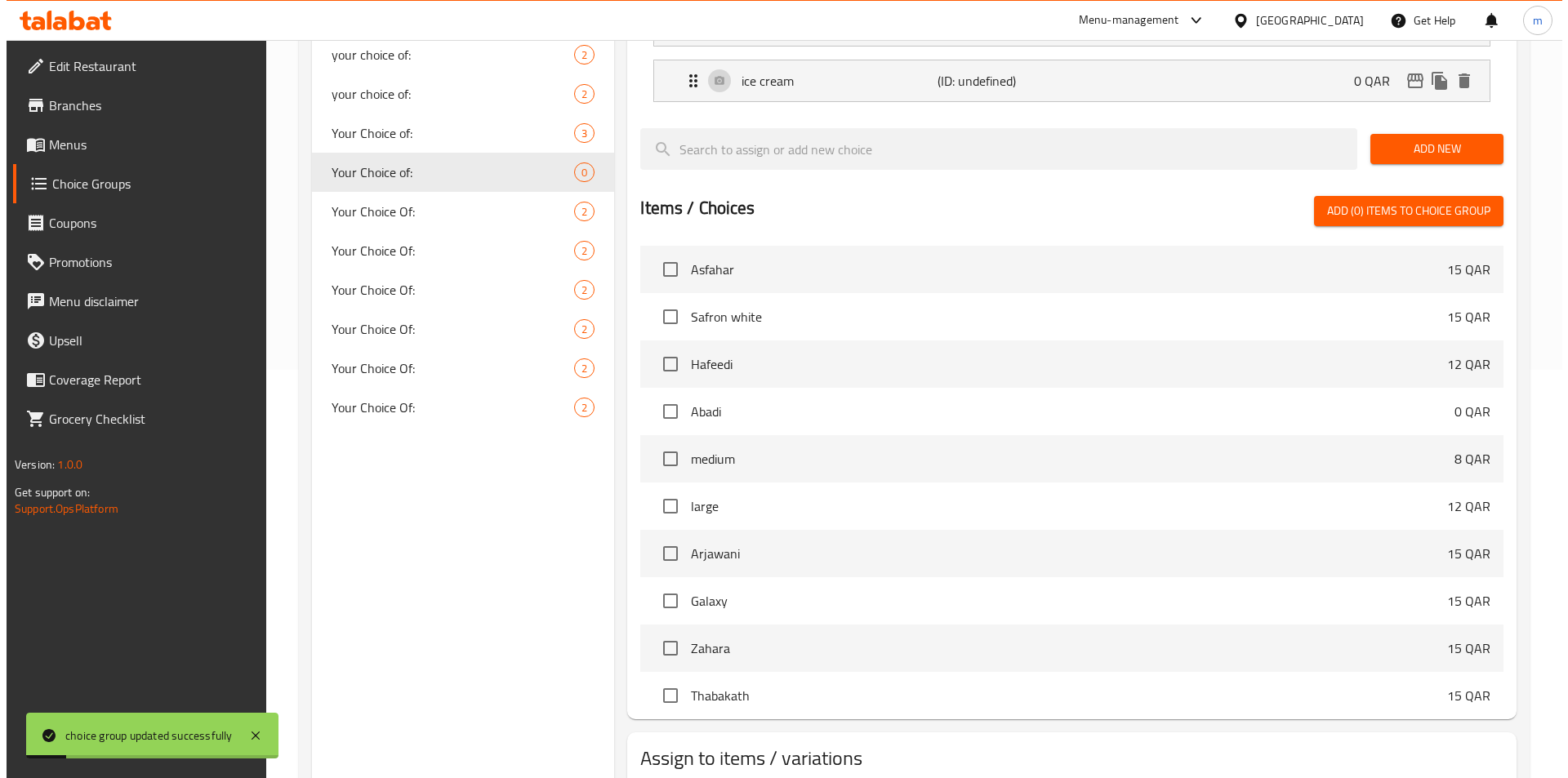
scroll to position [471, 0]
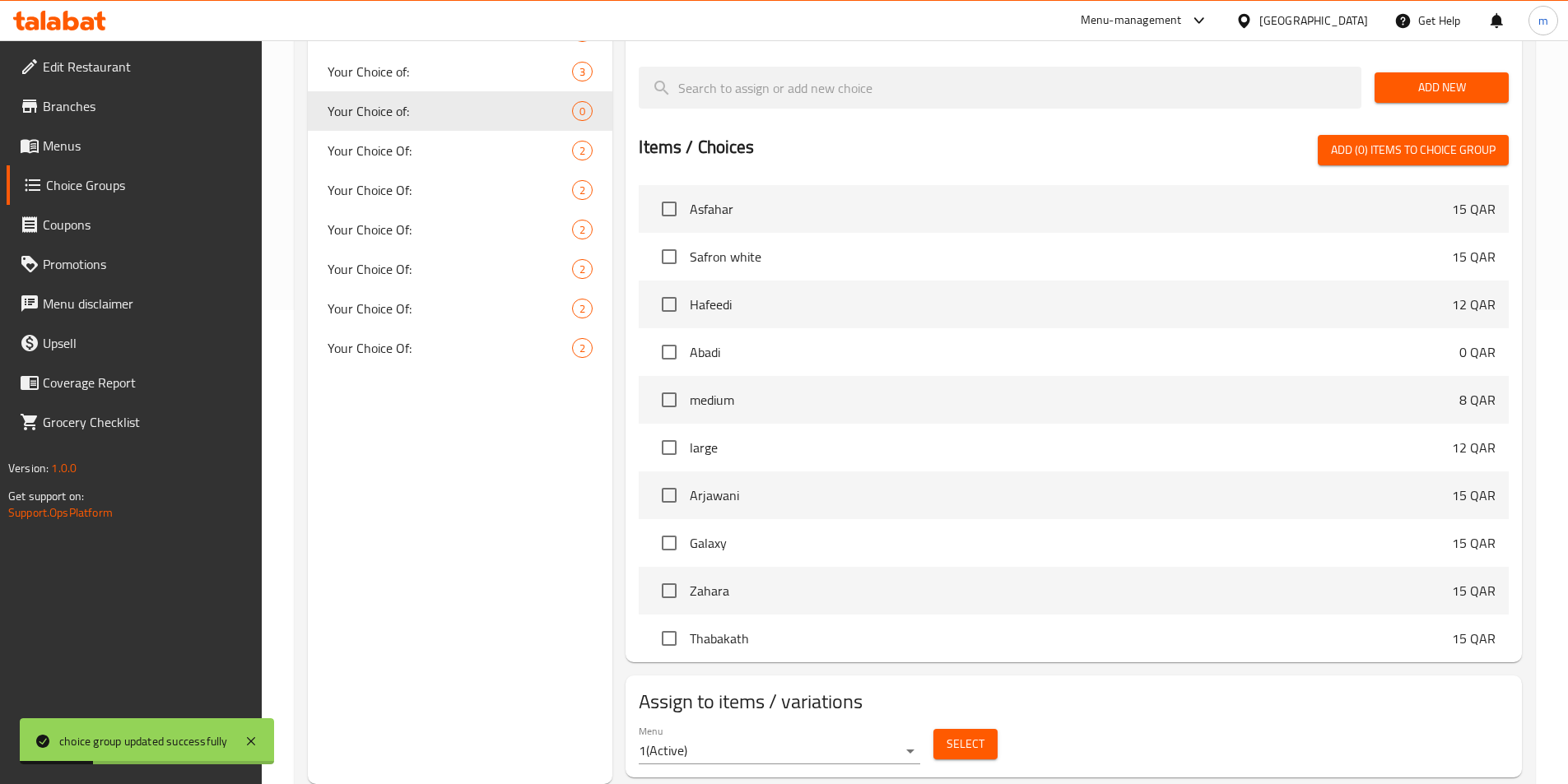
click at [927, 722] on div "Select" at bounding box center [965, 744] width 77 height 44
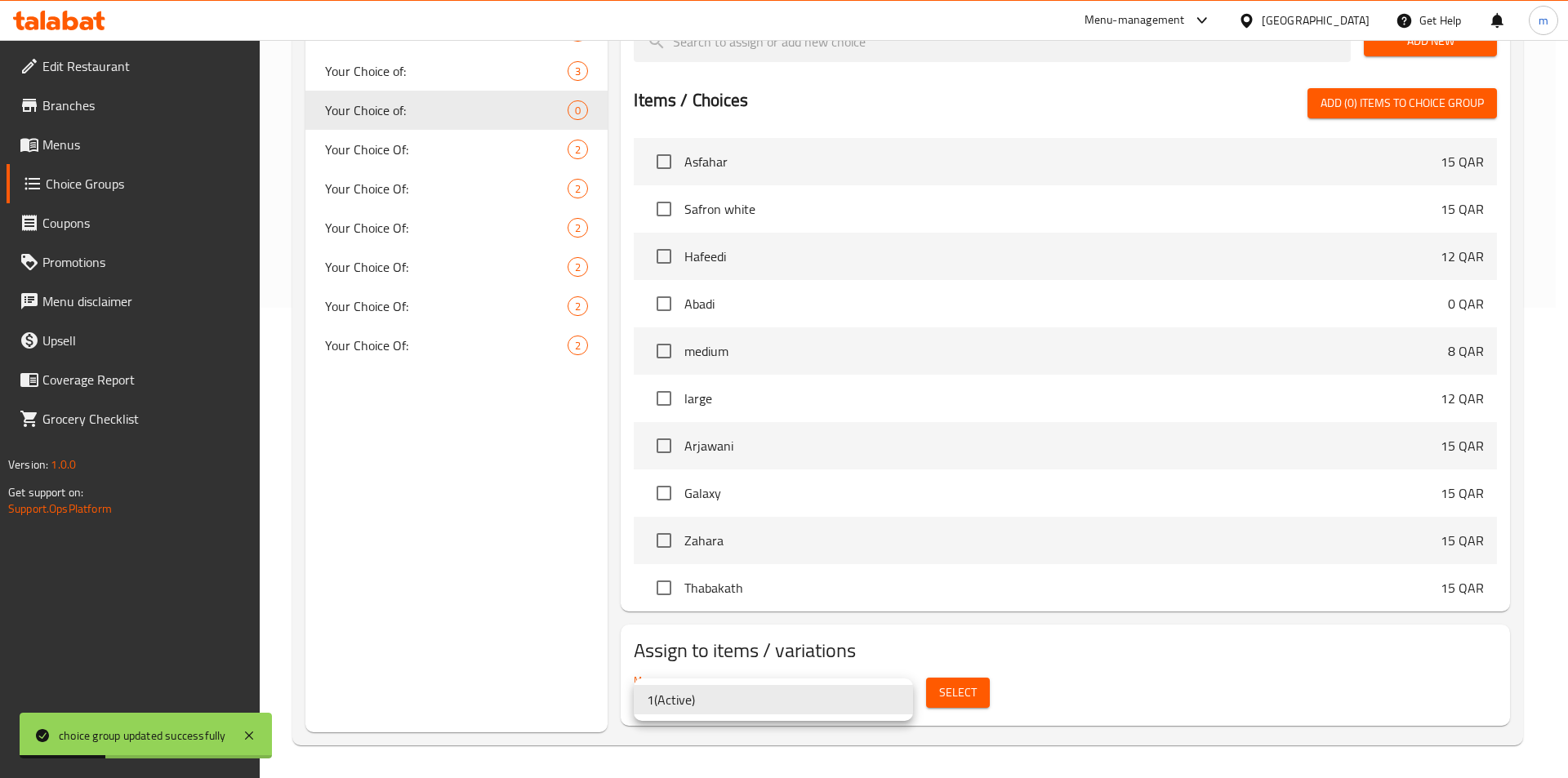
click at [866, 705] on li "1 ( Active )" at bounding box center [774, 699] width 279 height 29
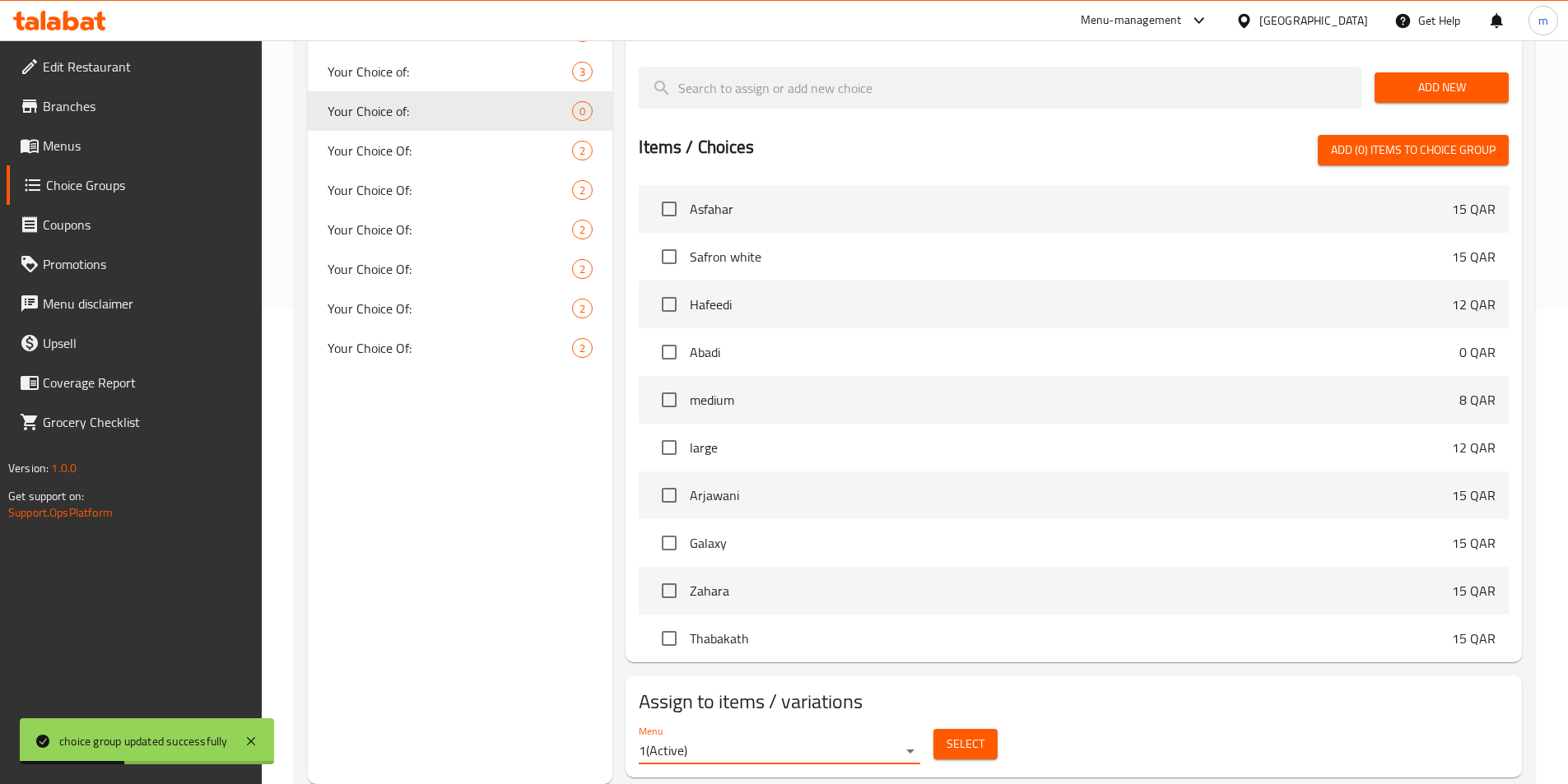
click at [962, 734] on span "Select" at bounding box center [965, 744] width 38 height 21
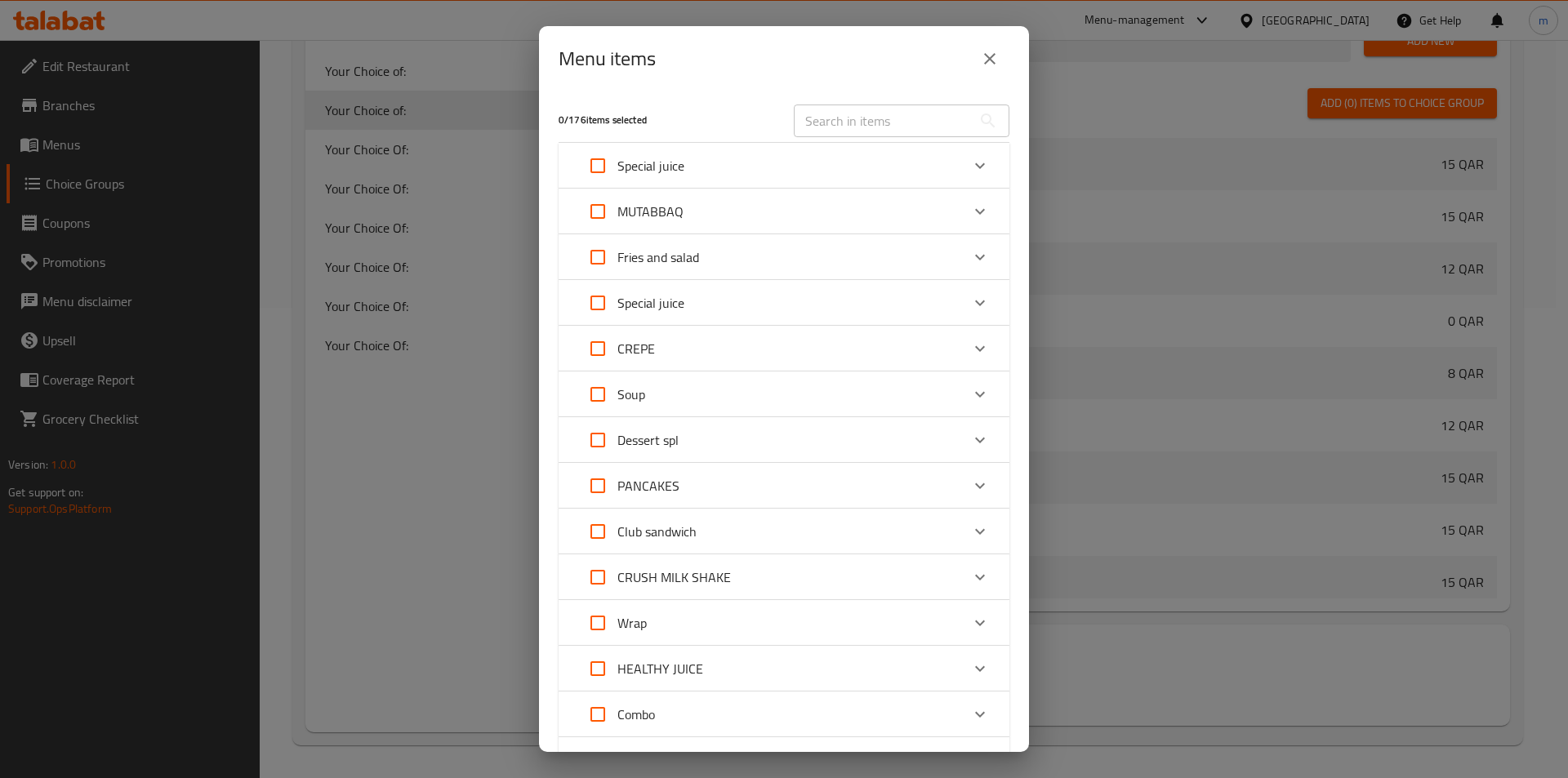
click at [960, 436] on div "Expand" at bounding box center [980, 440] width 40 height 40
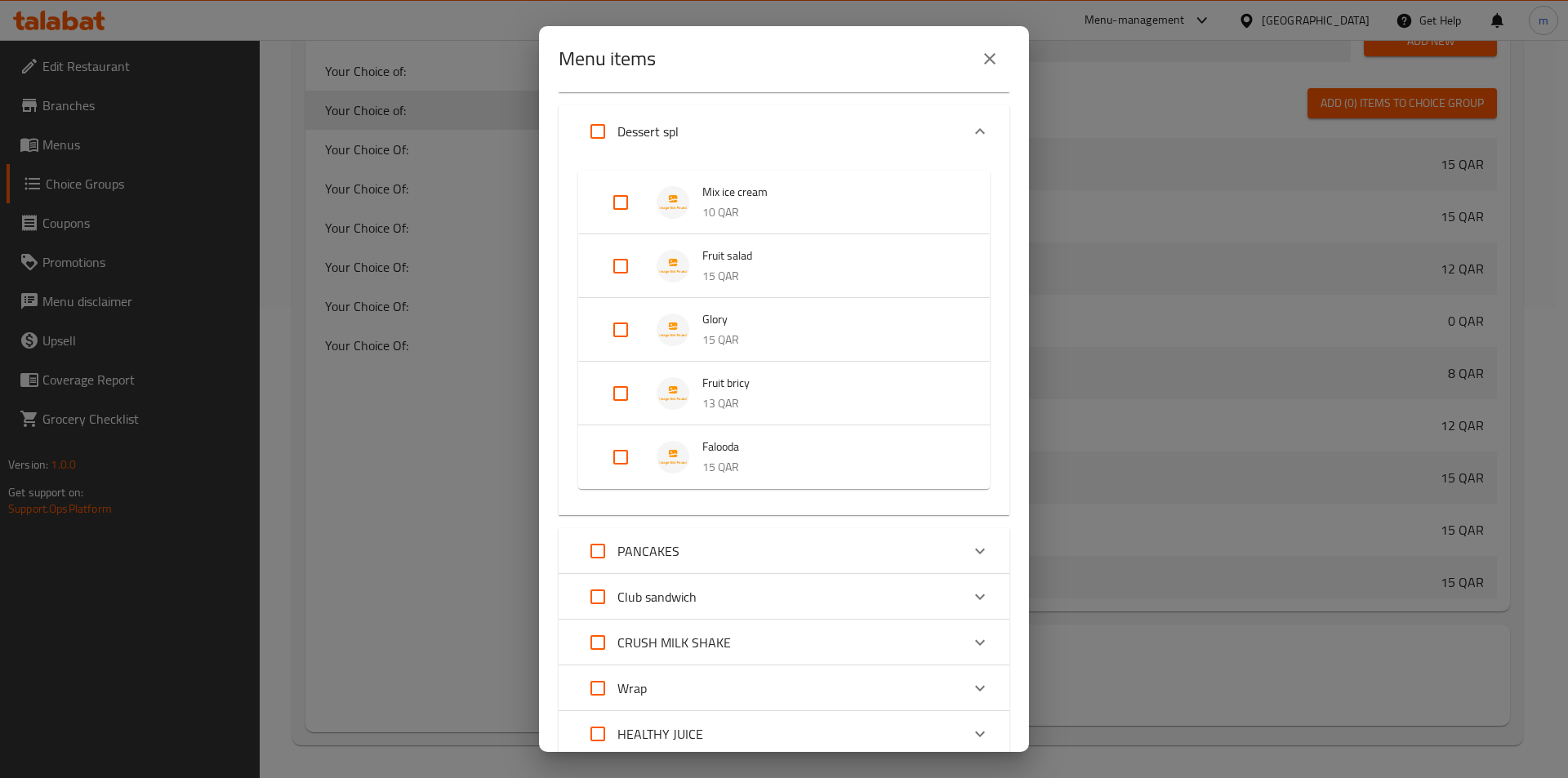
scroll to position [326, 0]
click at [616, 383] on input "Expand" at bounding box center [621, 392] width 40 height 40
checkbox input "true"
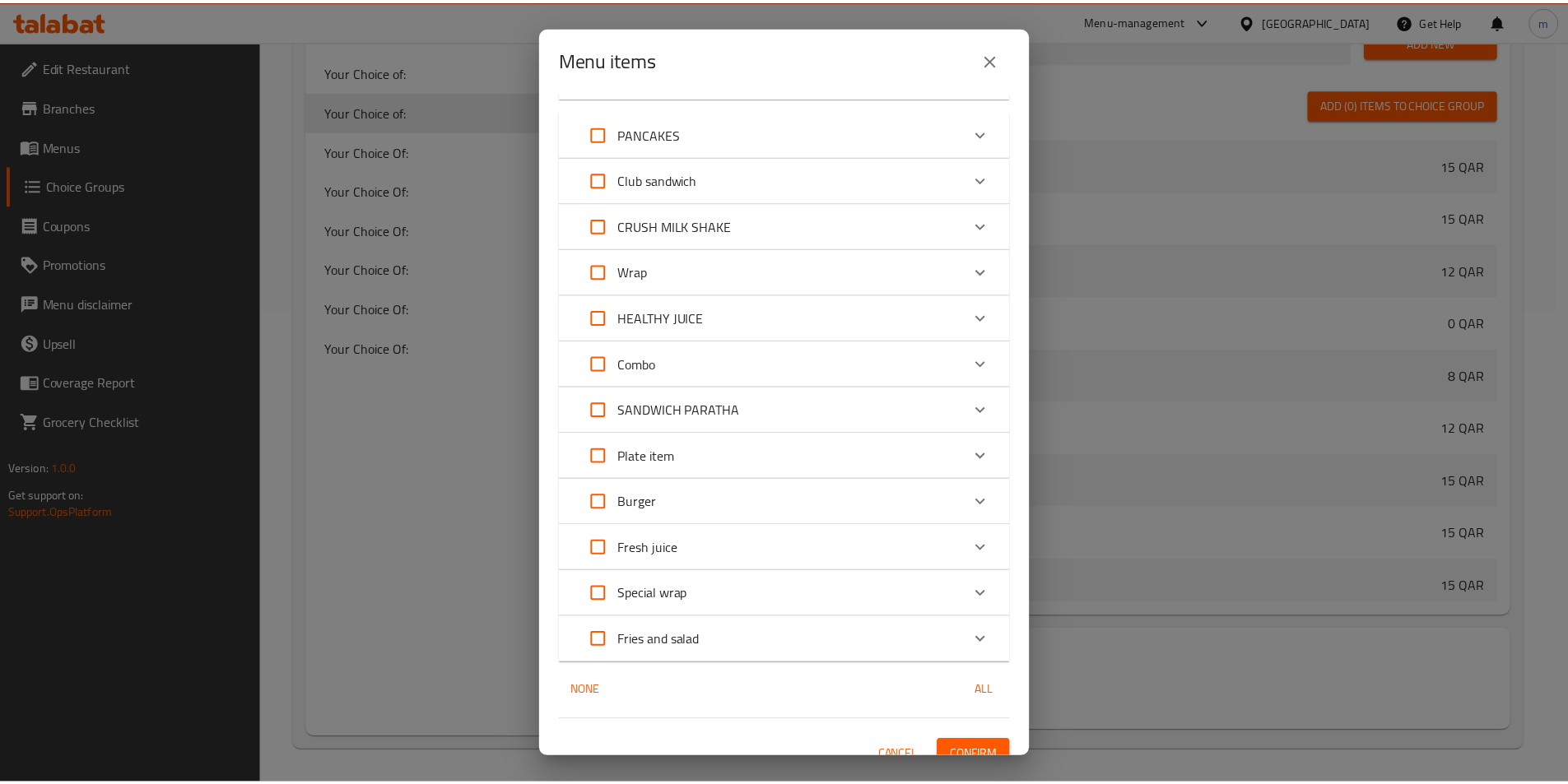
scroll to position [795, 0]
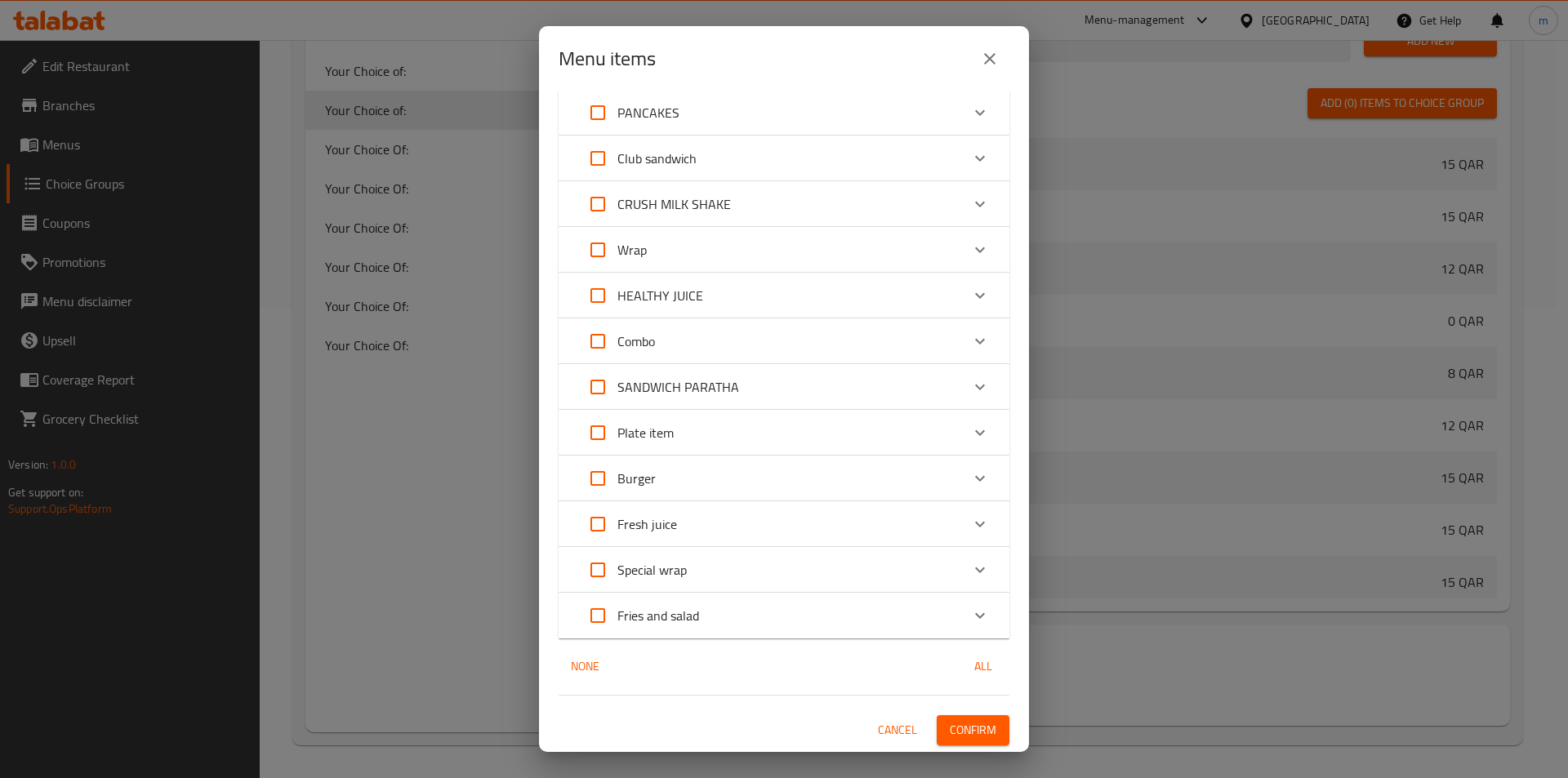
click at [963, 720] on span "Confirm" at bounding box center [973, 730] width 46 height 21
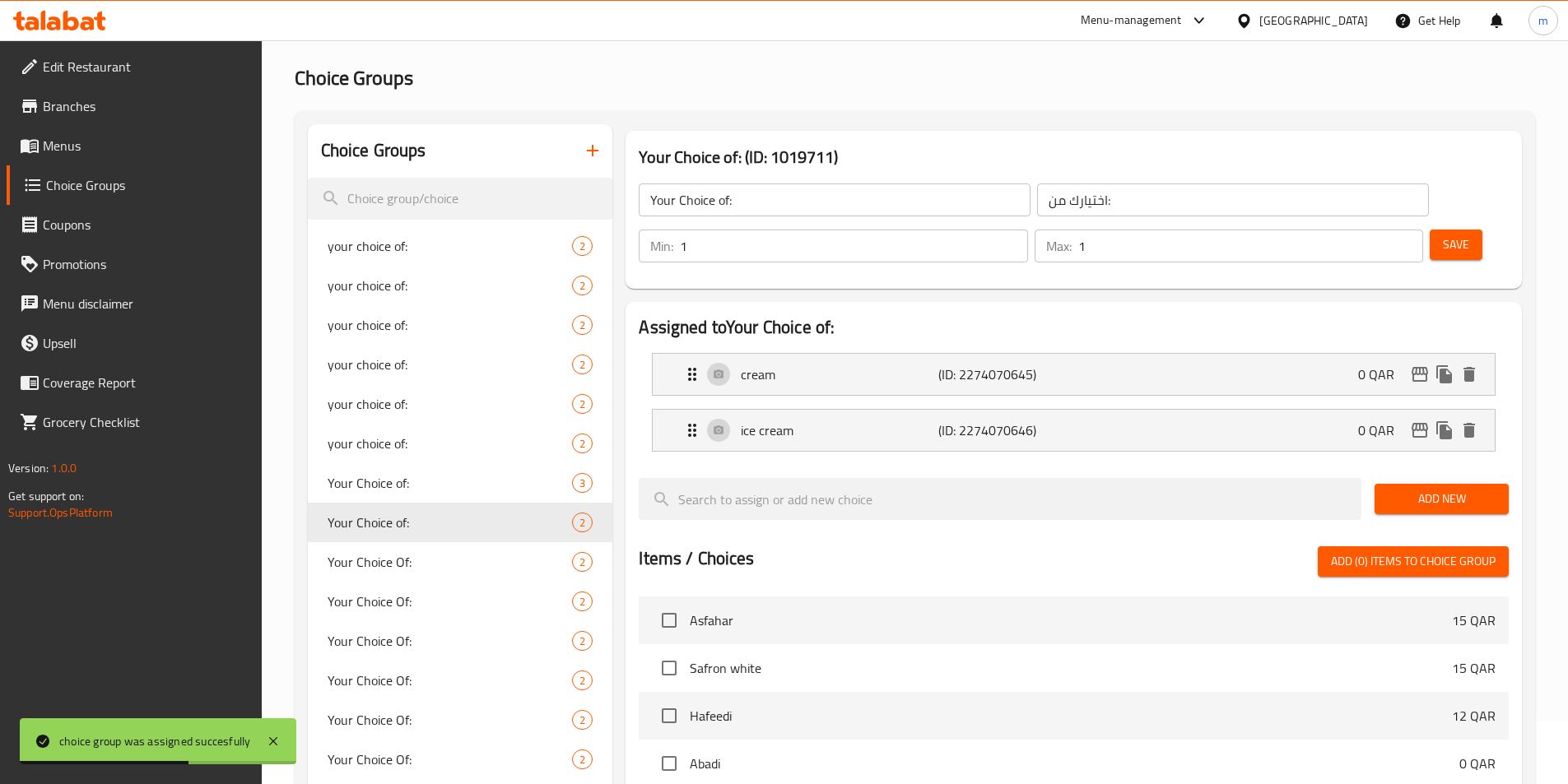
scroll to position [0, 0]
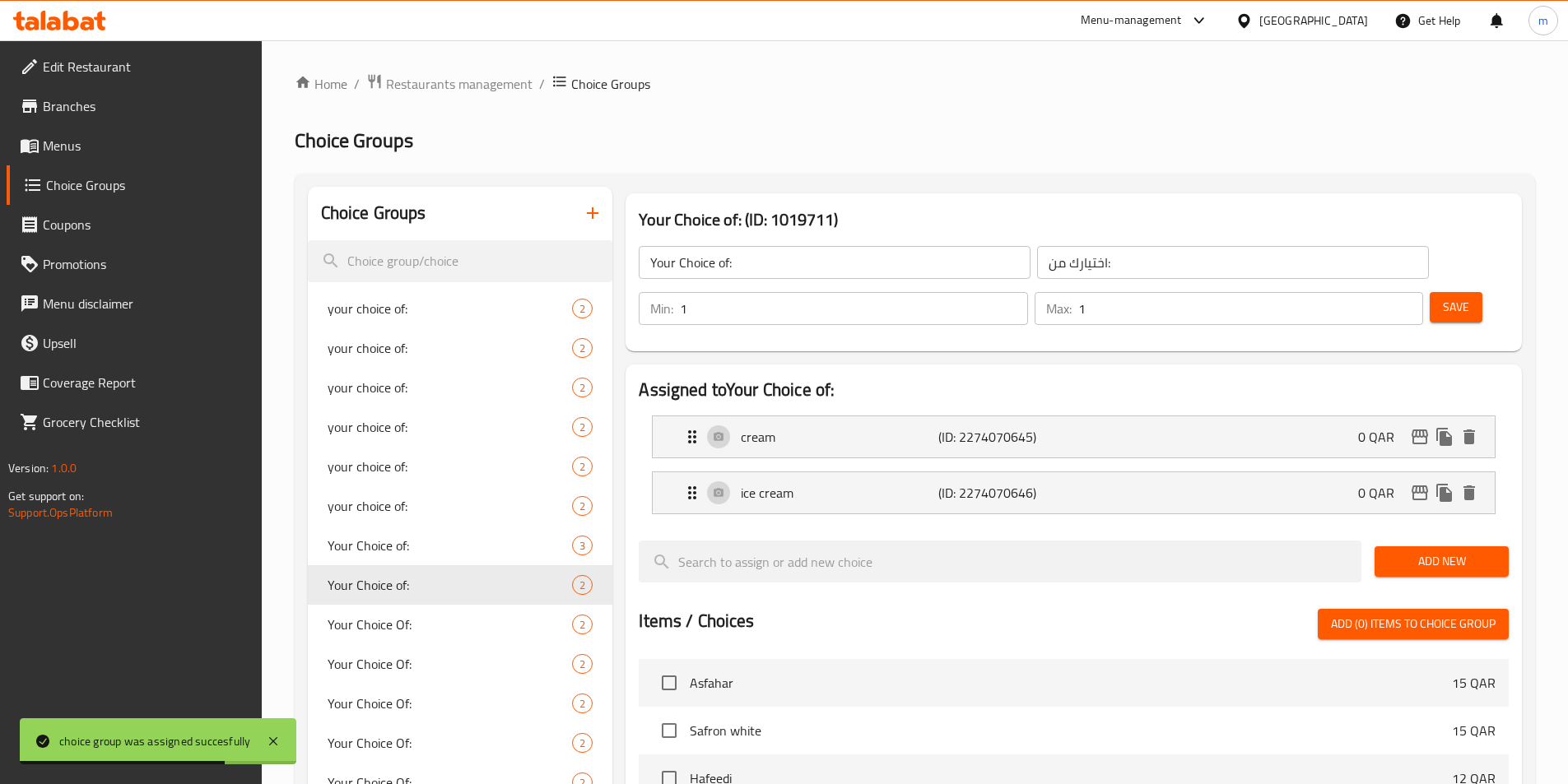
click at [99, 153] on span "Menus" at bounding box center [145, 145] width 205 height 20
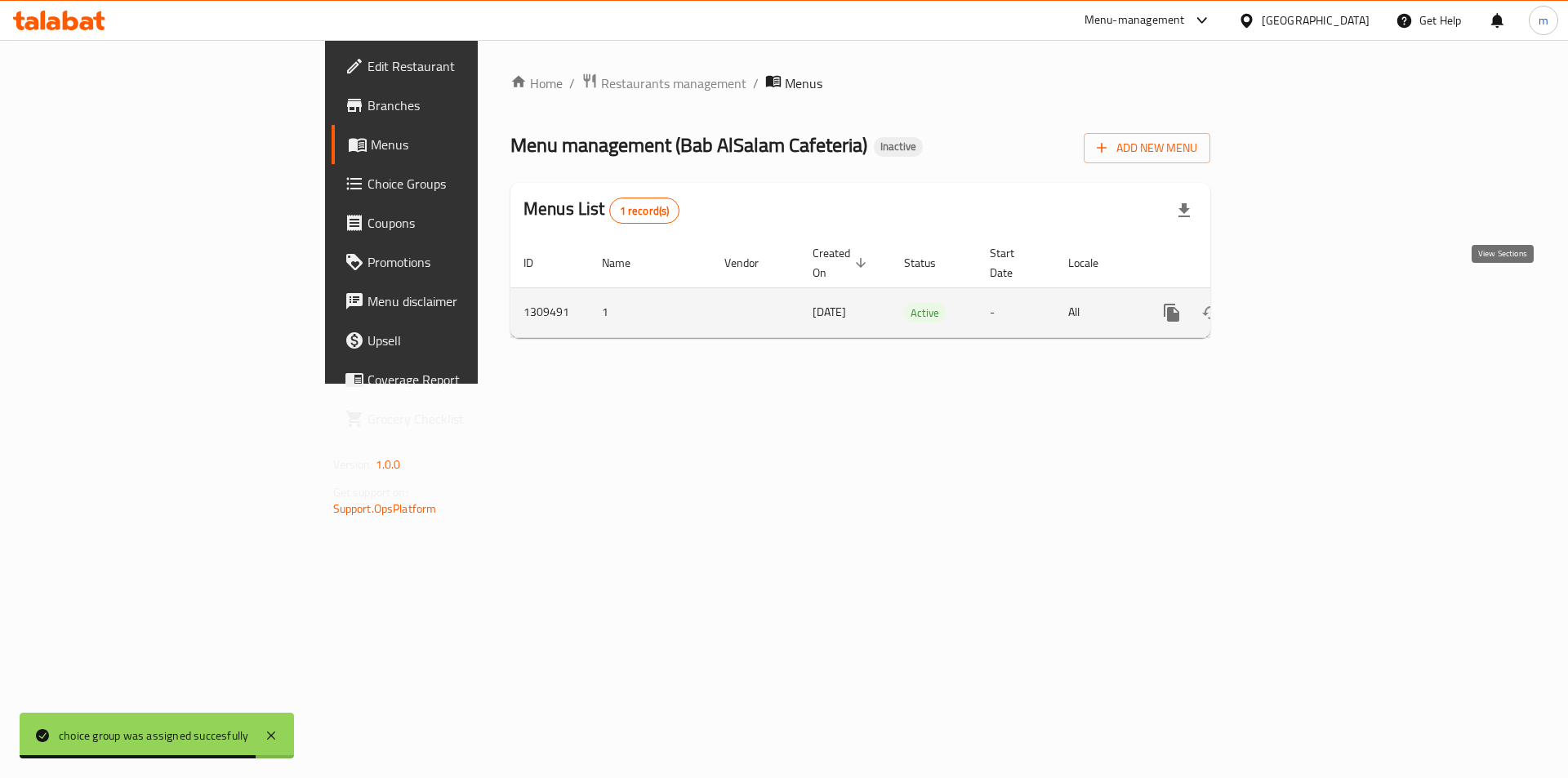
click at [1296, 306] on icon "enhanced table" at bounding box center [1290, 313] width 15 height 15
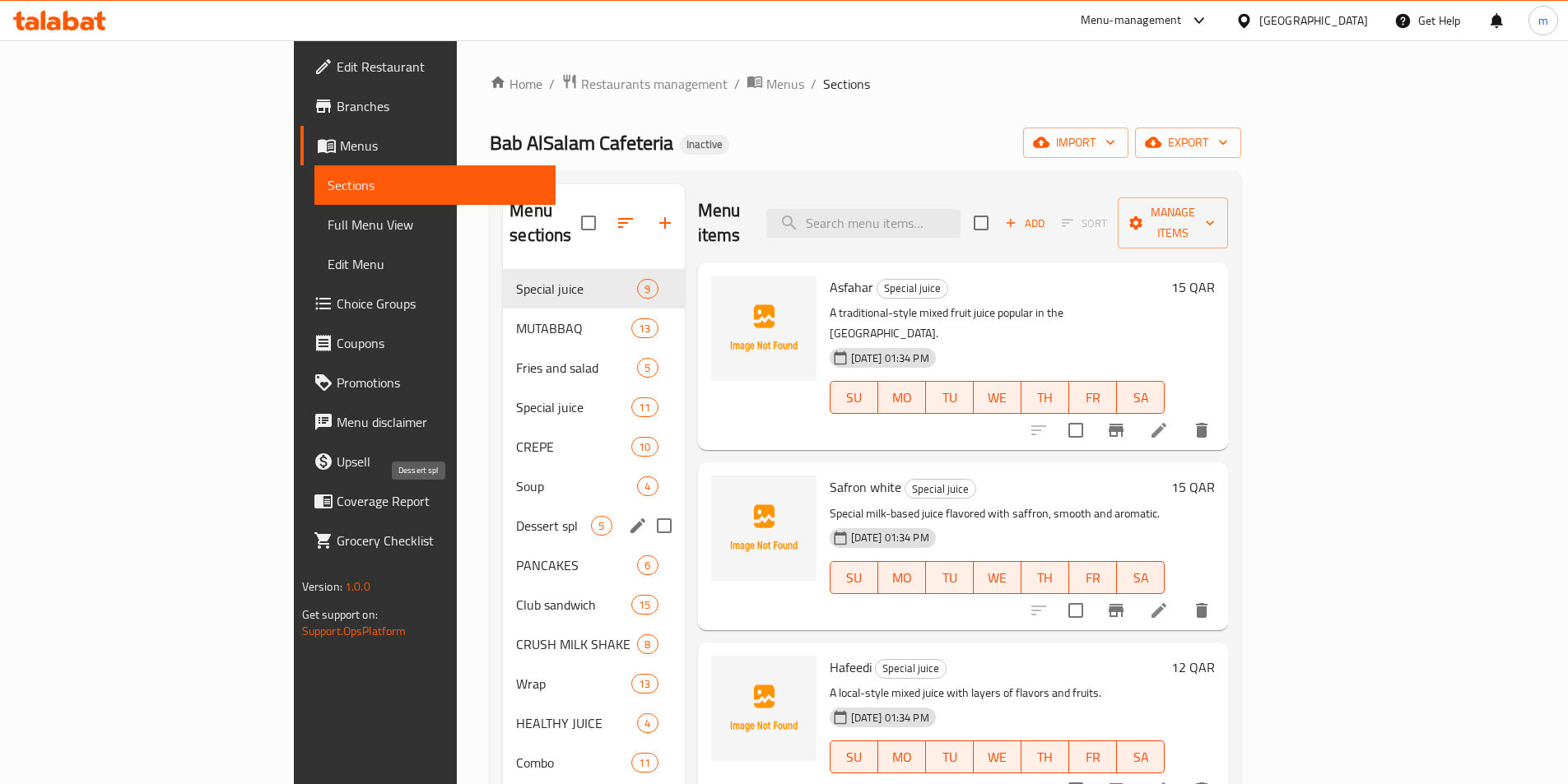
click at [516, 516] on span "Dessert spl" at bounding box center [553, 526] width 75 height 20
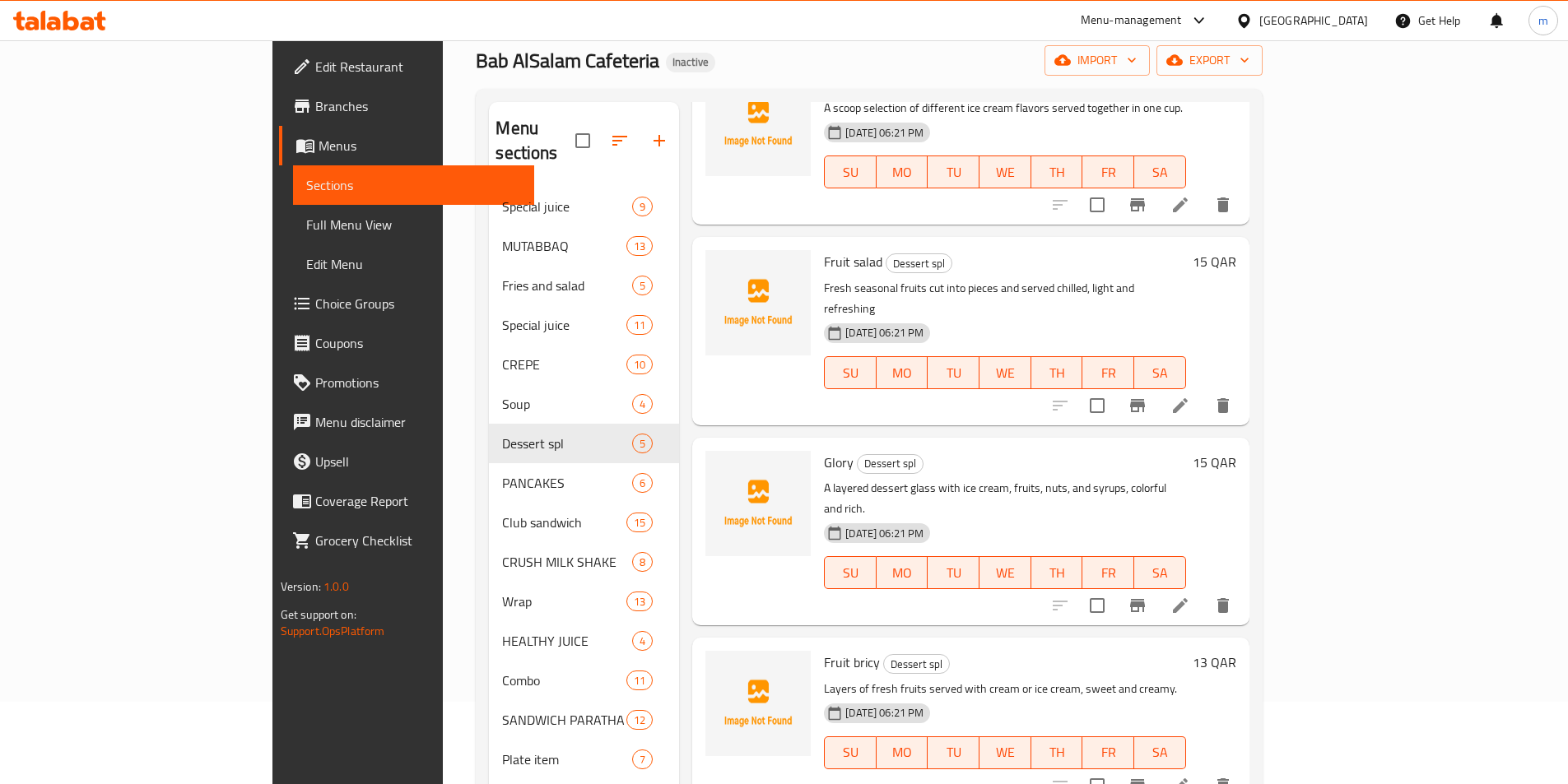
scroll to position [263, 0]
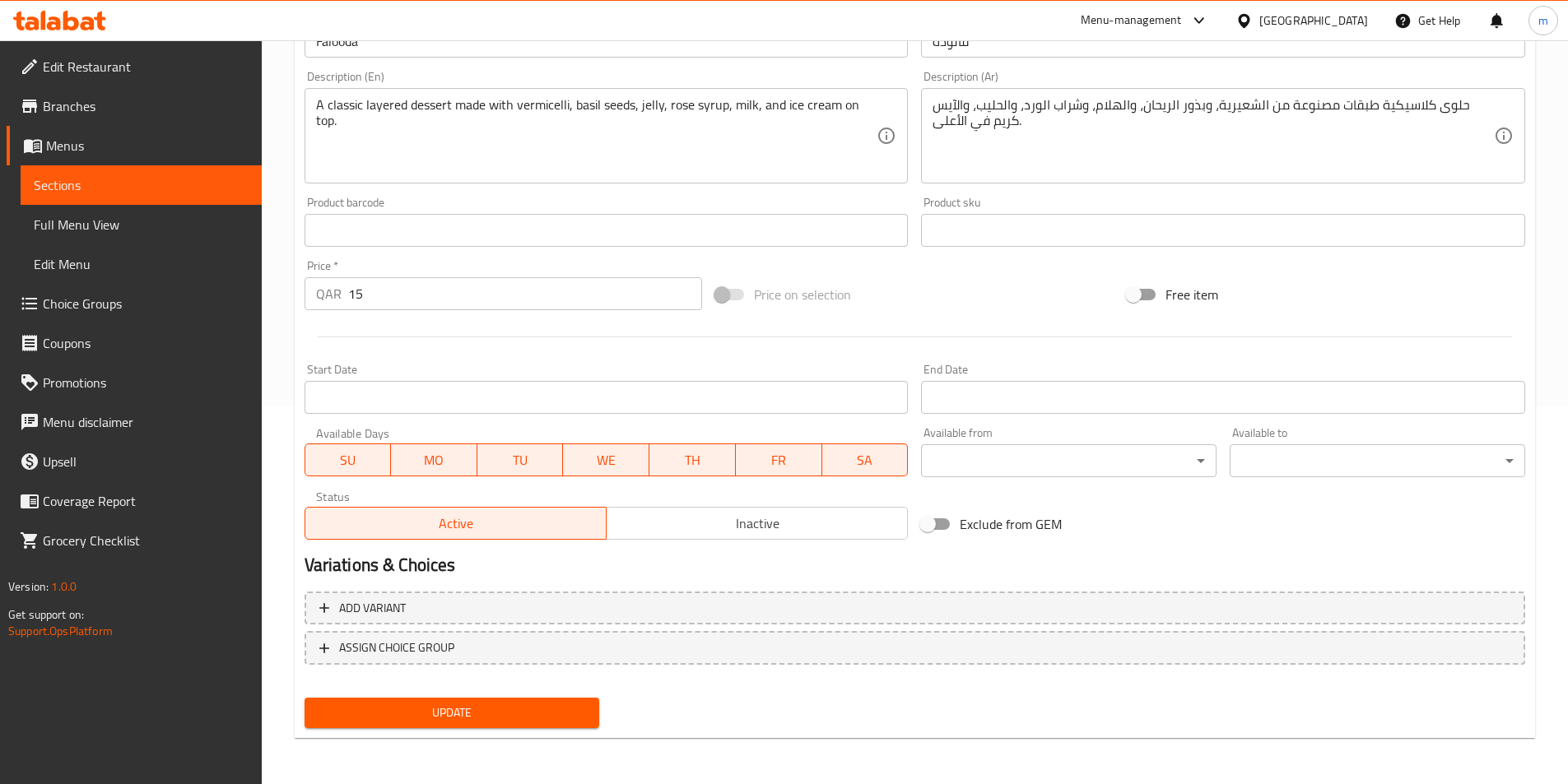
scroll to position [131, 0]
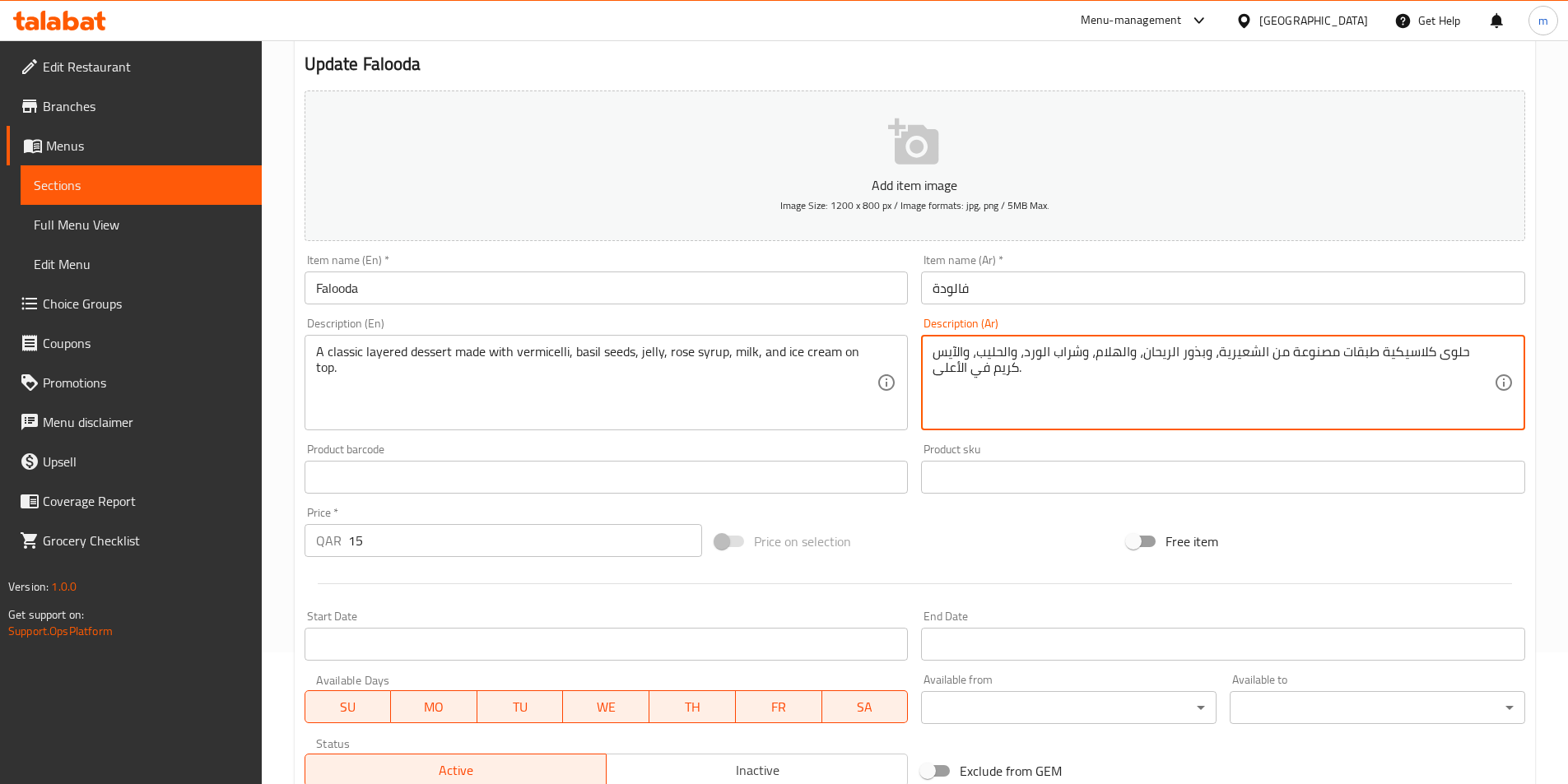
click at [977, 373] on textarea "حلوى كلاسيكية طبقات مصنوعة من الشعيرية، وبذور الريحان، والهلام، وشراب الورد، وا…" at bounding box center [1213, 383] width 561 height 78
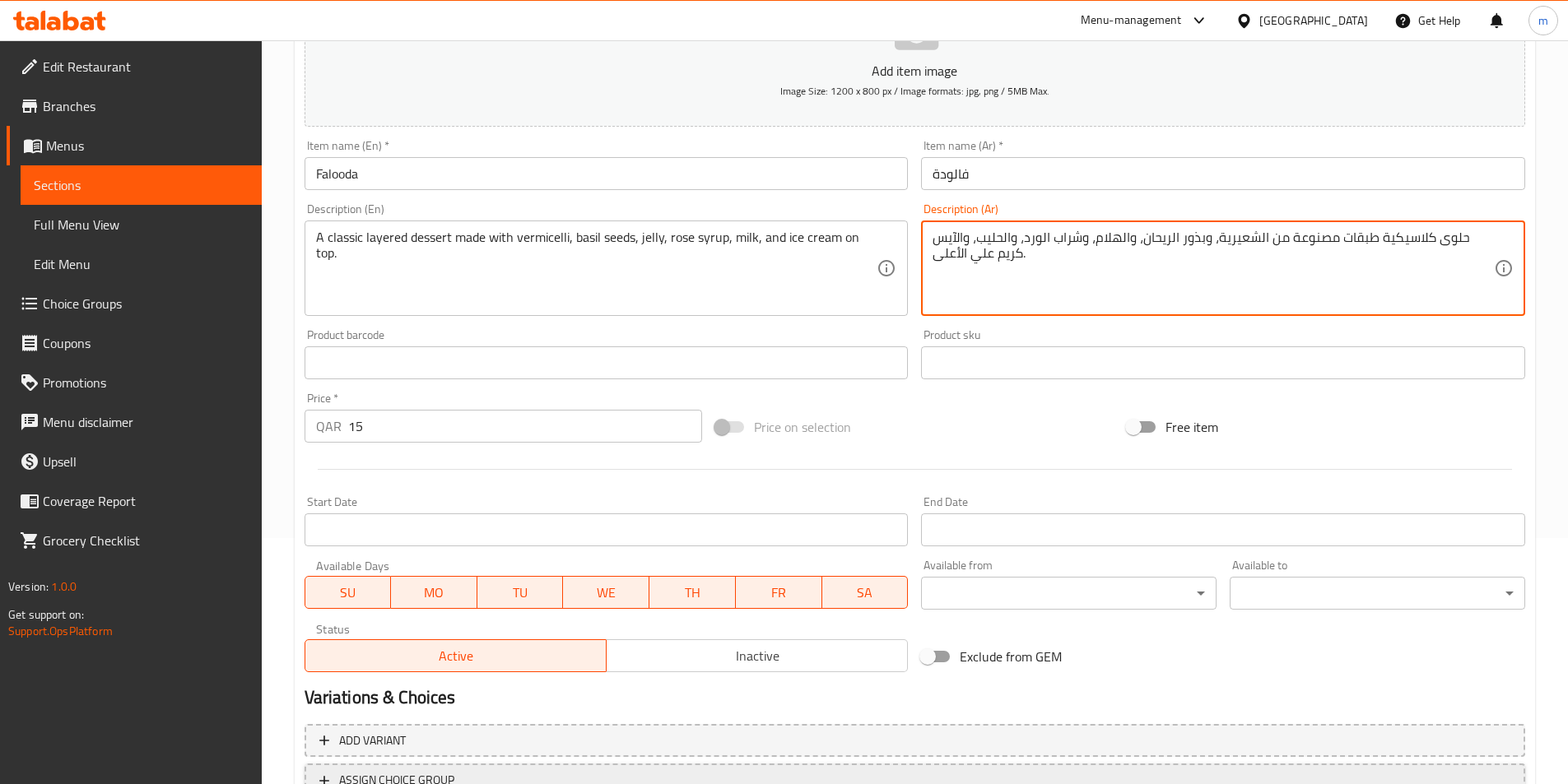
scroll to position [378, 0]
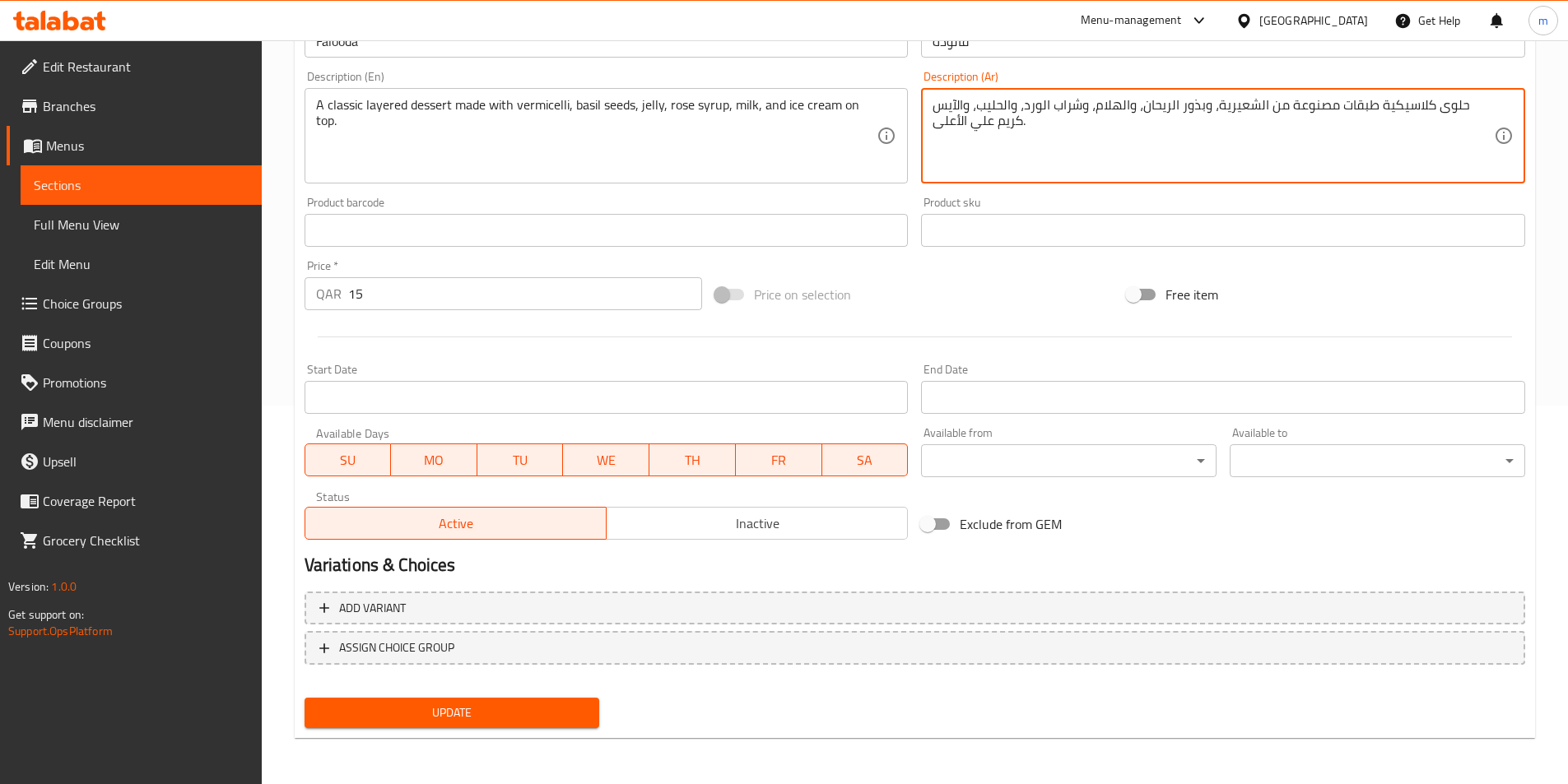
type textarea "حلوى كلاسيكية طبقات مصنوعة من الشعيرية، وبذور الريحان، والهلام، وشراب الورد، وا…"
click at [468, 712] on span "Update" at bounding box center [452, 713] width 269 height 21
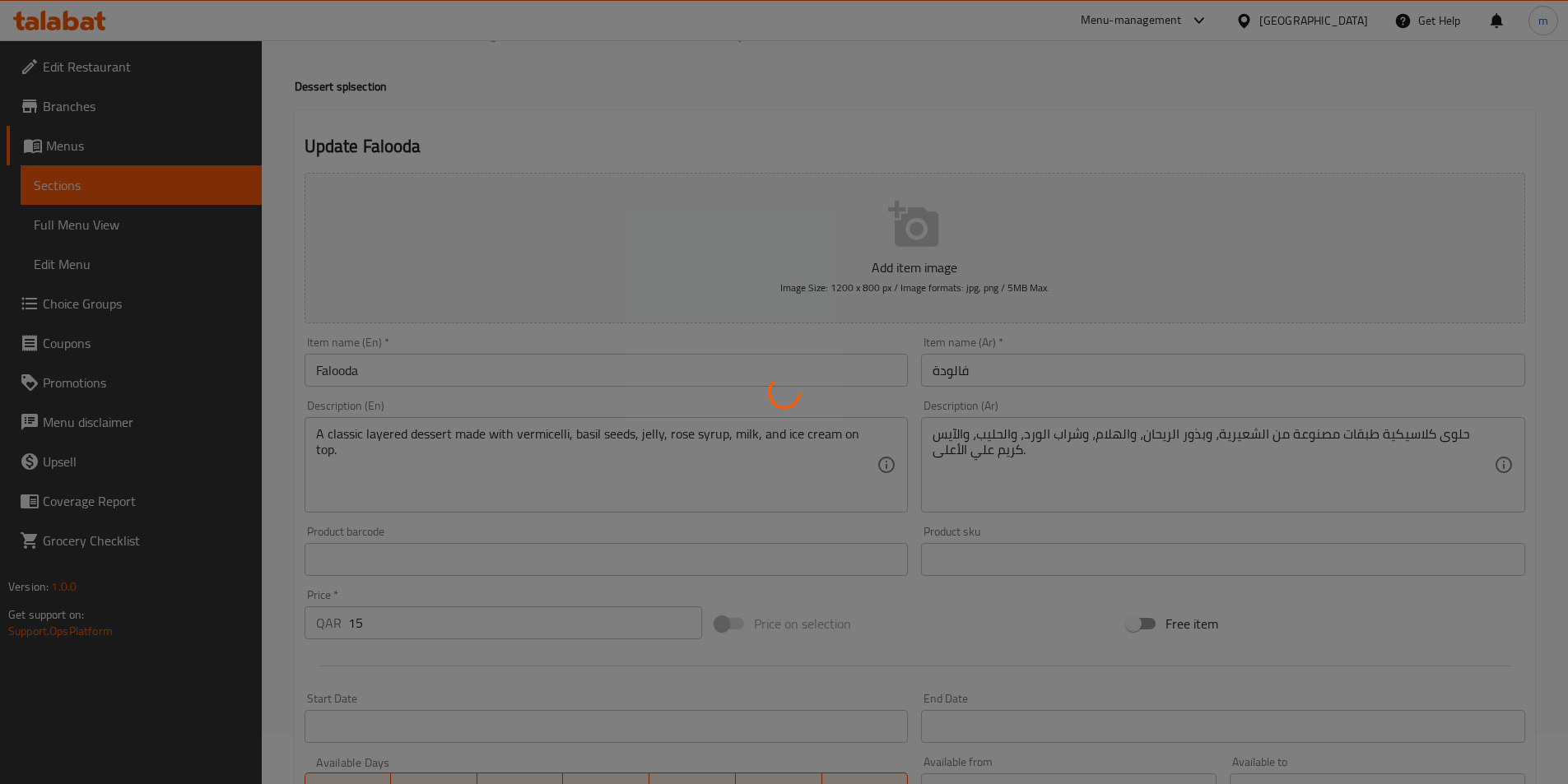
scroll to position [0, 0]
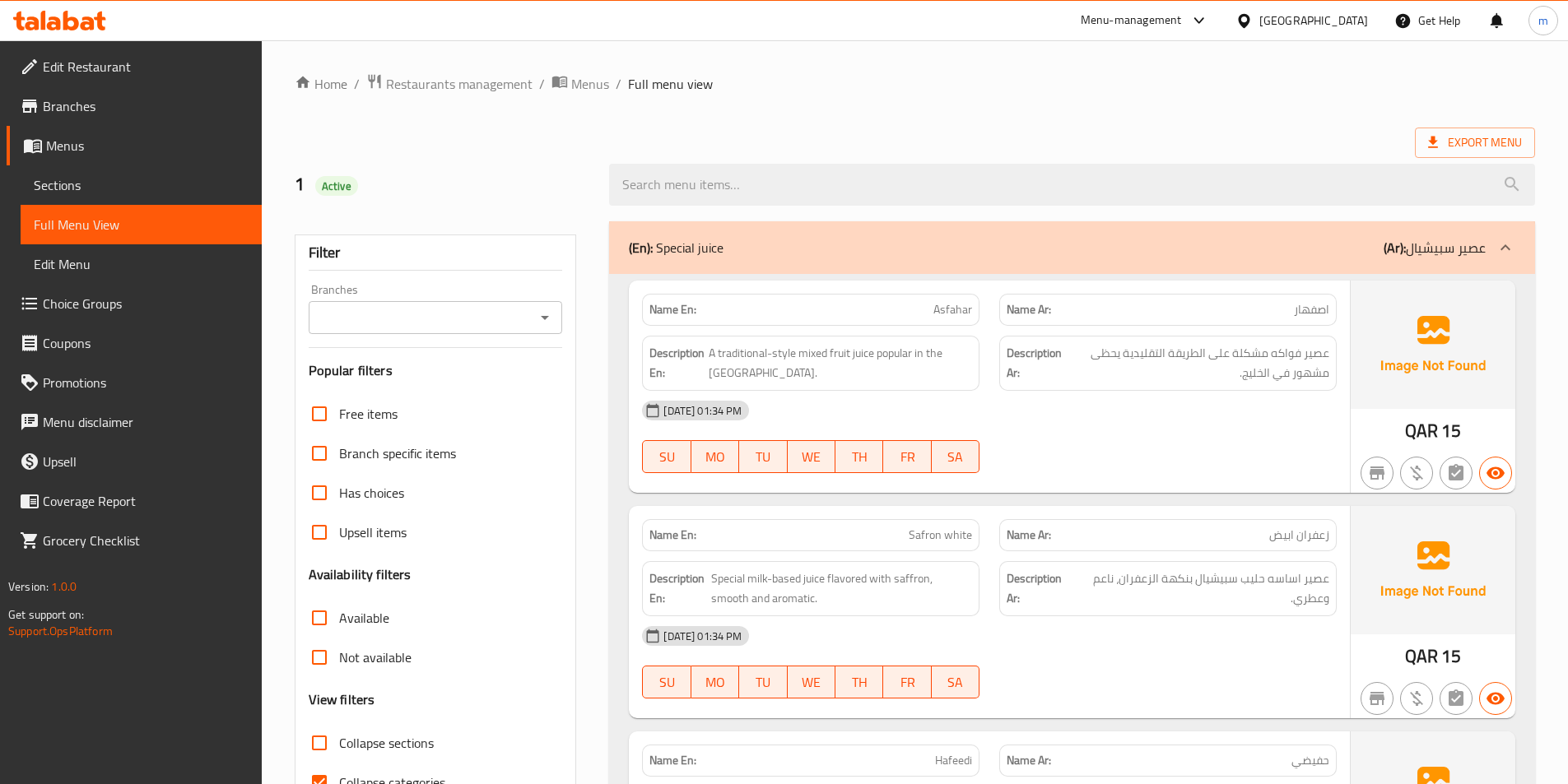
click at [1477, 247] on p "(Ar): عصير سبيشيال" at bounding box center [1434, 247] width 102 height 20
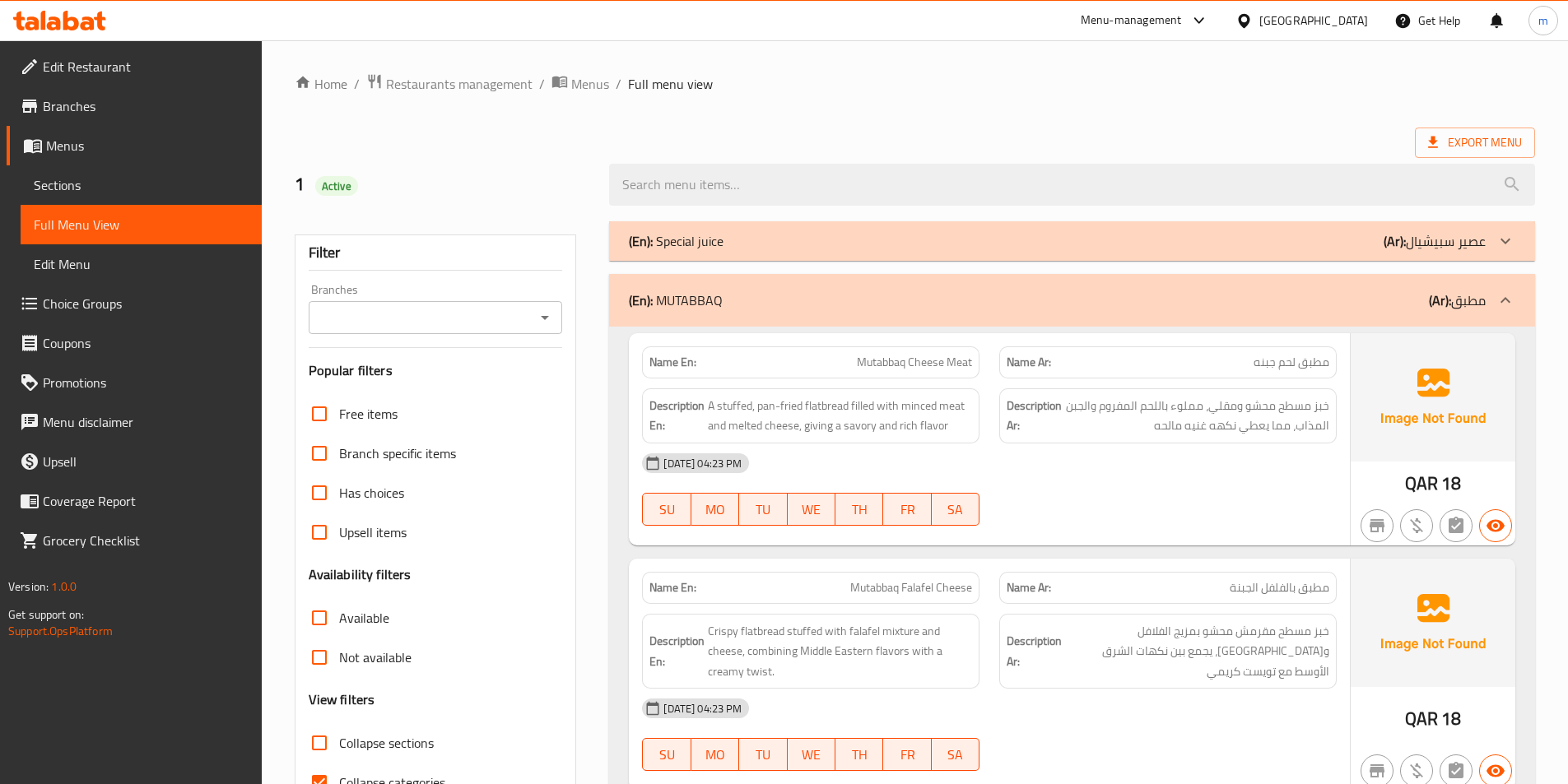
click at [1491, 295] on div at bounding box center [1505, 300] width 40 height 40
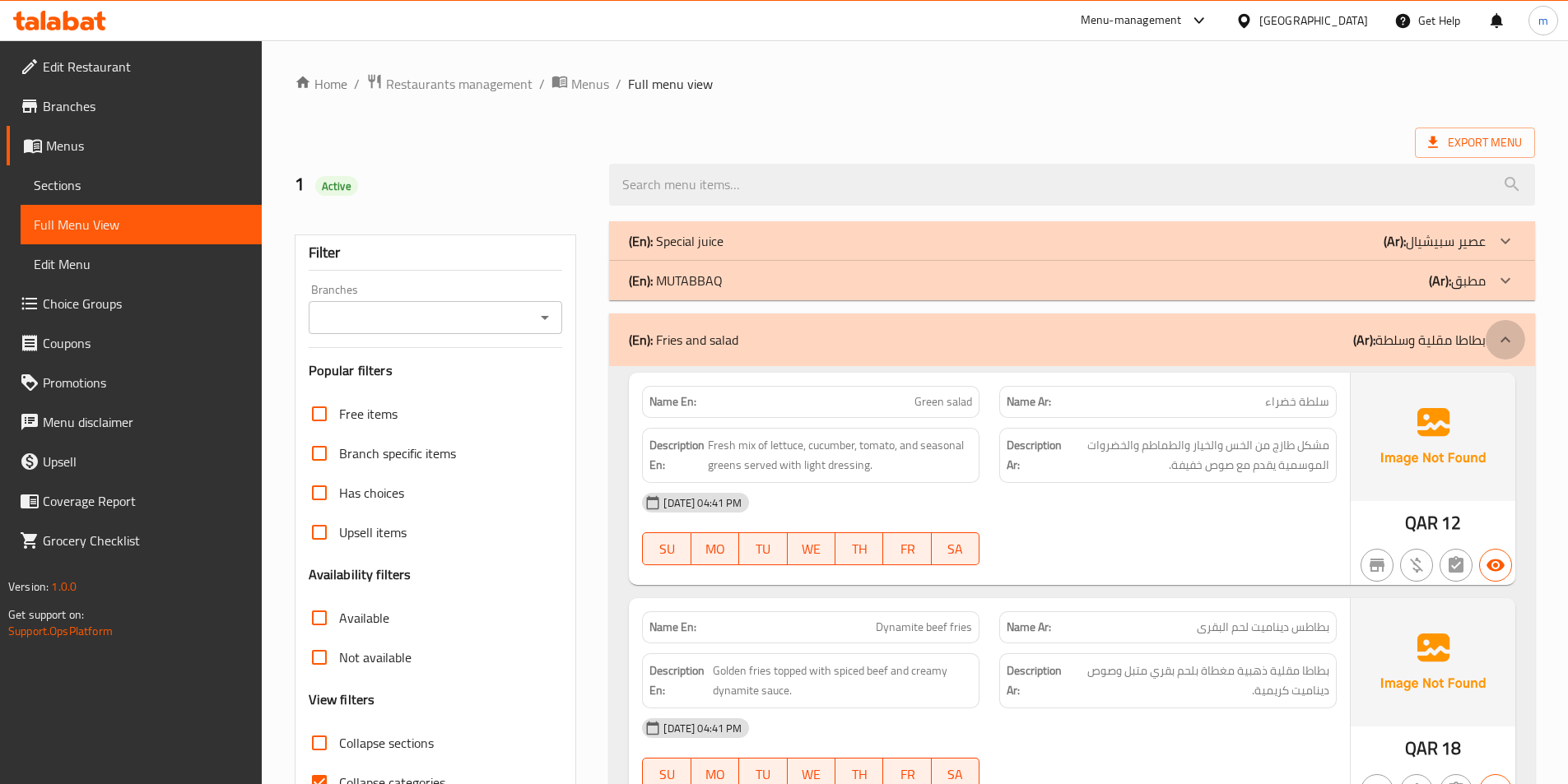
click at [1485, 336] on div at bounding box center [1505, 340] width 40 height 40
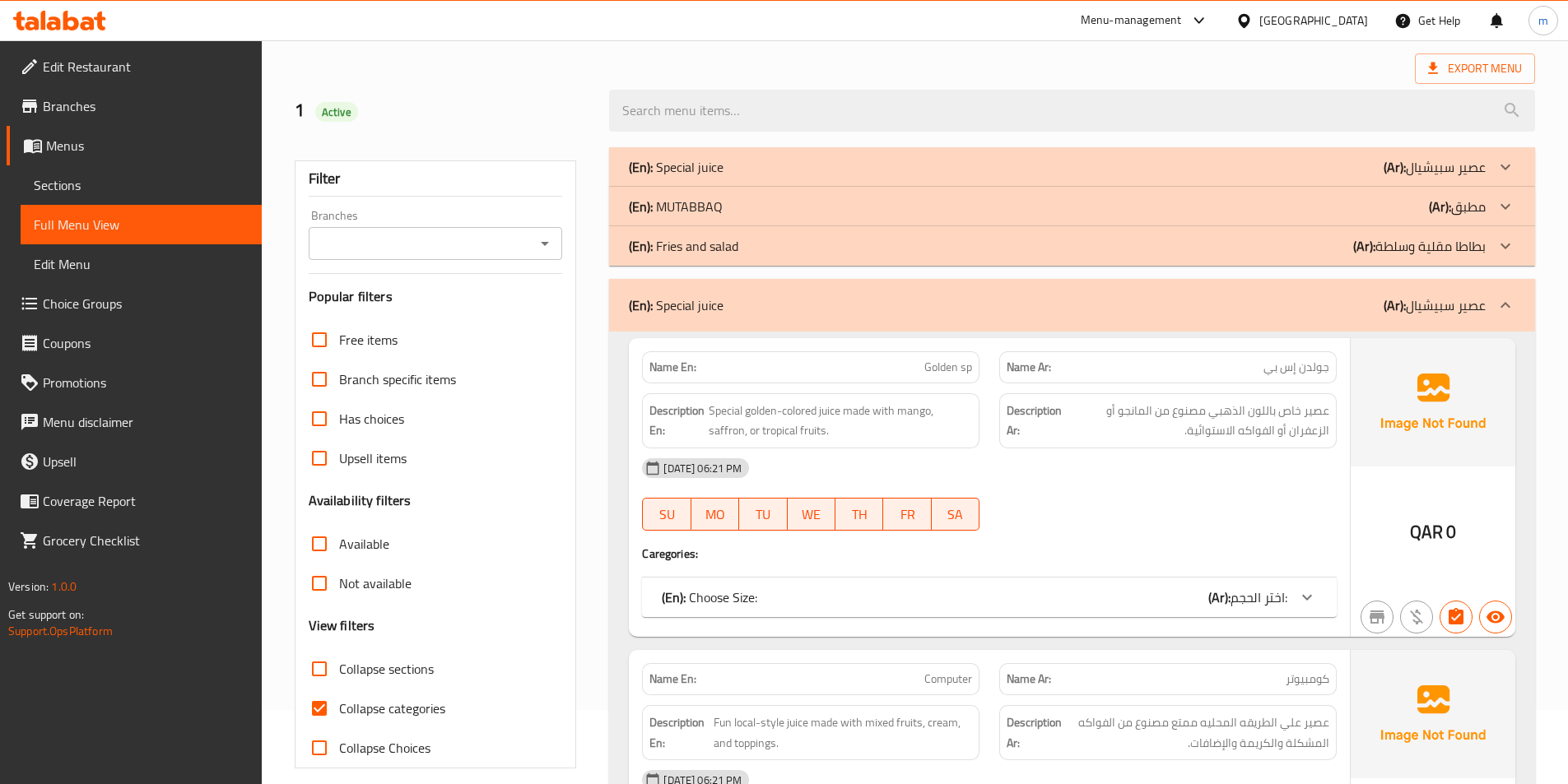
scroll to position [247, 0]
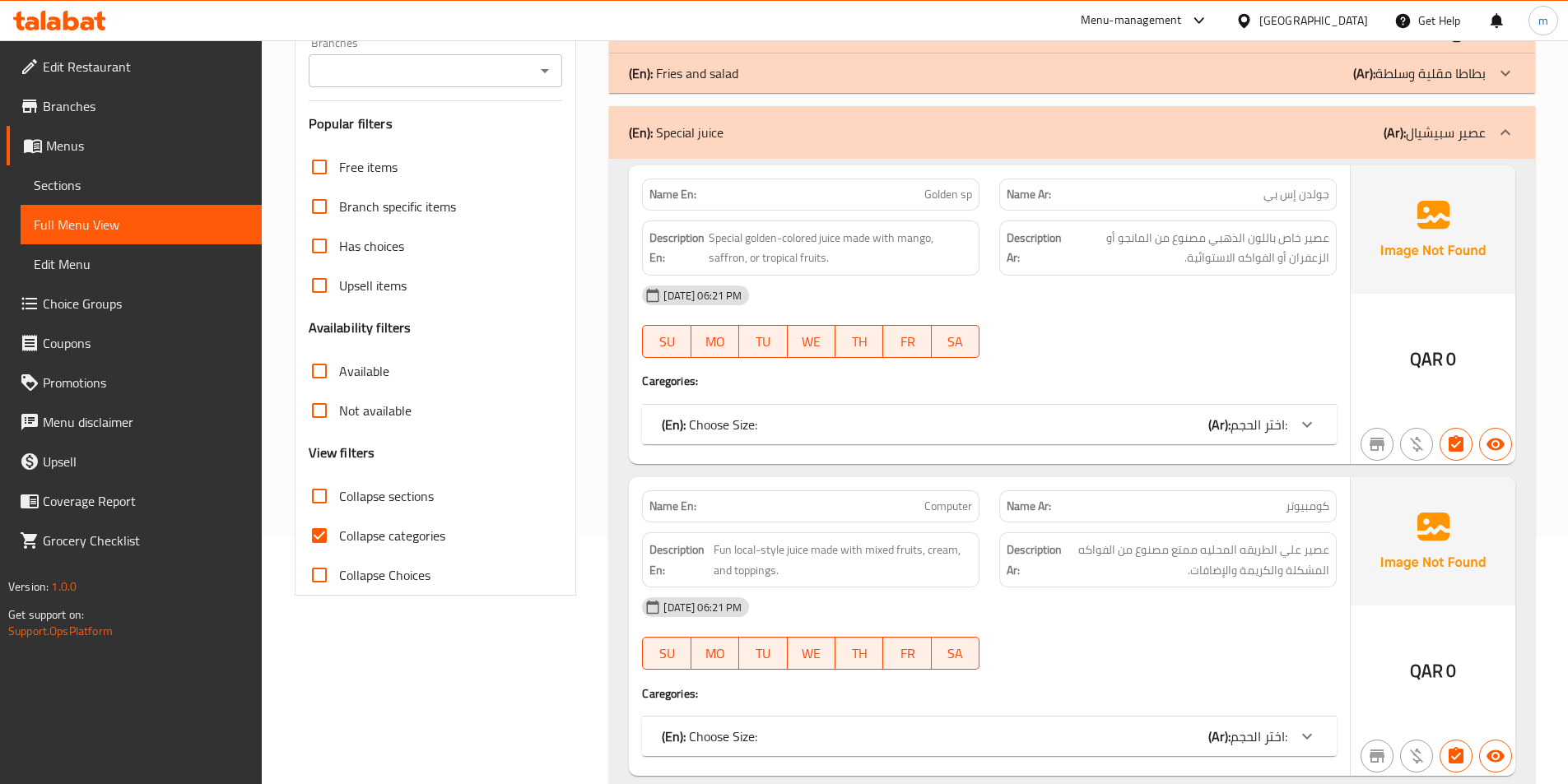
click at [1295, 422] on div at bounding box center [1307, 425] width 40 height 40
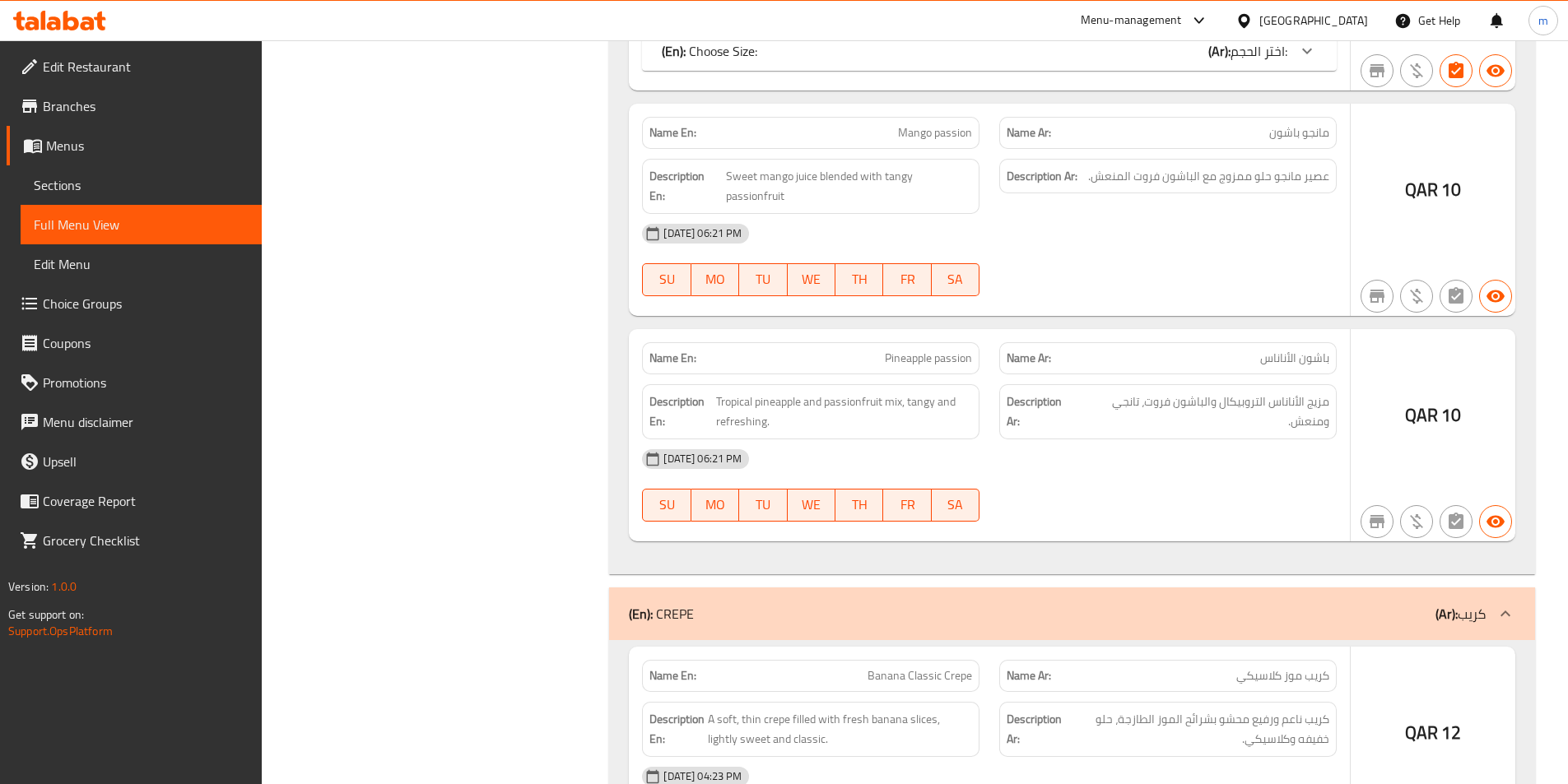
scroll to position [3372, 0]
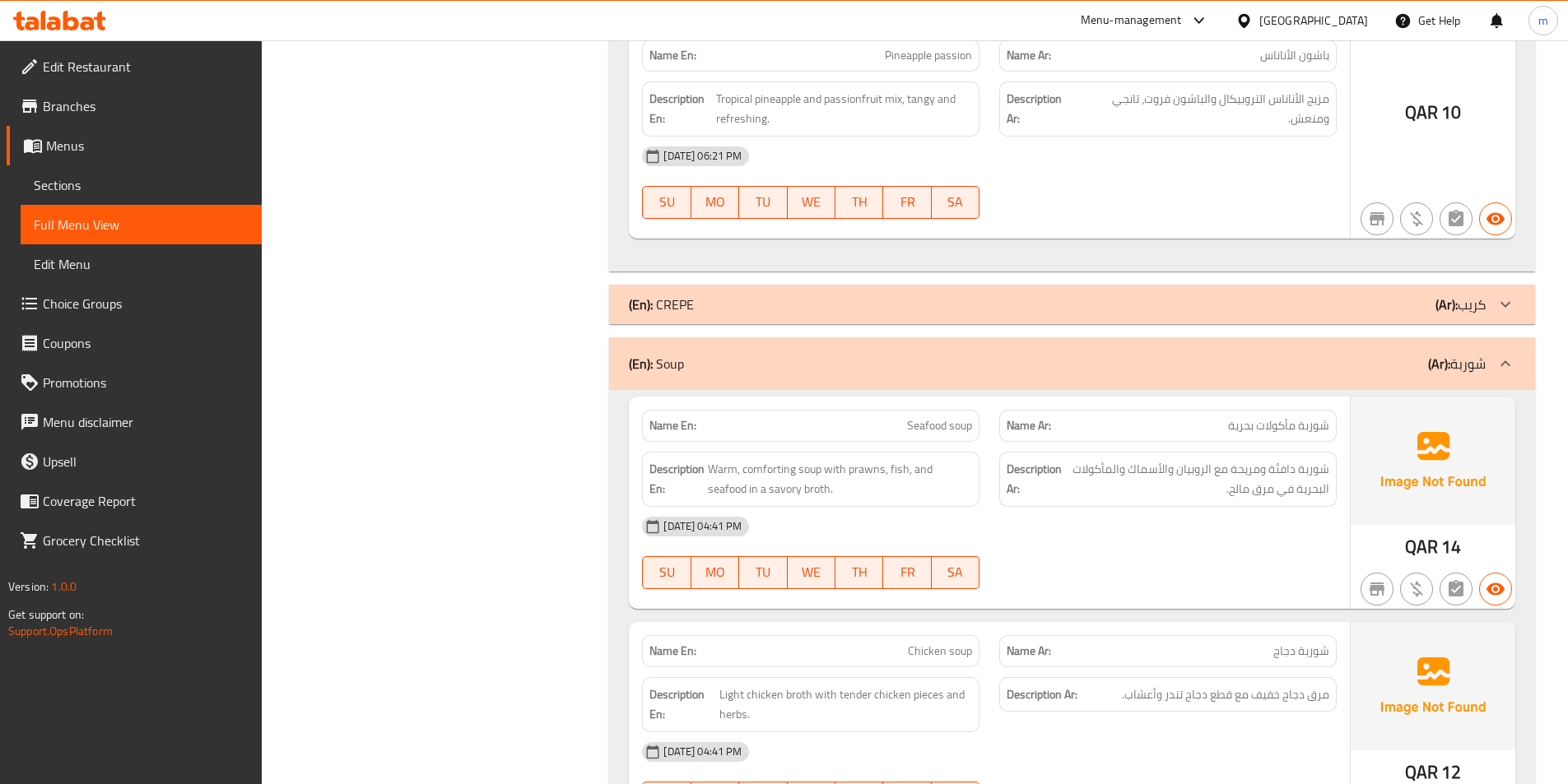
scroll to position [3536, 0]
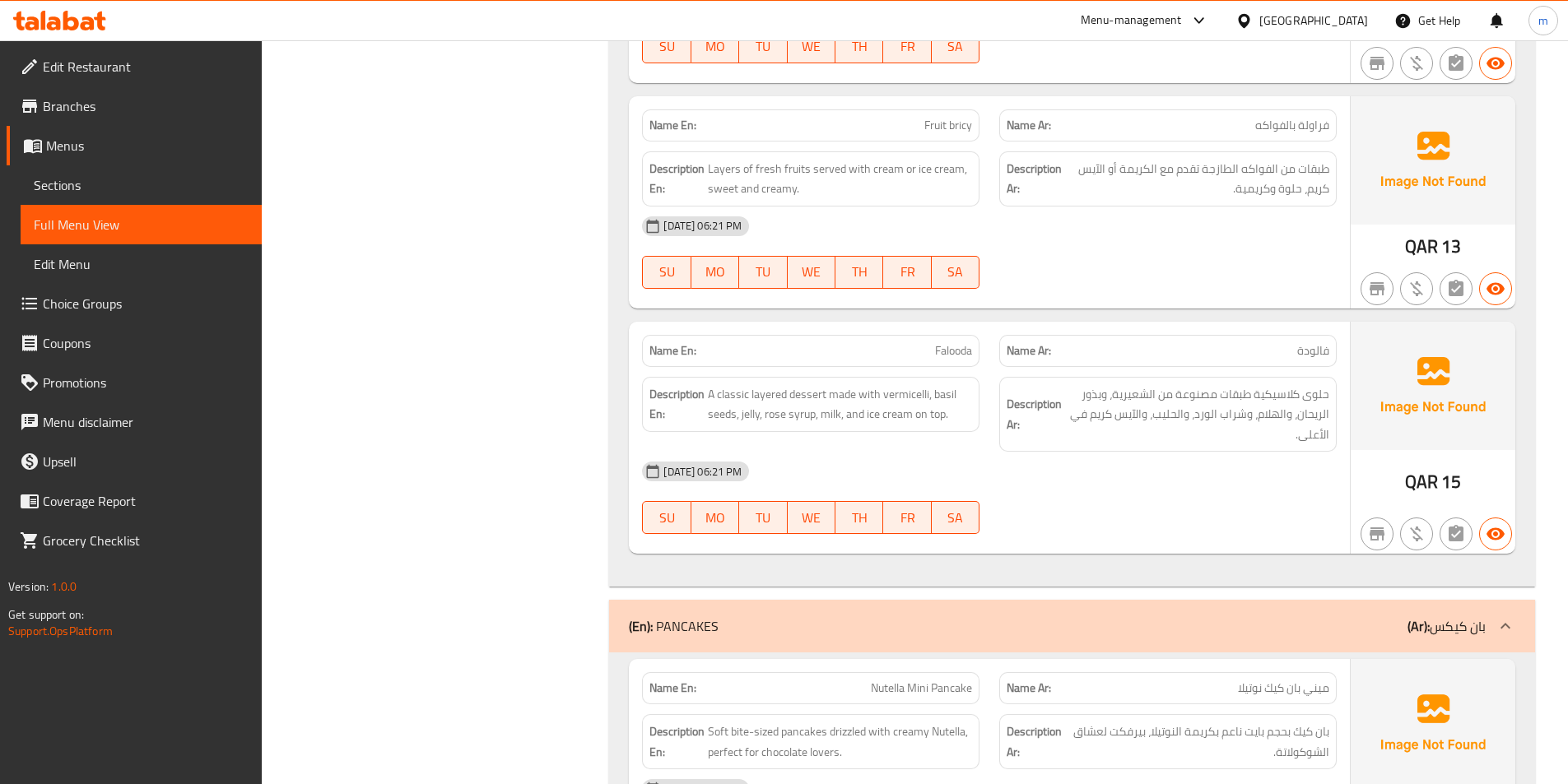
scroll to position [4276, 0]
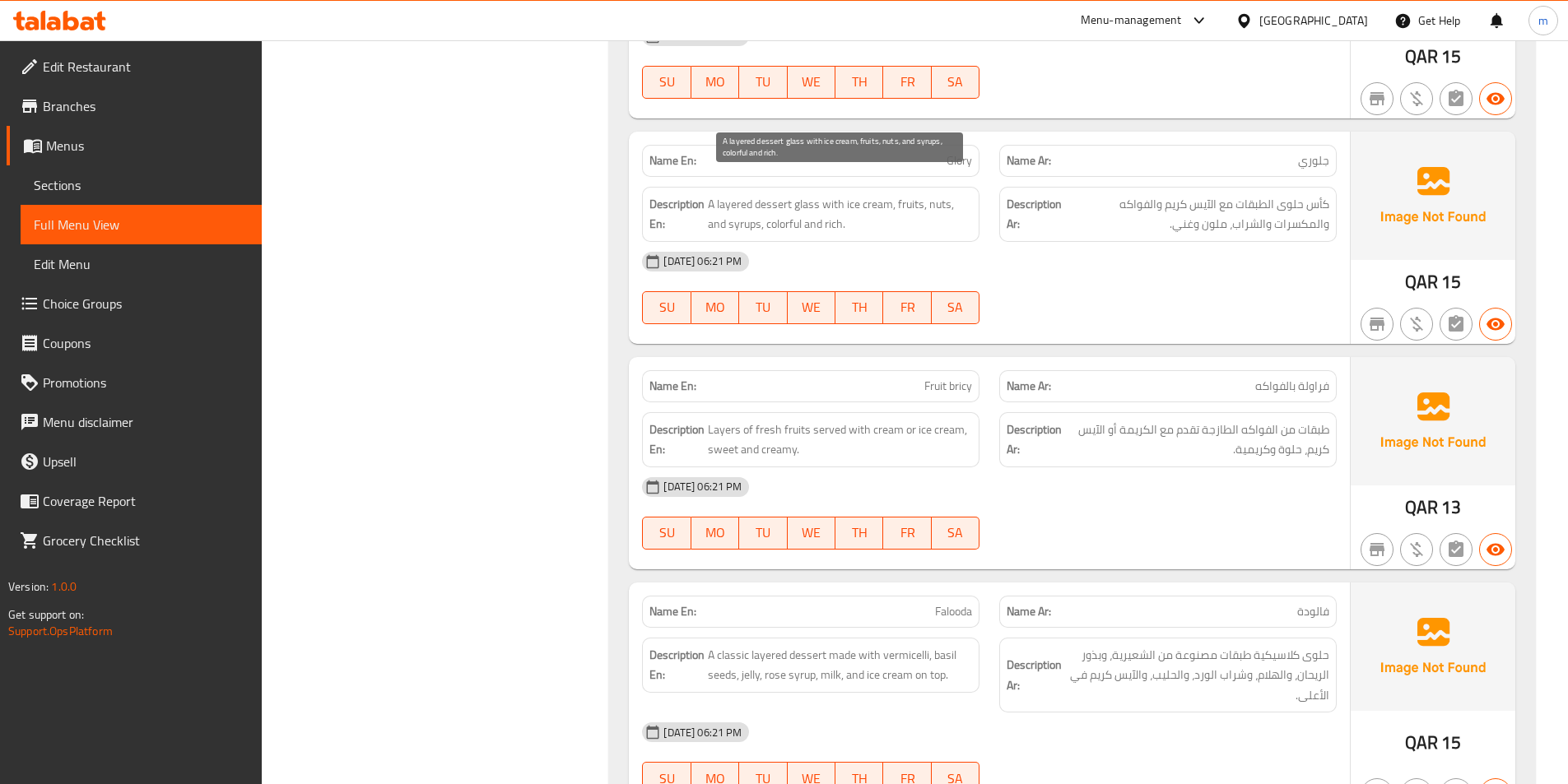
click at [744, 203] on span "A layered dessert glass with ice cream, fruits, nuts, and syrups, colorful and …" at bounding box center [840, 214] width 264 height 40
copy span "syrups"
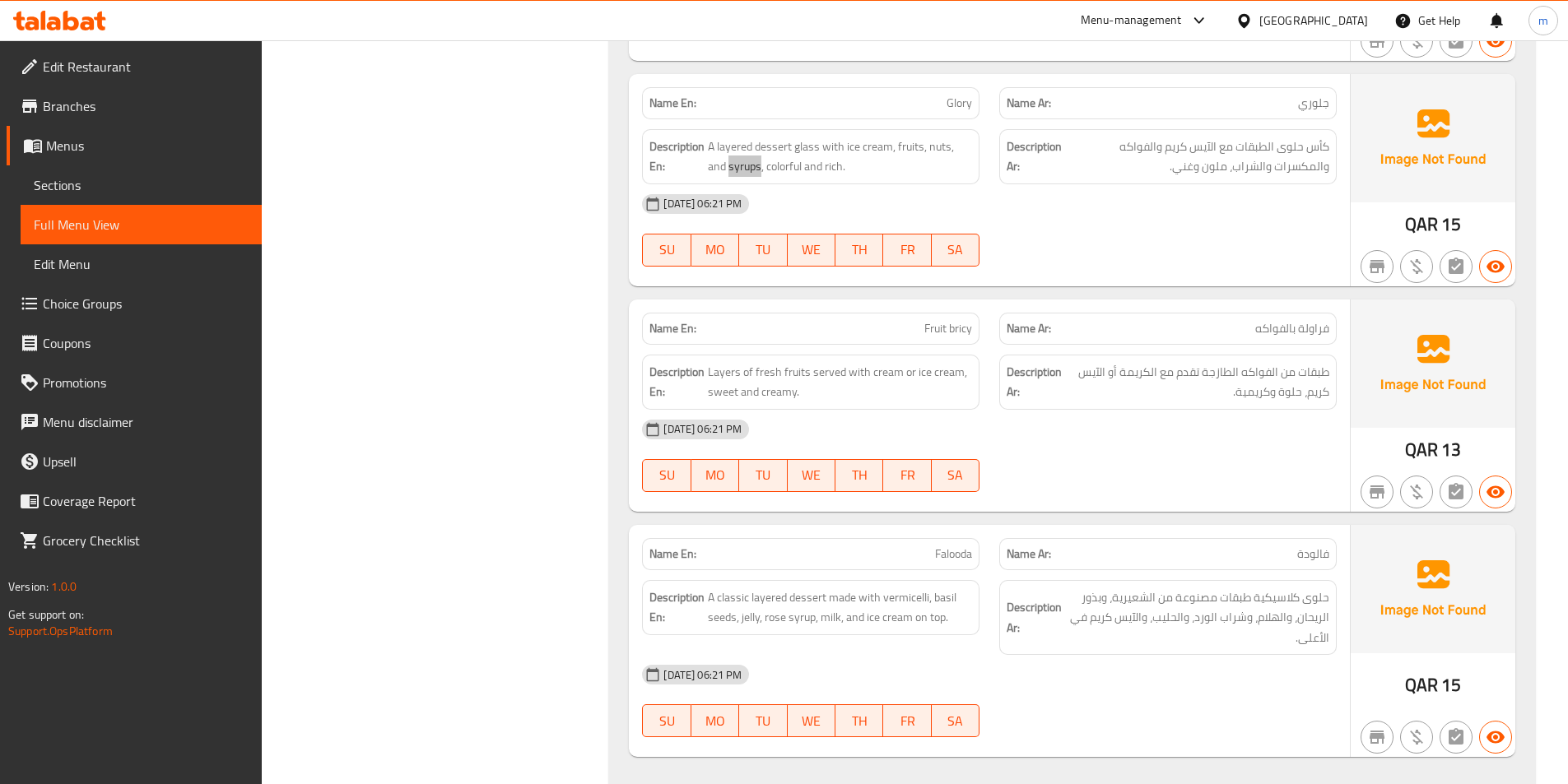
scroll to position [4359, 0]
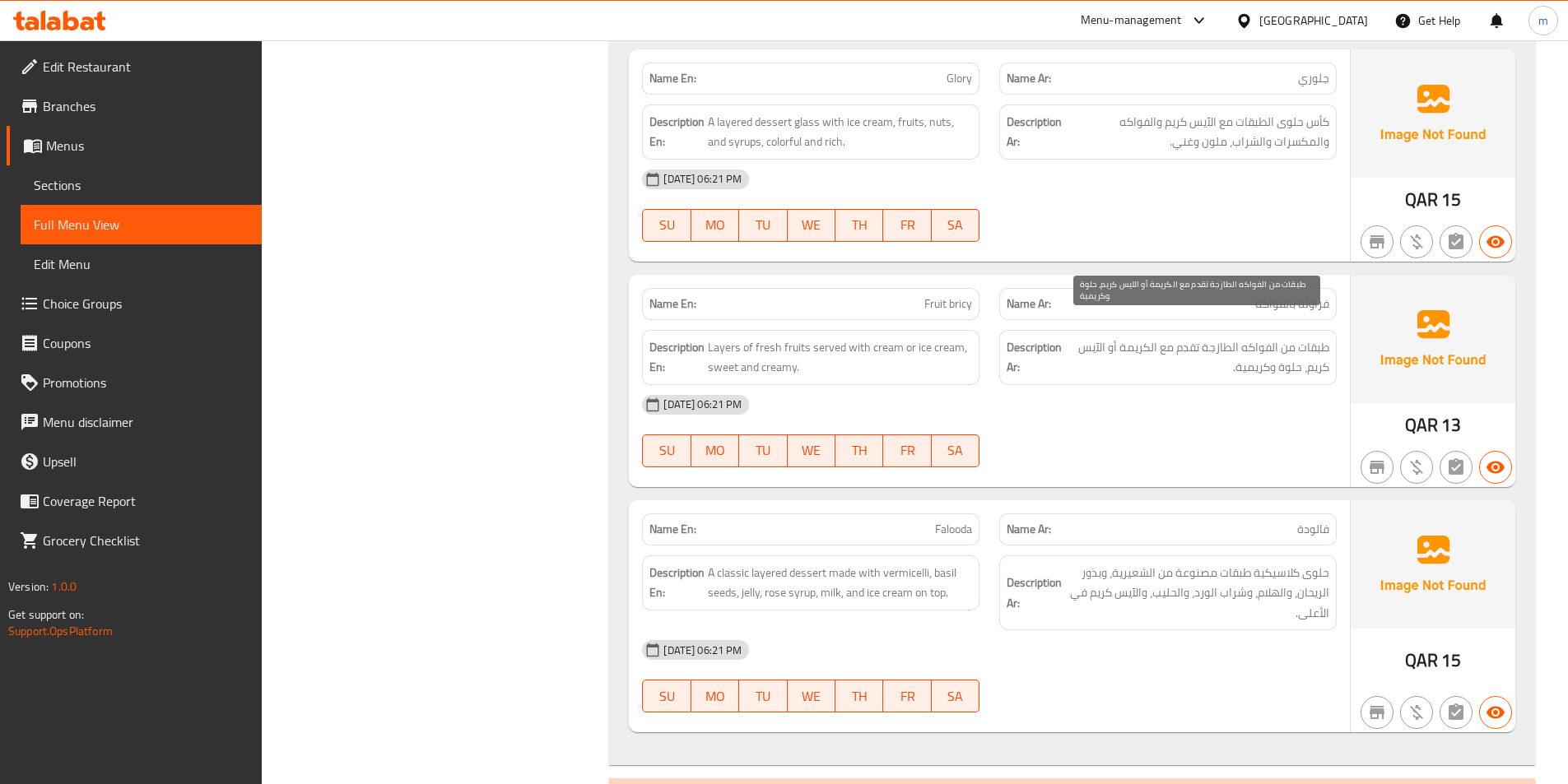
click at [1120, 337] on span "طبقات من الفواكه الطازجة تقدم مع الكريمة أو الآيس كريم، حلوة وكريمية." at bounding box center [1197, 357] width 264 height 40
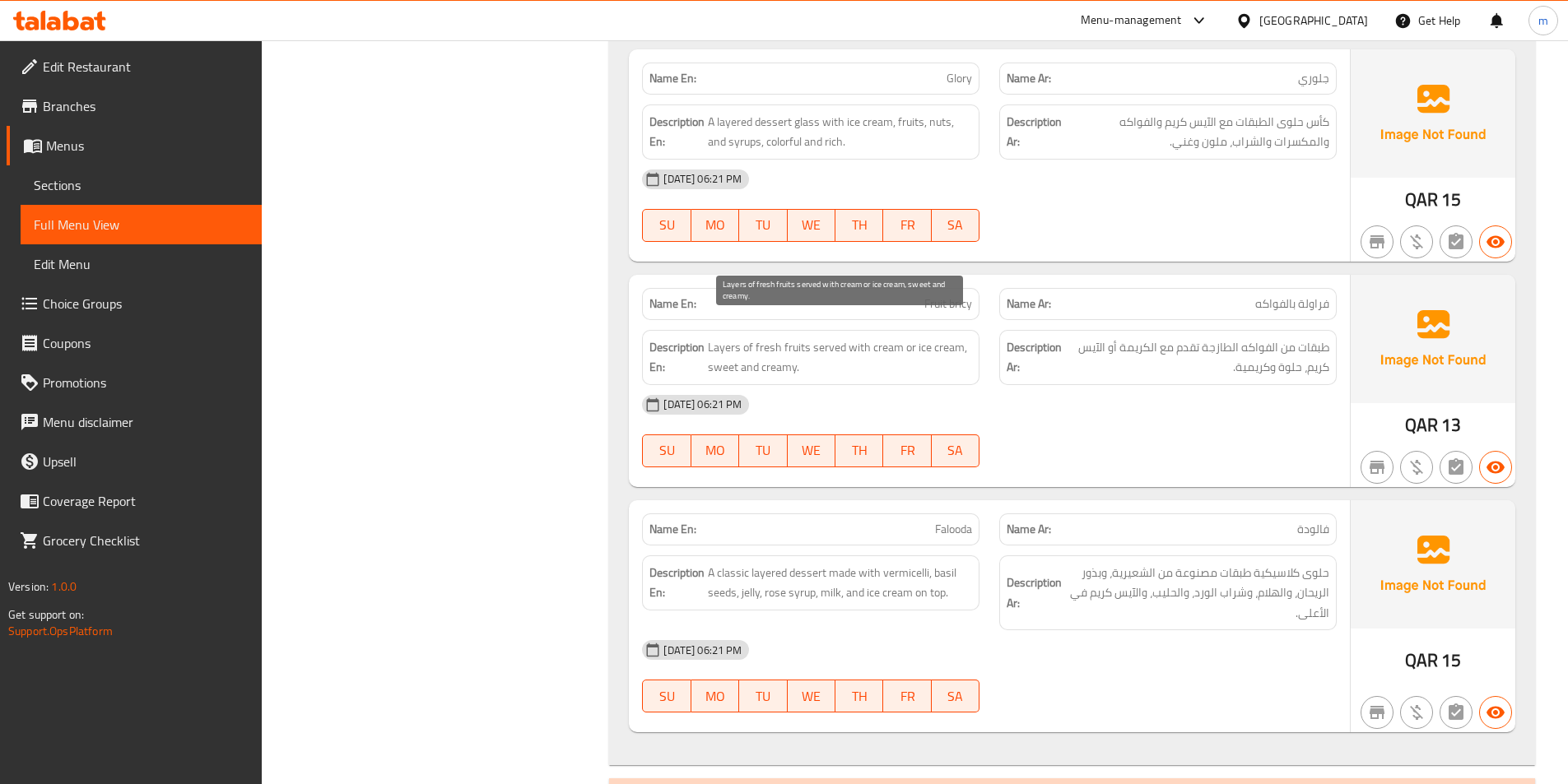
click at [880, 337] on span "Layers of fresh fruits served with cream or ice cream, sweet and creamy." at bounding box center [840, 357] width 264 height 40
copy span "cream"
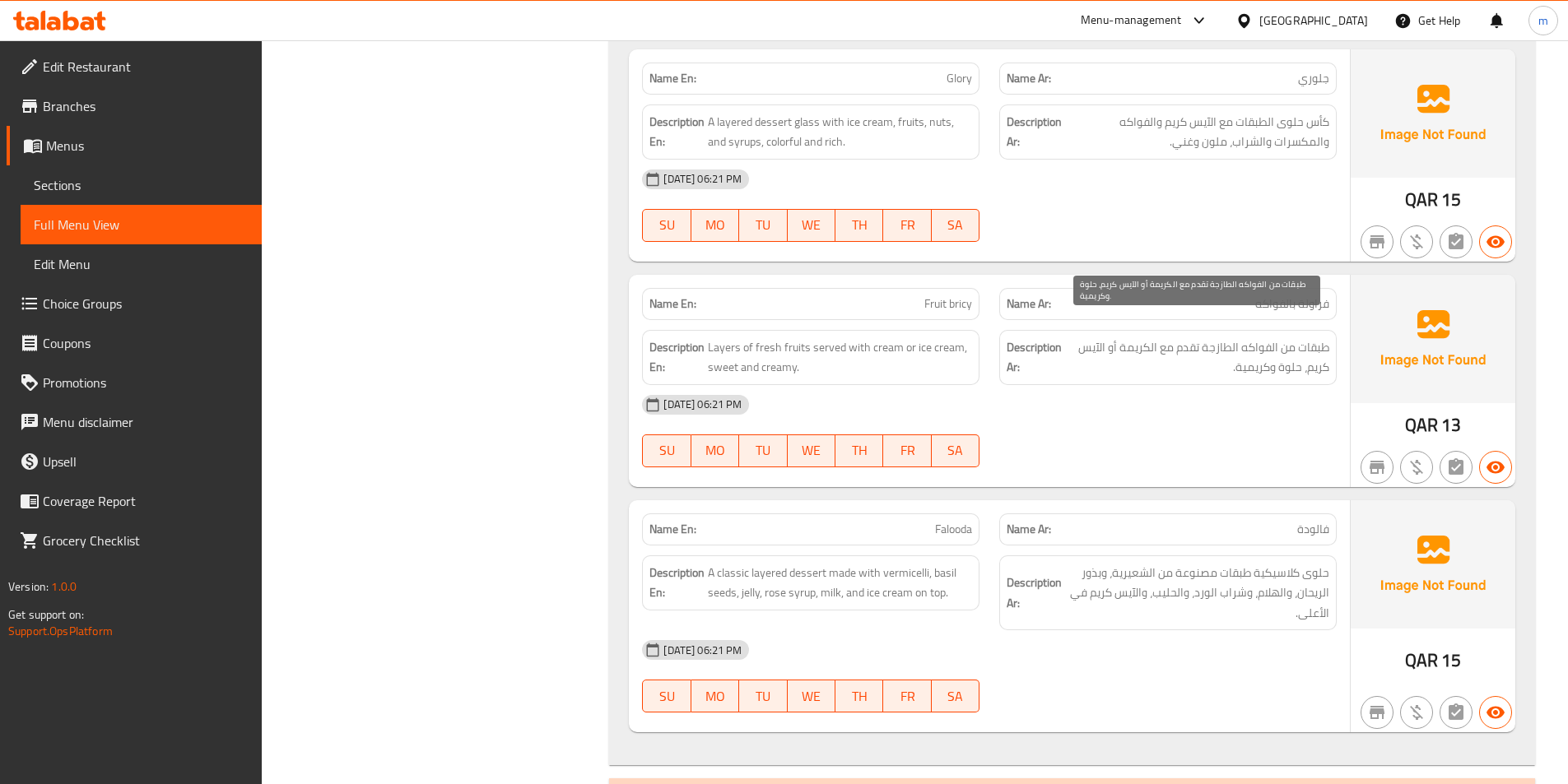
click at [1133, 337] on span "طبقات من الفواكه الطازجة تقدم مع الكريمة أو الآيس كريم، حلوة وكريمية." at bounding box center [1197, 357] width 264 height 40
copy span "الكريمة"
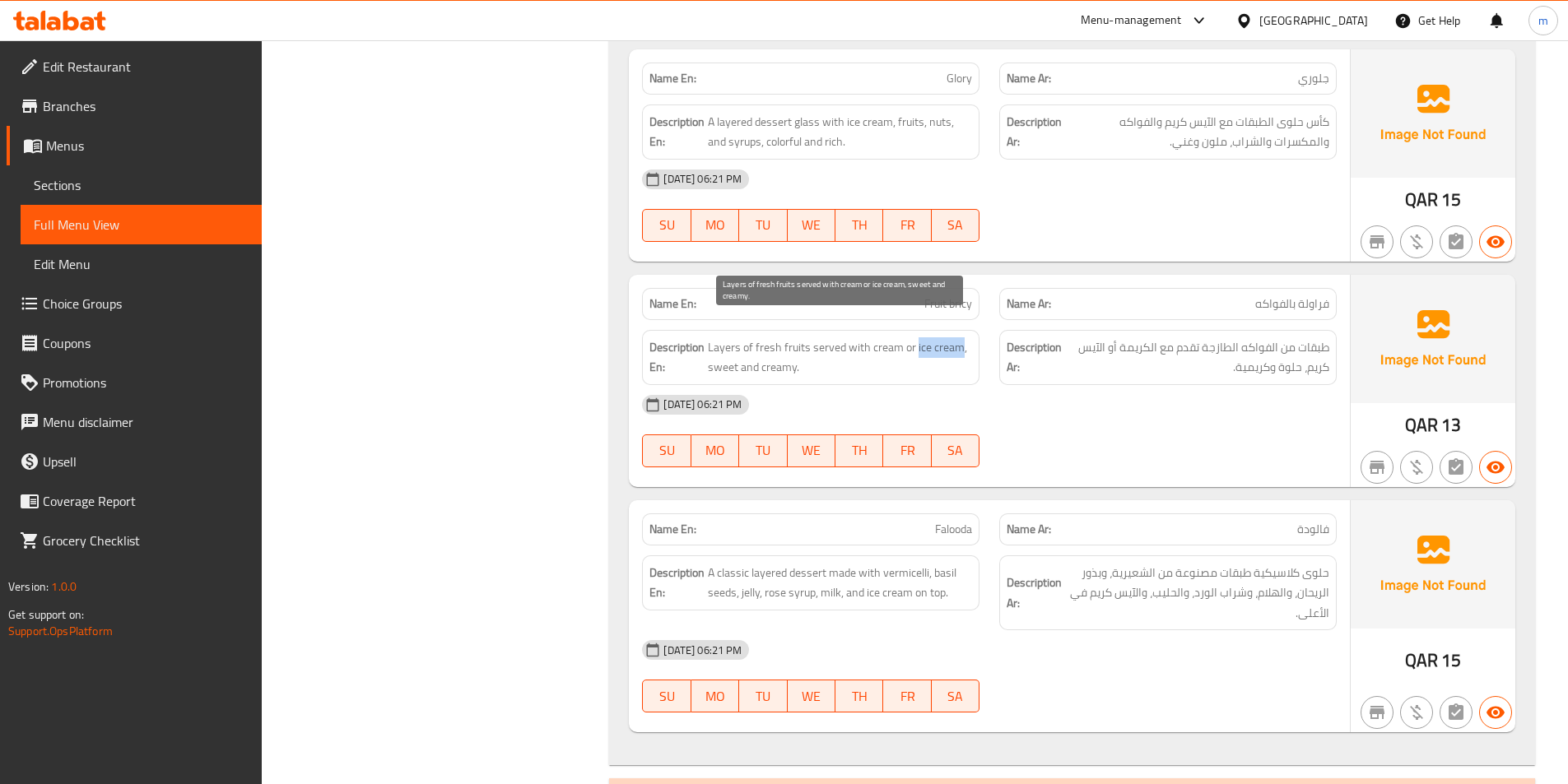
drag, startPoint x: 915, startPoint y: 327, endPoint x: 957, endPoint y: 332, distance: 42.3
click at [957, 337] on span "Layers of fresh fruits served with cream or ice cream, sweet and creamy." at bounding box center [840, 357] width 264 height 40
copy span "ice cream"
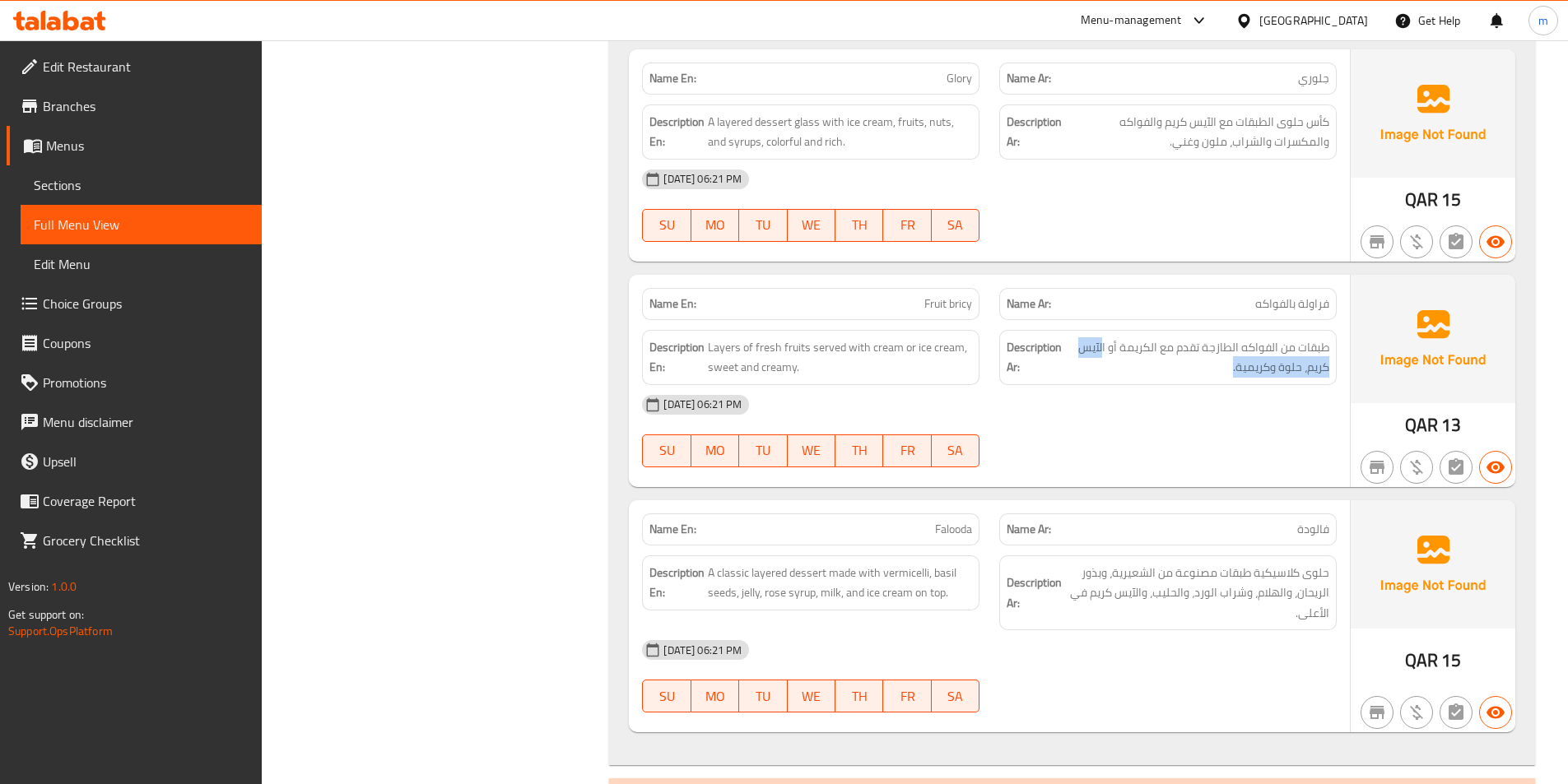
drag, startPoint x: 1104, startPoint y: 325, endPoint x: 1122, endPoint y: 345, distance: 26.9
click at [1111, 337] on span "طبقات من الفواكه الطازجة تقدم مع الكريمة أو الآيس كريم، حلوة وكريمية." at bounding box center [1197, 357] width 264 height 40
drag, startPoint x: 1104, startPoint y: 326, endPoint x: 1308, endPoint y: 357, distance: 206.3
click at [1308, 357] on span "طبقات من الفواكه الطازجة تقدم مع الكريمة أو الآيس كريم، حلوة وكريمية." at bounding box center [1197, 357] width 264 height 40
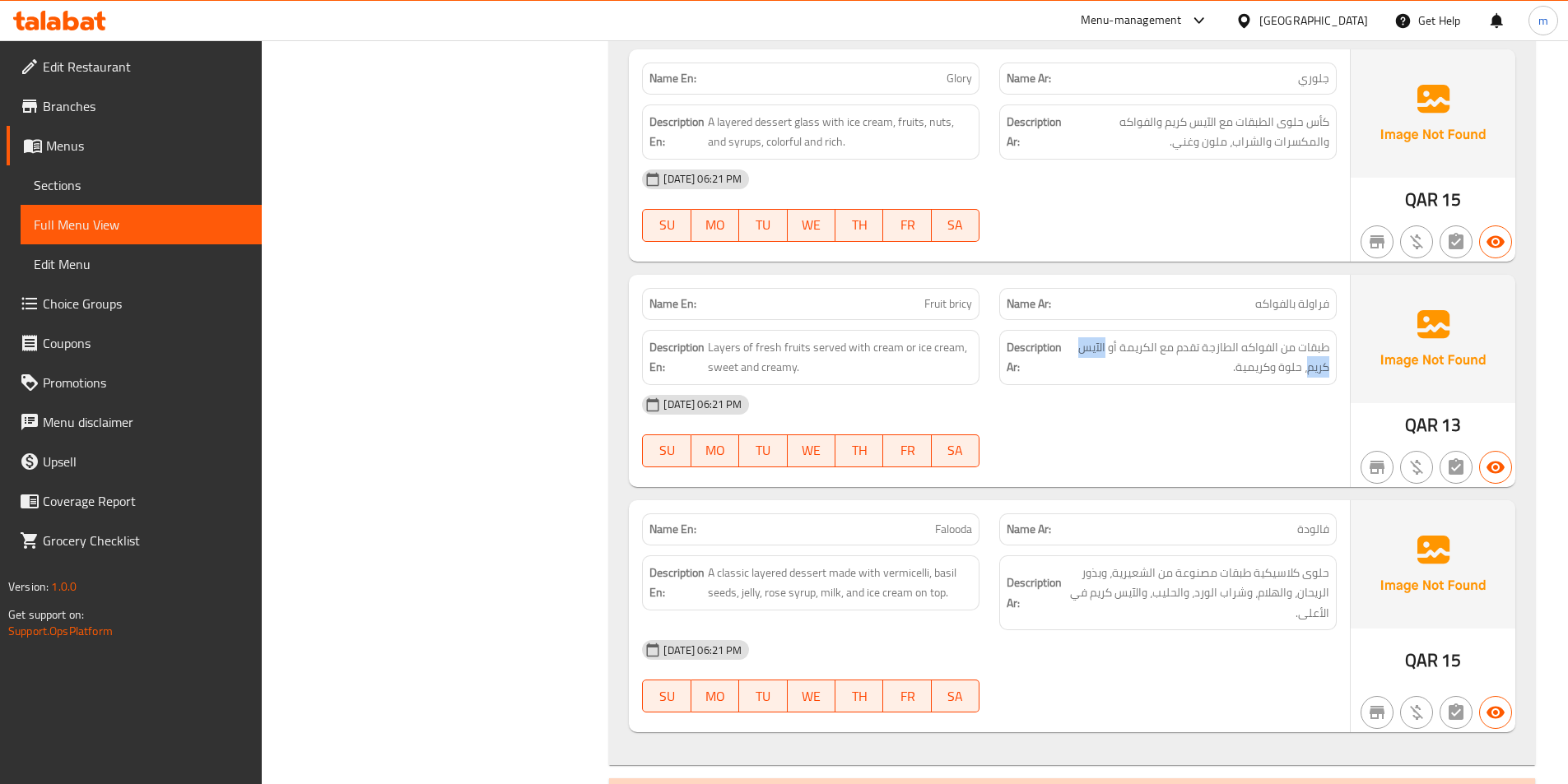
copy span "الآيس كريم"
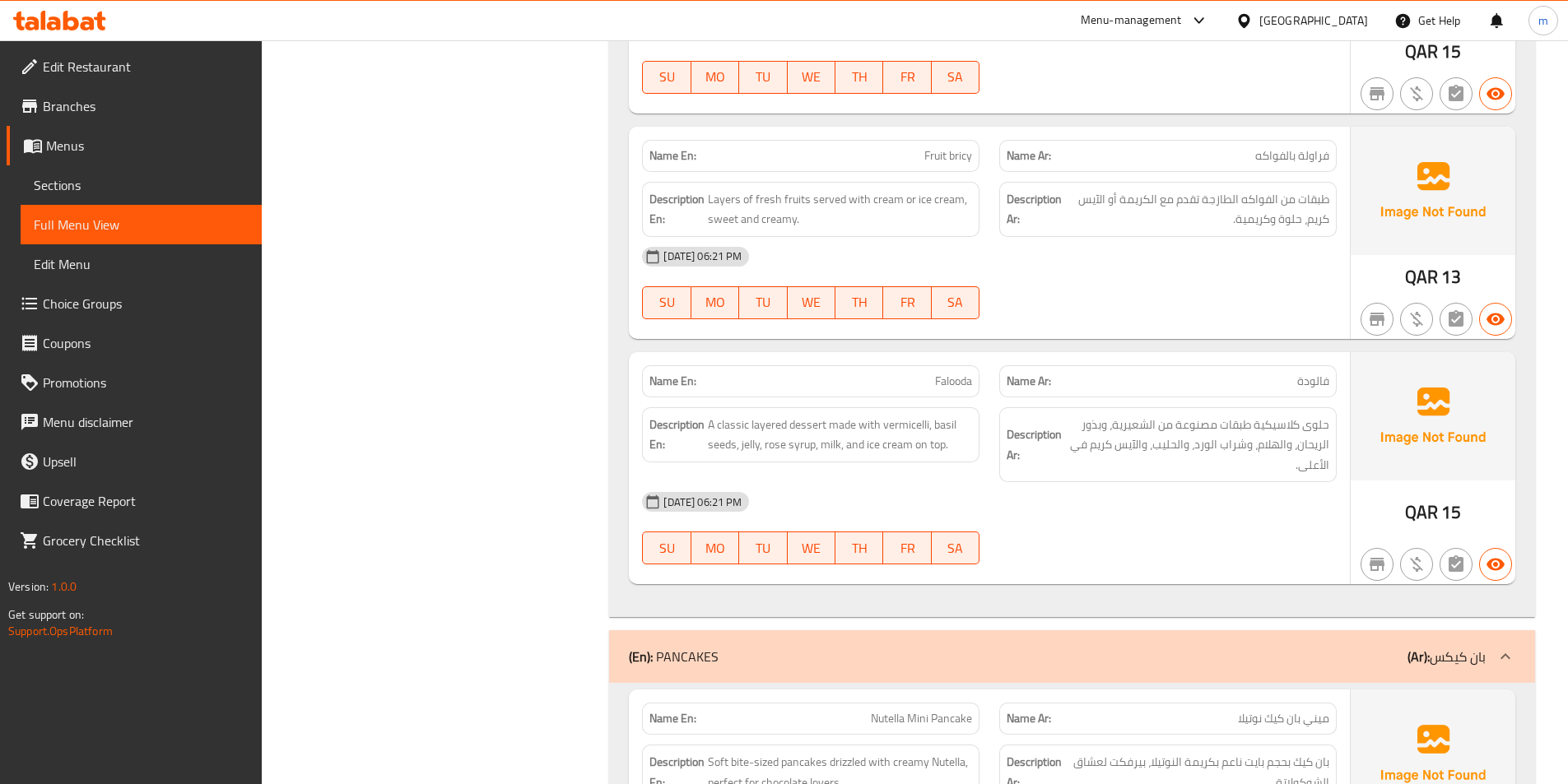
scroll to position [4523, 0]
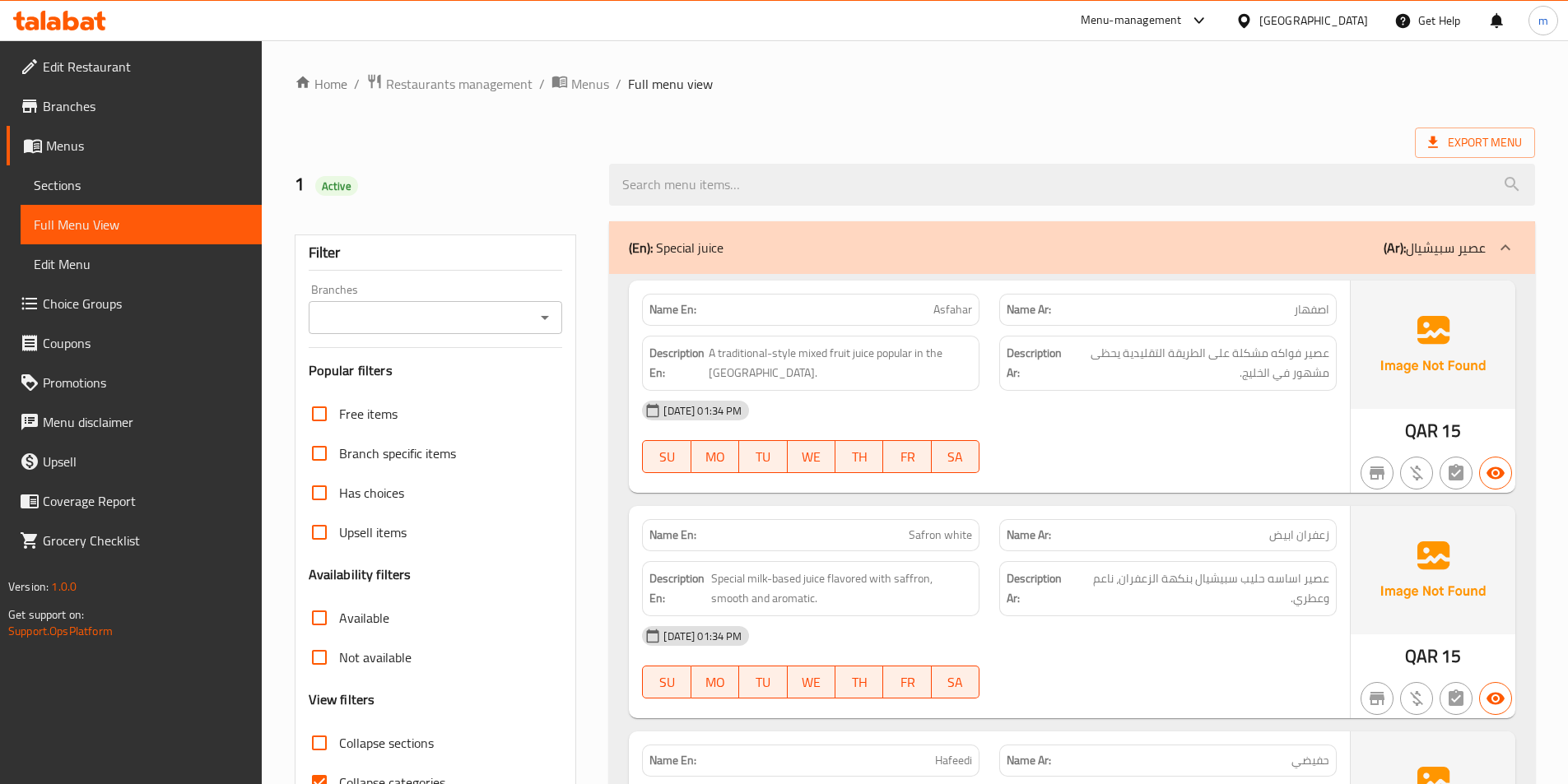
click at [872, 246] on div "(En): Special juice (Ar): عصير سبيشيال" at bounding box center [1056, 247] width 857 height 20
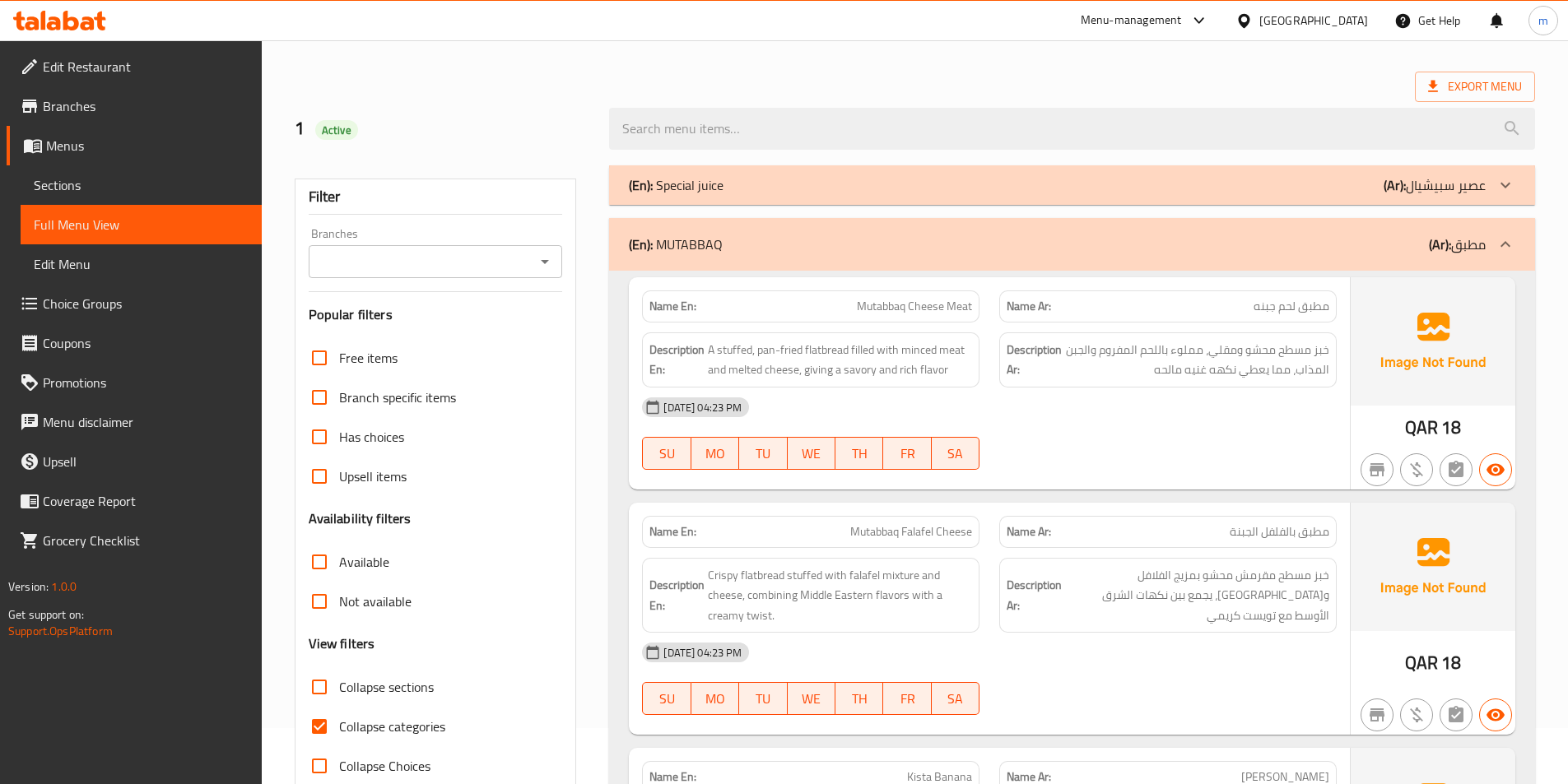
scroll to position [83, 0]
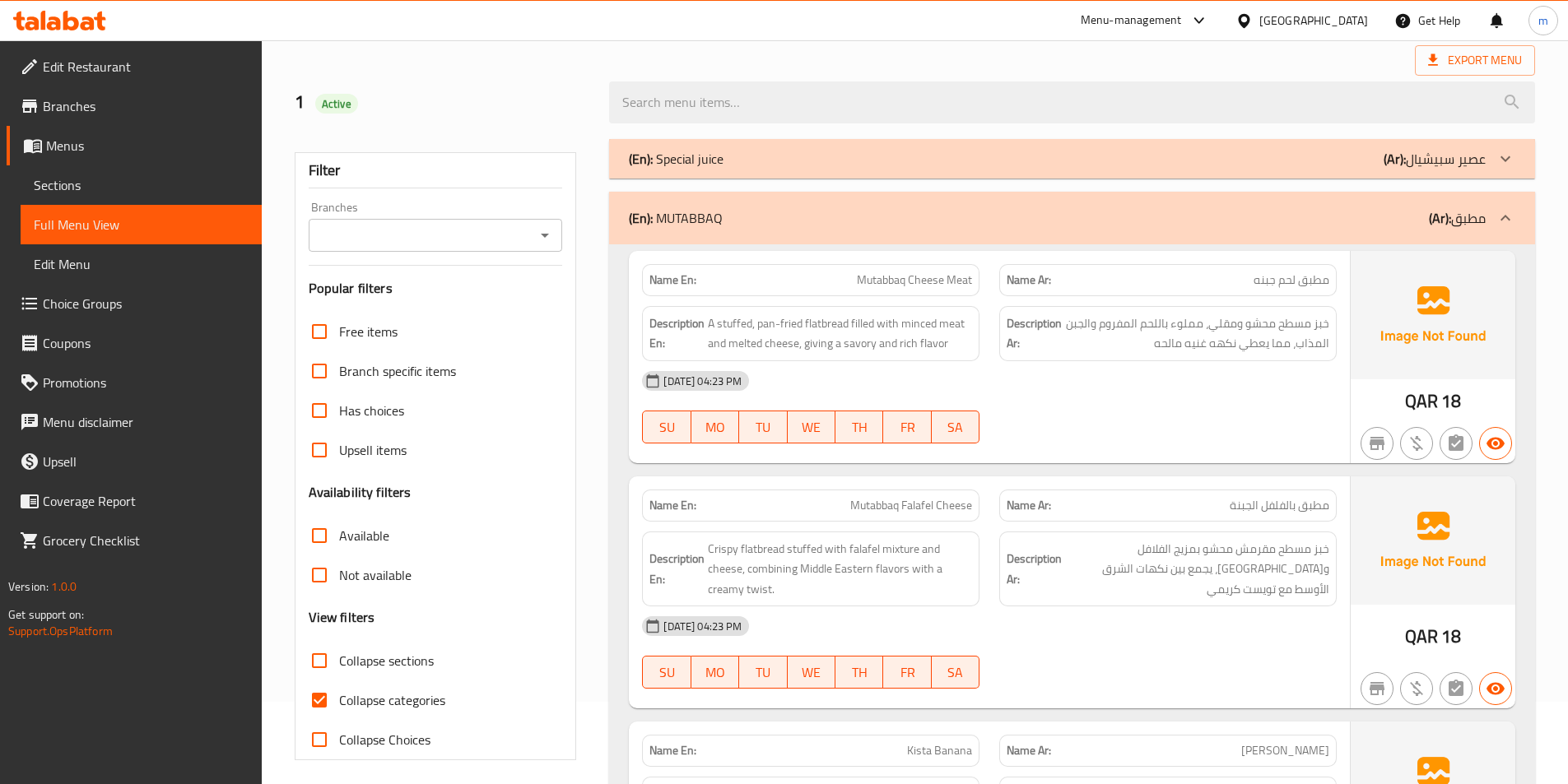
click at [395, 698] on span "Collapse categories" at bounding box center [393, 699] width 106 height 20
click at [339, 698] on input "Collapse categories" at bounding box center [319, 700] width 40 height 40
checkbox input "false"
click at [1393, 220] on div "(En): MUTABBAQ (Ar): مطبق" at bounding box center [1056, 218] width 857 height 20
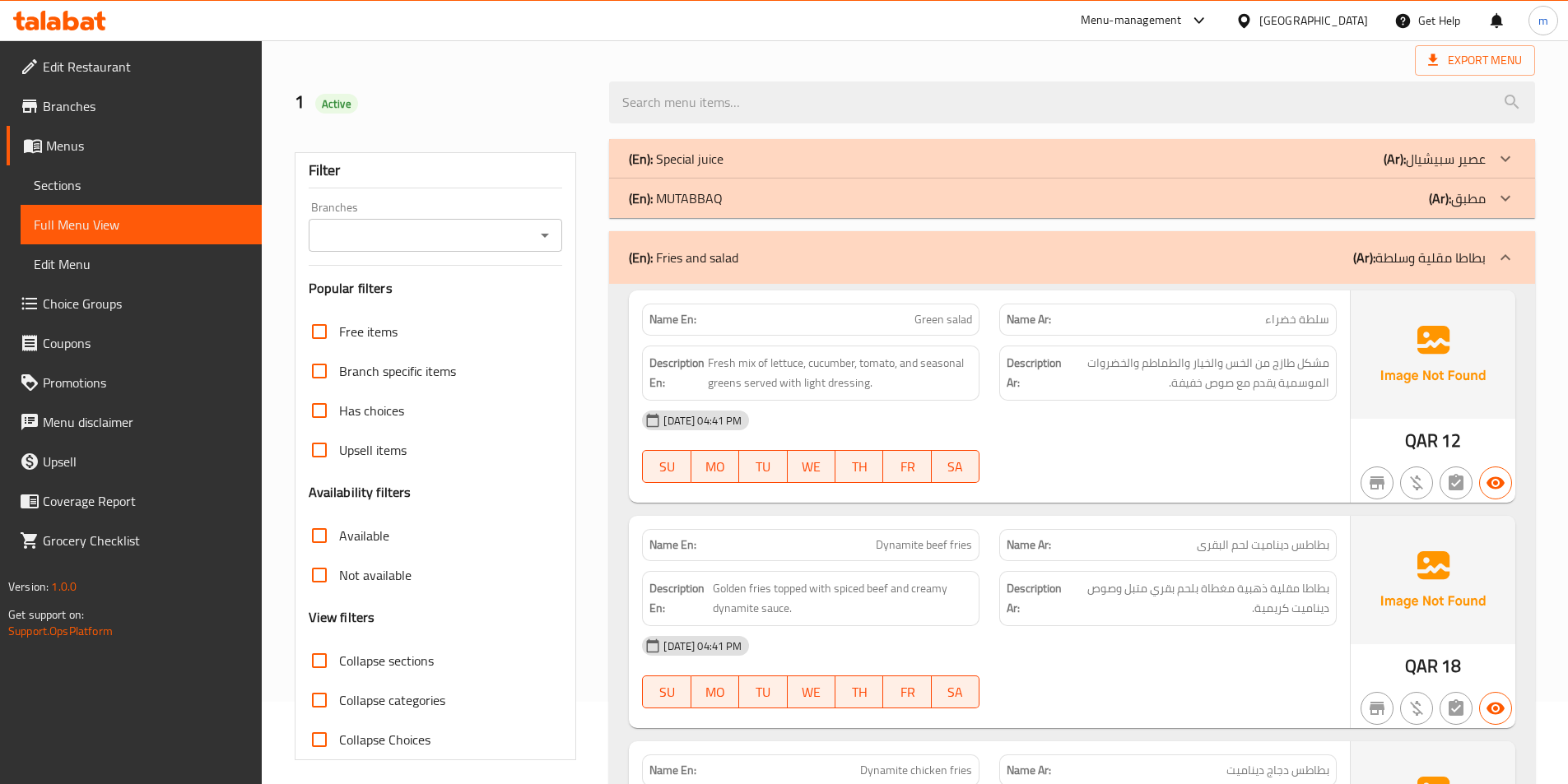
click at [1492, 248] on div at bounding box center [1505, 258] width 40 height 40
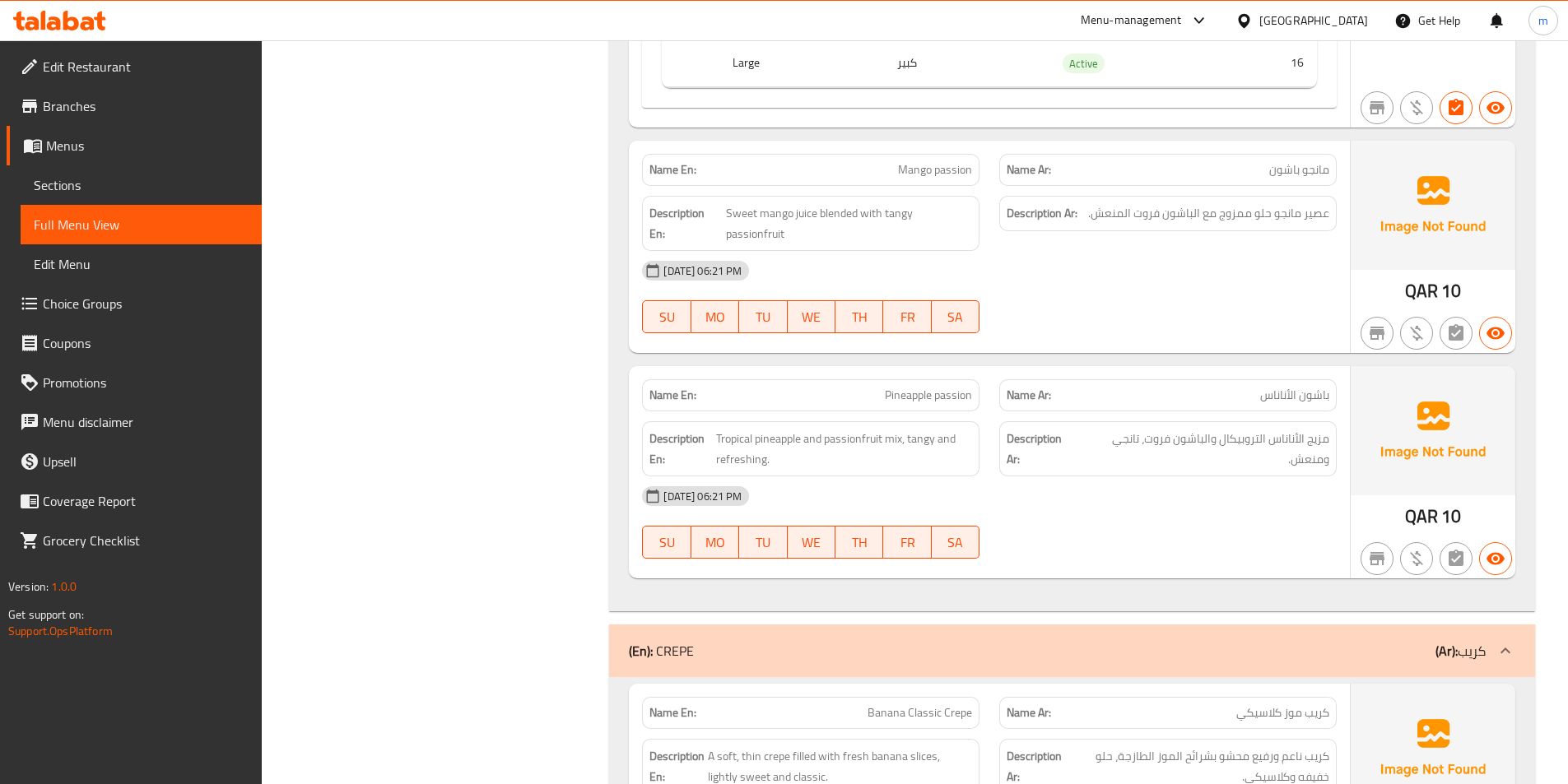
scroll to position [4359, 0]
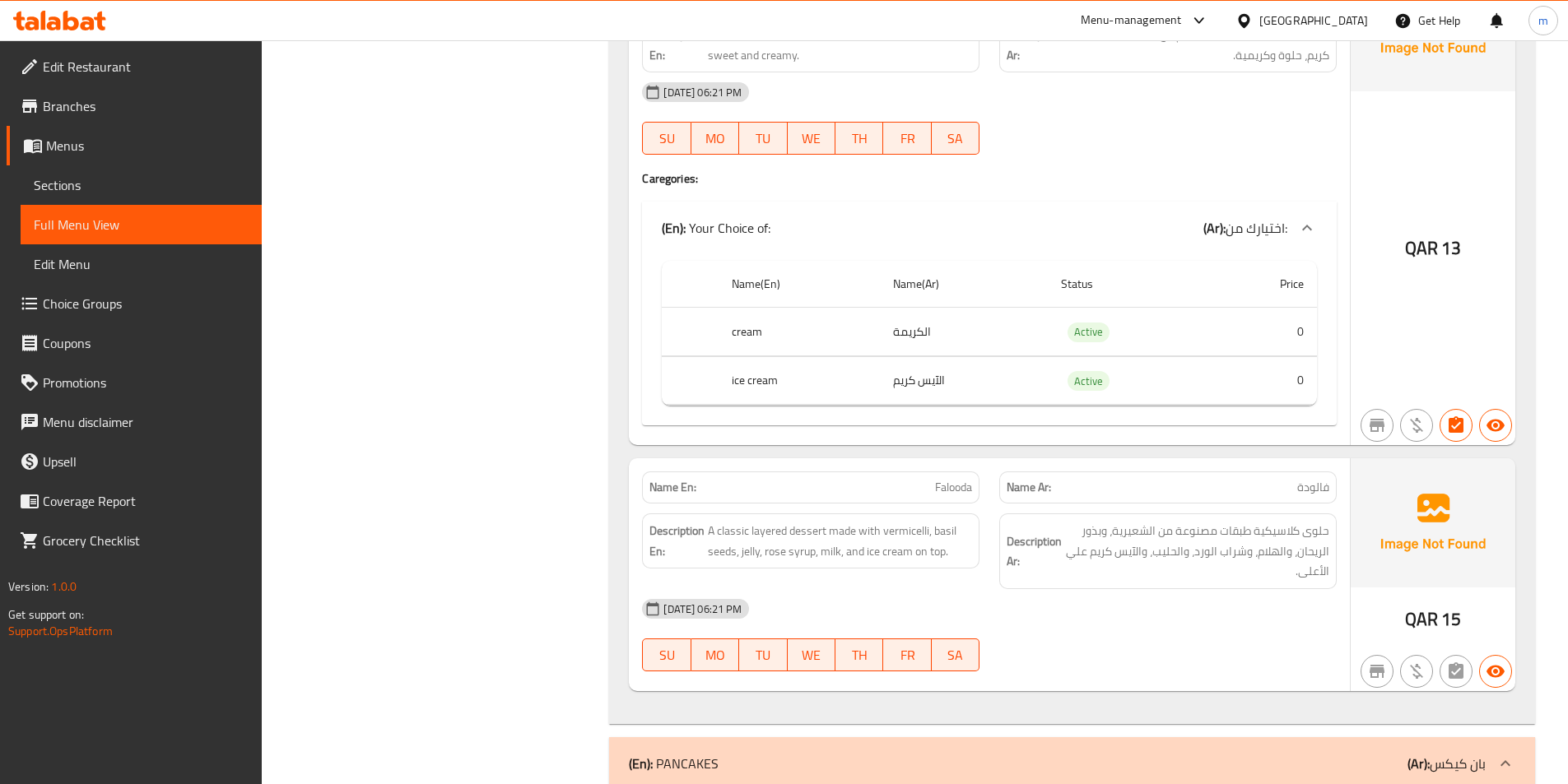
scroll to position [5511, 0]
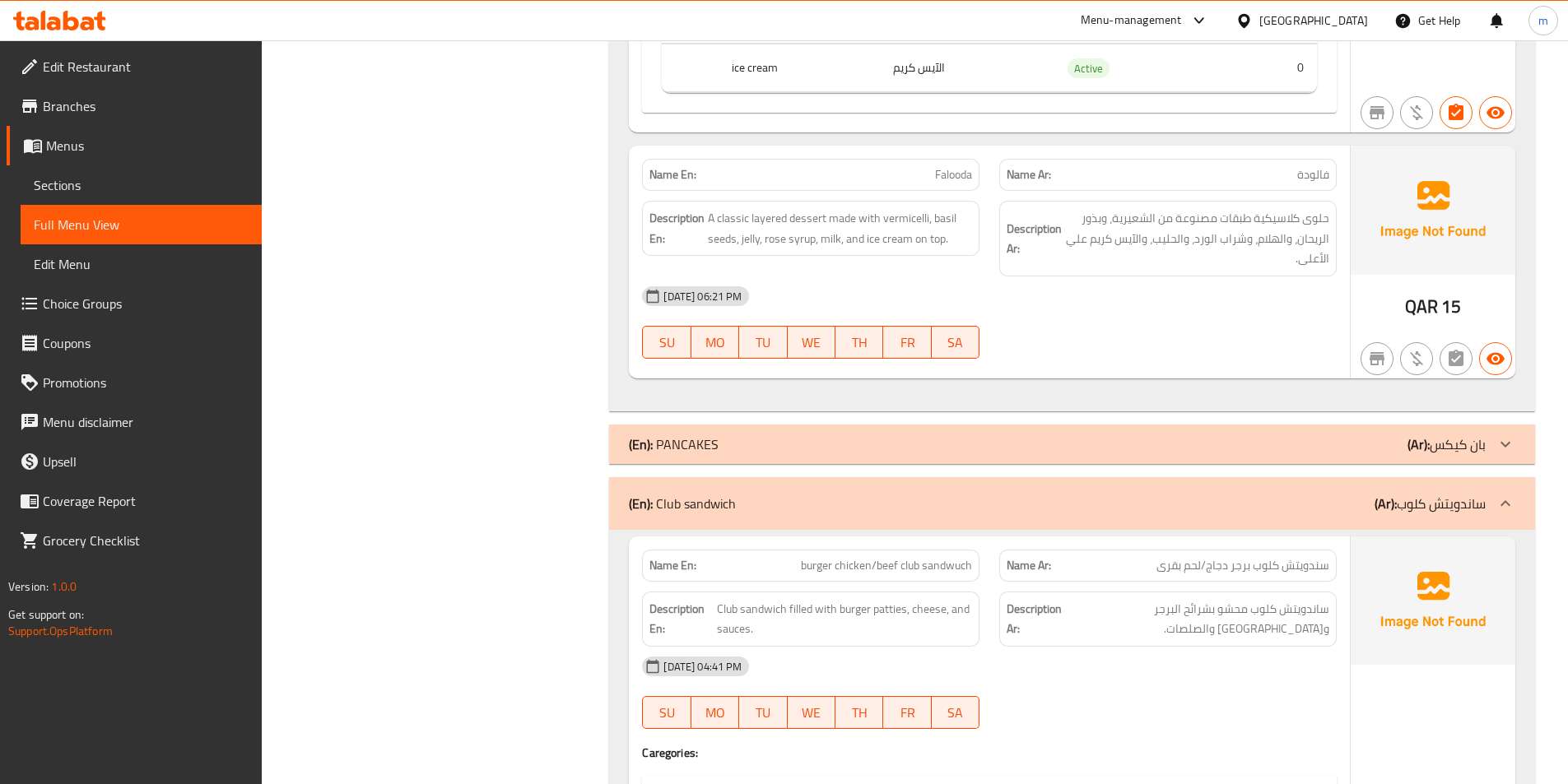
scroll to position [5675, 0]
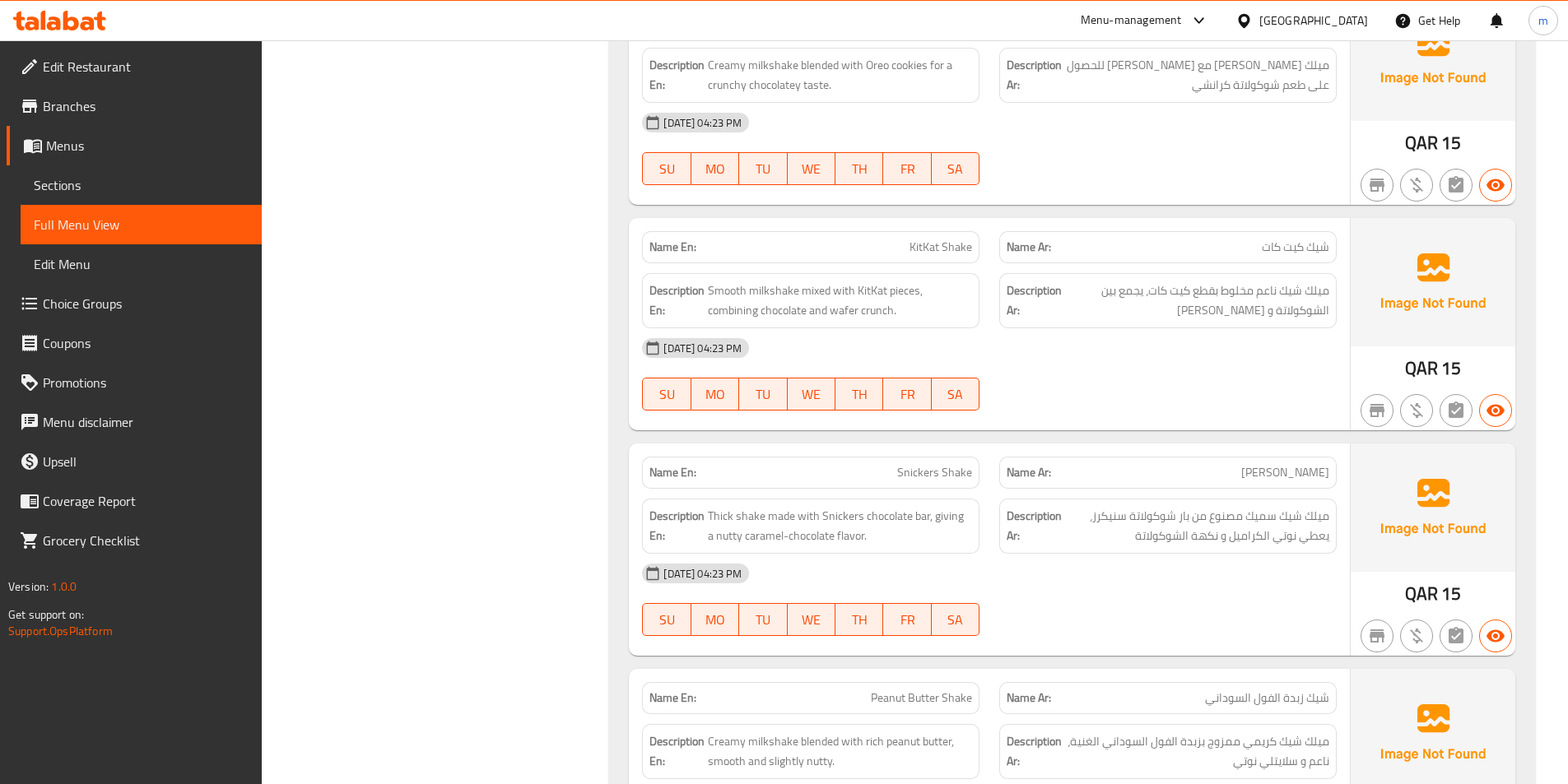
scroll to position [5757, 0]
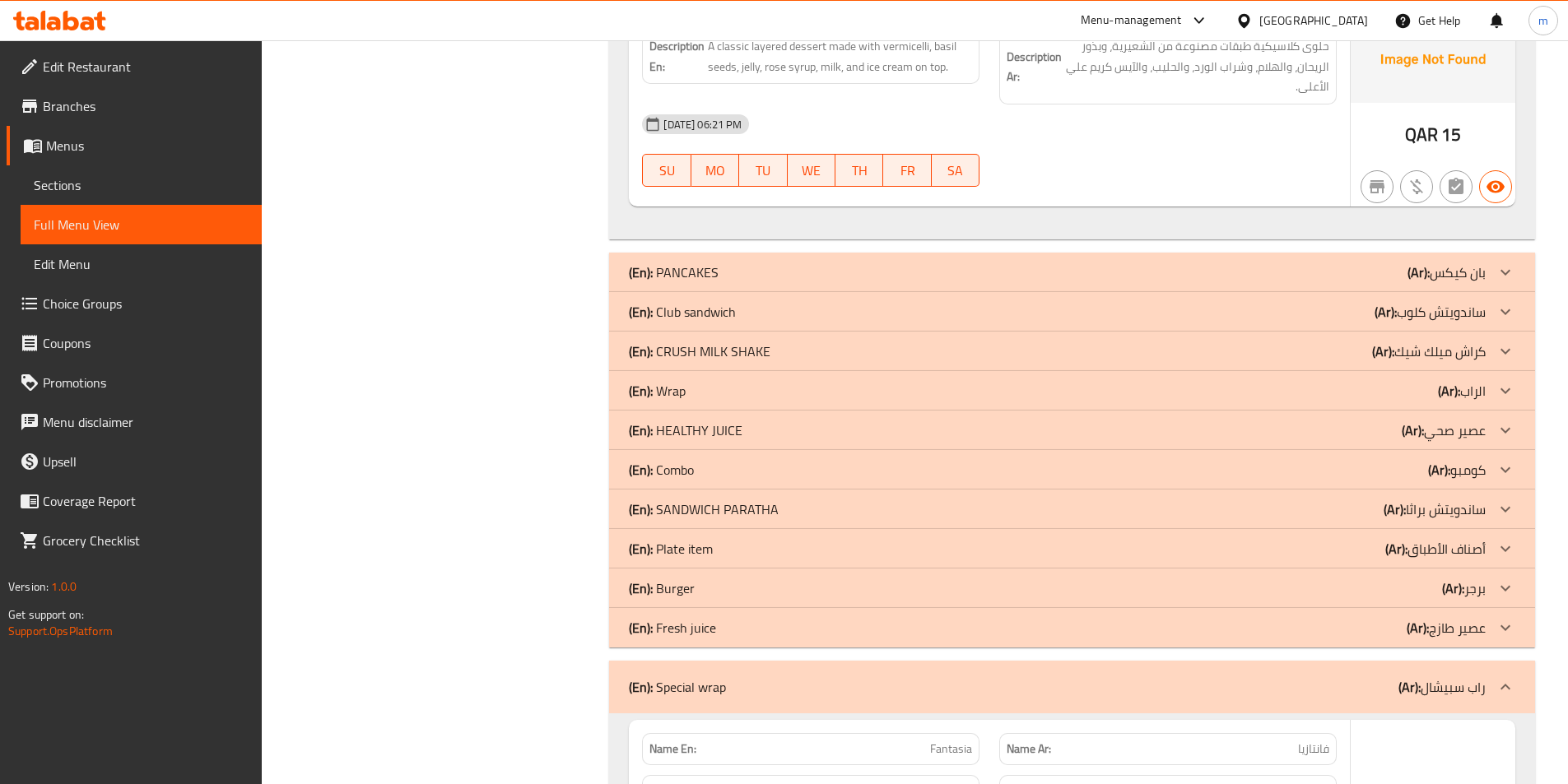
scroll to position [6086, 0]
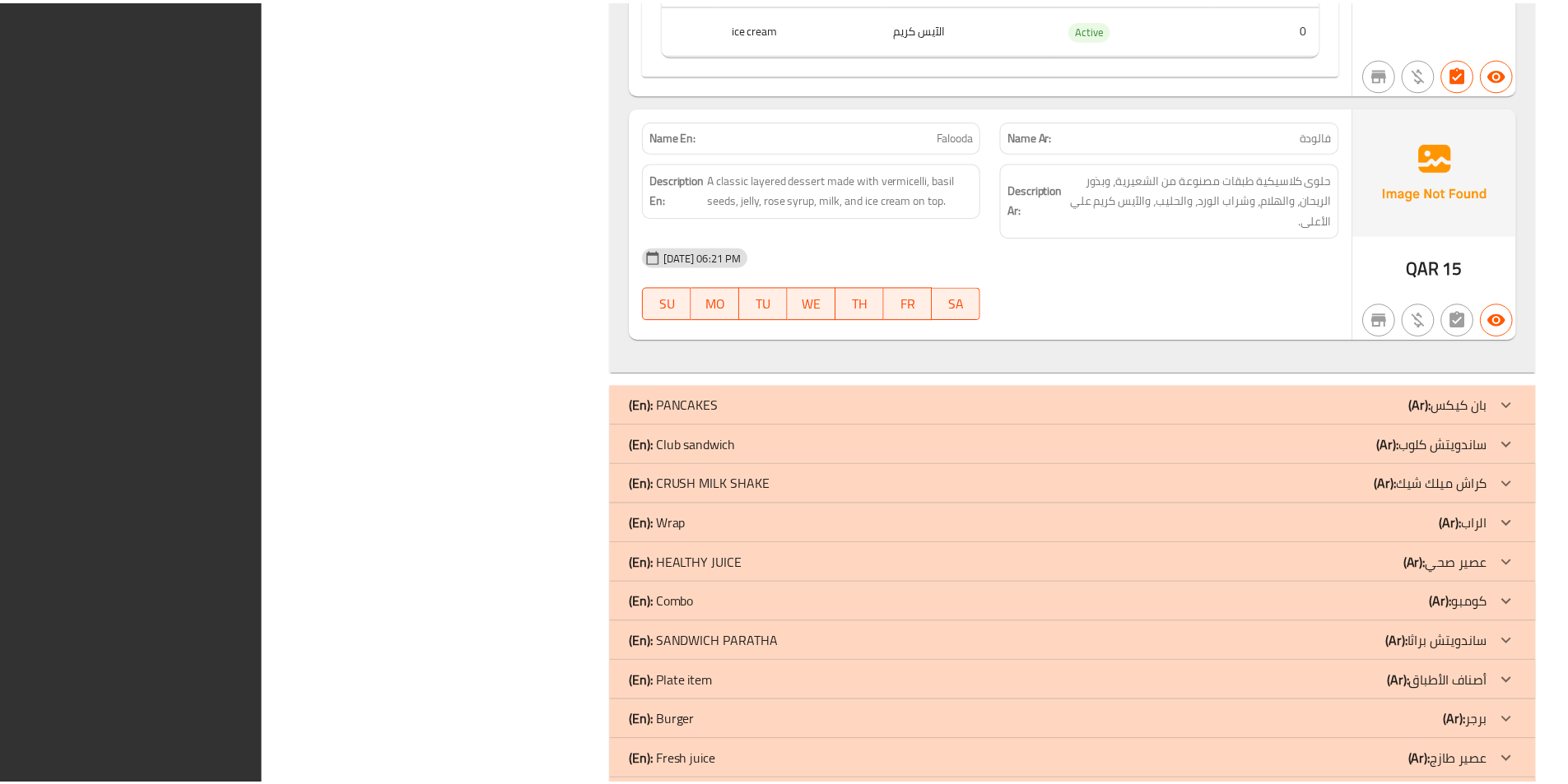
scroll to position [5674, 0]
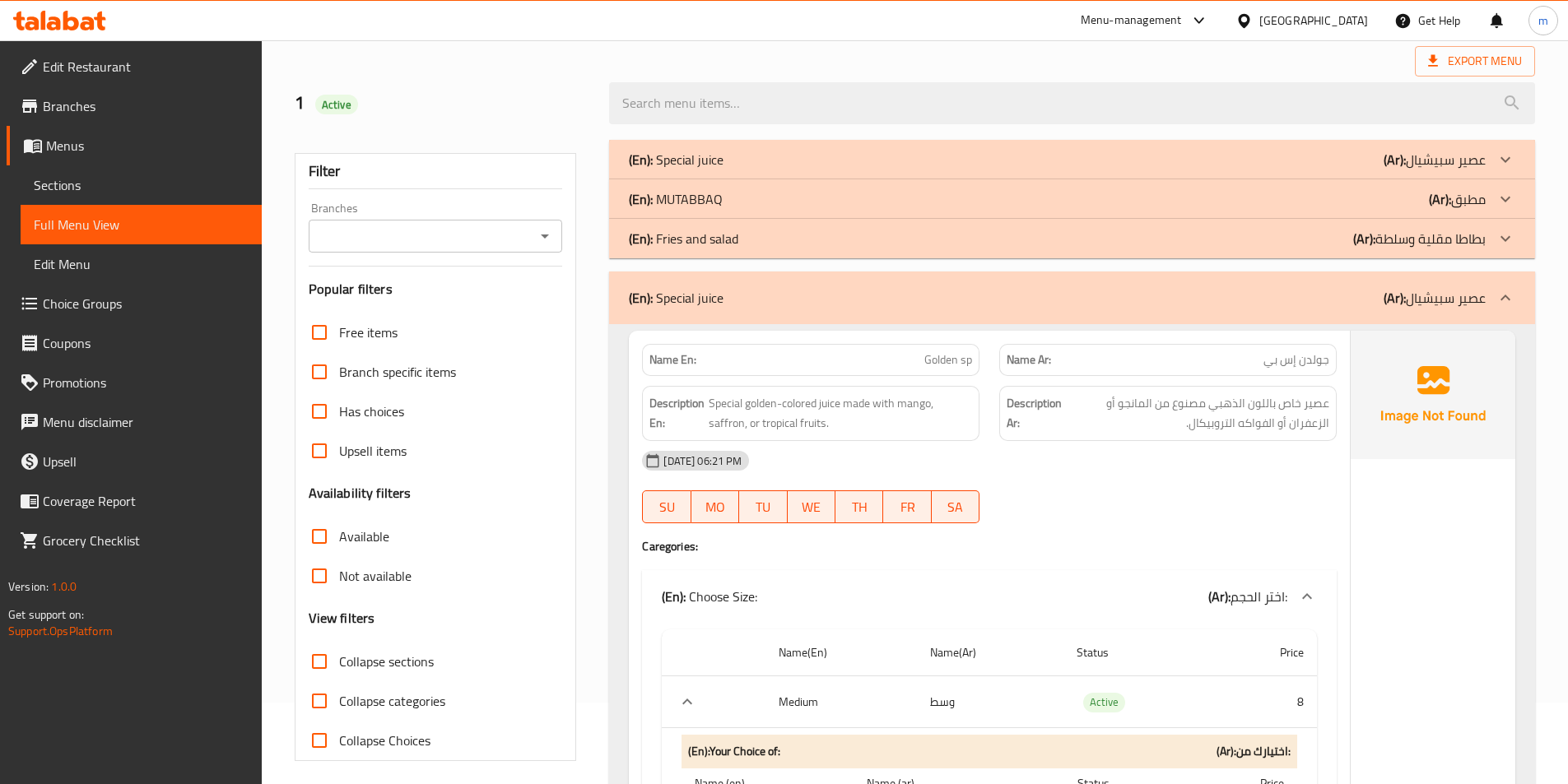
scroll to position [0, 0]
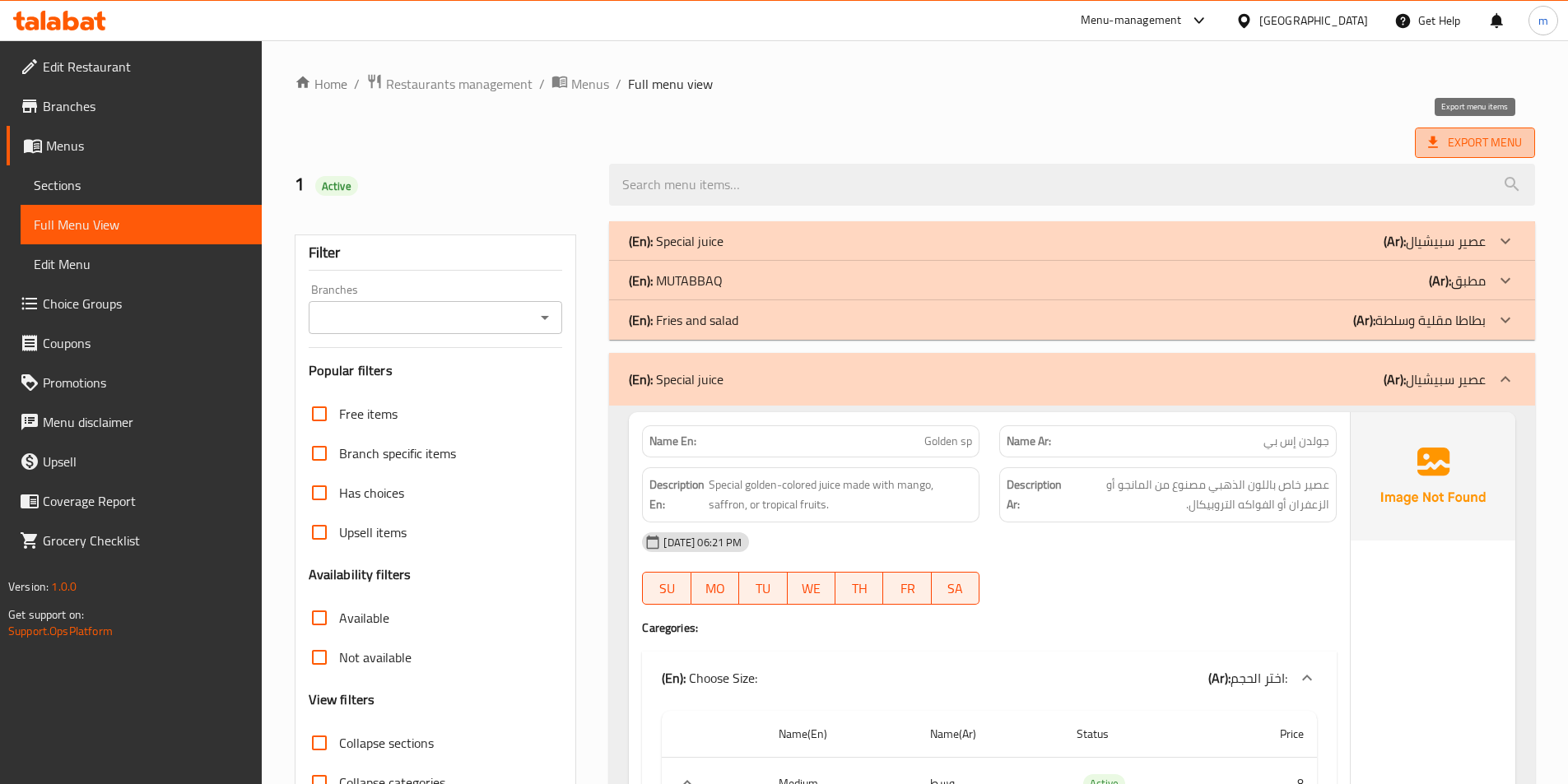
click at [1476, 139] on span "Export Menu" at bounding box center [1475, 143] width 94 height 21
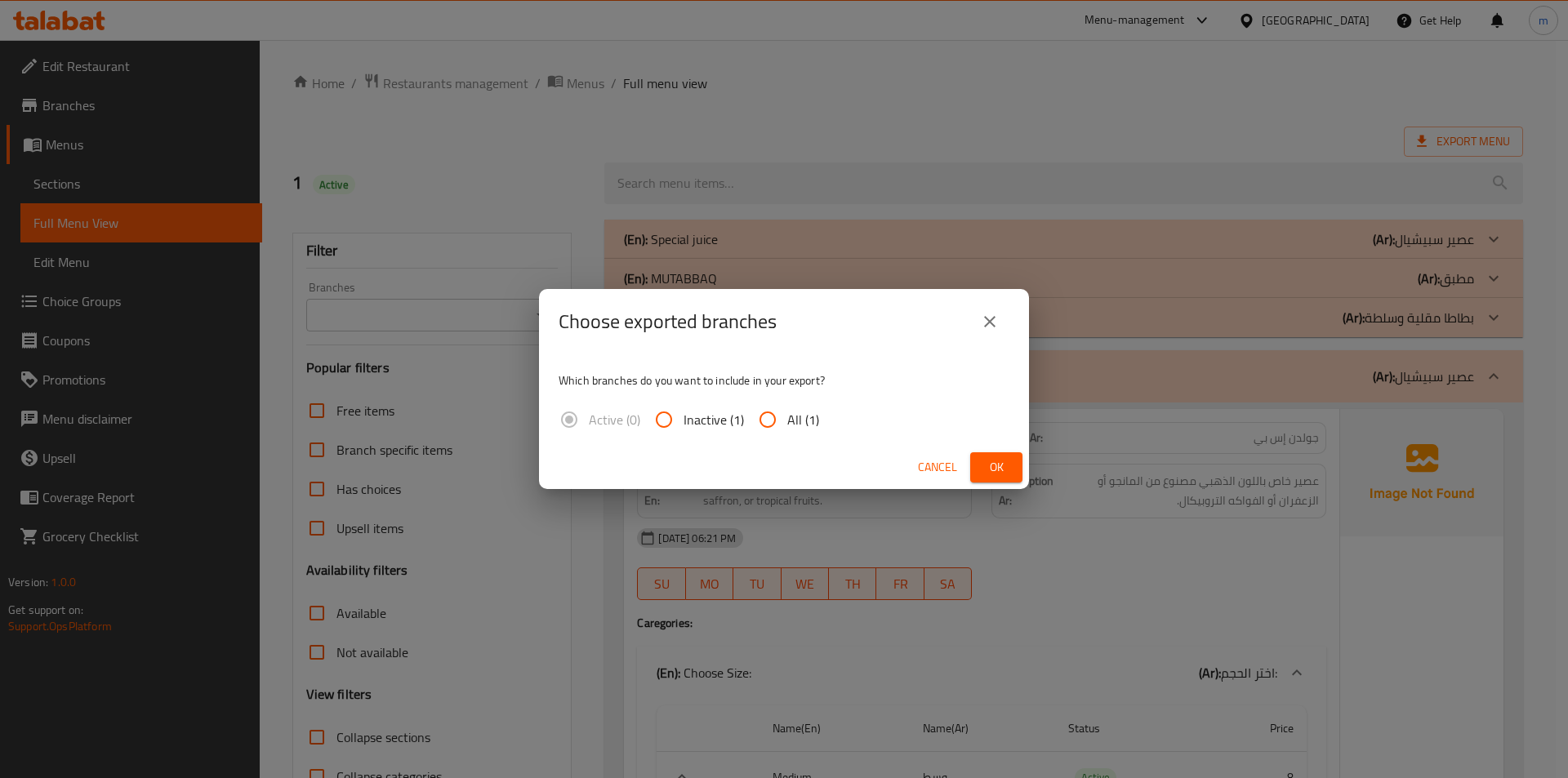
click at [792, 433] on label "All (1)" at bounding box center [783, 420] width 71 height 40
click at [787, 433] on input "All (1)" at bounding box center [768, 420] width 40 height 40
radio input "true"
click at [1004, 463] on span "Ok" at bounding box center [996, 468] width 26 height 21
